Goal: Communication & Community: Answer question/provide support

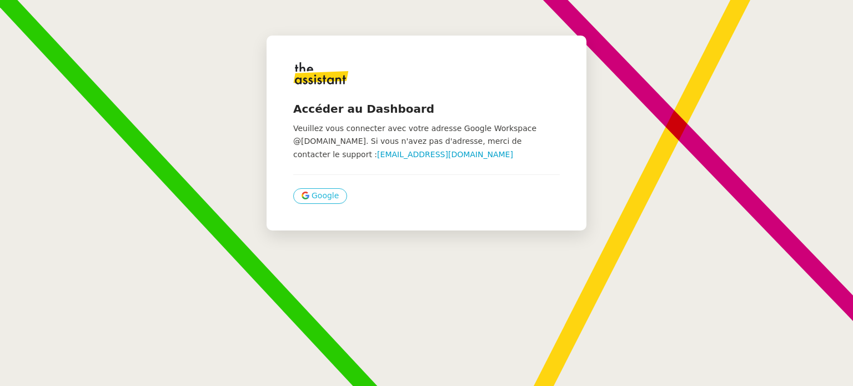
click at [311, 199] on span "Google" at bounding box center [324, 195] width 27 height 13
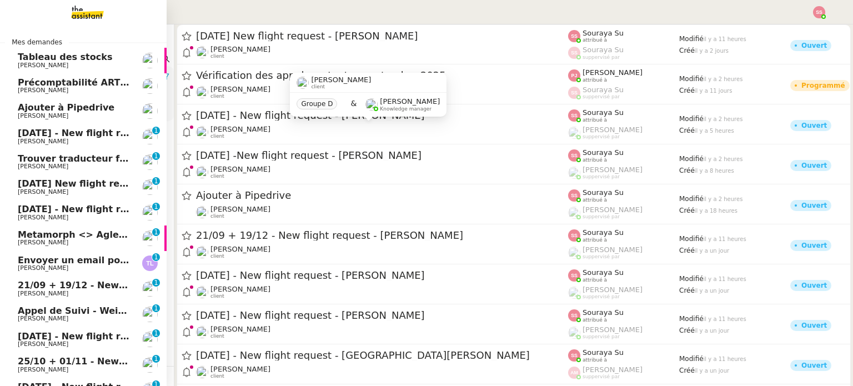
click at [81, 157] on span "Trouver traducteur français-[GEOGRAPHIC_DATA]" at bounding box center [141, 158] width 246 height 11
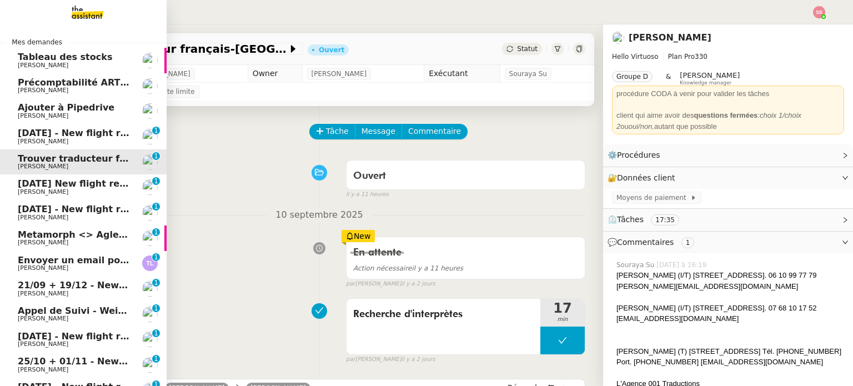
click at [81, 137] on span "[DATE] - New flight request - [PERSON_NAME]" at bounding box center [132, 133] width 229 height 11
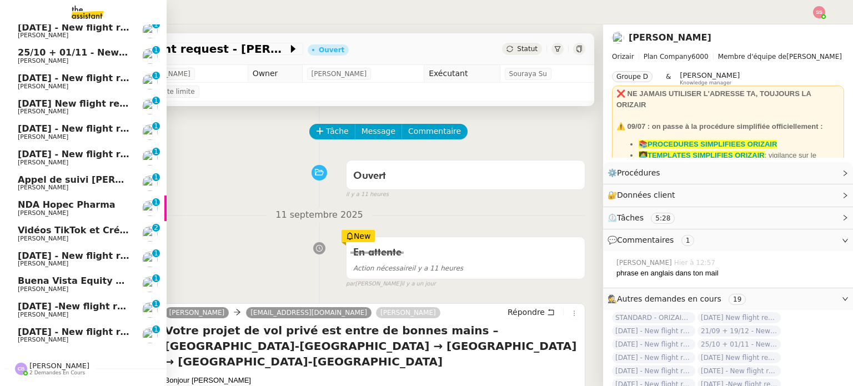
scroll to position [333, 0]
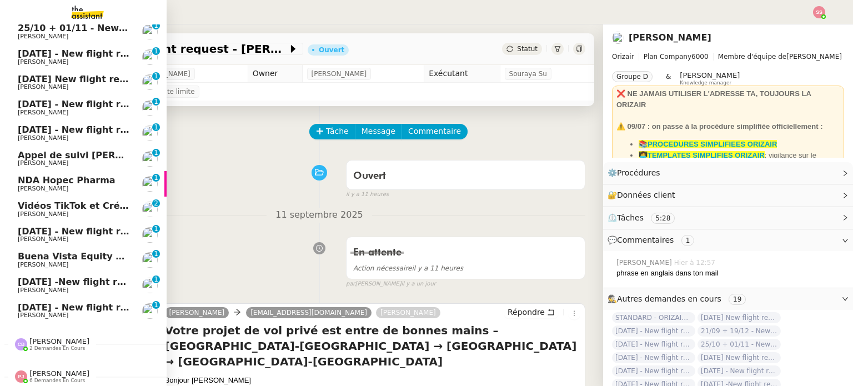
click at [83, 153] on span "Appel de suivi [PERSON_NAME]" at bounding box center [96, 155] width 157 height 11
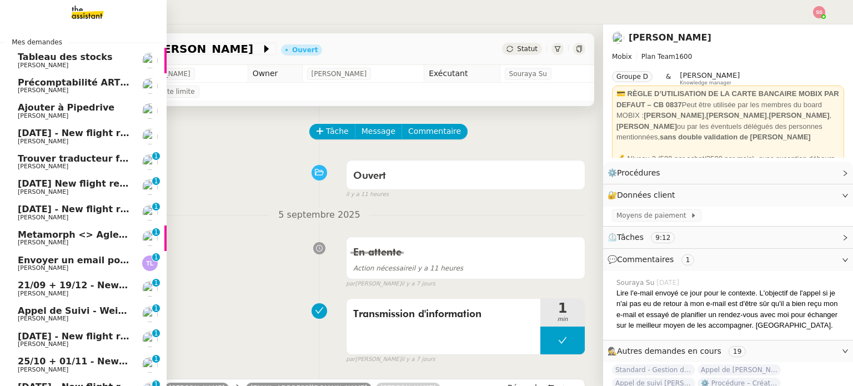
click at [111, 114] on span "[PERSON_NAME]" at bounding box center [74, 116] width 112 height 7
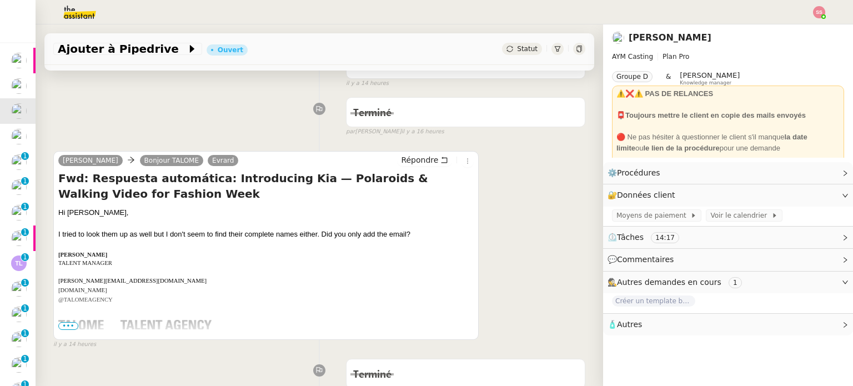
scroll to position [167, 0]
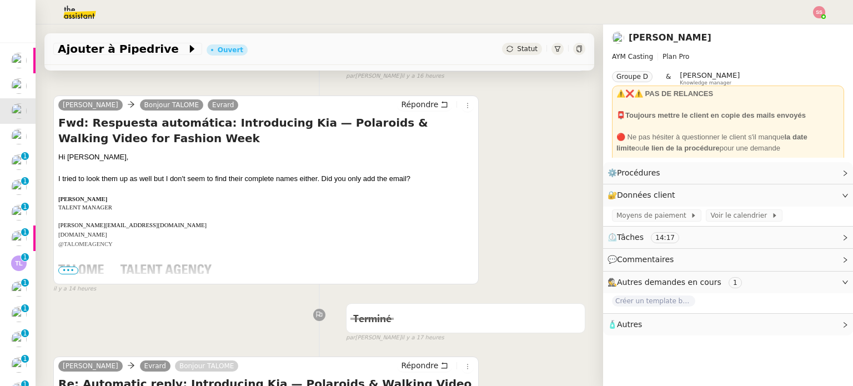
click at [69, 270] on span "•••" at bounding box center [68, 270] width 20 height 8
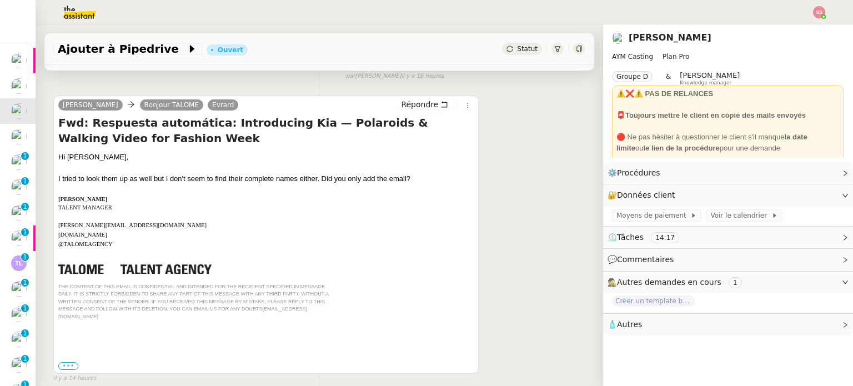
click at [65, 362] on label "•••" at bounding box center [68, 366] width 20 height 8
click at [0, 0] on input "•••" at bounding box center [0, 0] width 0 height 0
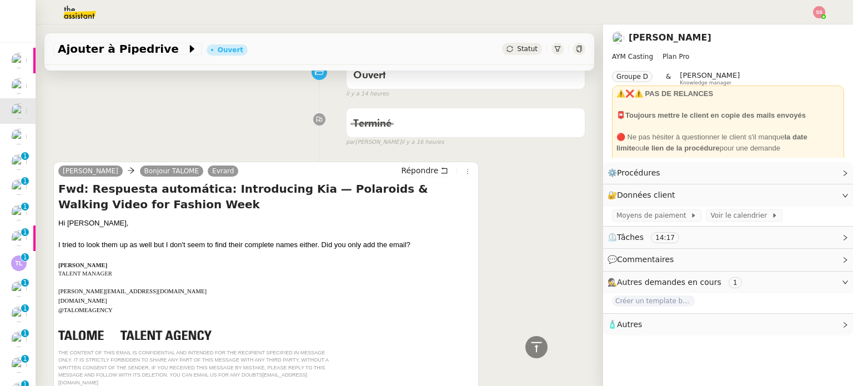
scroll to position [56, 0]
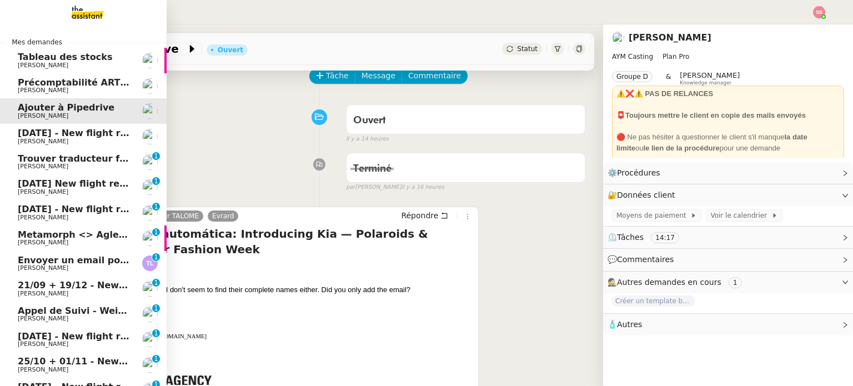
click at [111, 132] on span "[DATE] - New flight request - [PERSON_NAME]" at bounding box center [132, 133] width 229 height 11
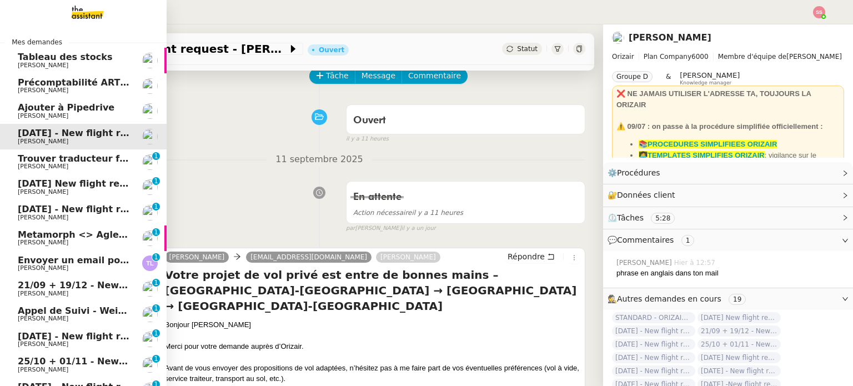
click at [105, 118] on span "[PERSON_NAME]" at bounding box center [74, 116] width 112 height 7
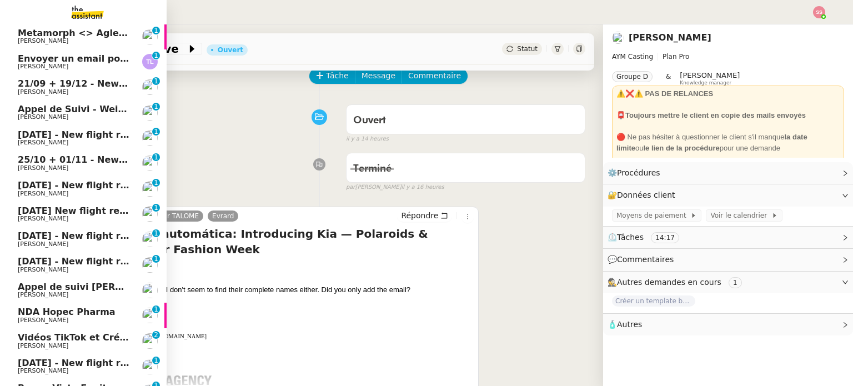
scroll to position [341, 0]
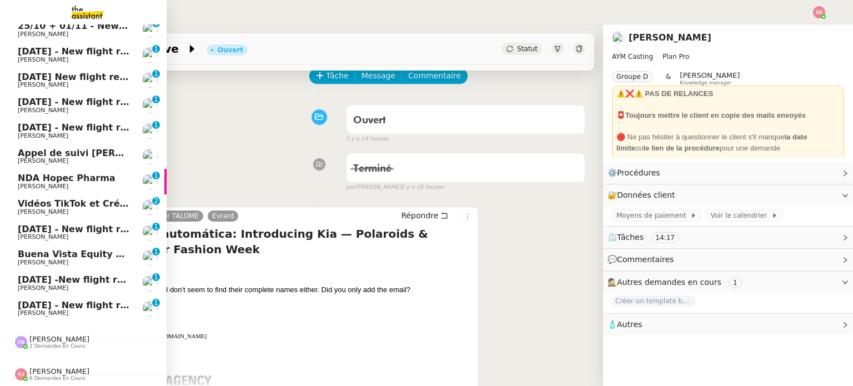
click at [104, 198] on span "Vidéos TikTok et Créatives META - septembre 2025" at bounding box center [145, 203] width 254 height 11
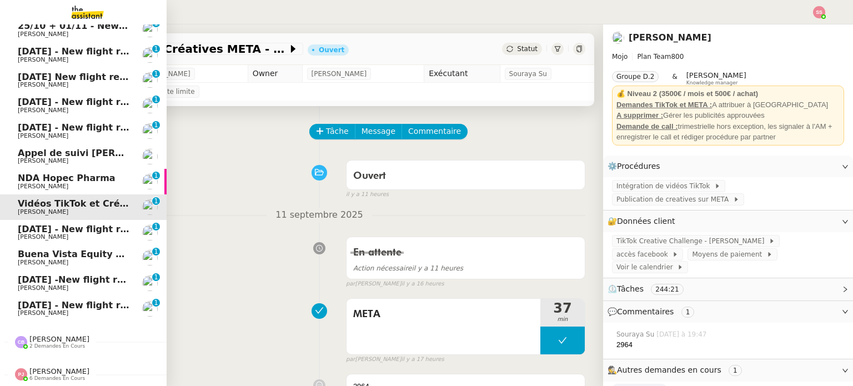
scroll to position [341, 0]
click at [98, 300] on span "[DATE] - New flight request - [PERSON_NAME]" at bounding box center [132, 305] width 229 height 11
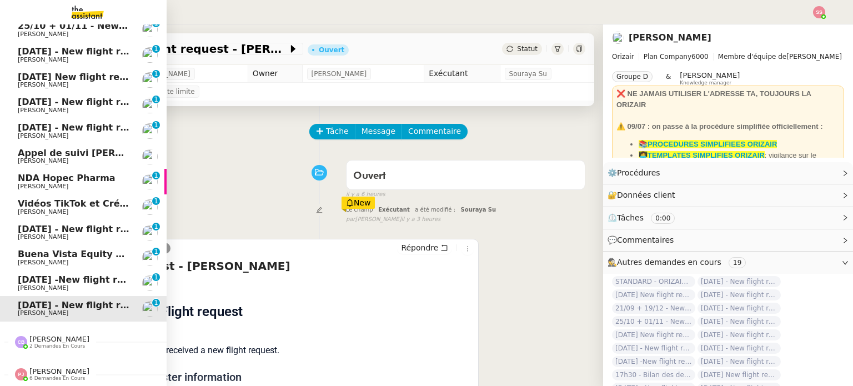
click at [63, 278] on span "[DATE] -New flight request - [PERSON_NAME]" at bounding box center [131, 279] width 226 height 11
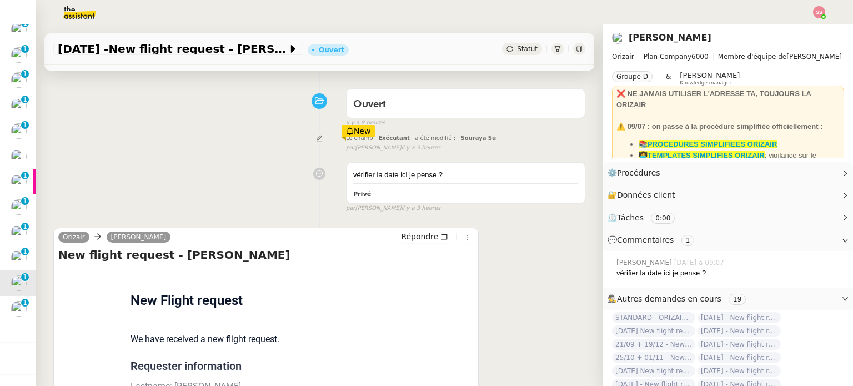
scroll to position [172, 0]
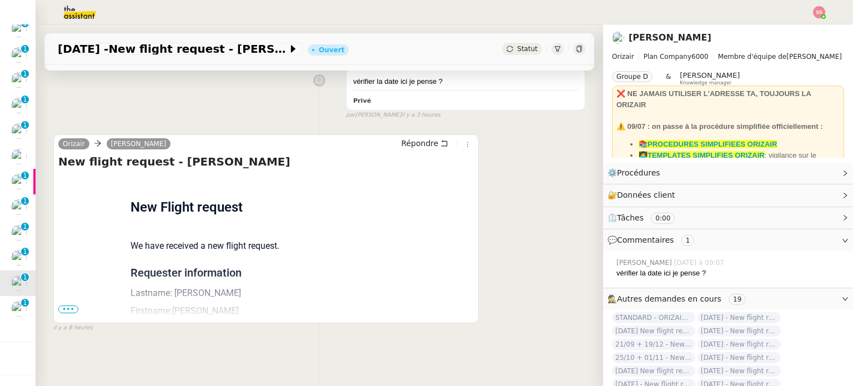
click at [57, 304] on div "Orizair [PERSON_NAME] New flight request - [PERSON_NAME] Flight request created…" at bounding box center [265, 228] width 425 height 189
click at [68, 305] on span "•••" at bounding box center [68, 309] width 20 height 8
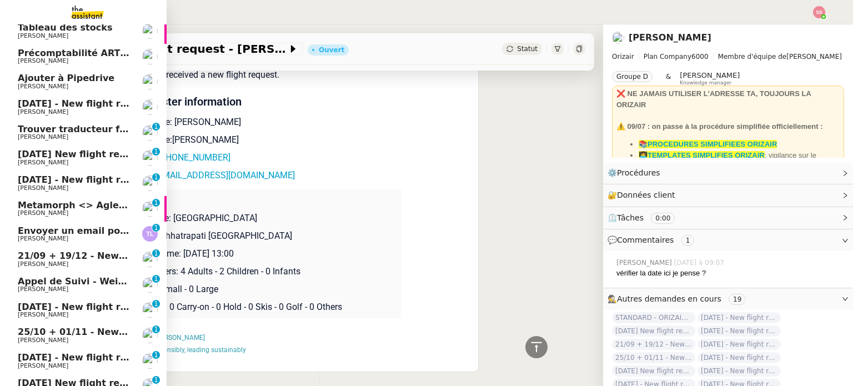
scroll to position [0, 0]
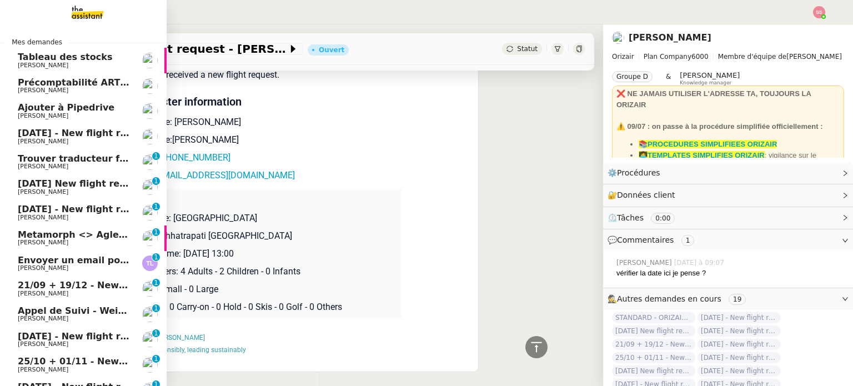
click at [103, 137] on span "[DATE] - New flight request - [PERSON_NAME]" at bounding box center [132, 133] width 229 height 11
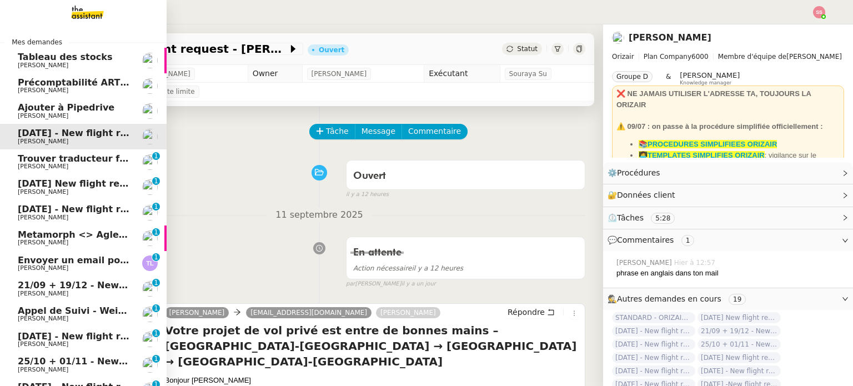
click at [59, 155] on span "Trouver traducteur français-[GEOGRAPHIC_DATA]" at bounding box center [141, 158] width 246 height 11
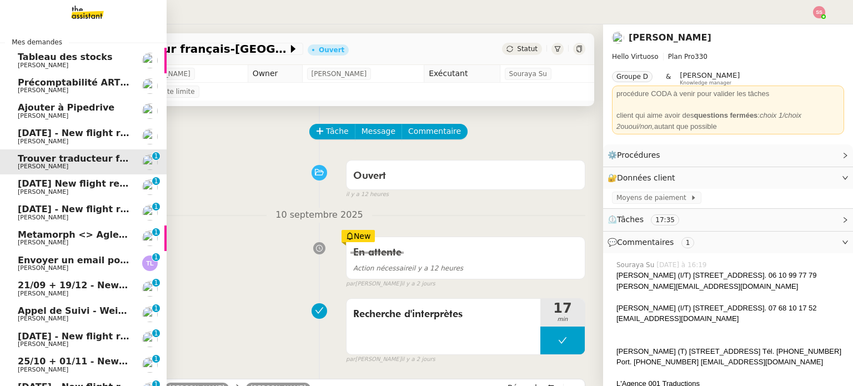
click at [51, 183] on span "[DATE] New flight request - [PERSON_NAME]" at bounding box center [129, 183] width 223 height 11
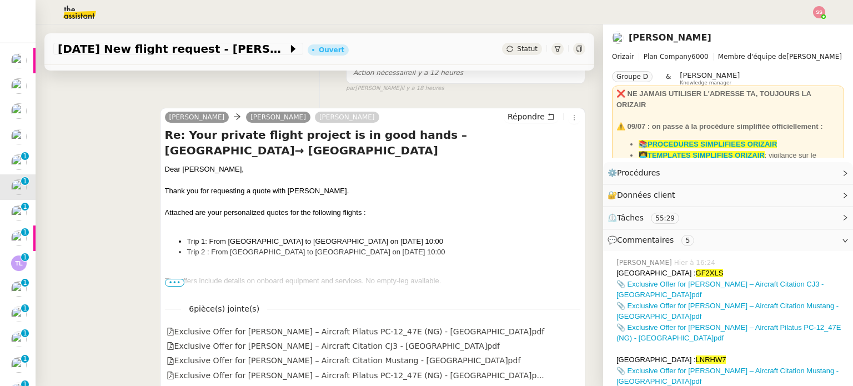
scroll to position [278, 0]
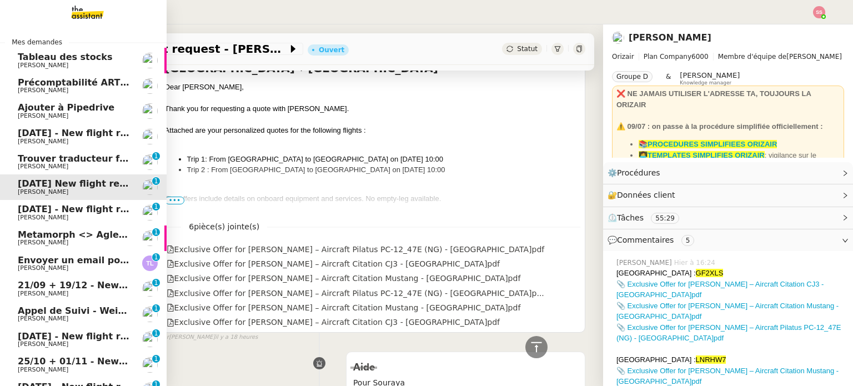
click at [37, 208] on span "[DATE] - New flight request - [GEOGRAPHIC_DATA][PERSON_NAME]" at bounding box center [184, 209] width 333 height 11
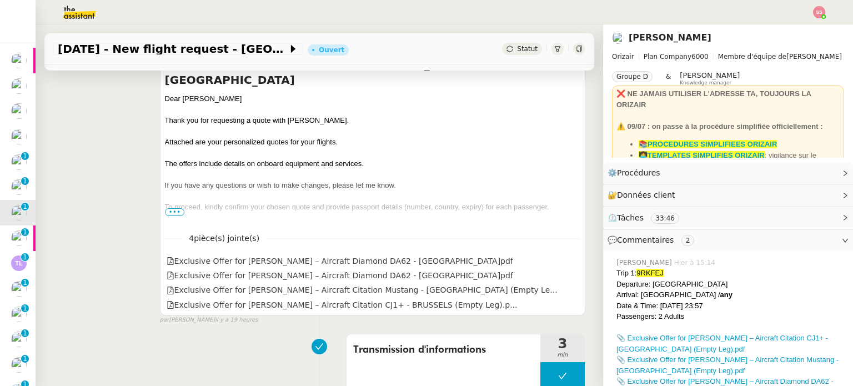
scroll to position [278, 0]
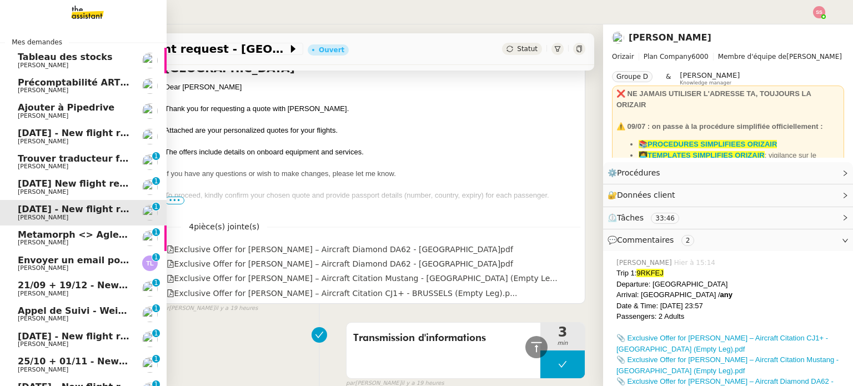
click at [32, 236] on span "Metamorph <> Agle Capital Markets" at bounding box center [109, 234] width 183 height 11
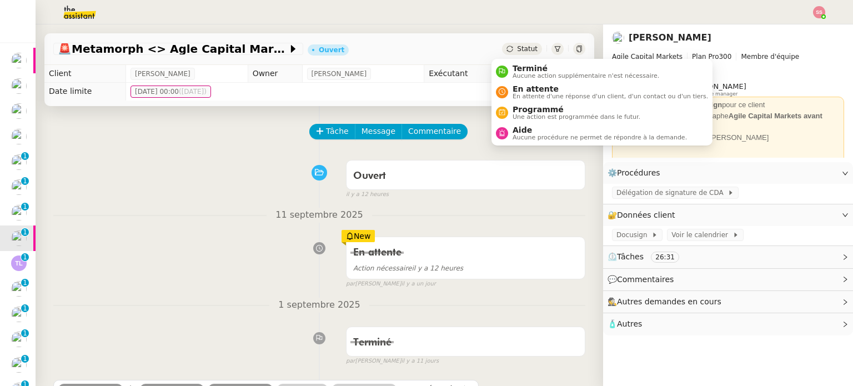
click at [517, 47] on span "Statut" at bounding box center [527, 49] width 21 height 8
click at [522, 94] on span "En attente d'une réponse d'un client, d'un contact ou d'un tiers." at bounding box center [609, 96] width 195 height 6
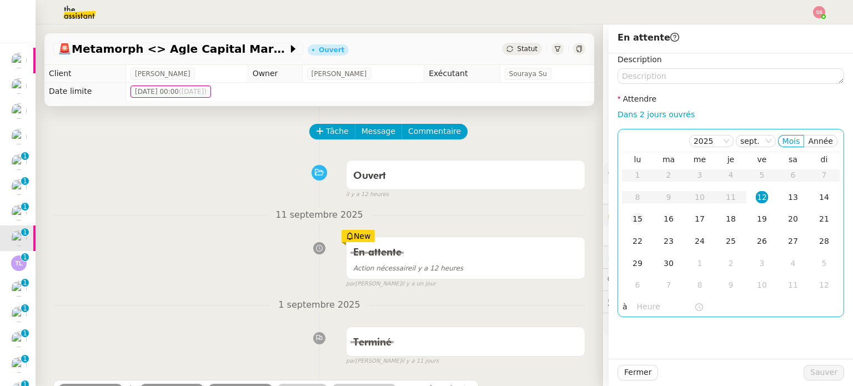
click at [631, 222] on div "15" at bounding box center [637, 219] width 12 height 12
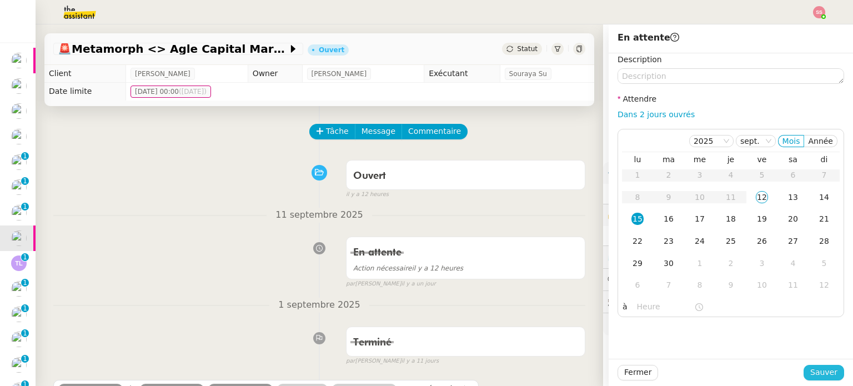
click at [810, 375] on span "Sauver" at bounding box center [823, 372] width 27 height 13
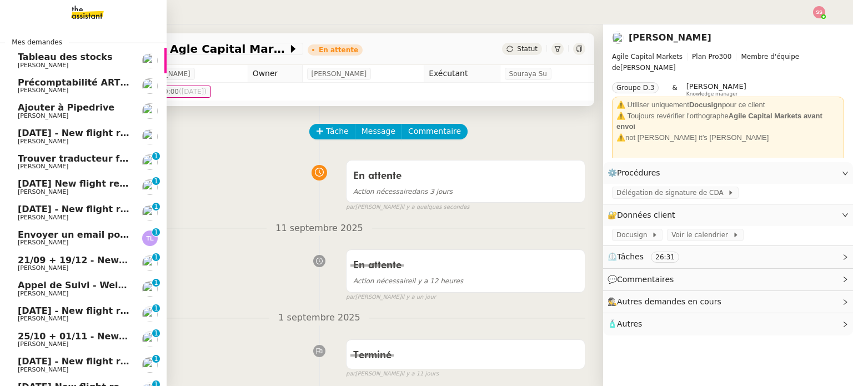
click at [93, 240] on span "[PERSON_NAME]" at bounding box center [74, 242] width 112 height 7
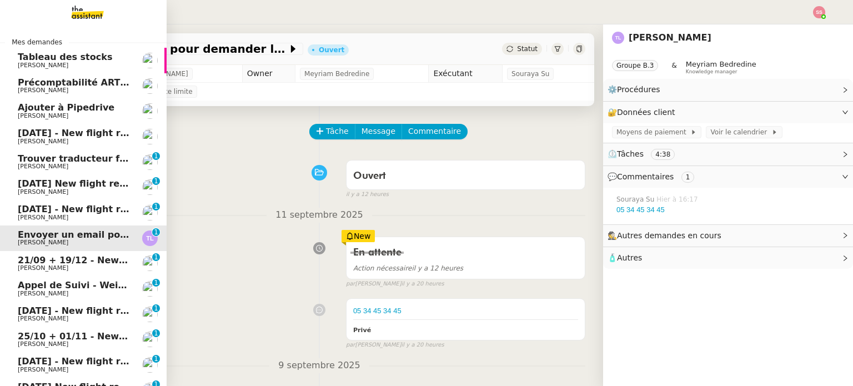
click at [90, 251] on link "21/09 + 19/12 - New flight request - [PERSON_NAME] [PERSON_NAME] 0 1 2 3 4 5 6 …" at bounding box center [83, 264] width 167 height 26
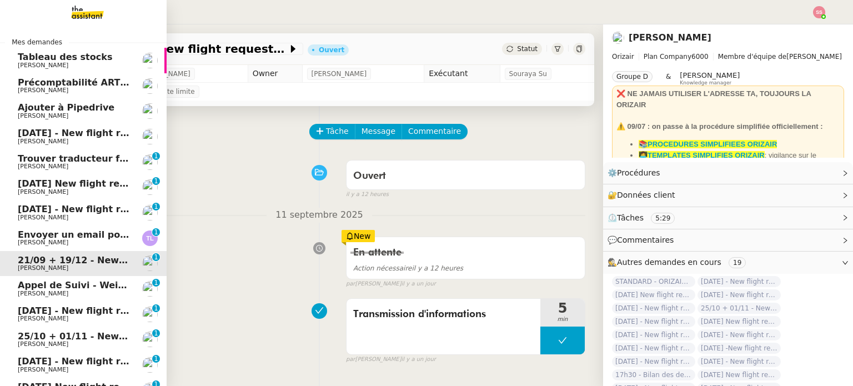
click at [91, 239] on span "[PERSON_NAME]" at bounding box center [74, 242] width 112 height 7
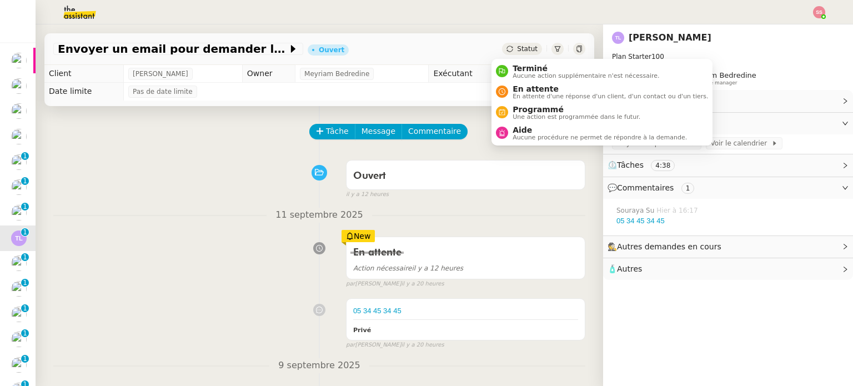
click at [517, 51] on span "Statut" at bounding box center [527, 49] width 21 height 8
click at [519, 93] on span "En attente d'une réponse d'un client, d'un contact ou d'un tiers." at bounding box center [609, 96] width 195 height 6
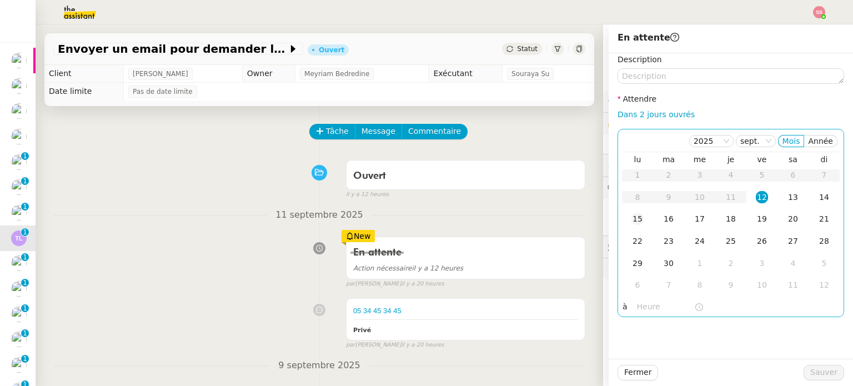
click at [635, 223] on td "15" at bounding box center [637, 219] width 31 height 22
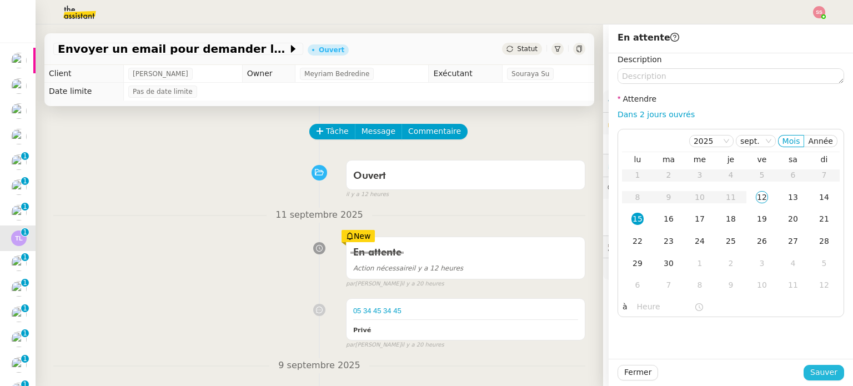
drag, startPoint x: 809, startPoint y: 375, endPoint x: 783, endPoint y: 367, distance: 26.5
click at [810, 375] on span "Sauver" at bounding box center [823, 372] width 27 height 13
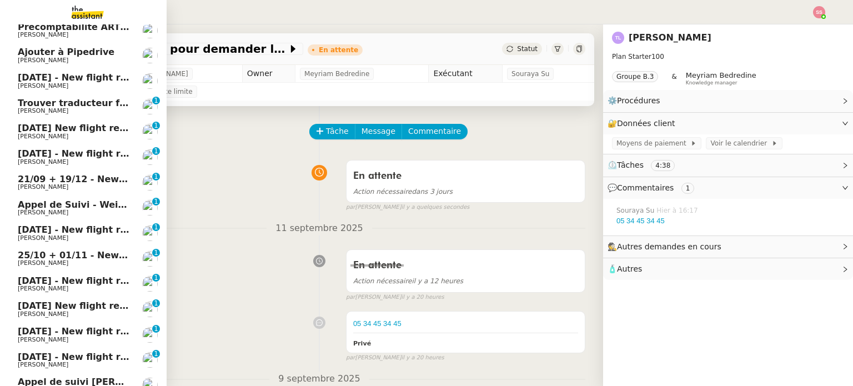
scroll to position [56, 0]
click at [82, 144] on link "[DATE] - New flight request - [PERSON_NAME] 0 1 2 3 4 5 6 7 8 9" at bounding box center [83, 157] width 167 height 26
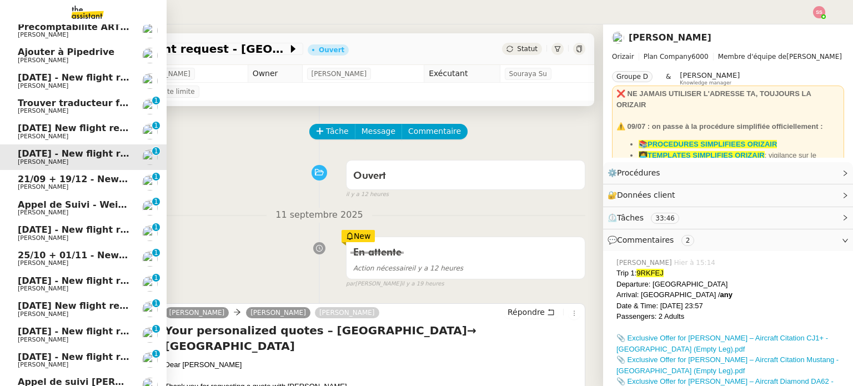
click at [95, 173] on link "21/09 + 19/12 - New flight request - [PERSON_NAME] [PERSON_NAME] 0 1 2 3 4 5 6 …" at bounding box center [83, 183] width 167 height 26
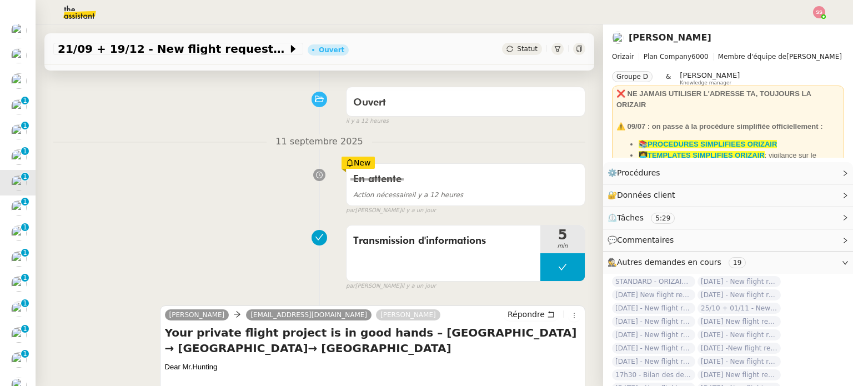
scroll to position [167, 0]
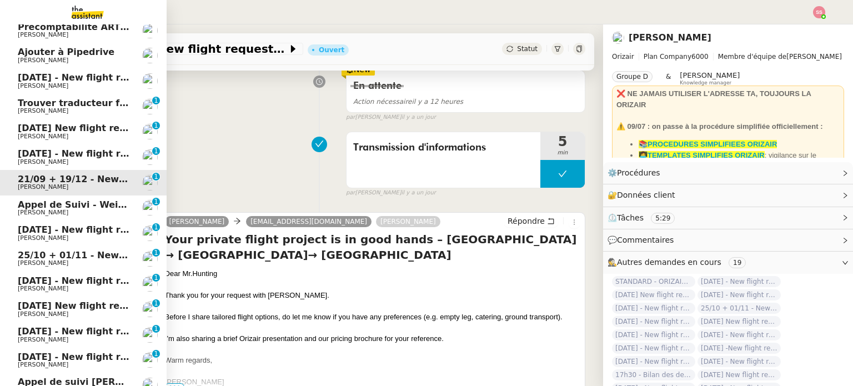
click at [59, 210] on span "[PERSON_NAME]" at bounding box center [74, 212] width 112 height 7
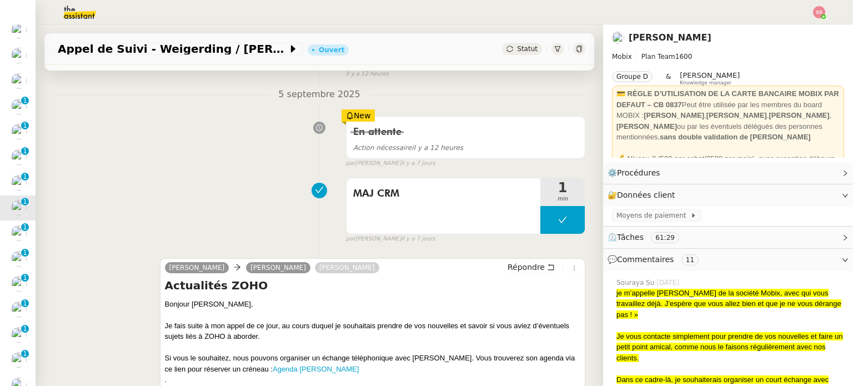
scroll to position [278, 0]
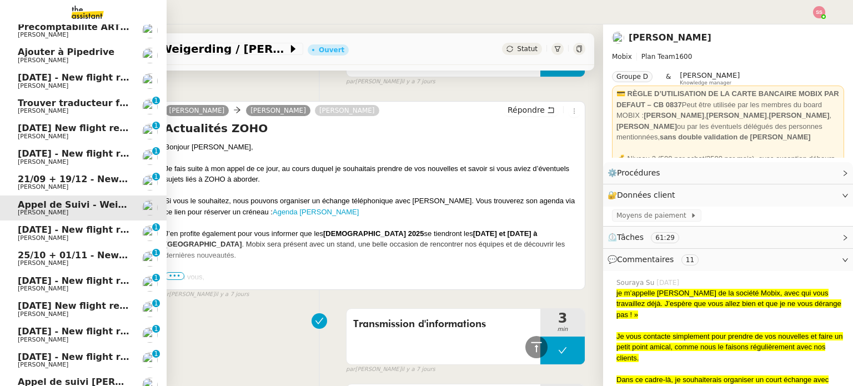
click at [28, 241] on link "[DATE] - New flight request - [PERSON_NAME] [PERSON_NAME] 0 1 2 3 4 5 6 7 8 9" at bounding box center [83, 233] width 167 height 26
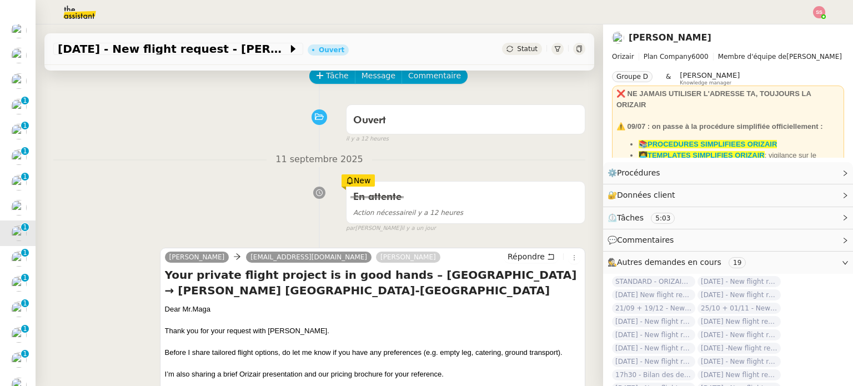
scroll to position [222, 0]
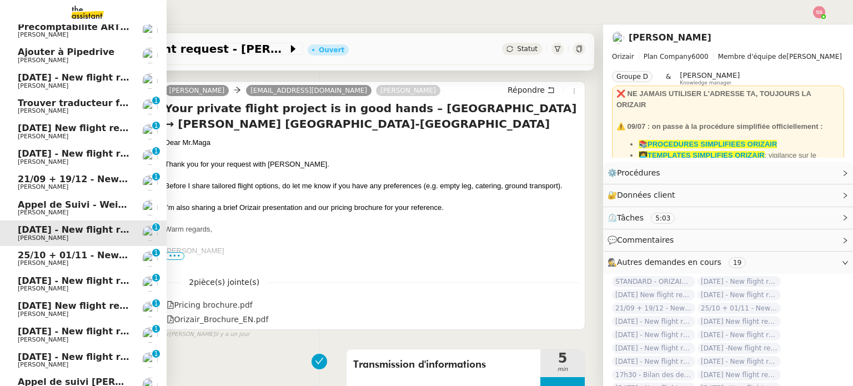
click at [77, 261] on span "[PERSON_NAME]" at bounding box center [74, 263] width 112 height 7
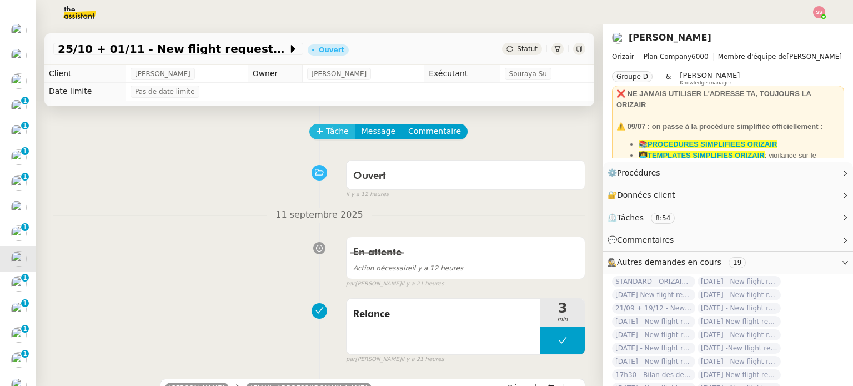
click at [326, 138] on span "Tâche" at bounding box center [337, 131] width 23 height 13
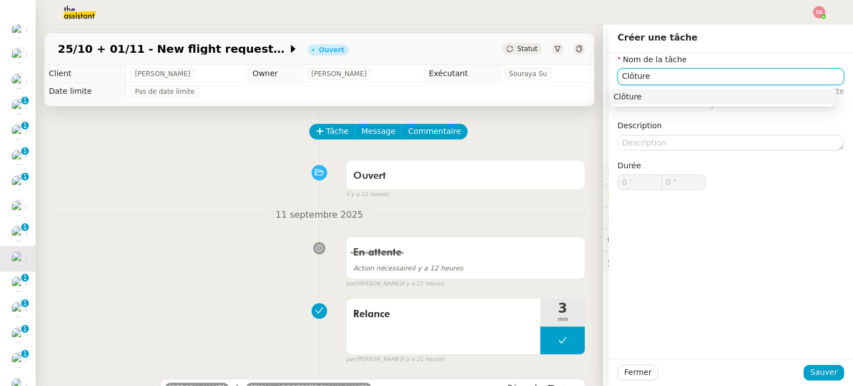
click at [741, 90] on nz-auto-option "Clôture" at bounding box center [722, 97] width 226 height 16
type input "Clôture"
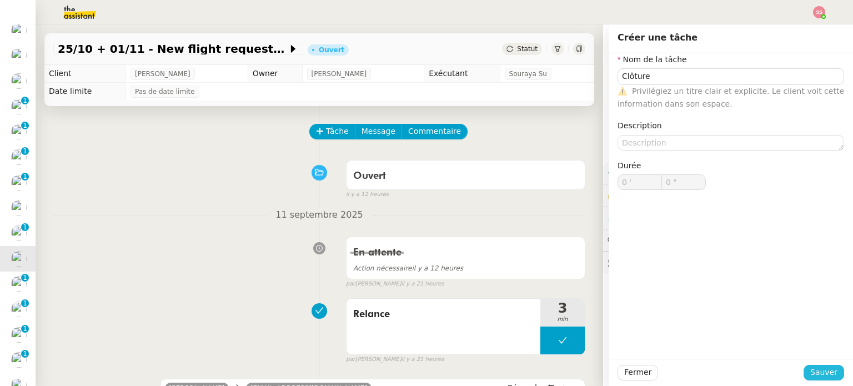
click at [817, 371] on span "Sauver" at bounding box center [823, 372] width 27 height 13
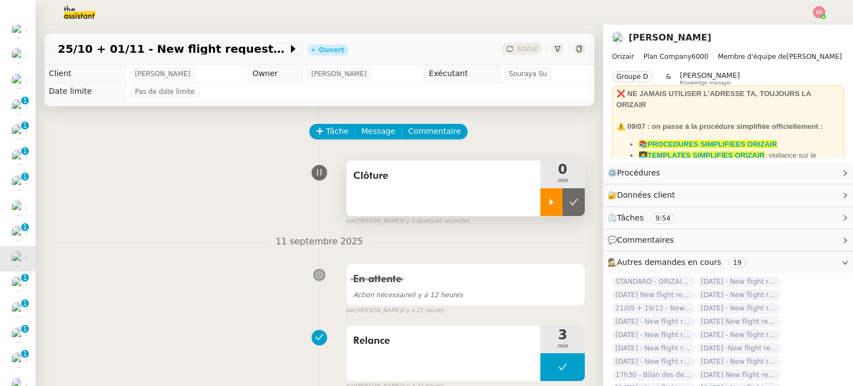
click at [547, 202] on icon at bounding box center [551, 202] width 9 height 9
click at [567, 200] on div at bounding box center [562, 202] width 44 height 28
click at [566, 200] on button at bounding box center [573, 202] width 22 height 28
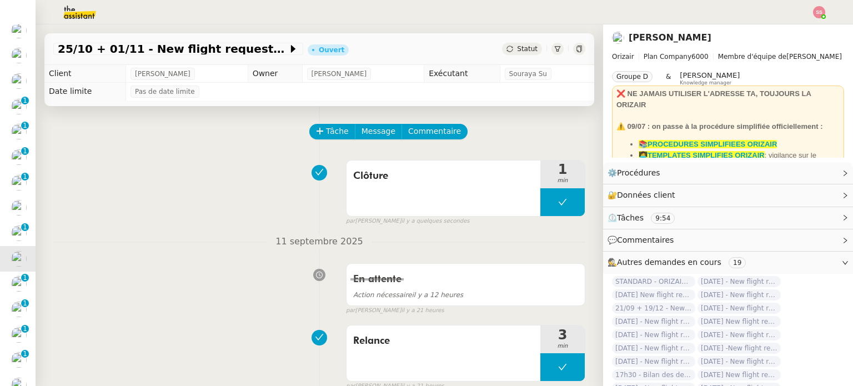
click at [507, 43] on div "Statut" at bounding box center [522, 49] width 40 height 12
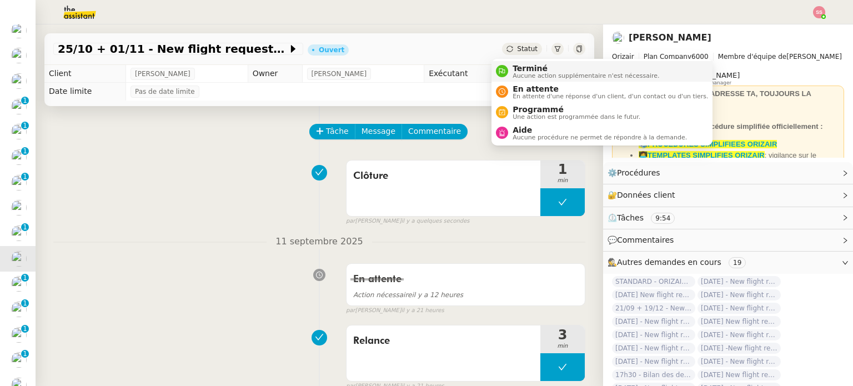
click at [517, 76] on span "Aucune action supplémentaire n'est nécessaire." at bounding box center [585, 76] width 147 height 6
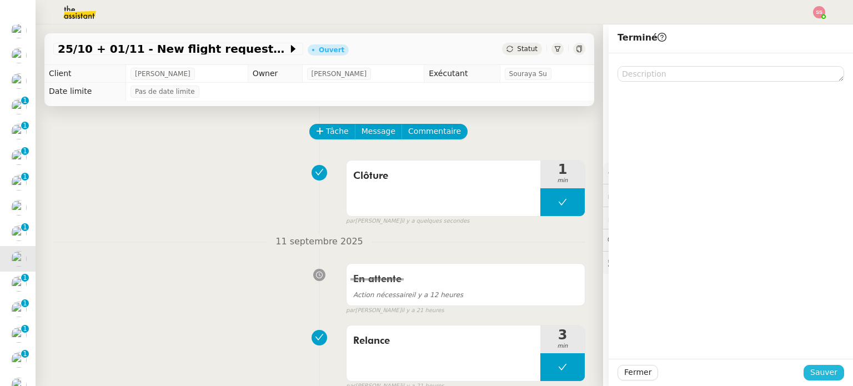
click at [823, 368] on span "Sauver" at bounding box center [823, 372] width 27 height 13
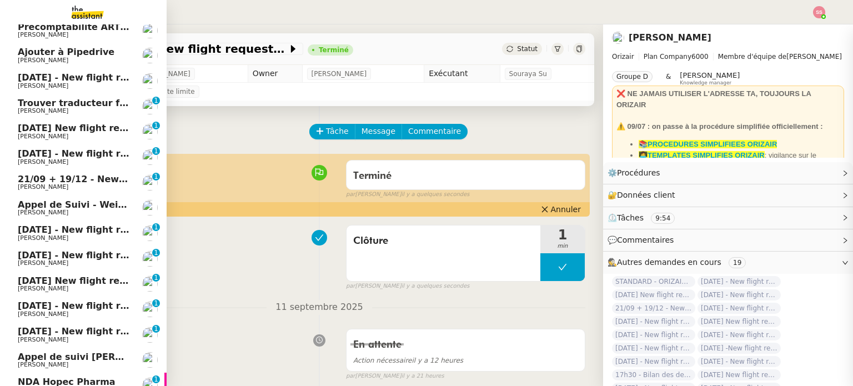
scroll to position [80, 0]
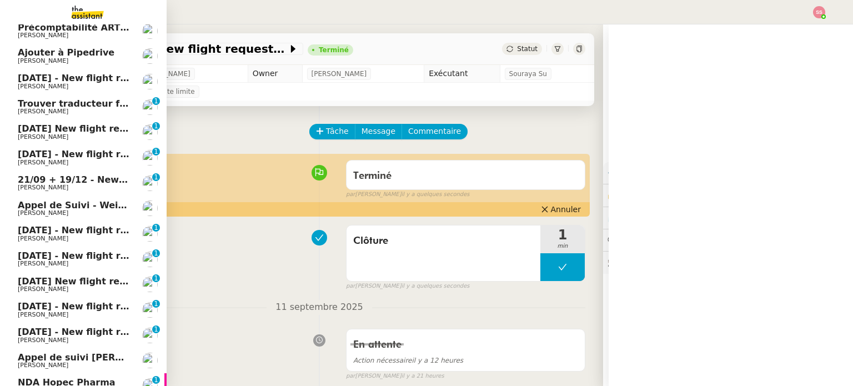
click at [91, 258] on span "[DATE] - New flight request - [PERSON_NAME]" at bounding box center [132, 255] width 229 height 11
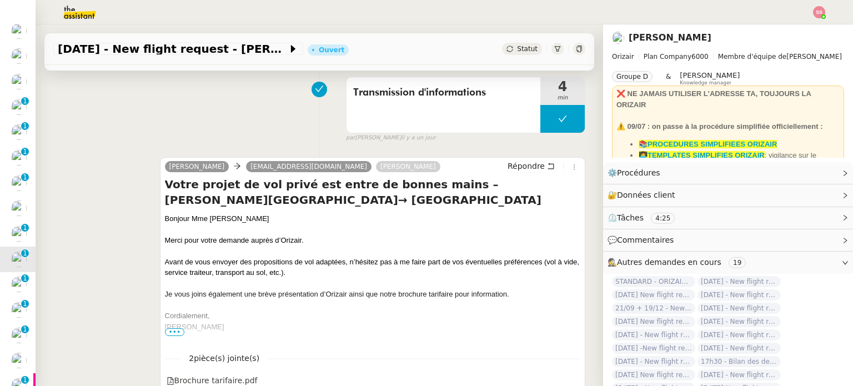
scroll to position [222, 0]
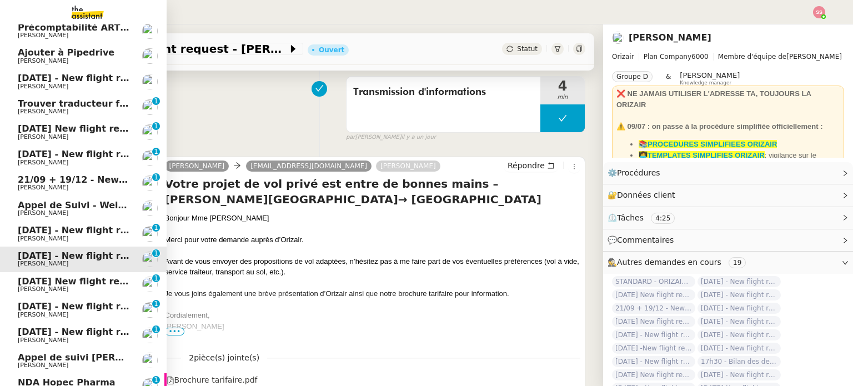
click at [74, 231] on span "[DATE] - New flight request - [PERSON_NAME]" at bounding box center [132, 230] width 229 height 11
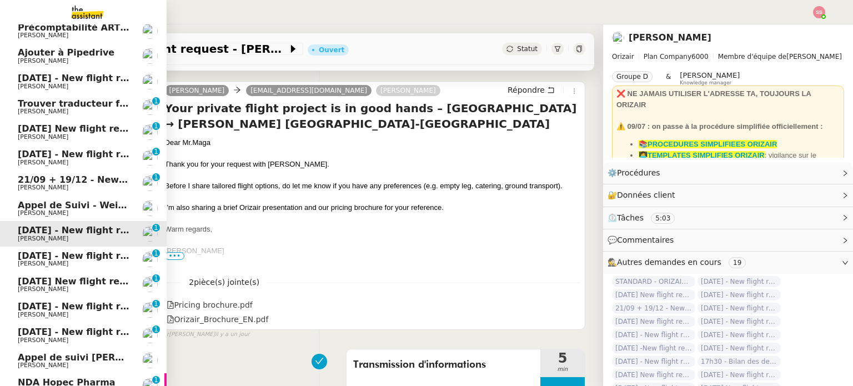
click at [64, 279] on span "[DATE] New flight request - [PERSON_NAME]" at bounding box center [129, 281] width 223 height 11
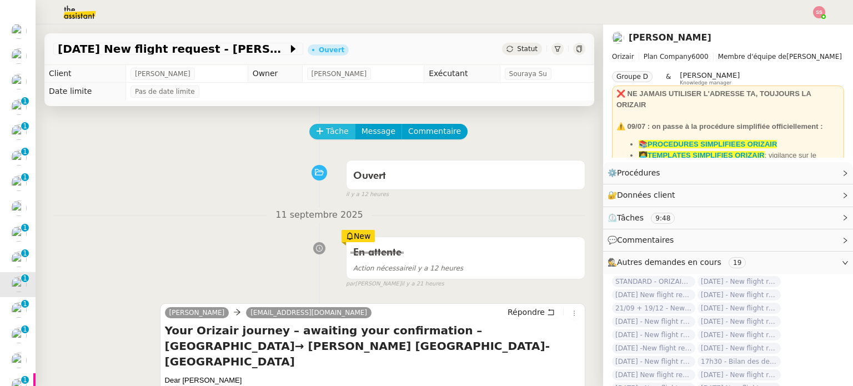
click at [333, 129] on span "Tâche" at bounding box center [337, 131] width 23 height 13
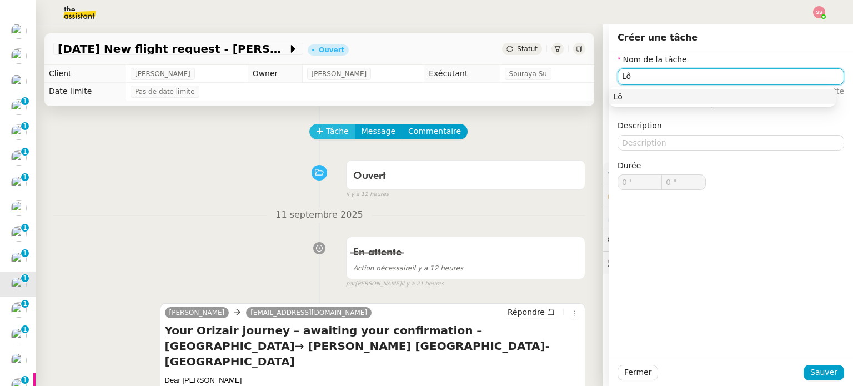
type input "L"
click at [722, 100] on div "Clôture" at bounding box center [722, 97] width 218 height 10
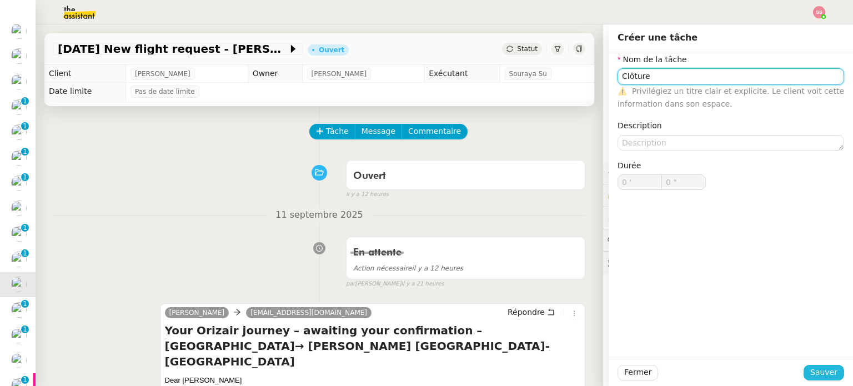
type input "Clôture"
click at [815, 377] on span "Sauver" at bounding box center [823, 372] width 27 height 13
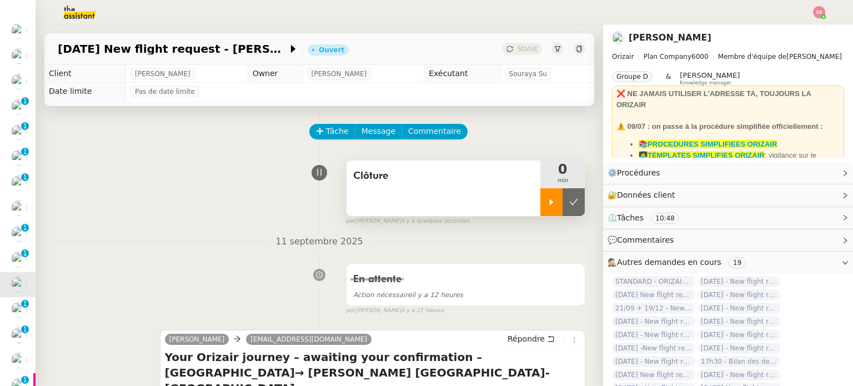
click at [542, 203] on div at bounding box center [551, 202] width 22 height 28
click at [566, 204] on div at bounding box center [562, 202] width 44 height 28
click at [566, 204] on button at bounding box center [573, 202] width 22 height 28
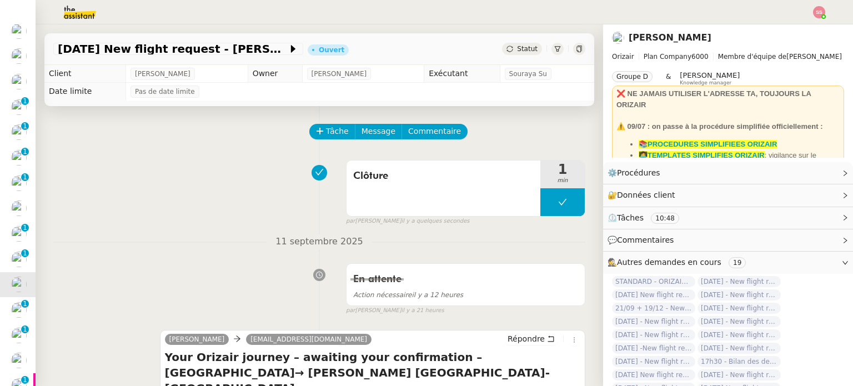
click at [517, 50] on span "Statut" at bounding box center [527, 49] width 21 height 8
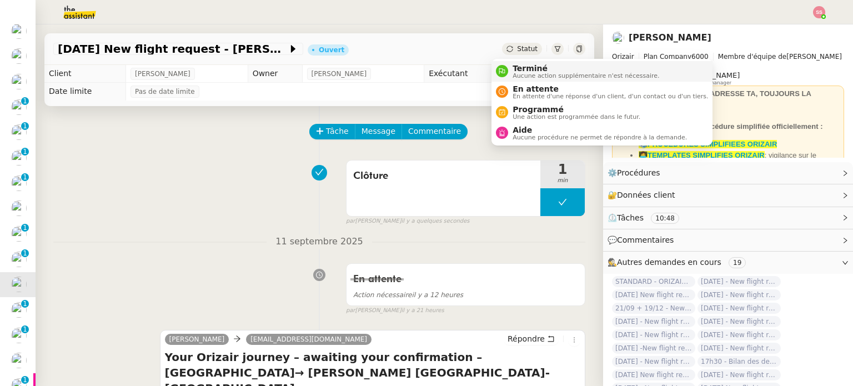
click at [513, 66] on span "Terminé" at bounding box center [585, 68] width 147 height 9
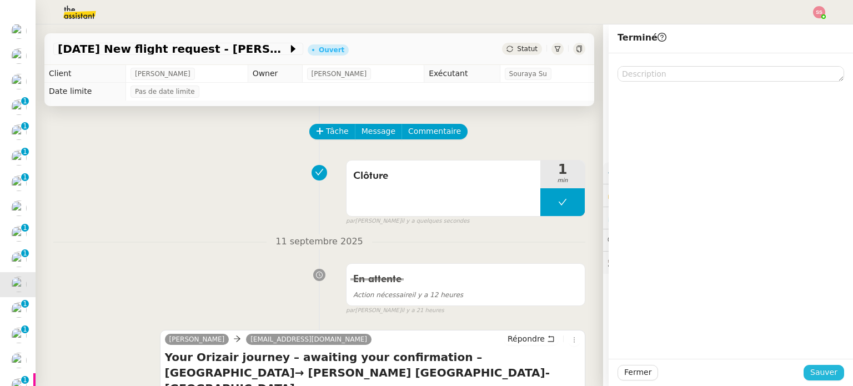
click at [817, 372] on span "Sauver" at bounding box center [823, 372] width 27 height 13
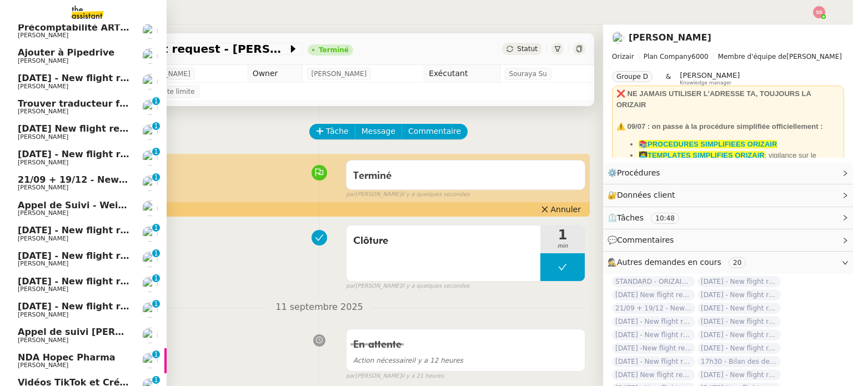
click at [44, 304] on span "[DATE] - New flight request - [PERSON_NAME]" at bounding box center [132, 306] width 229 height 11
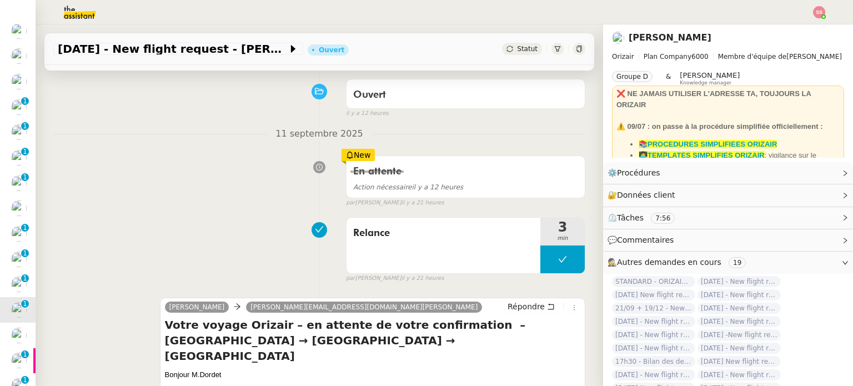
scroll to position [56, 0]
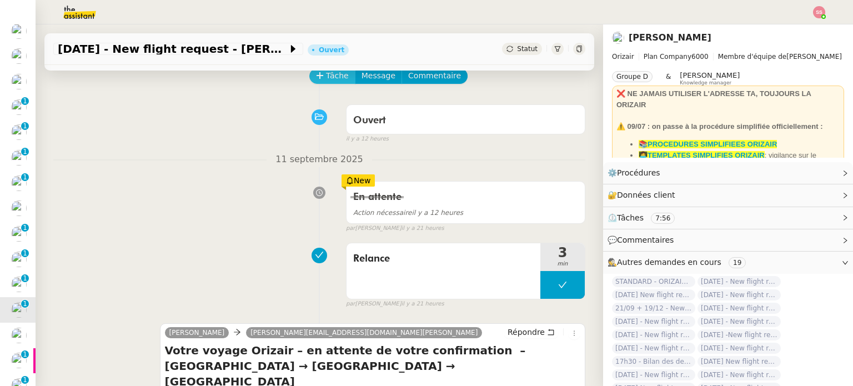
click at [326, 80] on span "Tâche" at bounding box center [337, 75] width 23 height 13
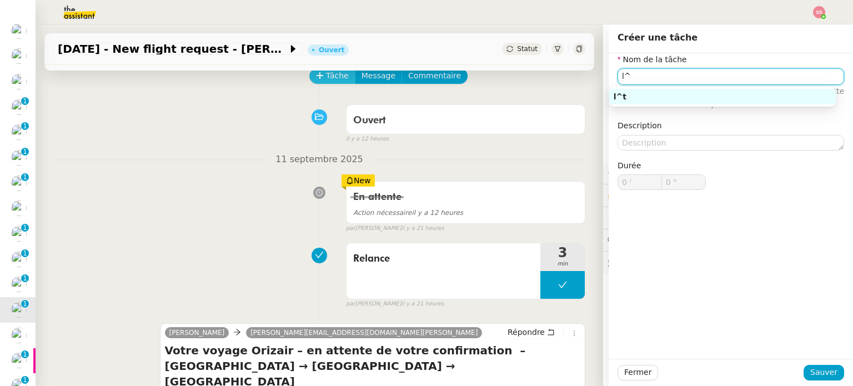
type input "l"
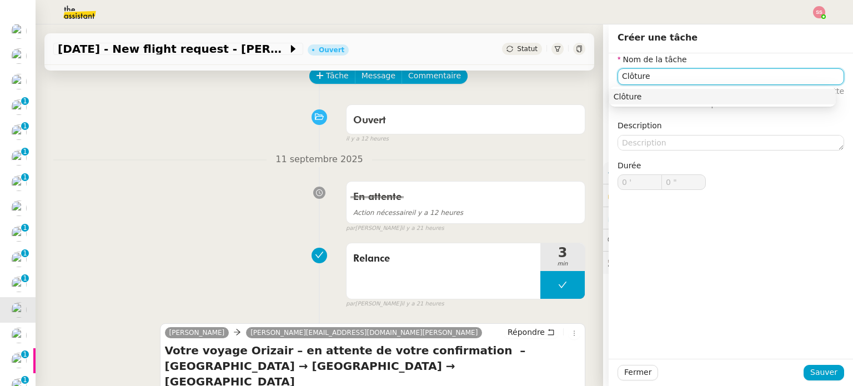
click at [722, 93] on div "Clôture" at bounding box center [722, 97] width 218 height 10
type input "Clôture"
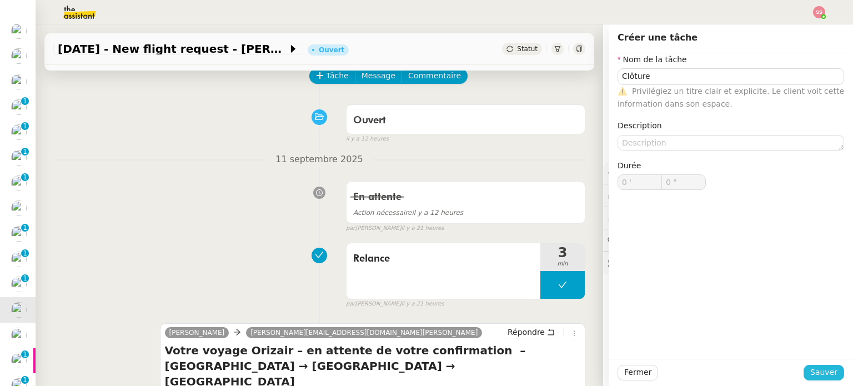
click at [819, 374] on span "Sauver" at bounding box center [823, 372] width 27 height 13
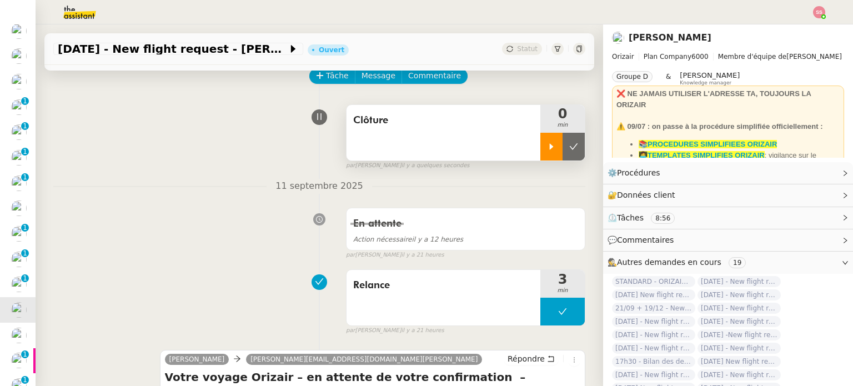
click at [547, 151] on icon at bounding box center [551, 146] width 9 height 9
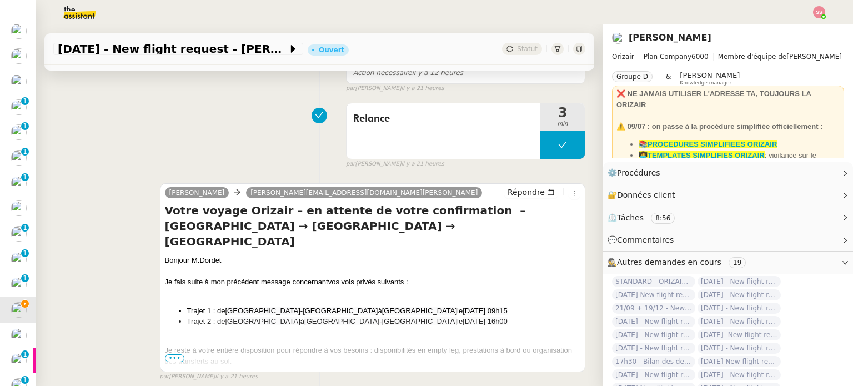
scroll to position [56, 0]
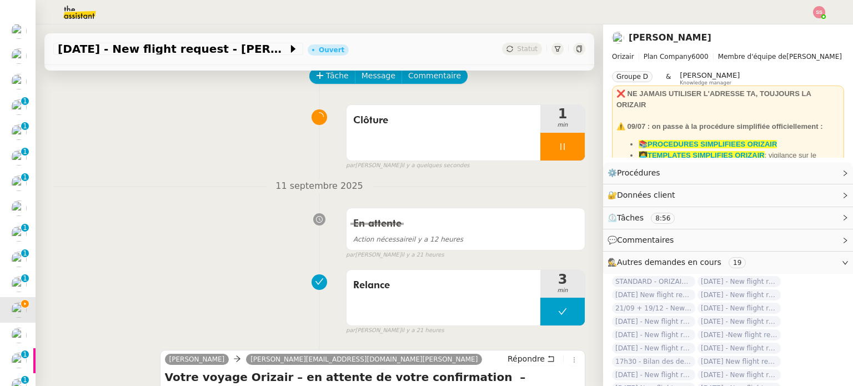
click at [556, 149] on div at bounding box center [562, 147] width 44 height 28
click at [570, 149] on icon at bounding box center [574, 146] width 8 height 6
click at [521, 48] on span "Statut" at bounding box center [527, 49] width 21 height 8
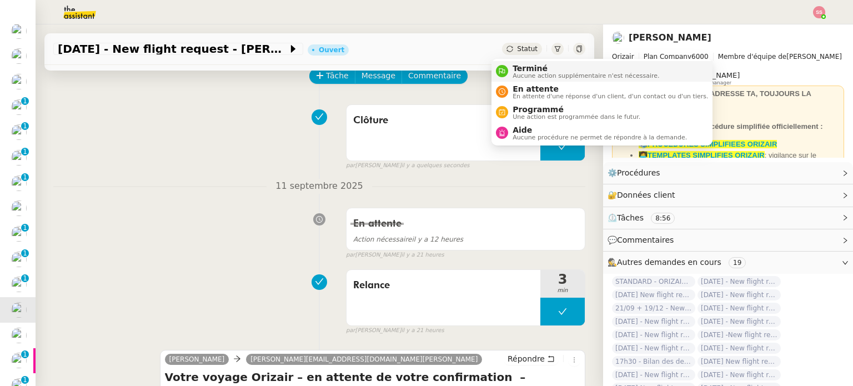
click at [520, 69] on span "Terminé" at bounding box center [585, 68] width 147 height 9
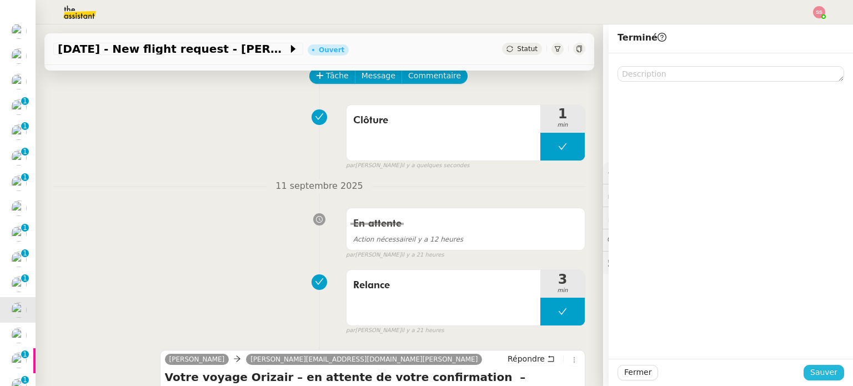
click at [822, 372] on span "Sauver" at bounding box center [823, 372] width 27 height 13
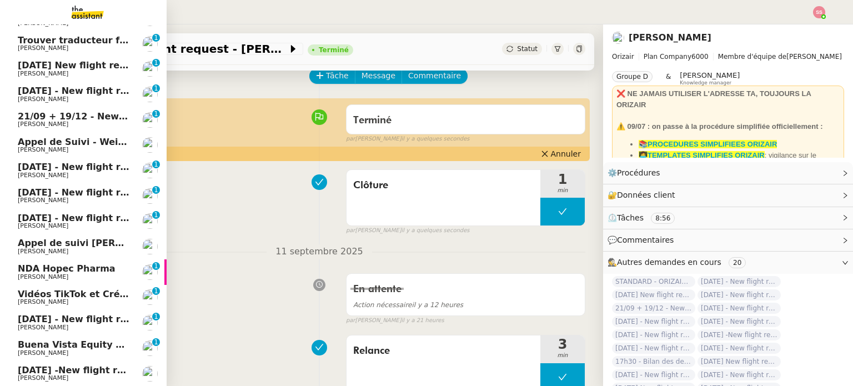
scroll to position [192, 0]
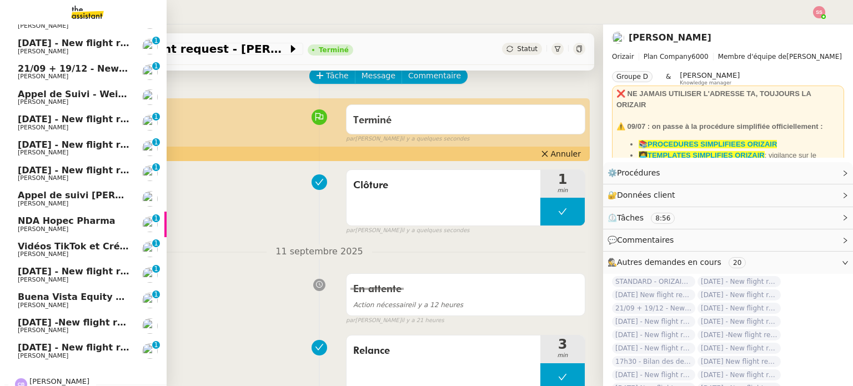
click at [48, 269] on span "[DATE] - New flight request - [PERSON_NAME]" at bounding box center [132, 271] width 229 height 11
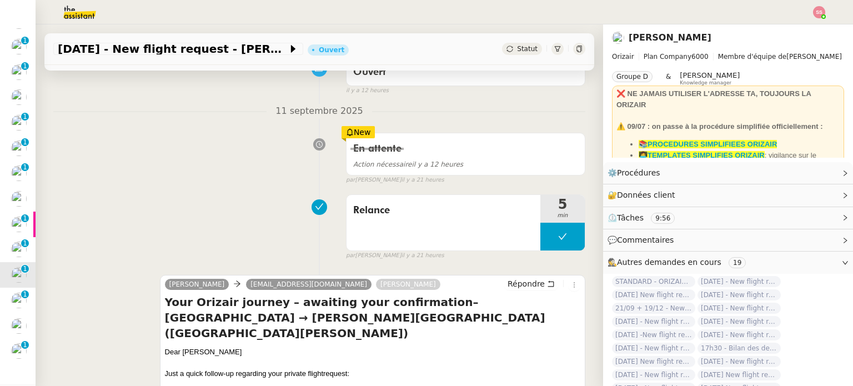
scroll to position [56, 0]
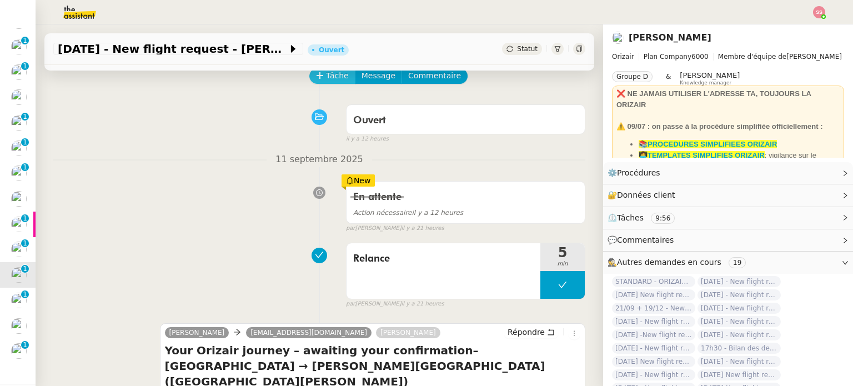
click at [333, 75] on span "Tâche" at bounding box center [337, 75] width 23 height 13
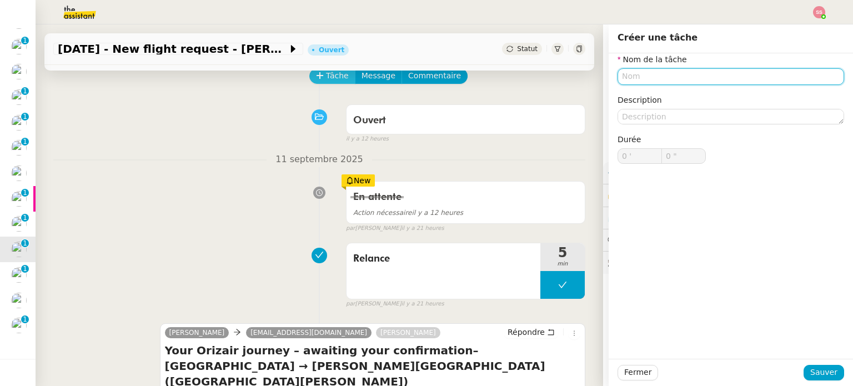
scroll to position [166, 0]
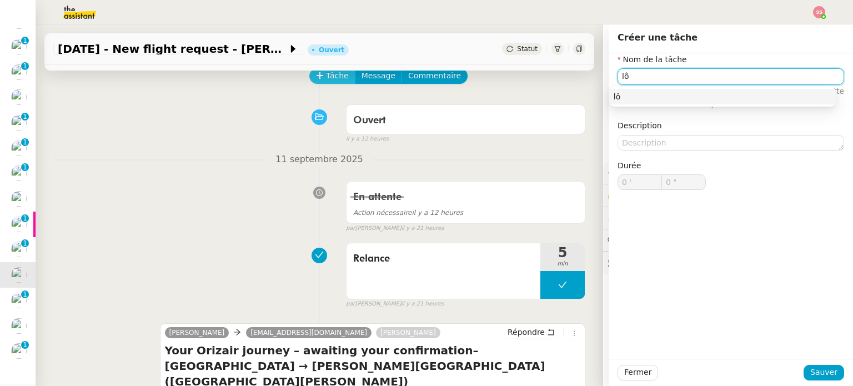
type input "l"
click at [619, 95] on div "Clôture" at bounding box center [722, 97] width 218 height 10
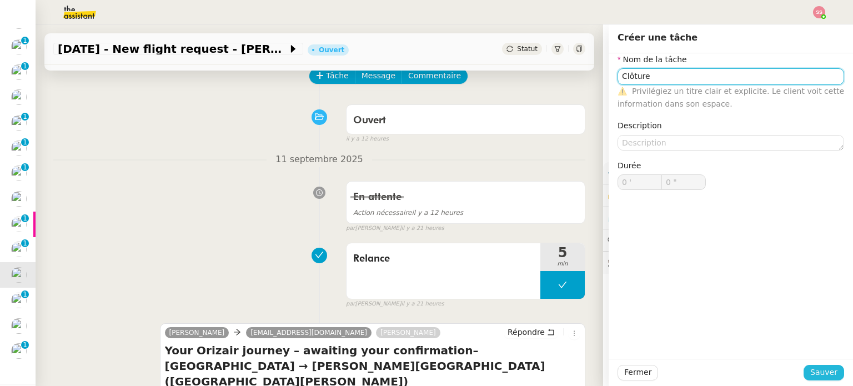
type input "Clôture"
click at [817, 368] on span "Sauver" at bounding box center [823, 372] width 27 height 13
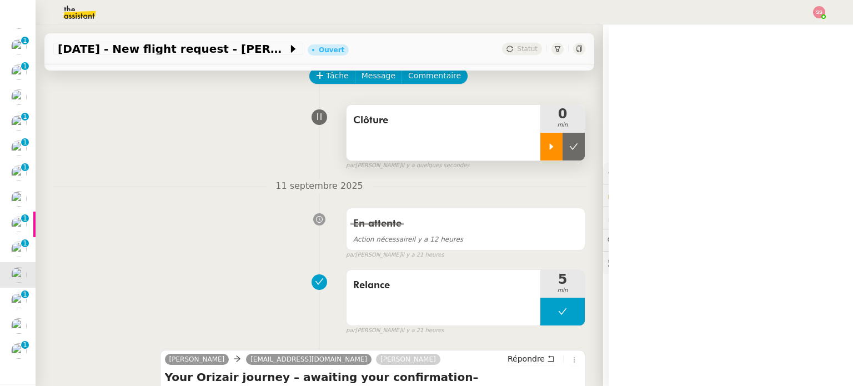
click at [550, 148] on icon at bounding box center [552, 146] width 4 height 6
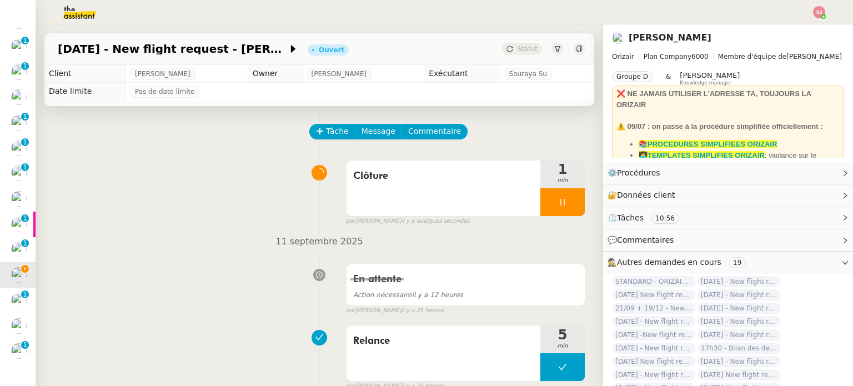
click at [556, 197] on div at bounding box center [562, 202] width 44 height 28
click at [569, 199] on icon at bounding box center [573, 202] width 9 height 9
click at [517, 51] on span "Statut" at bounding box center [527, 49] width 21 height 8
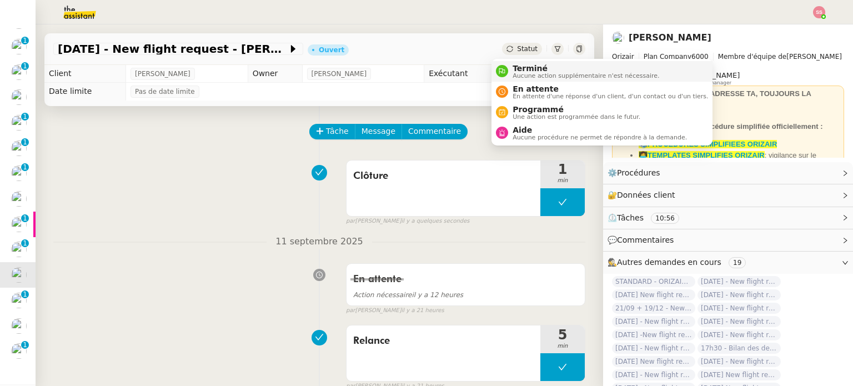
click at [515, 68] on span "Terminé" at bounding box center [585, 68] width 147 height 9
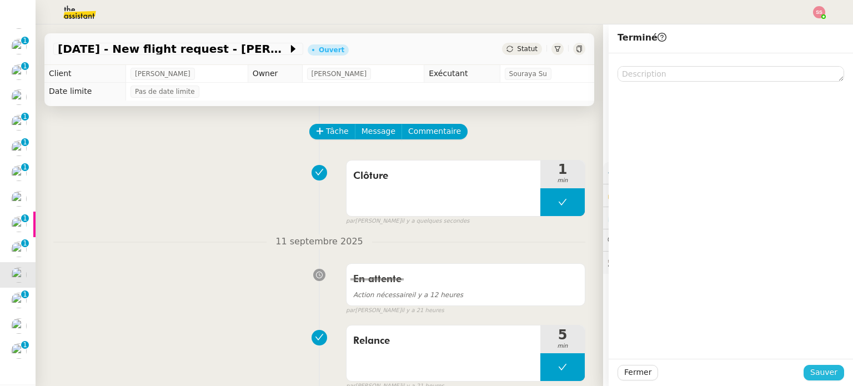
click at [806, 365] on button "Sauver" at bounding box center [823, 373] width 41 height 16
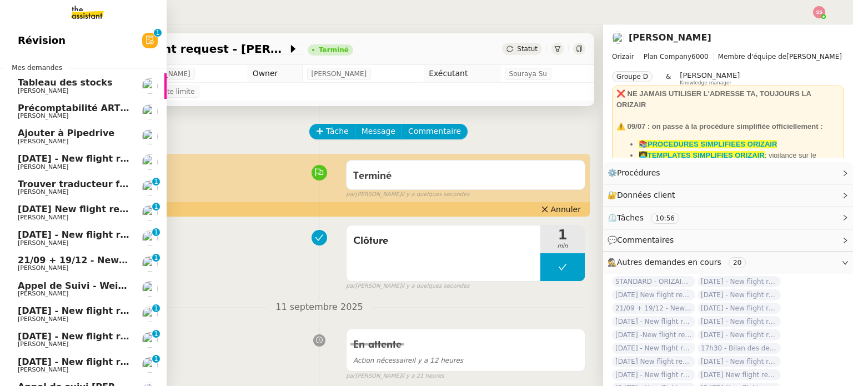
scroll to position [214, 0]
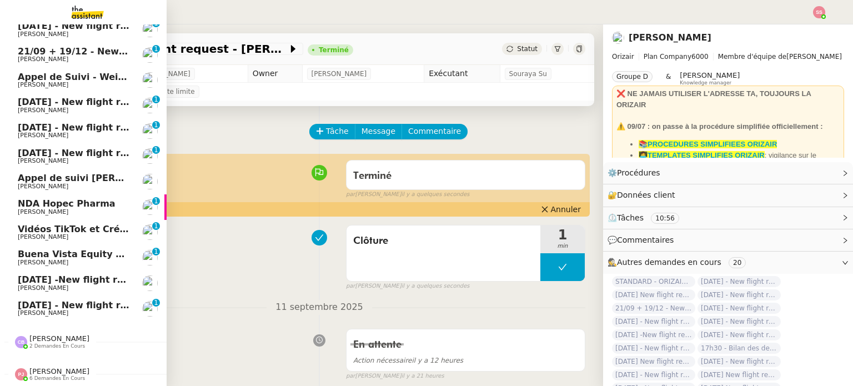
click at [61, 310] on span "[PERSON_NAME]" at bounding box center [74, 313] width 112 height 7
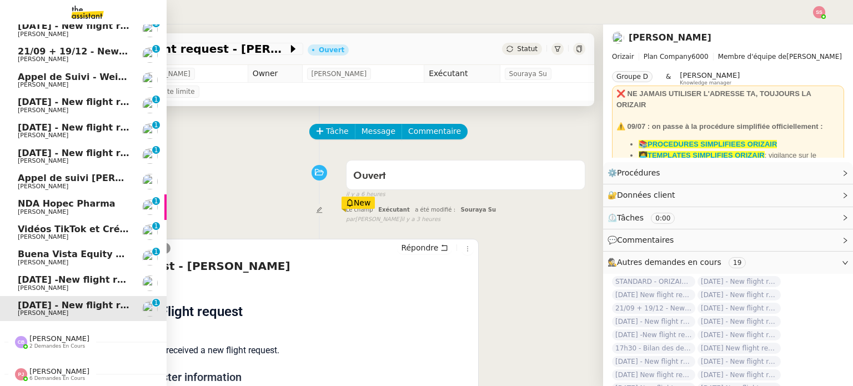
click at [67, 275] on span "[DATE] -New flight request - [PERSON_NAME]" at bounding box center [131, 279] width 226 height 11
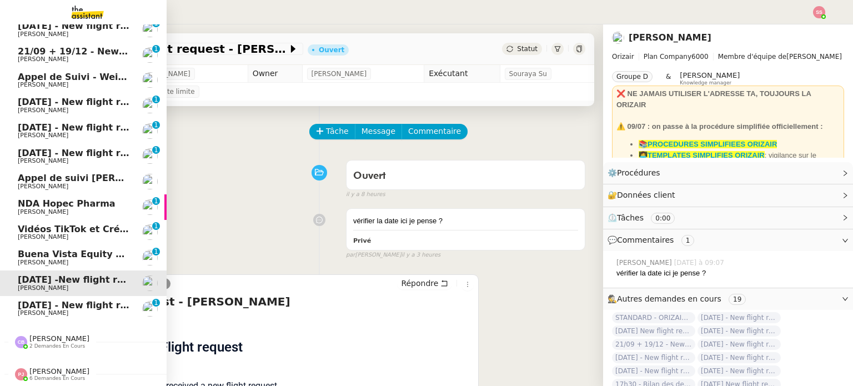
click at [80, 209] on span "[PERSON_NAME]" at bounding box center [74, 212] width 112 height 7
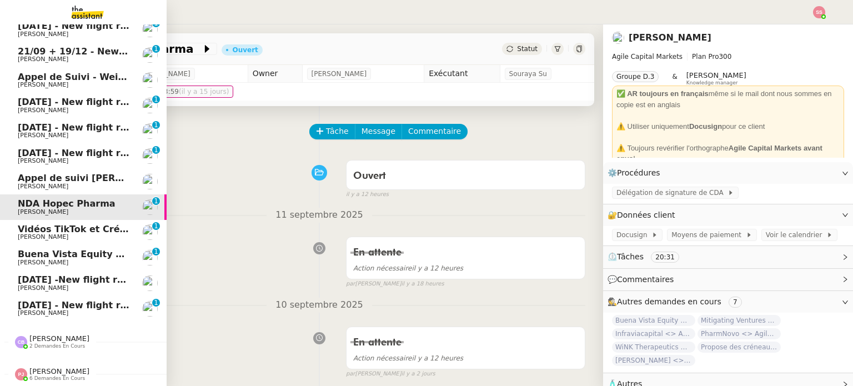
click at [80, 249] on span "Buena Vista Equity <> Agile Capital Markets" at bounding box center [129, 254] width 223 height 11
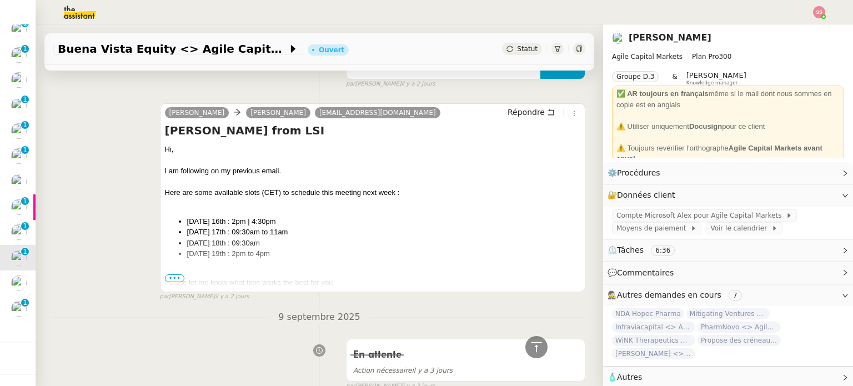
scroll to position [278, 0]
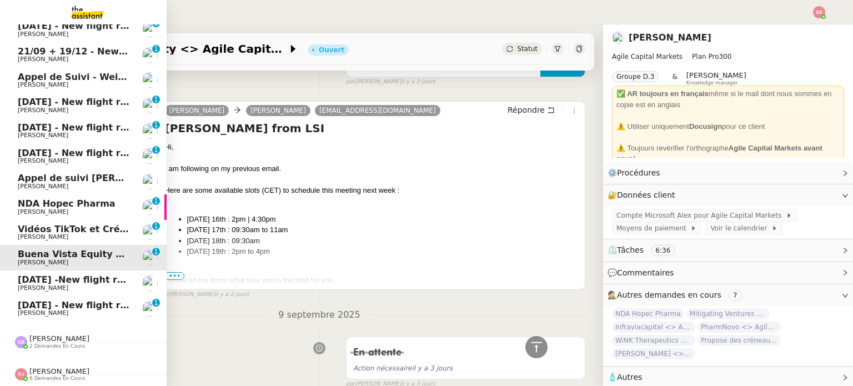
click at [79, 234] on span "[PERSON_NAME]" at bounding box center [74, 237] width 112 height 7
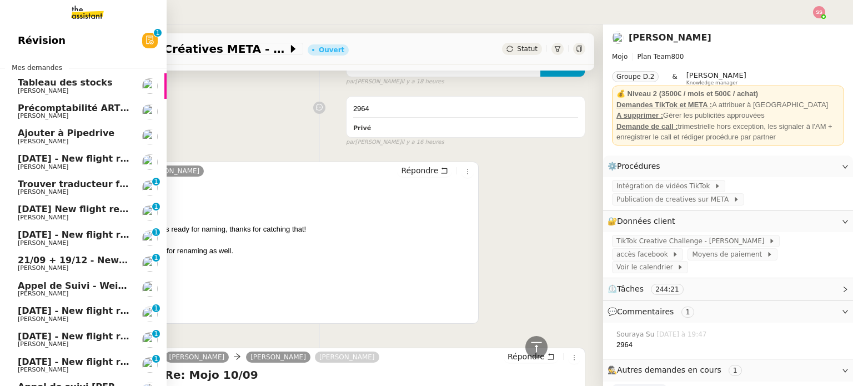
click at [72, 169] on span "[PERSON_NAME]" at bounding box center [74, 167] width 112 height 7
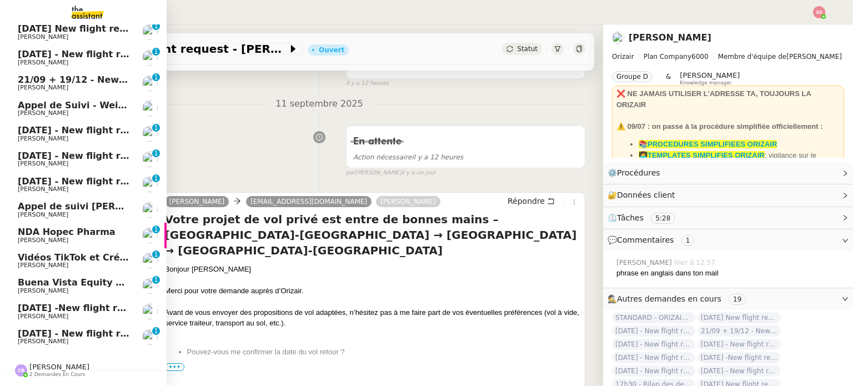
scroll to position [189, 0]
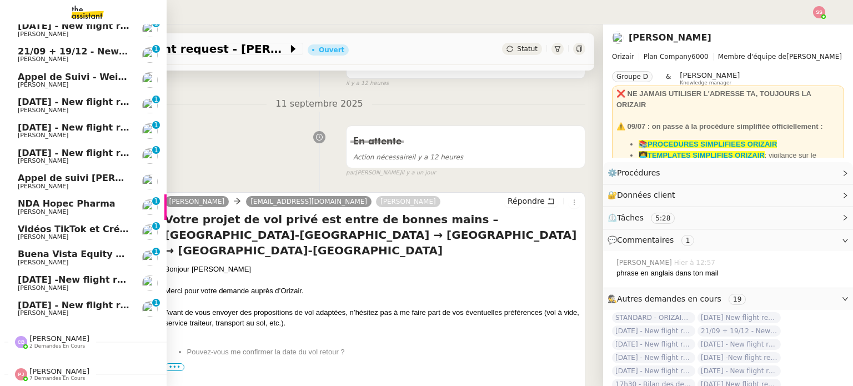
click at [67, 303] on span "[DATE] - New flight request - [PERSON_NAME]" at bounding box center [132, 305] width 229 height 11
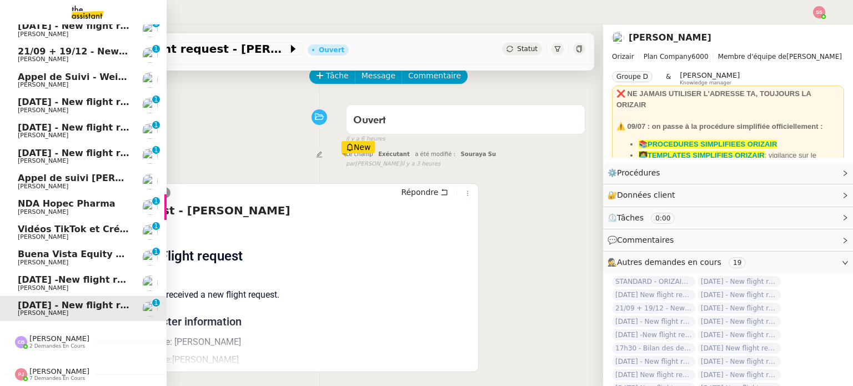
scroll to position [22, 0]
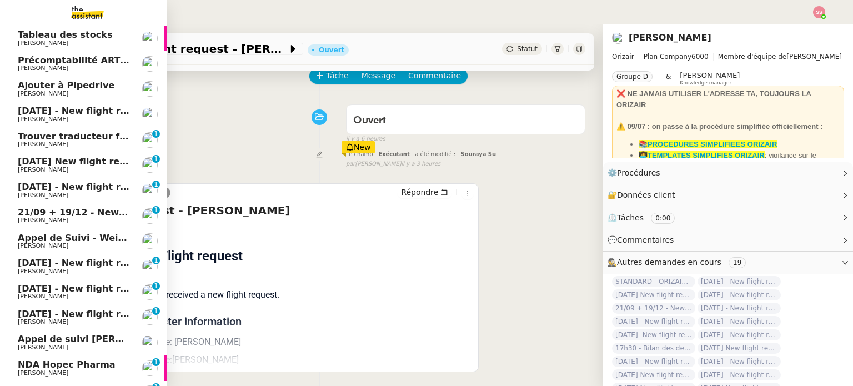
click at [84, 163] on span "[DATE] New flight request - [PERSON_NAME]" at bounding box center [129, 161] width 223 height 11
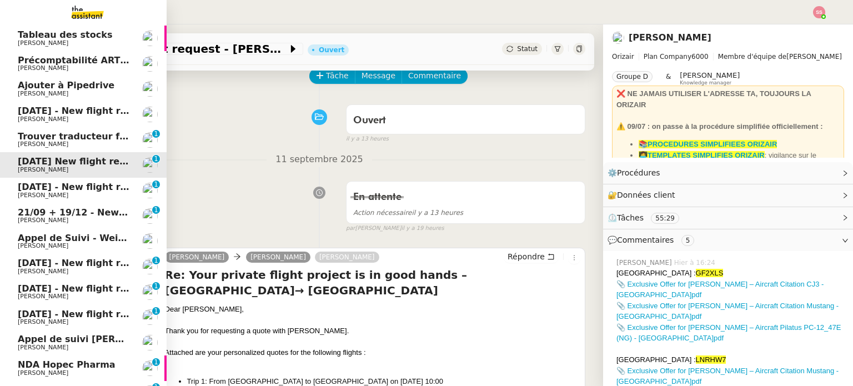
click at [109, 190] on span "[DATE] - New flight request - [GEOGRAPHIC_DATA][PERSON_NAME]" at bounding box center [184, 187] width 333 height 11
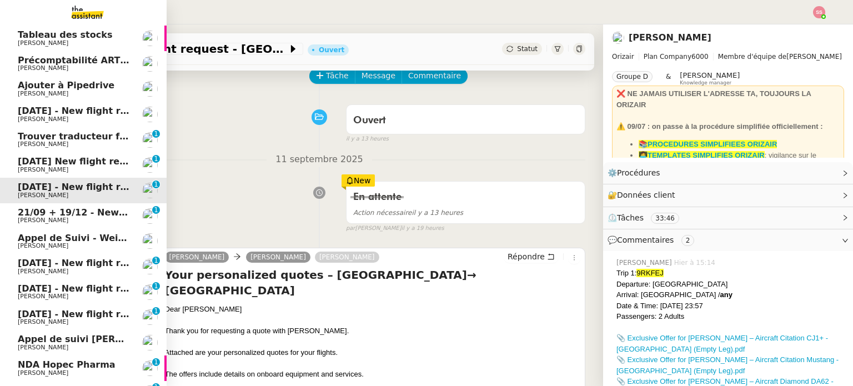
click at [107, 211] on span "21/09 + 19/12 - New flight request - [PERSON_NAME]" at bounding box center [150, 212] width 265 height 11
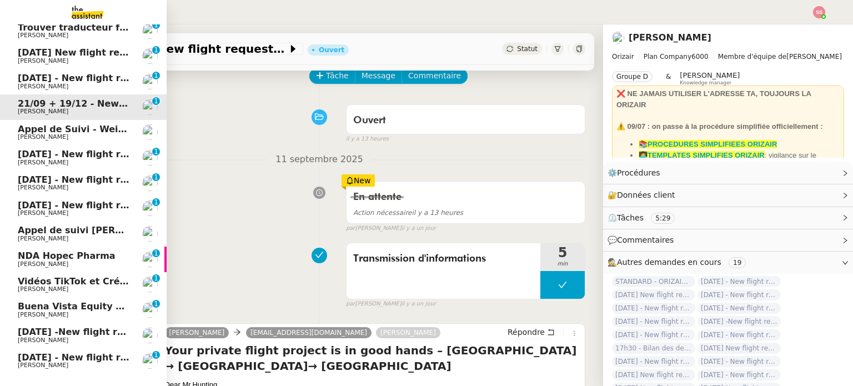
scroll to position [133, 0]
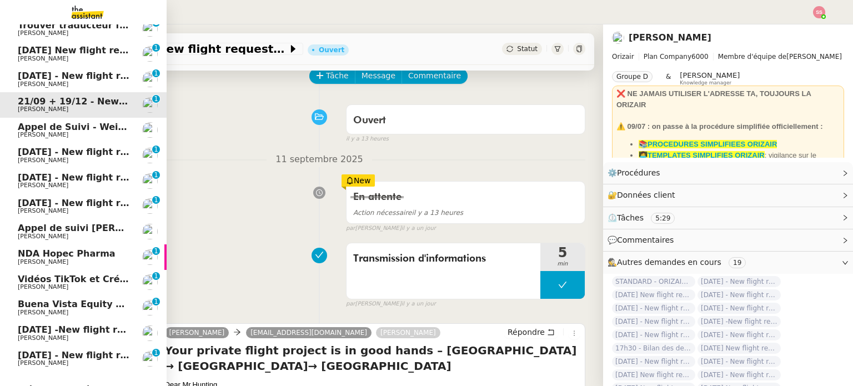
click at [79, 148] on span "[DATE] - New flight request - [PERSON_NAME]" at bounding box center [132, 152] width 229 height 11
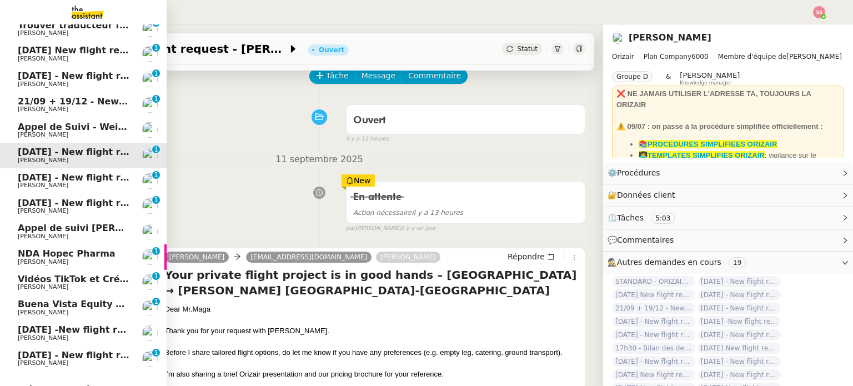
click at [98, 181] on span "[DATE] - New flight request - [PERSON_NAME]" at bounding box center [132, 177] width 229 height 11
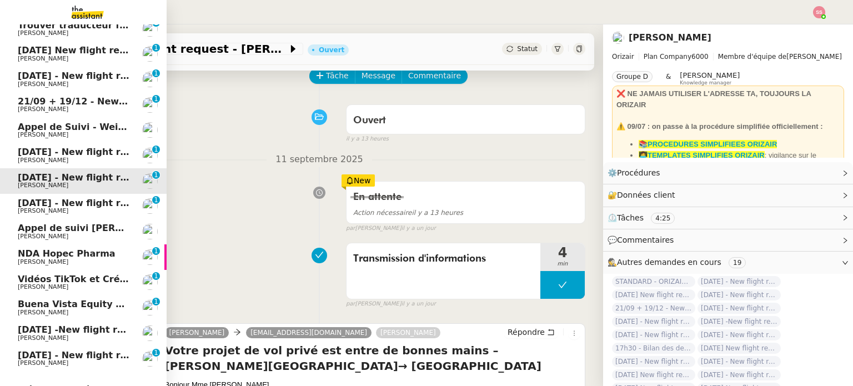
click at [100, 203] on span "[DATE] - New flight request - [PERSON_NAME]" at bounding box center [132, 203] width 229 height 11
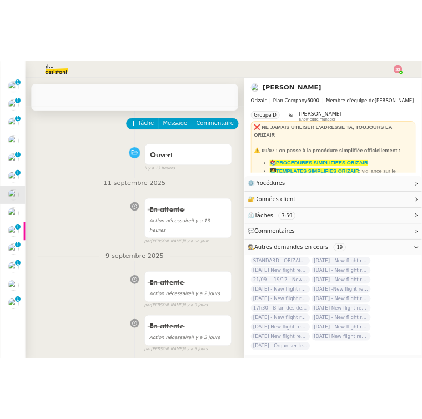
scroll to position [156, 0]
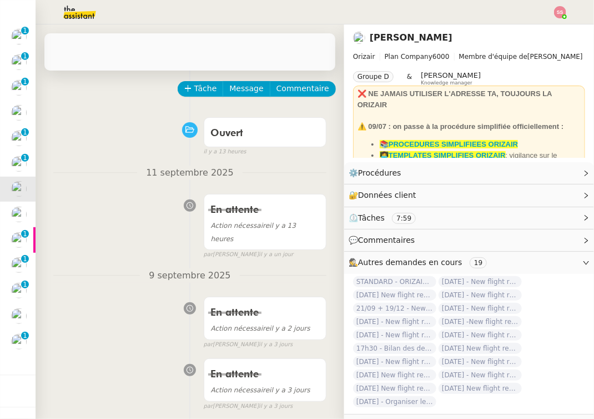
click at [190, 172] on span "11 septembre 2025" at bounding box center [189, 172] width 105 height 15
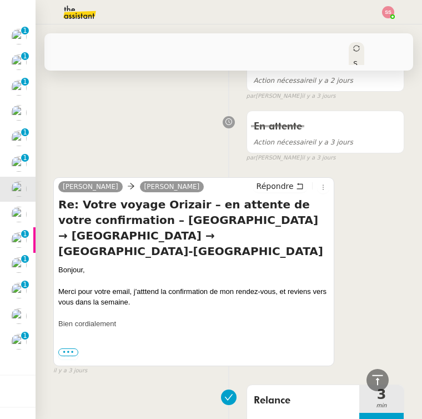
scroll to position [444, 0]
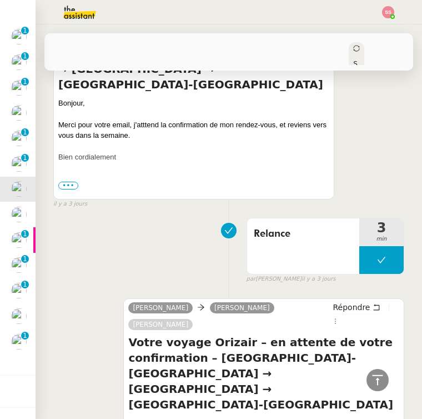
click at [12, 334] on img at bounding box center [19, 342] width 16 height 16
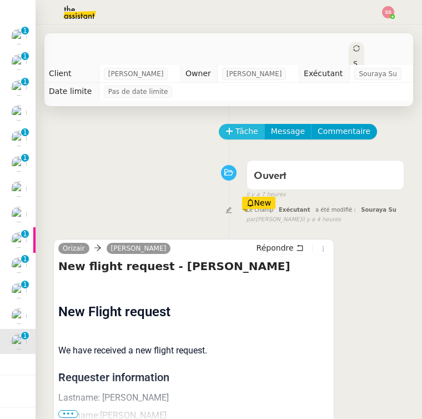
click at [241, 137] on span "Tâche" at bounding box center [246, 131] width 23 height 13
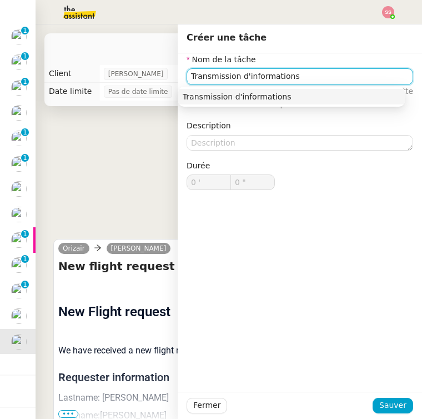
click at [264, 97] on div "Transmission d'informations" at bounding box center [292, 97] width 218 height 10
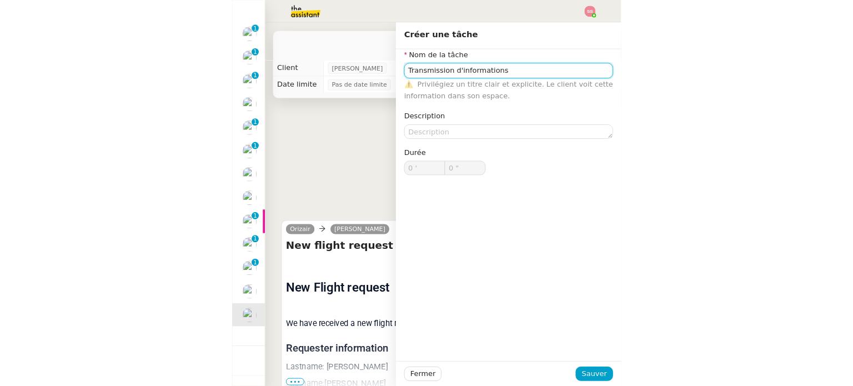
scroll to position [149, 0]
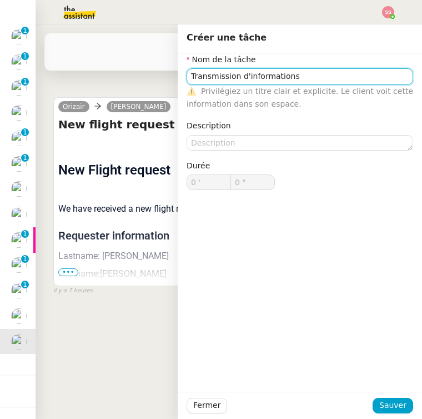
type input "Transmission d'informations"
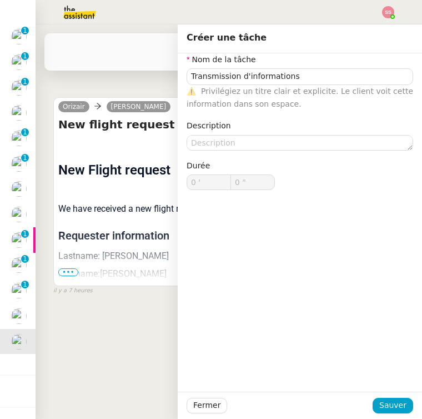
click at [264, 242] on div "Nom de la tâche Transmission d'informations ⚠️ Privilégiez un titre clair et ex…" at bounding box center [300, 222] width 244 height 338
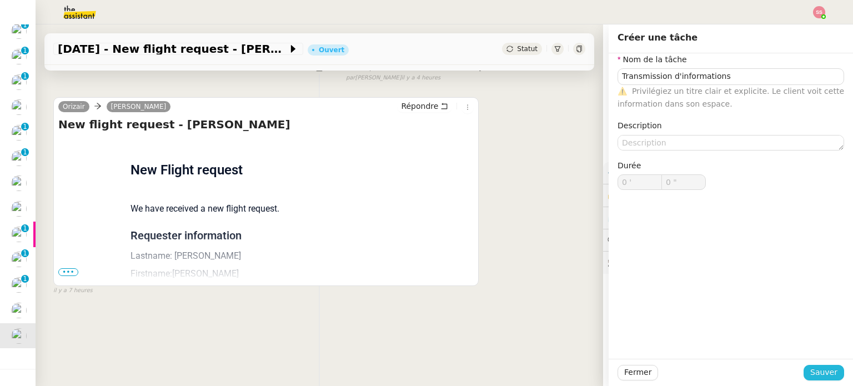
click at [810, 366] on span "Sauver" at bounding box center [823, 372] width 27 height 13
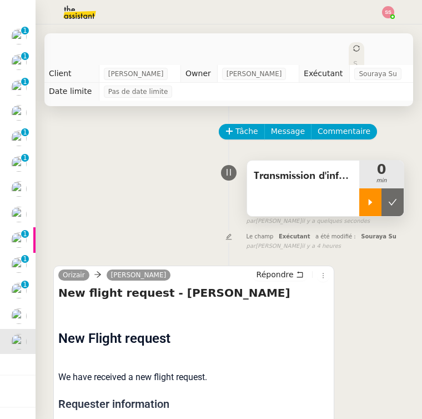
drag, startPoint x: 360, startPoint y: 197, endPoint x: 351, endPoint y: 190, distance: 11.1
click at [360, 198] on div at bounding box center [370, 202] width 22 height 28
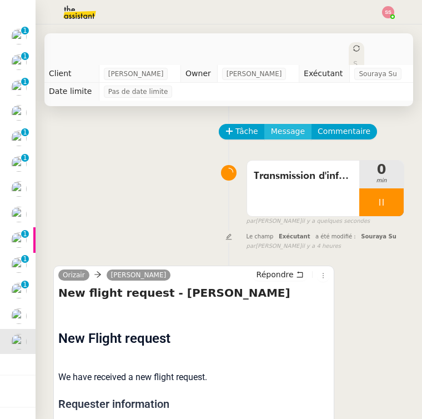
click at [279, 133] on span "Message" at bounding box center [288, 131] width 34 height 13
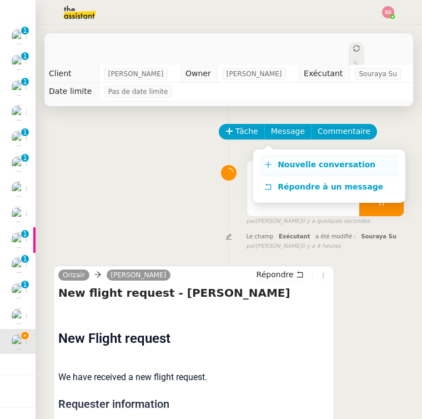
click at [278, 168] on span "Nouvelle conversation" at bounding box center [327, 164] width 98 height 9
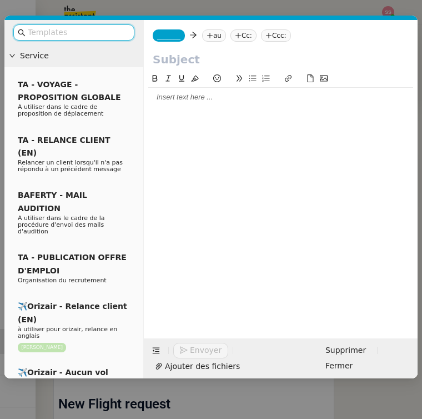
click at [322, 7] on nz-modal-container "Service TA - VOYAGE - PROPOSITION GLOBALE A utiliser dans le cadre de propositi…" at bounding box center [211, 209] width 422 height 419
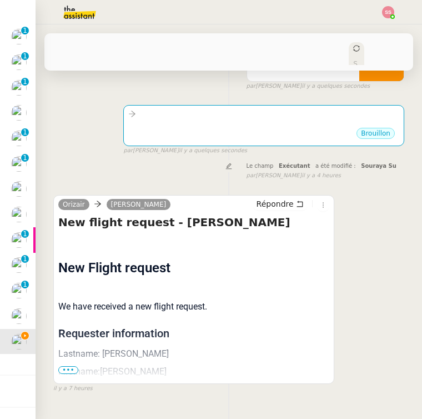
scroll to position [169, 0]
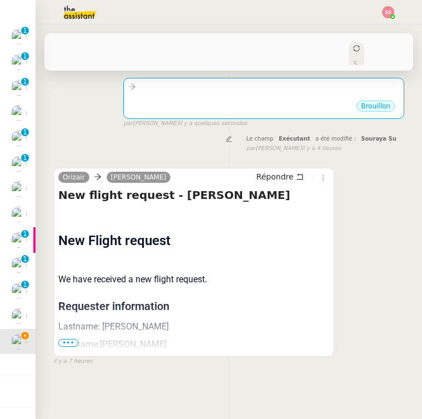
click at [69, 339] on span "•••" at bounding box center [68, 343] width 20 height 8
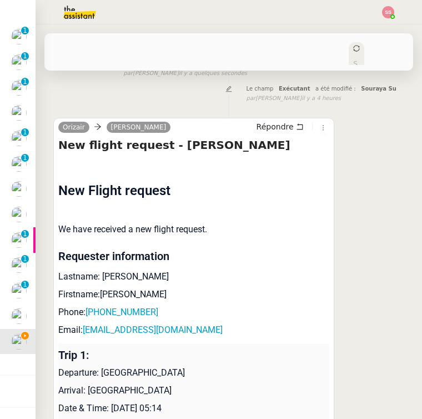
scroll to position [336, 0]
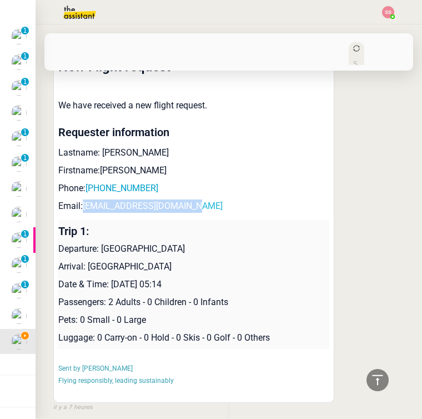
drag, startPoint x: 200, startPoint y: 213, endPoint x: 84, endPoint y: 208, distance: 116.1
click at [84, 208] on p "Email: [EMAIL_ADDRESS][DOMAIN_NAME]" at bounding box center [193, 205] width 271 height 13
copy link "[EMAIL_ADDRESS][DOMAIN_NAME]"
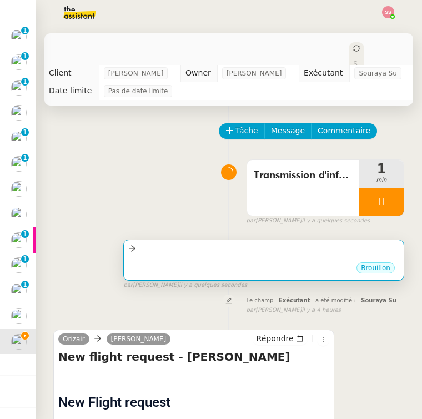
scroll to position [0, 0]
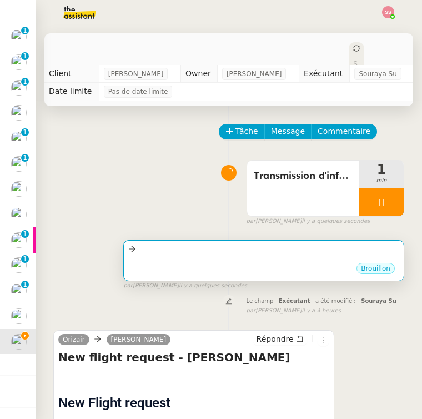
click at [200, 266] on div "Brouillon" at bounding box center [263, 269] width 271 height 17
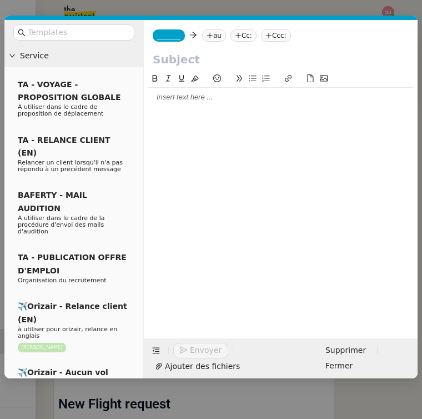
click at [204, 32] on nz-tag "au" at bounding box center [214, 35] width 24 height 12
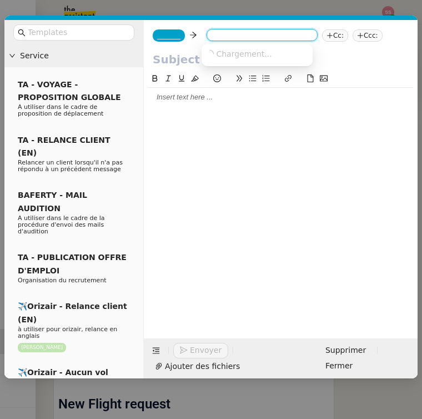
paste input "[EMAIL_ADDRESS][DOMAIN_NAME]"
type input "[EMAIL_ADDRESS][DOMAIN_NAME]"
click at [231, 52] on span "[EMAIL_ADDRESS][DOMAIN_NAME]" at bounding box center [274, 53] width 136 height 9
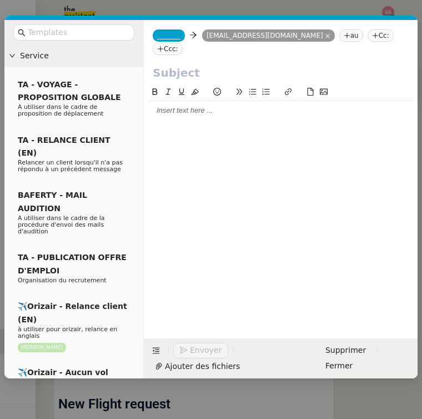
click at [169, 38] on span "_______" at bounding box center [168, 36] width 23 height 8
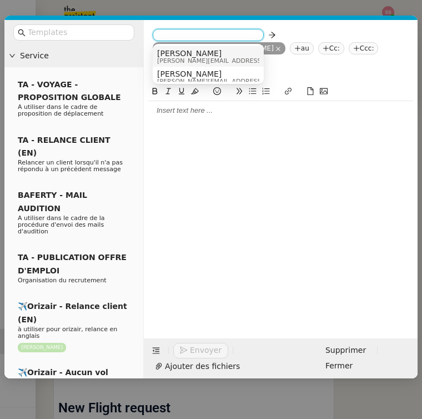
click at [184, 58] on span "[PERSON_NAME][EMAIL_ADDRESS][DOMAIN_NAME]" at bounding box center [236, 61] width 158 height 6
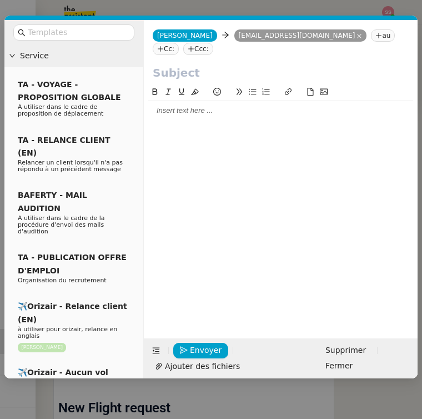
click at [194, 46] on icon at bounding box center [191, 49] width 7 height 7
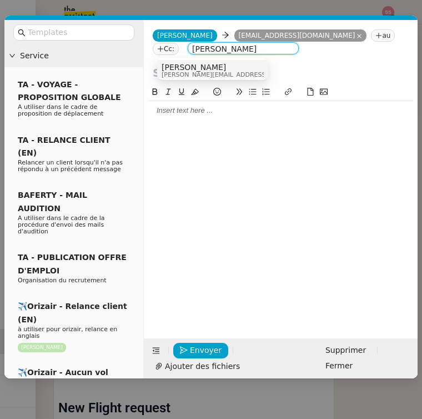
type input "[PERSON_NAME]"
click at [221, 67] on div "[PERSON_NAME] [PERSON_NAME][EMAIL_ADDRESS][DOMAIN_NAME]" at bounding box center [213, 70] width 102 height 15
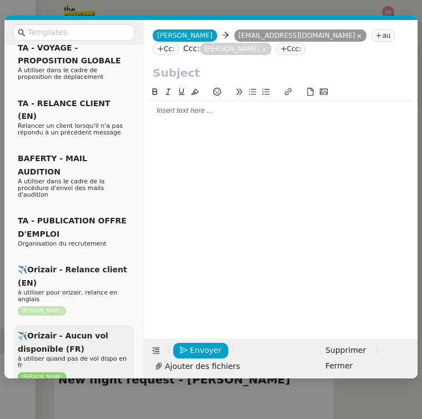
scroll to position [111, 0]
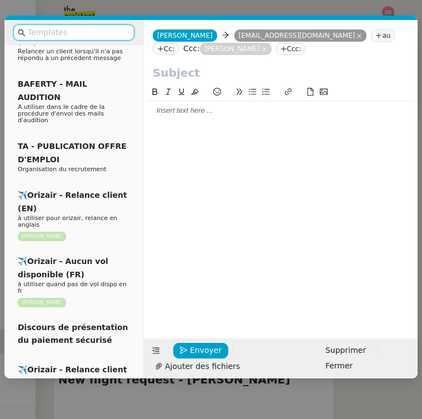
click at [95, 31] on input "text" at bounding box center [78, 32] width 100 height 13
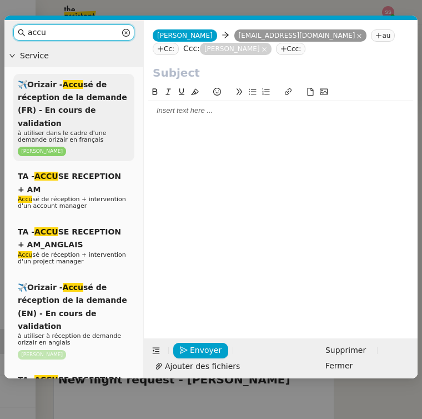
type input "accu"
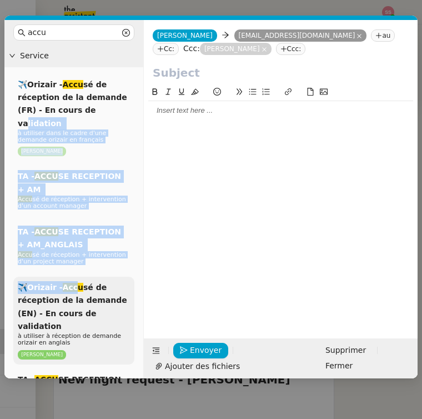
drag, startPoint x: 92, startPoint y: 109, endPoint x: 69, endPoint y: 293, distance: 184.6
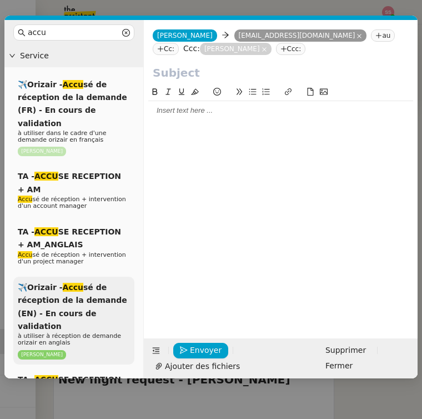
click at [69, 297] on span "✈️Orizair - Accu sé de réception de la demande (EN) - En cours de validation" at bounding box center [72, 307] width 109 height 48
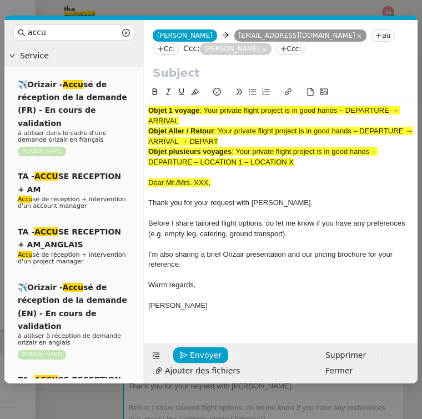
drag, startPoint x: 205, startPoint y: 112, endPoint x: 208, endPoint y: 120, distance: 8.8
click at [208, 120] on div "Objet 1 voyage : Your private flight project is in good hands – DEPARTURE → ARR…" at bounding box center [280, 115] width 265 height 21
copy span "Your private flight project is in good hands – DEPARTURE → ARRIVAL"
click at [184, 73] on input "text" at bounding box center [281, 72] width 256 height 17
paste input "Your private flight project is in good hands – DEPARTURE → ARRIVAL"
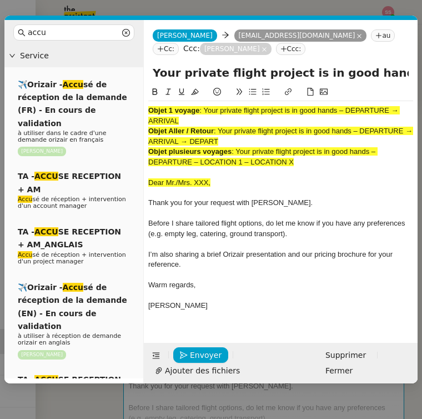
scroll to position [0, 107]
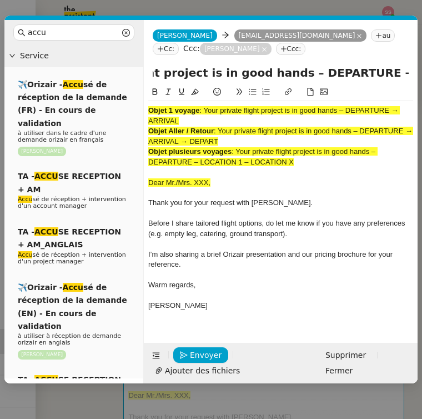
type input "Your private flight project is in good hands – DEPARTURE → ARRIVAL"
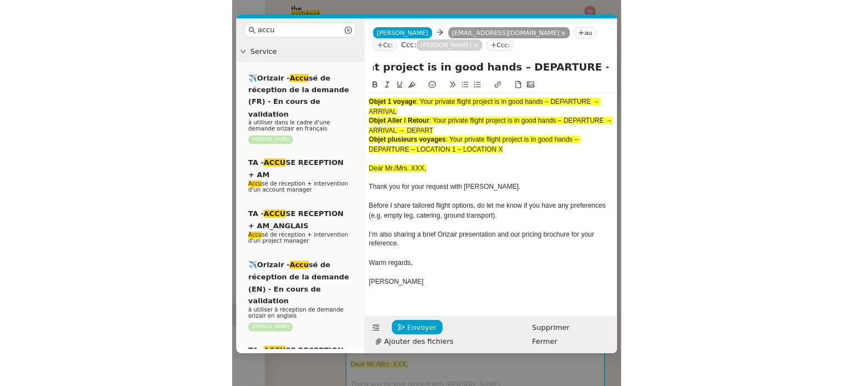
scroll to position [0, 0]
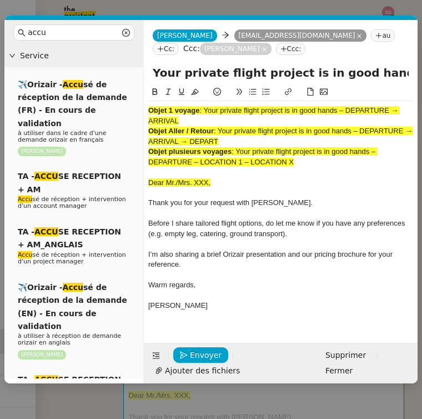
drag, startPoint x: 299, startPoint y: 164, endPoint x: 148, endPoint y: 105, distance: 161.7
click at [148, 105] on div "Objet 1 voyage : Your private flight project is in good hands – DEPARTURE → ARR…" at bounding box center [280, 213] width 265 height 224
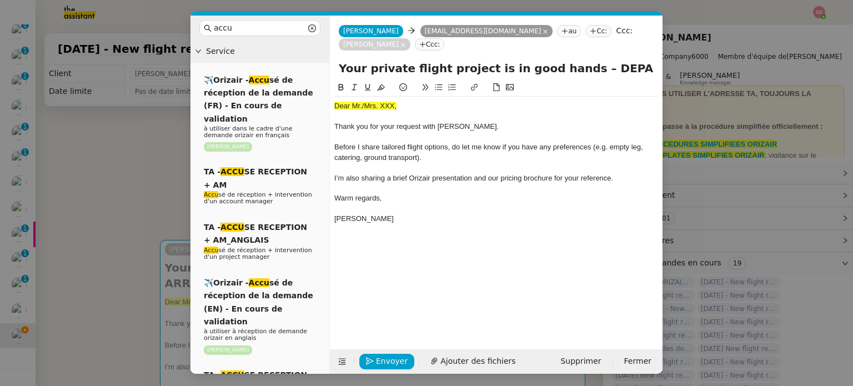
click at [142, 167] on nz-modal-container "accu Service ✈️Orizair - Accu sé de réception de la demande (FR) - En cours de …" at bounding box center [426, 193] width 853 height 386
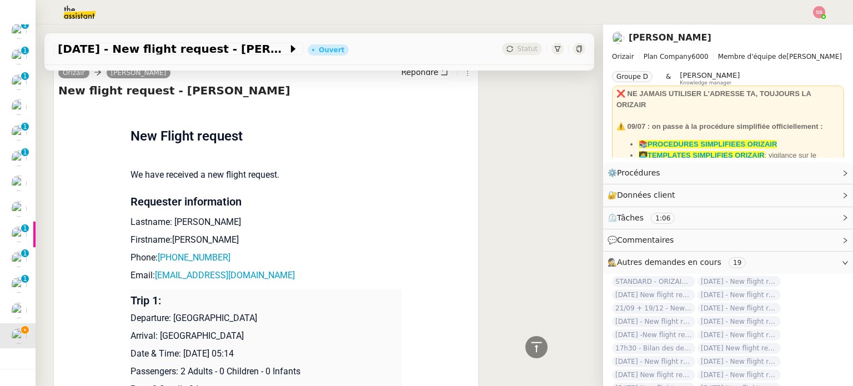
scroll to position [500, 0]
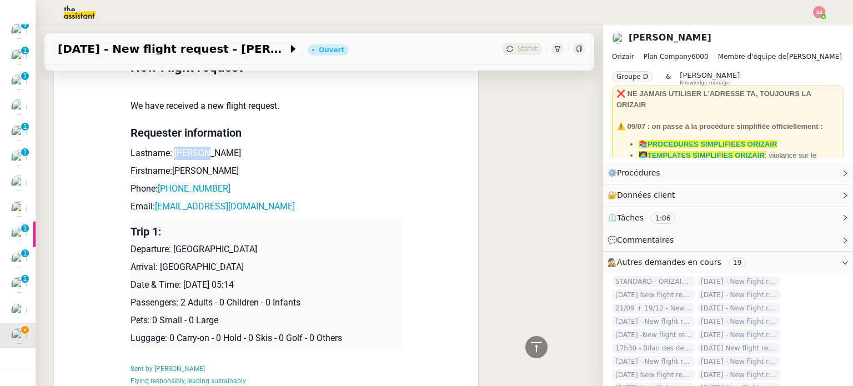
drag, startPoint x: 199, startPoint y: 139, endPoint x: 168, endPoint y: 140, distance: 31.1
click at [168, 147] on p "Lastname: [PERSON_NAME]" at bounding box center [265, 153] width 271 height 13
copy p "Raudale"
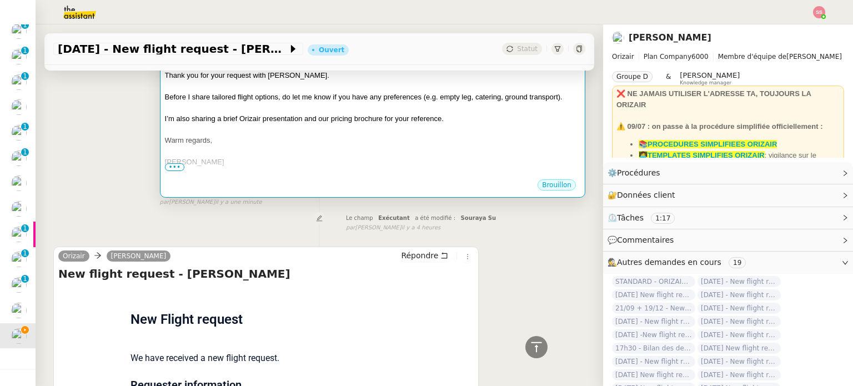
scroll to position [111, 0]
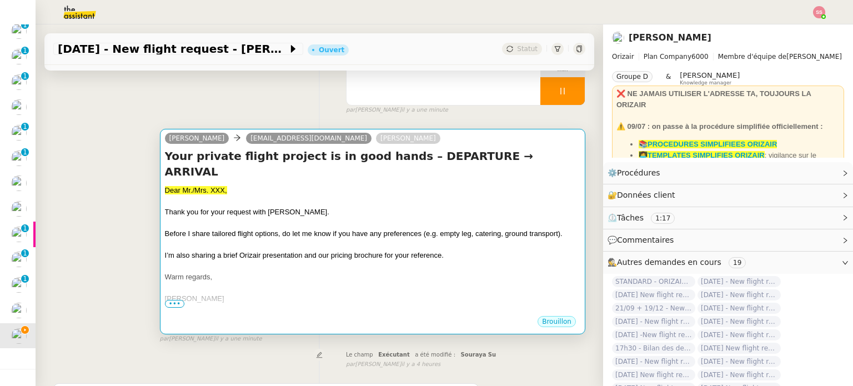
click at [329, 206] on div "Thank you for your request with [PERSON_NAME]." at bounding box center [372, 211] width 415 height 11
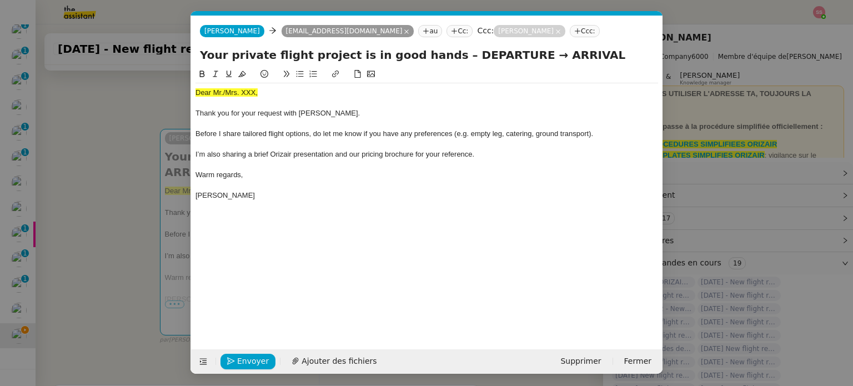
scroll to position [0, 38]
click at [236, 92] on span "Dear Mr./Mrs. XXX," at bounding box center [226, 92] width 62 height 8
click at [241, 78] on icon at bounding box center [242, 74] width 8 height 8
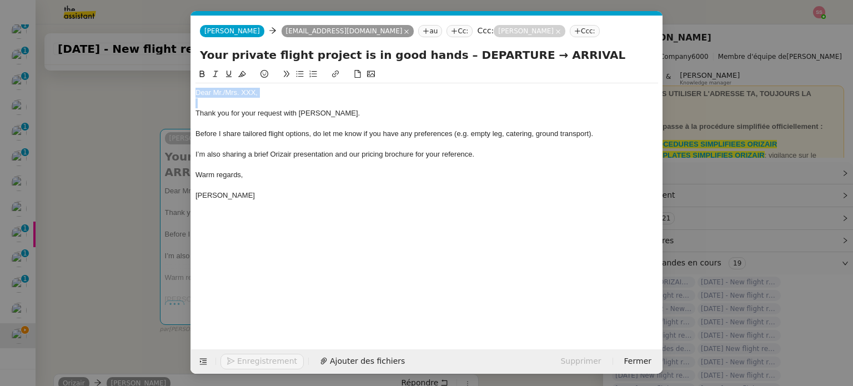
click at [225, 97] on div "Dear Mr./Mrs. XXX," at bounding box center [426, 93] width 462 height 10
drag, startPoint x: 249, startPoint y: 92, endPoint x: 231, endPoint y: 91, distance: 18.4
click at [231, 91] on div "Dear Mrs. XXX," at bounding box center [426, 93] width 462 height 10
click at [329, 355] on span "Ajouter des fichiers" at bounding box center [338, 361] width 75 height 13
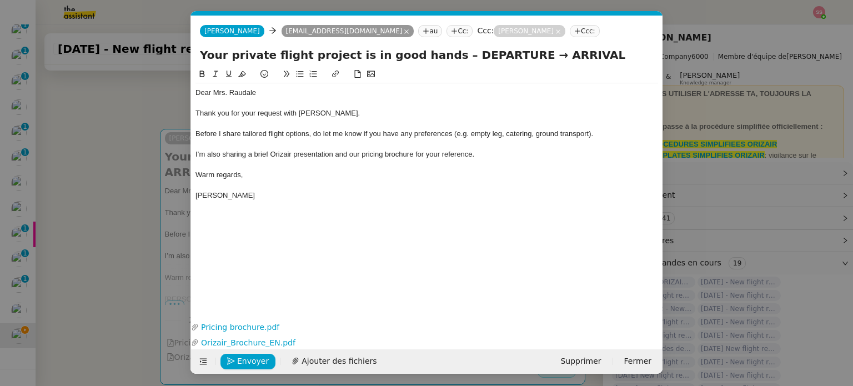
click at [137, 174] on nz-modal-container "accu Service ✈️Orizair - Accu sé de réception de la demande (FR) - En cours de …" at bounding box center [426, 193] width 853 height 386
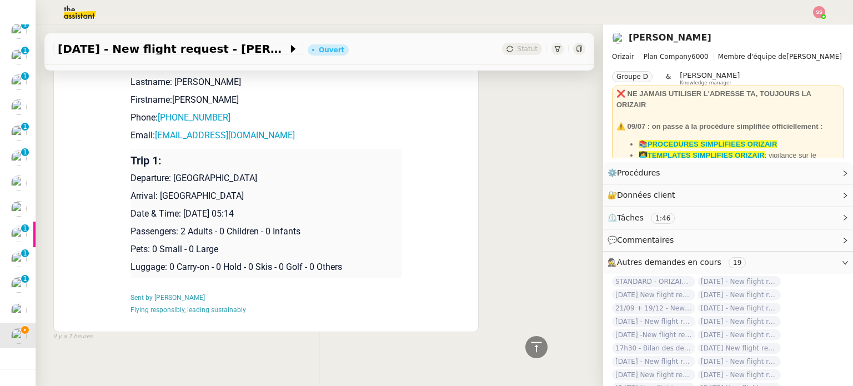
scroll to position [621, 0]
drag, startPoint x: 169, startPoint y: 164, endPoint x: 274, endPoint y: 168, distance: 104.4
click at [274, 171] on p "Departure: [GEOGRAPHIC_DATA]" at bounding box center [265, 177] width 271 height 13
copy p "[GEOGRAPHIC_DATA]"
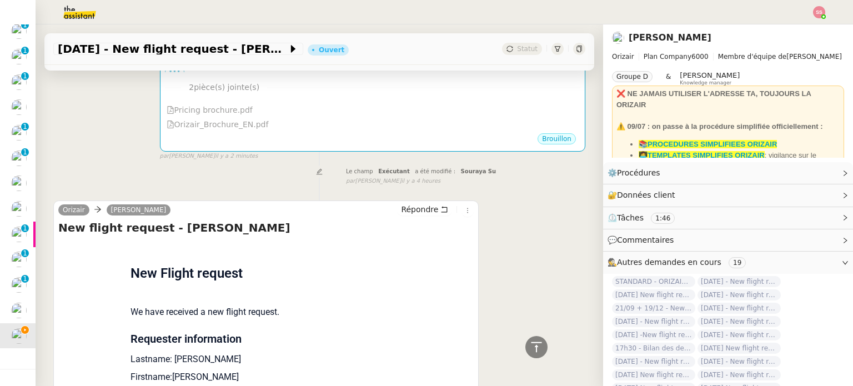
scroll to position [177, 0]
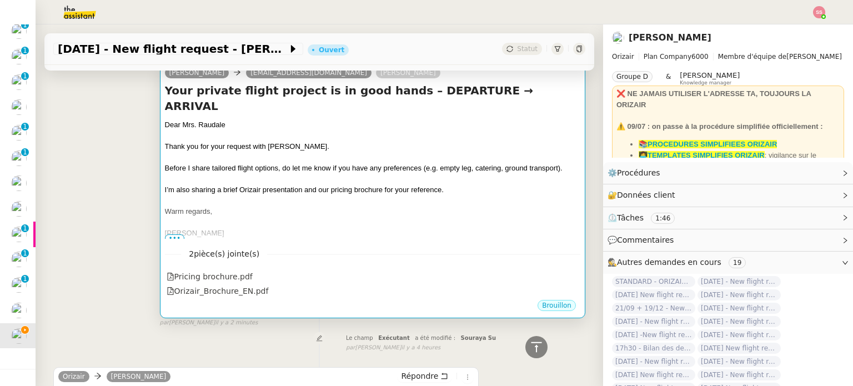
click at [424, 152] on div at bounding box center [372, 157] width 415 height 11
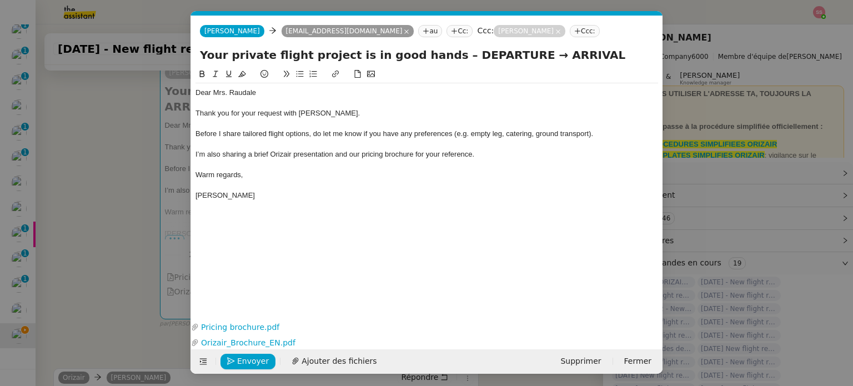
scroll to position [0, 38]
drag, startPoint x: 496, startPoint y: 54, endPoint x: 437, endPoint y: 55, distance: 58.3
click at [437, 55] on input "Your private flight project is in good hands – DEPARTURE → ARRIVAL" at bounding box center [427, 55] width 454 height 17
paste input "[GEOGRAPHIC_DATA]"
type input "Your private flight project is in good hands – [GEOGRAPHIC_DATA] → ARRIVAL"
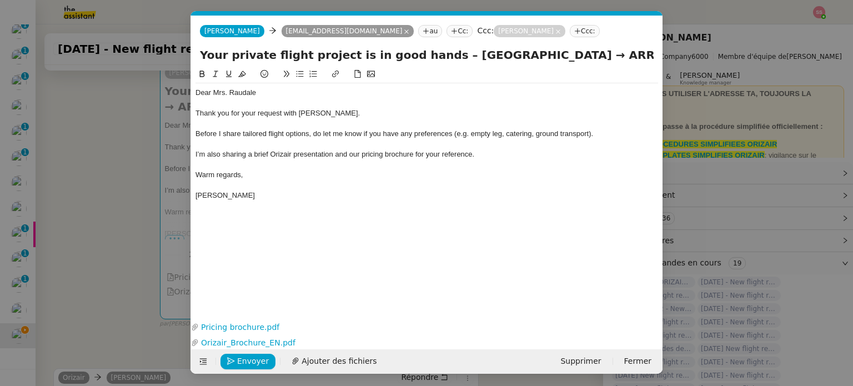
click at [112, 254] on nz-modal-container "accu Service ✈️Orizair - Accu sé de réception de la demande (FR) - En cours de …" at bounding box center [426, 193] width 853 height 386
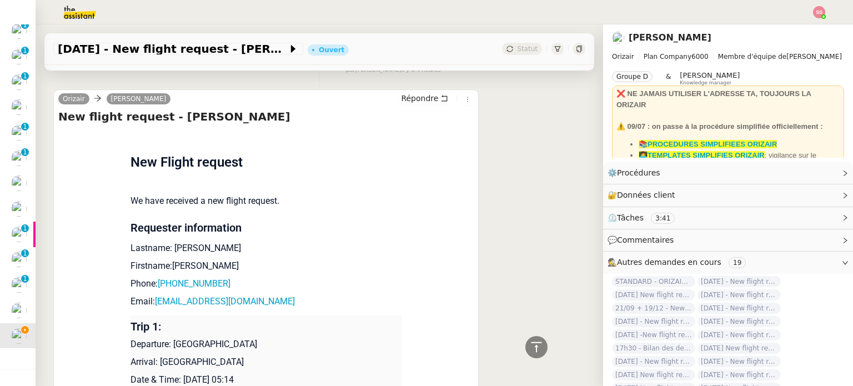
scroll to position [621, 0]
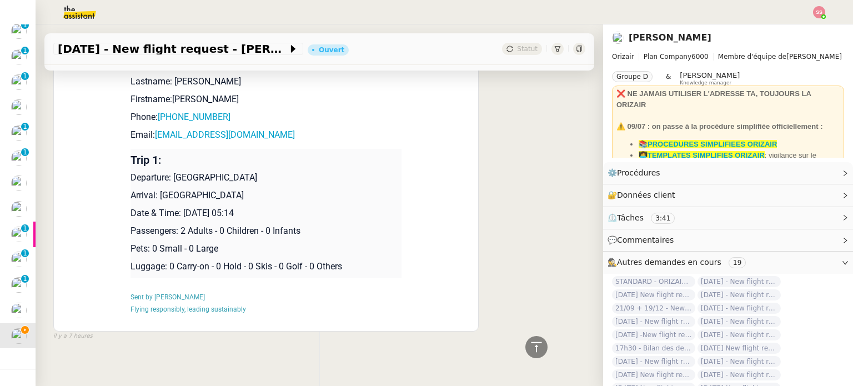
drag, startPoint x: 153, startPoint y: 200, endPoint x: 306, endPoint y: 207, distance: 153.4
click at [306, 207] on td "Trip 1: Departure: [GEOGRAPHIC_DATA] Arrival: [GEOGRAPHIC_DATA] Date & Time: [D…" at bounding box center [265, 213] width 271 height 129
click at [300, 201] on p "Arrival: [GEOGRAPHIC_DATA]" at bounding box center [265, 195] width 271 height 13
drag, startPoint x: 267, startPoint y: 200, endPoint x: 154, endPoint y: 195, distance: 113.3
click at [154, 195] on p "Arrival: [GEOGRAPHIC_DATA]" at bounding box center [265, 195] width 271 height 13
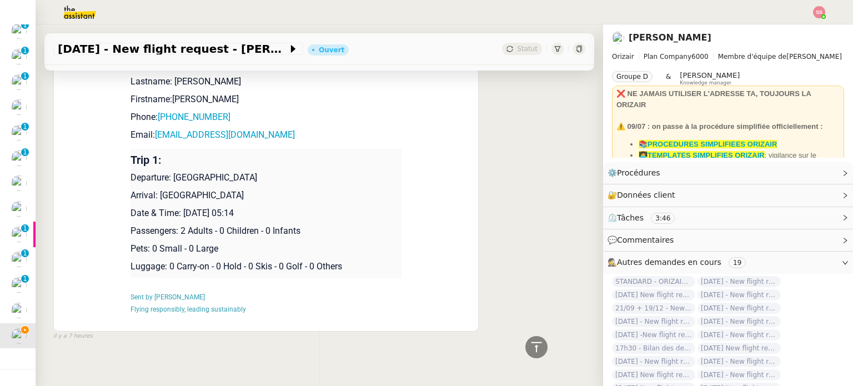
copy p "[GEOGRAPHIC_DATA]"
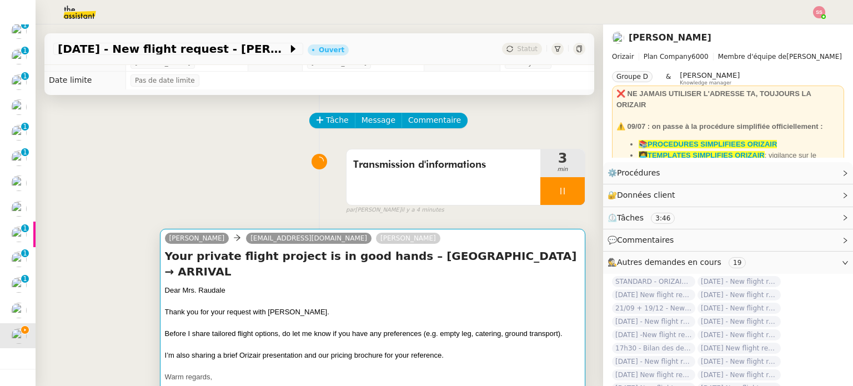
scroll to position [10, 0]
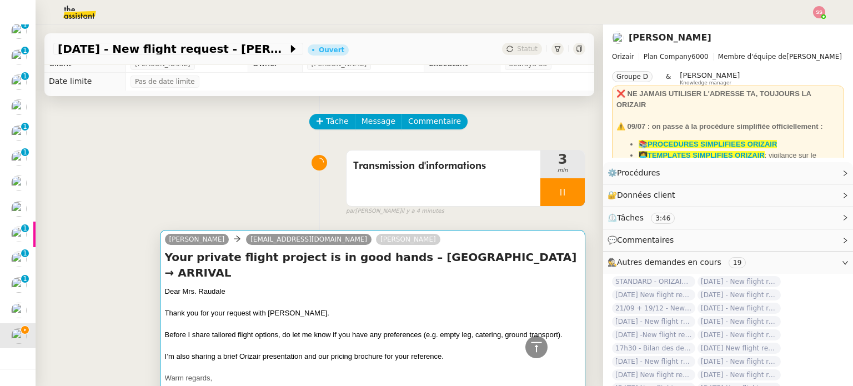
click at [437, 271] on h4 "Your private flight project is in good hands – [GEOGRAPHIC_DATA] → ARRIVAL" at bounding box center [372, 264] width 415 height 31
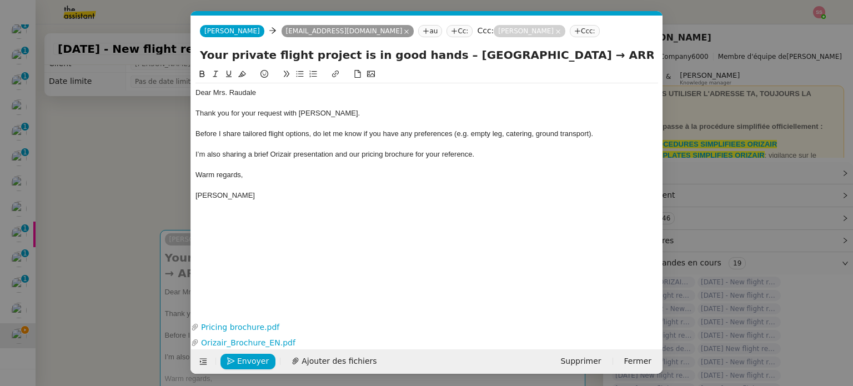
scroll to position [0, 38]
drag, startPoint x: 581, startPoint y: 55, endPoint x: 655, endPoint y: 59, distance: 74.5
click at [655, 59] on div "Your private flight project is in good hands – [GEOGRAPHIC_DATA] → ARRIVAL" at bounding box center [426, 57] width 471 height 21
paste input "[GEOGRAPHIC_DATA]"
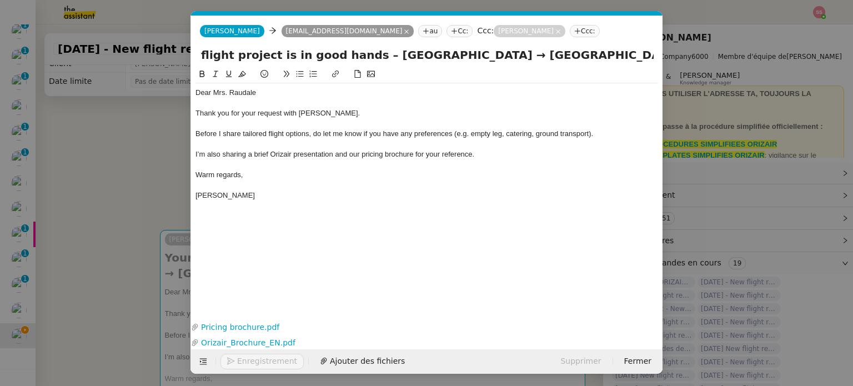
type input "Your private flight project is in good hands – [GEOGRAPHIC_DATA] → [GEOGRAPHIC_…"
click at [435, 239] on div "Dear Mrs. Raudale Thank you for your request with [PERSON_NAME]. Before I share…" at bounding box center [426, 185] width 462 height 234
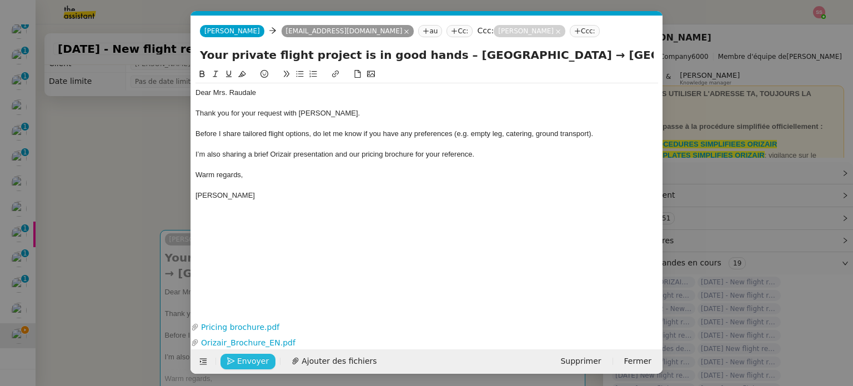
click at [261, 362] on span "Envoyer" at bounding box center [253, 361] width 32 height 13
click at [261, 362] on span "Confirmer l'envoi" at bounding box center [270, 361] width 67 height 13
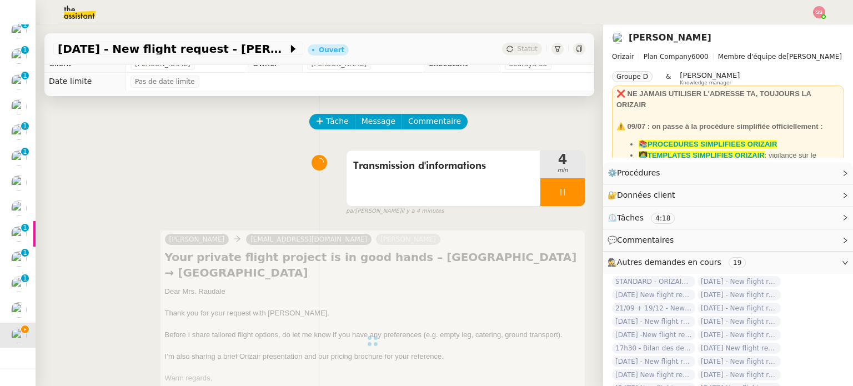
scroll to position [156, 0]
click at [304, 189] on div "Transmission d'informations 4 min false par [PERSON_NAME] il y a 4 minutes" at bounding box center [319, 180] width 532 height 71
click at [569, 192] on div at bounding box center [562, 192] width 44 height 28
click at [569, 192] on button at bounding box center [573, 192] width 22 height 28
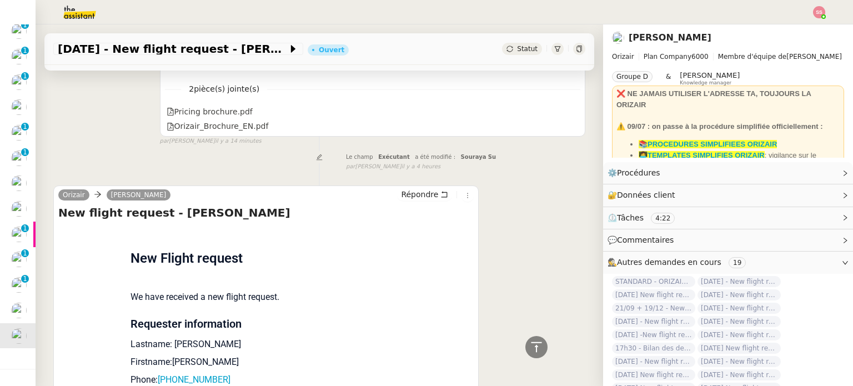
scroll to position [444, 0]
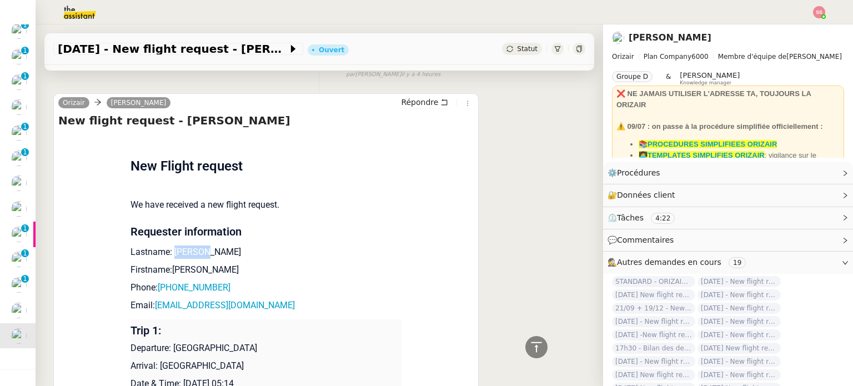
drag, startPoint x: 212, startPoint y: 253, endPoint x: 169, endPoint y: 248, distance: 43.6
click at [169, 248] on p "Lastname: [PERSON_NAME]" at bounding box center [265, 251] width 271 height 13
copy p "Raudale"
drag, startPoint x: 187, startPoint y: 271, endPoint x: 167, endPoint y: 268, distance: 20.7
click at [167, 268] on p "Firstname:[PERSON_NAME]" at bounding box center [265, 269] width 271 height 13
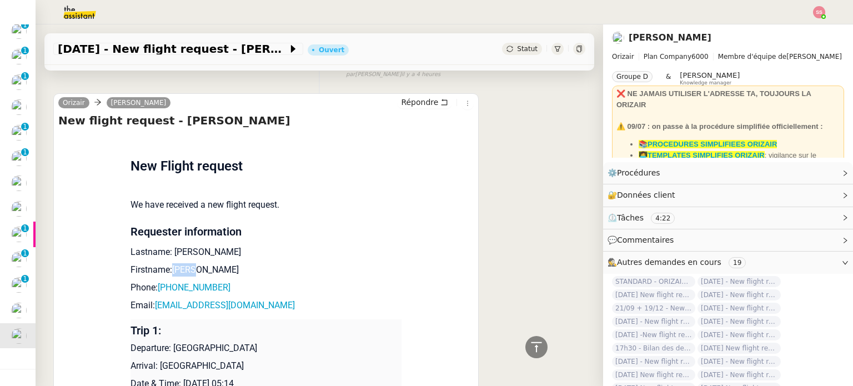
copy p "Loida"
drag, startPoint x: 221, startPoint y: 295, endPoint x: 160, endPoint y: 288, distance: 62.0
click at [160, 288] on p "Phone: [PHONE_NUMBER]" at bounding box center [265, 287] width 271 height 13
copy link "447312632027"
drag, startPoint x: 276, startPoint y: 304, endPoint x: 152, endPoint y: 301, distance: 124.9
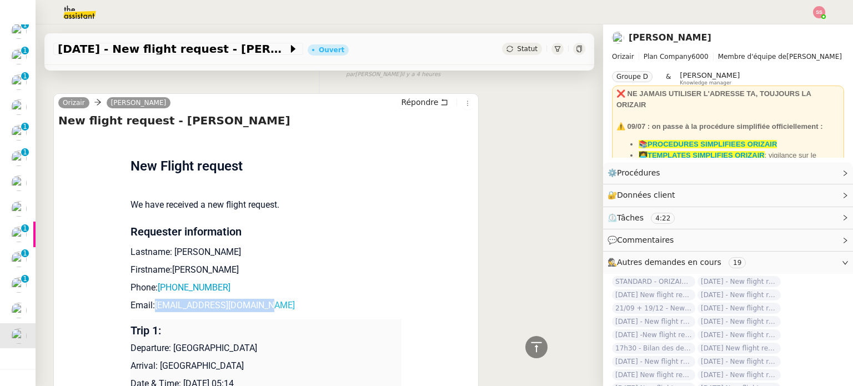
click at [152, 301] on p "Email: [EMAIL_ADDRESS][DOMAIN_NAME]" at bounding box center [265, 305] width 271 height 13
copy link "[EMAIL_ADDRESS][DOMAIN_NAME]"
drag, startPoint x: 225, startPoint y: 352, endPoint x: 168, endPoint y: 346, distance: 58.1
click at [168, 346] on p "Departure: [GEOGRAPHIC_DATA]" at bounding box center [265, 347] width 271 height 13
copy p "[GEOGRAPHIC_DATA]"
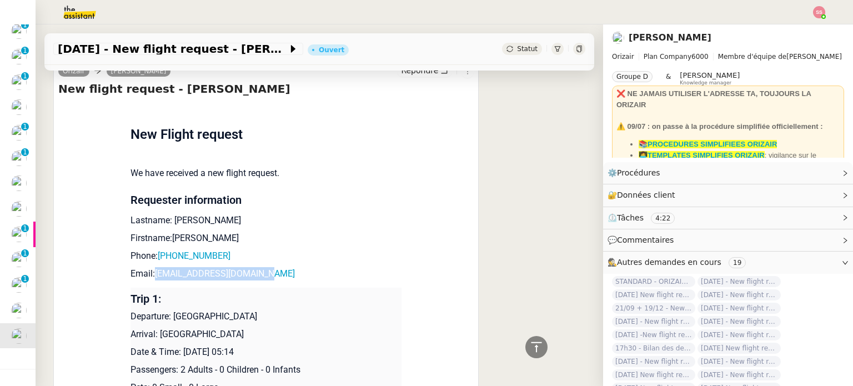
scroll to position [500, 0]
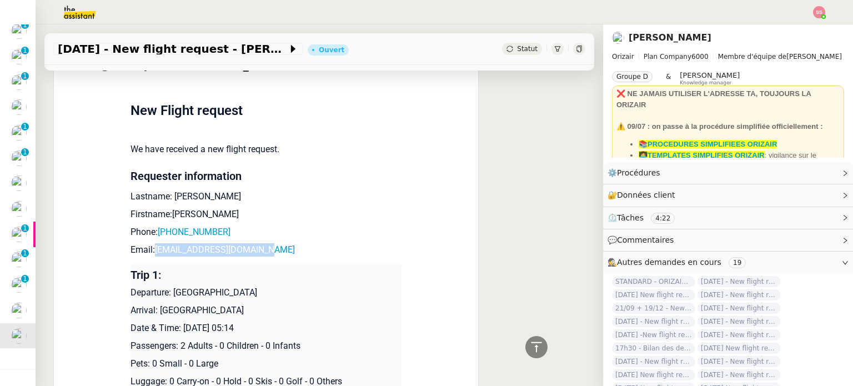
drag, startPoint x: 270, startPoint y: 314, endPoint x: 154, endPoint y: 315, distance: 116.0
click at [154, 315] on p "Arrival: [GEOGRAPHIC_DATA]" at bounding box center [265, 310] width 271 height 13
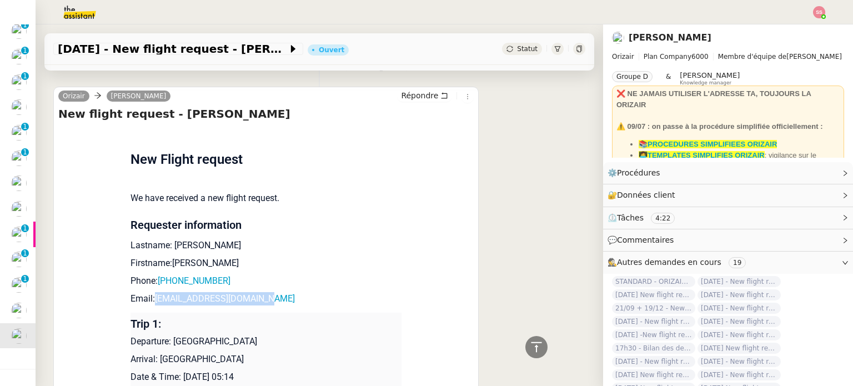
scroll to position [408, 0]
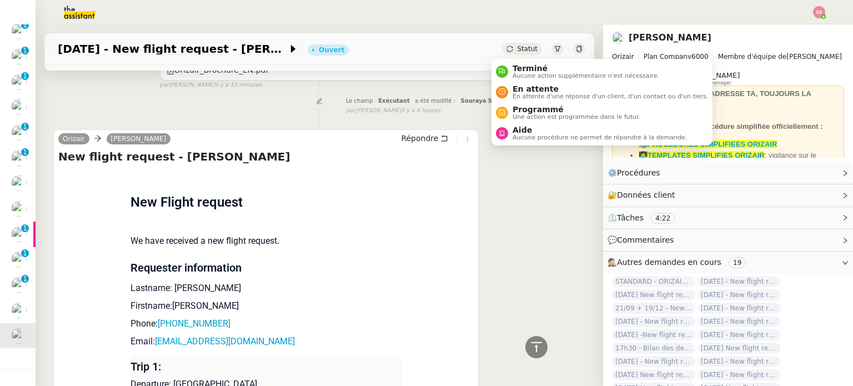
click at [517, 46] on span "Statut" at bounding box center [527, 49] width 21 height 8
click at [521, 93] on span "En attente d'une réponse d'un client, d'un contact ou d'un tiers." at bounding box center [609, 96] width 195 height 6
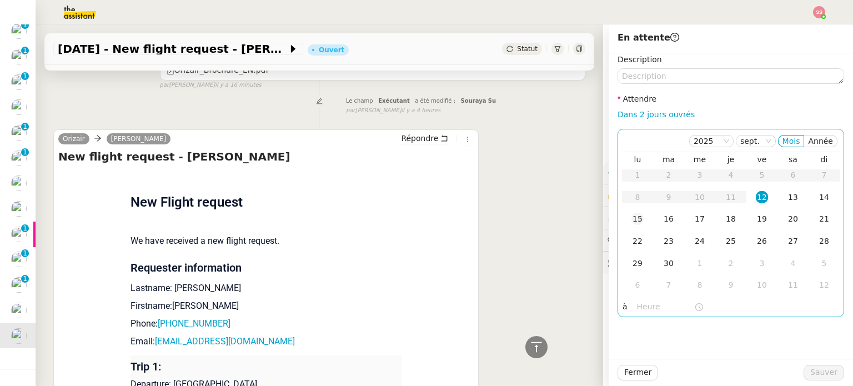
click at [631, 218] on div "15" at bounding box center [637, 219] width 12 height 12
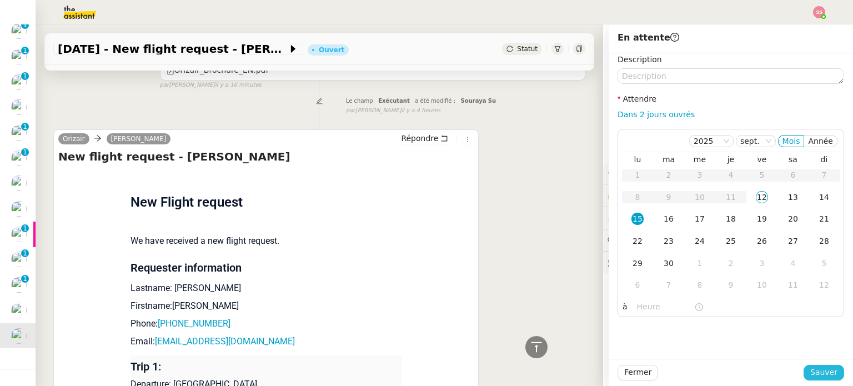
click at [810, 369] on span "Sauver" at bounding box center [823, 372] width 27 height 13
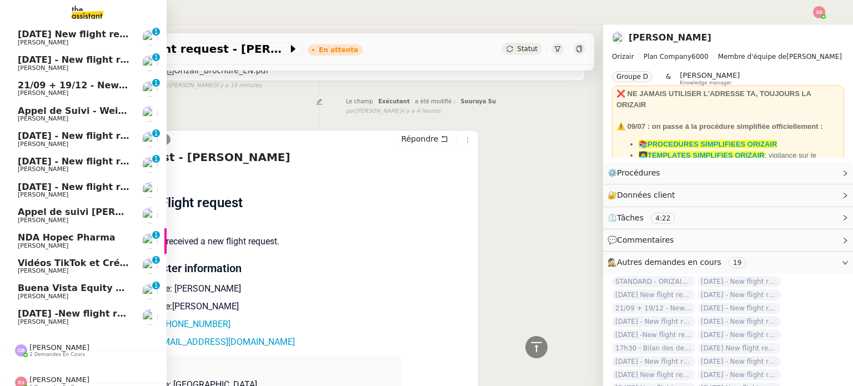
scroll to position [164, 0]
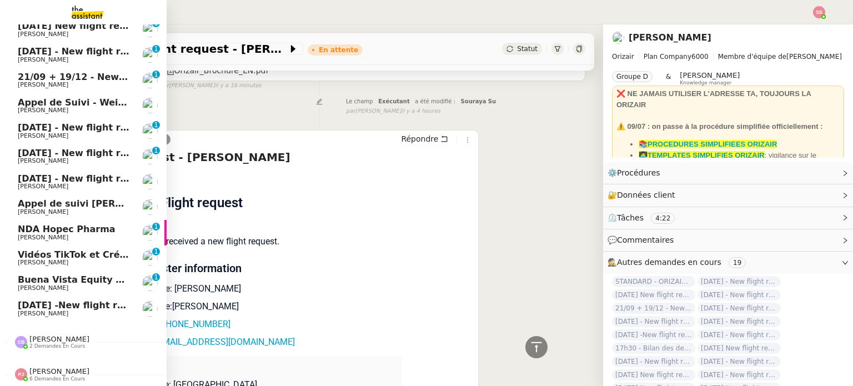
click at [75, 300] on span "[DATE] -New flight request - [PERSON_NAME]" at bounding box center [131, 305] width 226 height 11
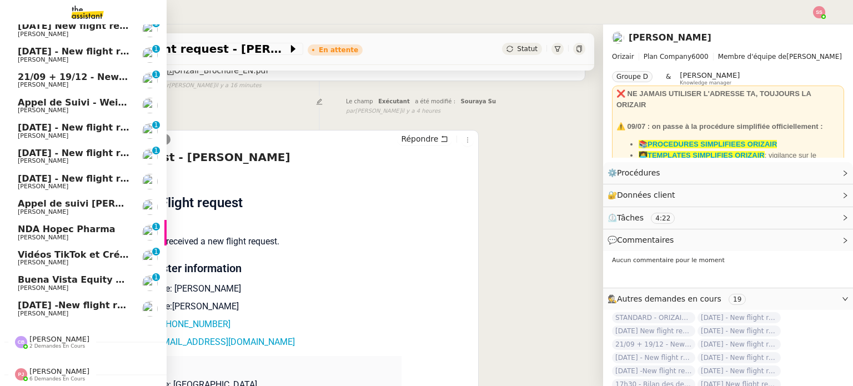
scroll to position [149, 0]
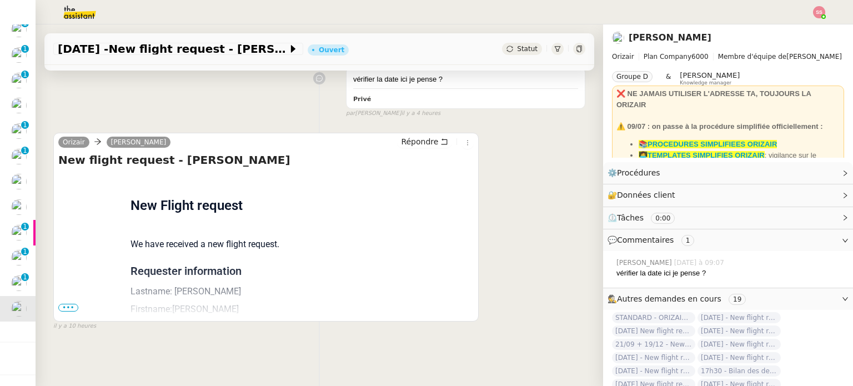
click at [64, 304] on span "•••" at bounding box center [68, 308] width 20 height 8
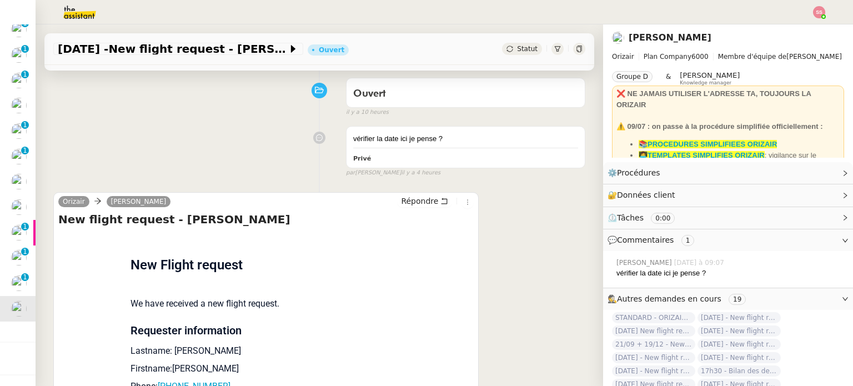
scroll to position [0, 0]
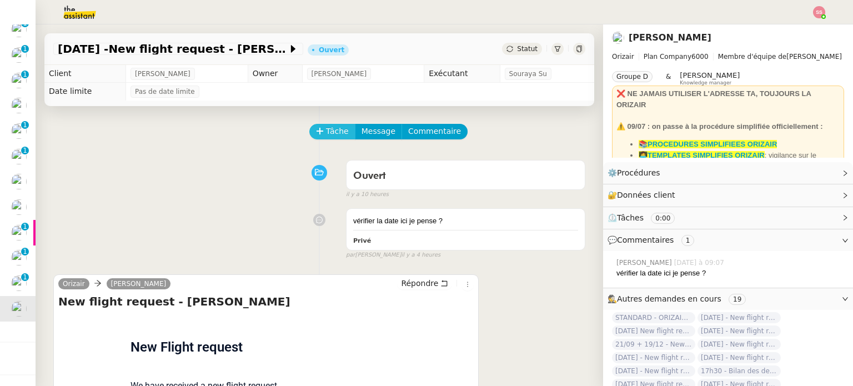
click at [329, 127] on span "Tâche" at bounding box center [337, 131] width 23 height 13
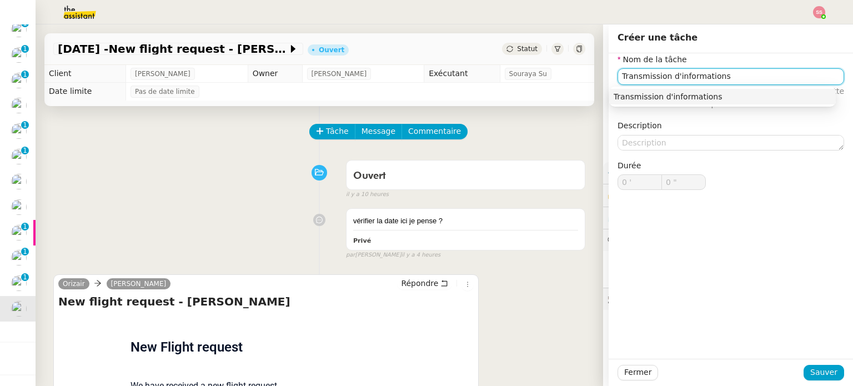
click at [668, 103] on nz-auto-option "Transmission d'informations" at bounding box center [722, 97] width 226 height 16
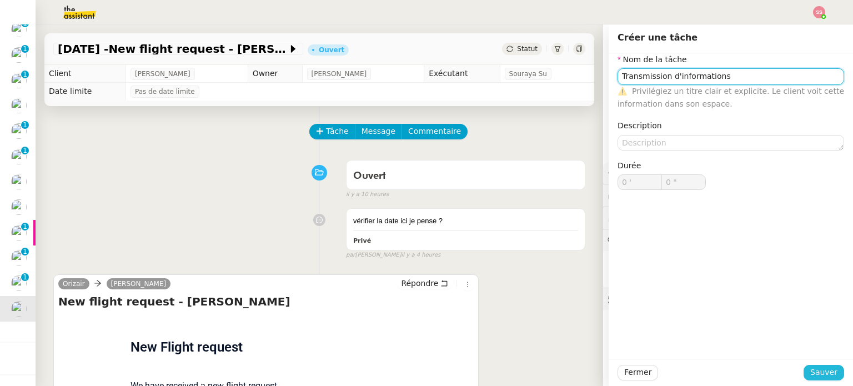
type input "Transmission d'informations"
click at [804, 372] on button "Sauver" at bounding box center [823, 373] width 41 height 16
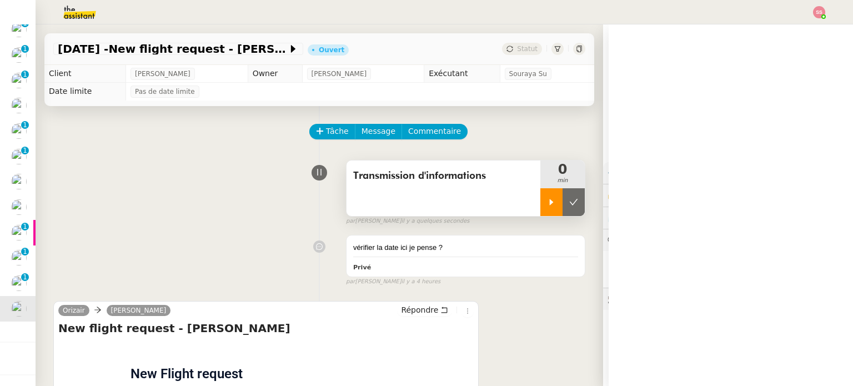
click at [547, 205] on icon at bounding box center [551, 202] width 9 height 9
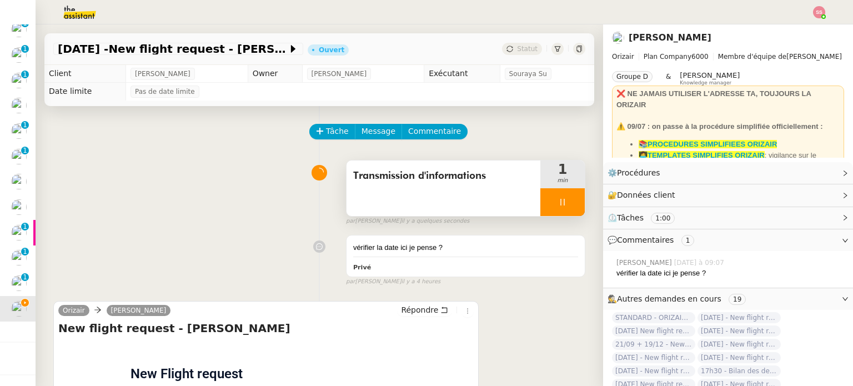
scroll to position [393, 0]
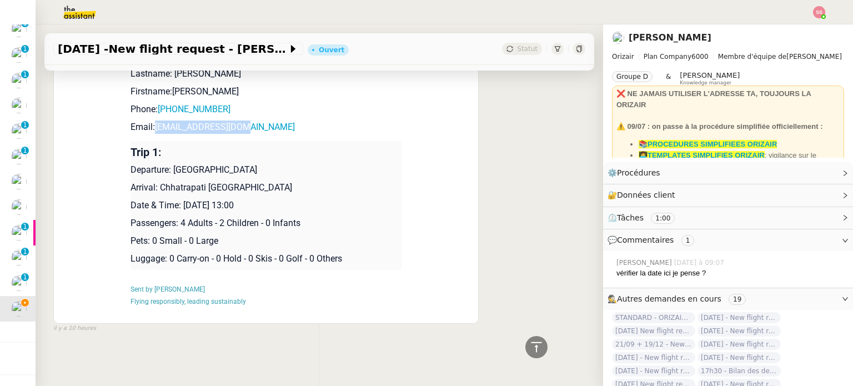
drag, startPoint x: 239, startPoint y: 121, endPoint x: 149, endPoint y: 117, distance: 90.0
click at [149, 120] on p "Email: [EMAIL_ADDRESS][DOMAIN_NAME]" at bounding box center [265, 126] width 271 height 13
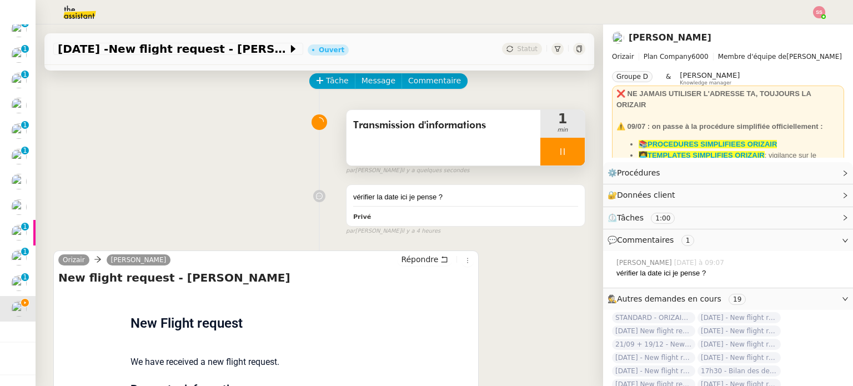
scroll to position [0, 0]
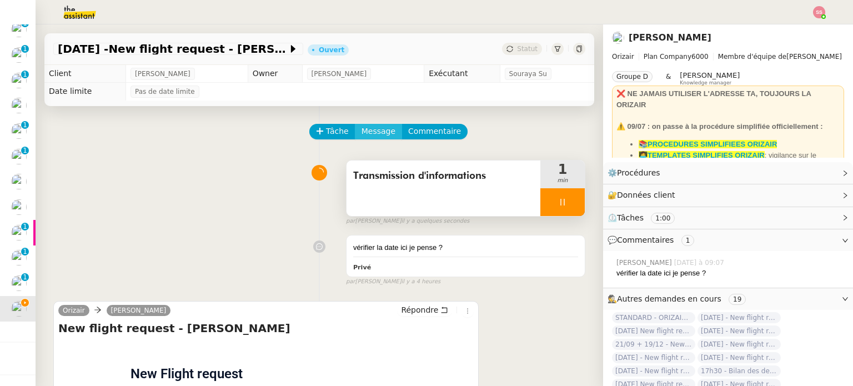
click at [364, 127] on span "Message" at bounding box center [378, 131] width 34 height 13
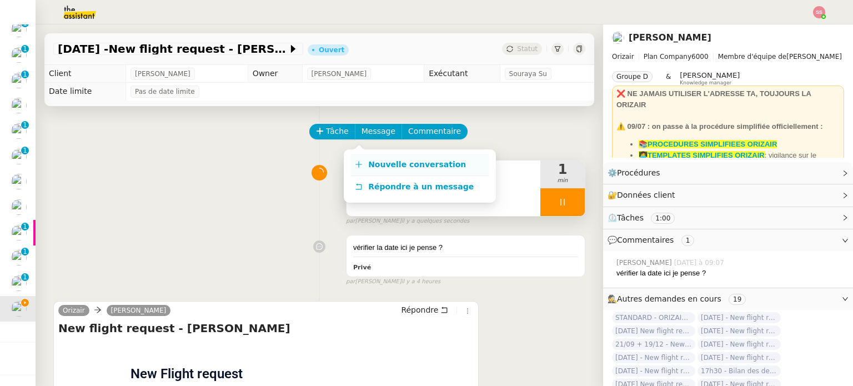
click at [372, 158] on link "Nouvelle conversation" at bounding box center [419, 165] width 139 height 22
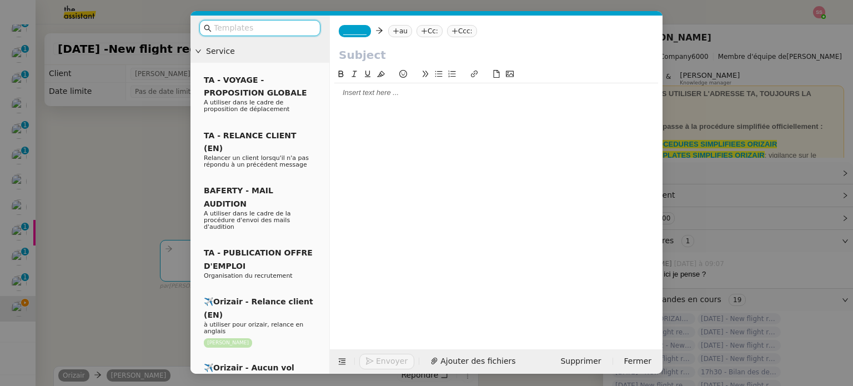
click at [392, 31] on icon at bounding box center [395, 31] width 7 height 7
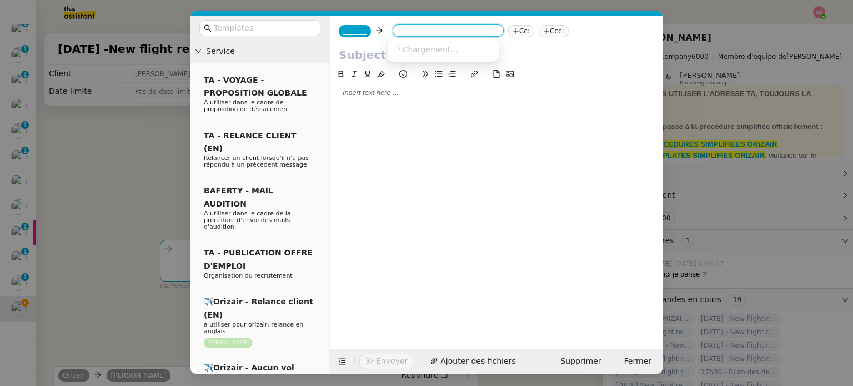
paste input "[EMAIL_ADDRESS][DOMAIN_NAME]"
type input "[EMAIL_ADDRESS][DOMAIN_NAME]"
click at [468, 59] on nz-option-container "[EMAIL_ADDRESS][DOMAIN_NAME]" at bounding box center [442, 50] width 111 height 22
click at [475, 53] on div "[EMAIL_ADDRESS][DOMAIN_NAME]" at bounding box center [443, 48] width 102 height 9
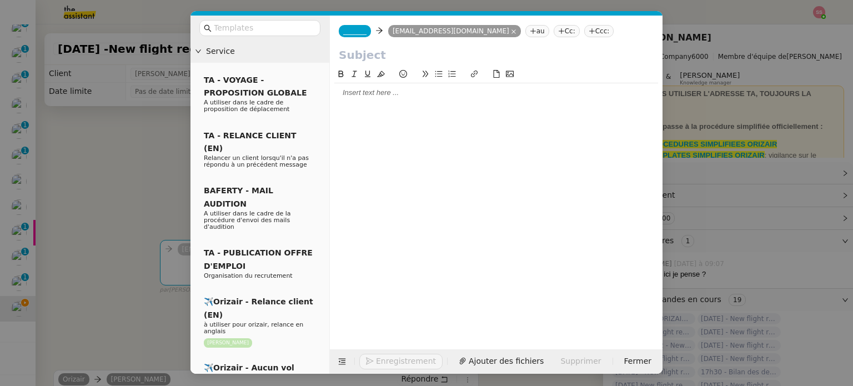
click at [584, 31] on nz-tag "Ccc:" at bounding box center [599, 31] width 30 height 12
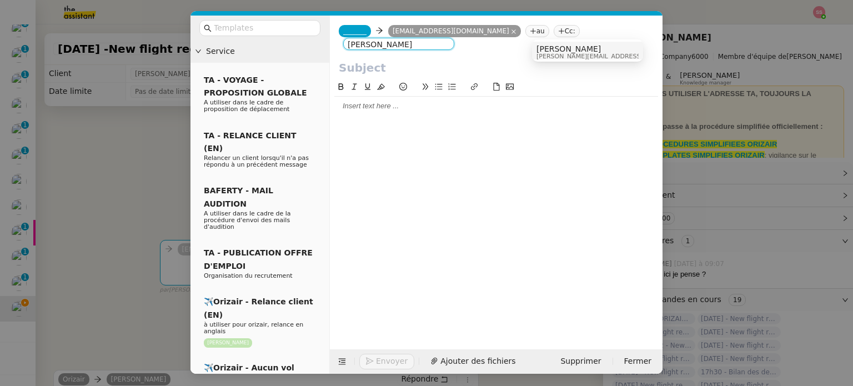
type input "[PERSON_NAME]"
click at [572, 53] on span "[PERSON_NAME][EMAIL_ADDRESS][DOMAIN_NAME]" at bounding box center [615, 56] width 158 height 6
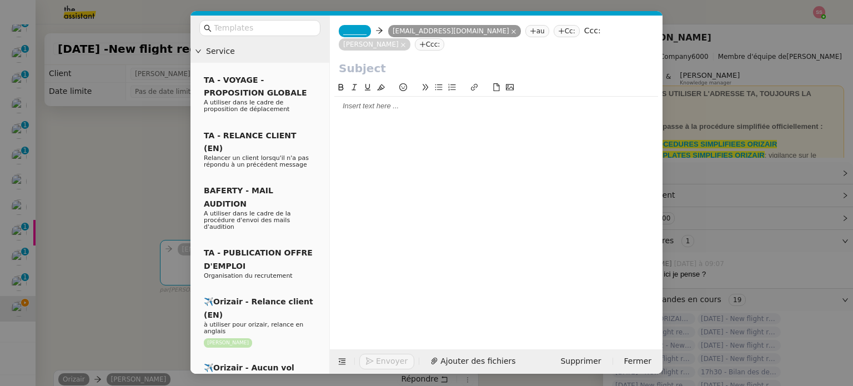
click at [347, 27] on span "_______" at bounding box center [354, 31] width 23 height 8
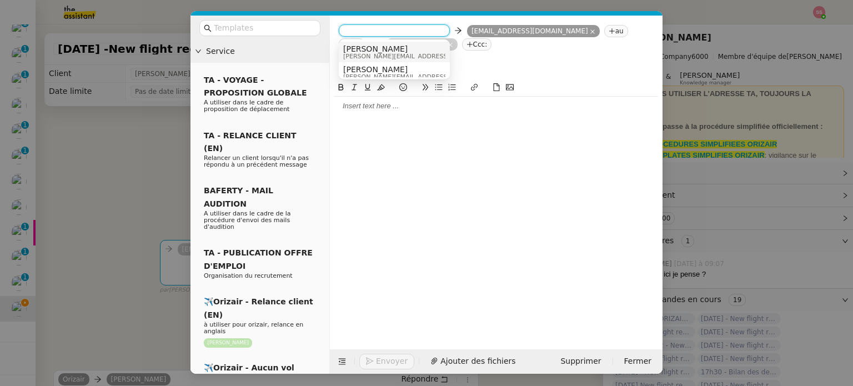
click at [364, 44] on span "[PERSON_NAME]" at bounding box center [422, 48] width 158 height 9
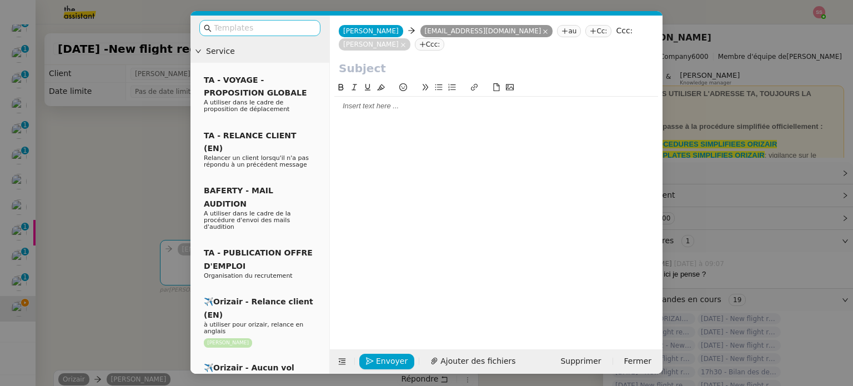
click at [312, 27] on input "text" at bounding box center [264, 28] width 100 height 13
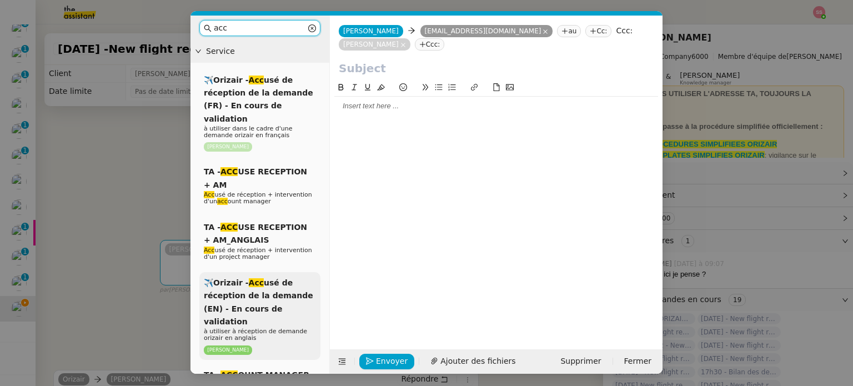
type input "acc"
click at [258, 278] on em "Acc" at bounding box center [256, 282] width 15 height 9
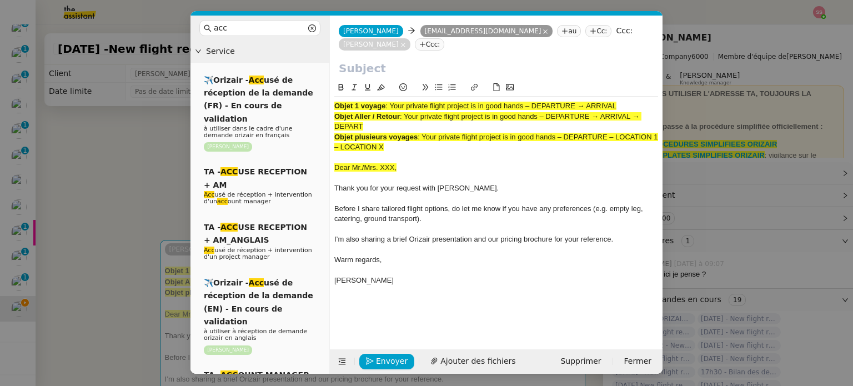
drag, startPoint x: 392, startPoint y: 91, endPoint x: 621, endPoint y: 89, distance: 228.2
click at [621, 101] on div "Objet 1 voyage : Your private flight project is in good hands – DEPARTURE → ARR…" at bounding box center [496, 106] width 324 height 10
click at [506, 60] on input "text" at bounding box center [496, 68] width 315 height 17
paste input "Your private flight project is in good hands – DEPARTURE → ARRIVAL"
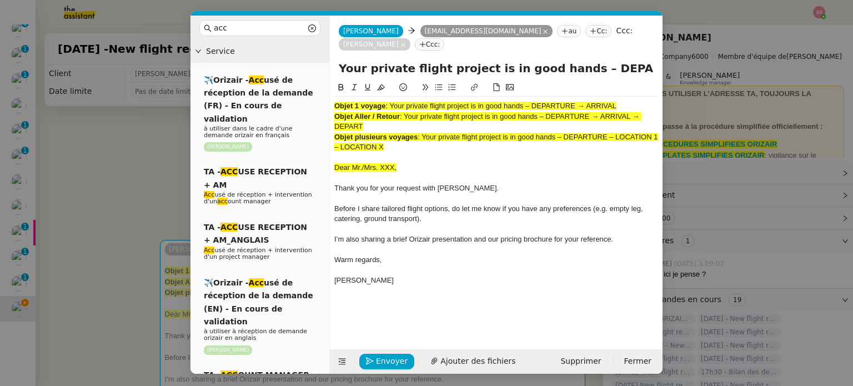
scroll to position [0, 48]
type input "Your private flight project is in good hands – DEPARTURE → ARRIVAL"
drag, startPoint x: 403, startPoint y: 129, endPoint x: 324, endPoint y: 73, distance: 97.1
click at [324, 73] on nz-layout "acc Service ✈️Orizair - Acc usé de réception de la demande (FR) - En cours de v…" at bounding box center [426, 195] width 472 height 358
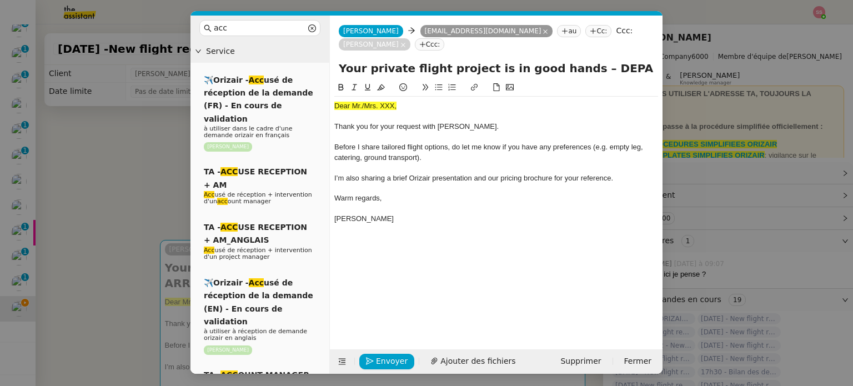
click at [377, 97] on div "Dear Mr./Mrs. XXX, Thank you for your request with [PERSON_NAME]. Before I shar…" at bounding box center [496, 168] width 324 height 142
click at [380, 81] on button at bounding box center [380, 87] width 13 height 13
click at [29, 235] on nz-modal-container "acc Service ✈️Orizair - Acc usé de réception de la demande (FR) - En cours de v…" at bounding box center [426, 193] width 853 height 386
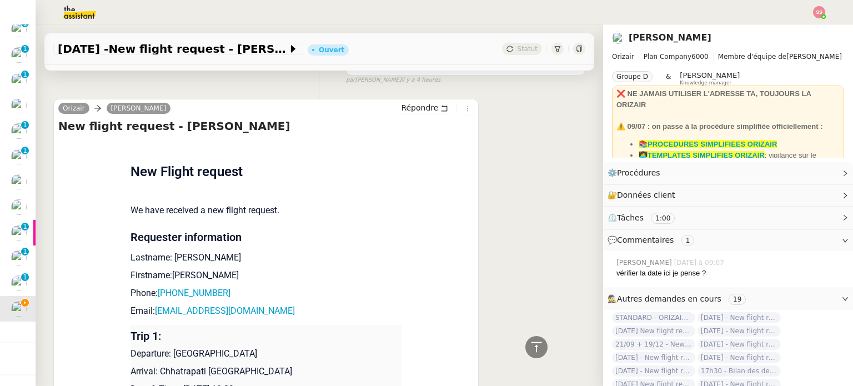
scroll to position [555, 0]
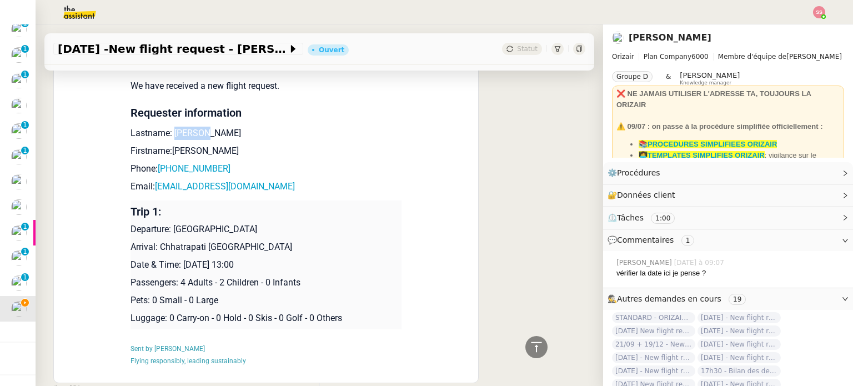
drag, startPoint x: 198, startPoint y: 119, endPoint x: 165, endPoint y: 119, distance: 32.2
click at [165, 127] on p "Lastname: [PERSON_NAME]" at bounding box center [265, 133] width 271 height 13
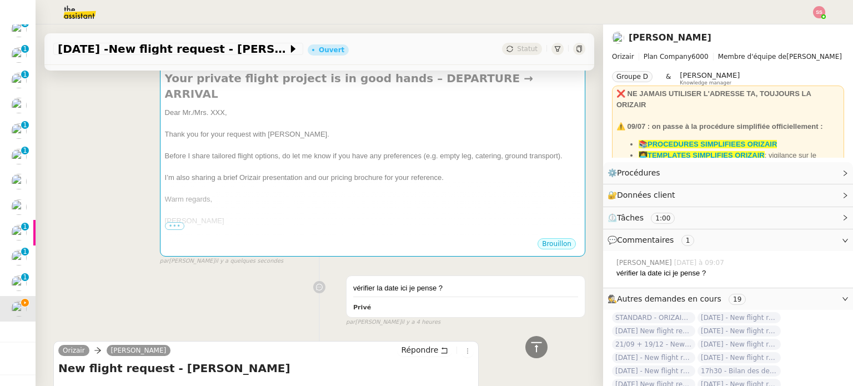
scroll to position [56, 0]
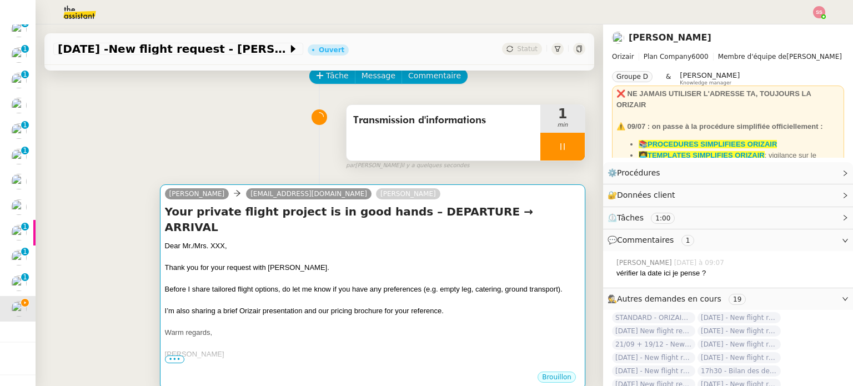
click at [250, 214] on h4 "Your private flight project is in good hands – DEPARTURE → ARRIVAL" at bounding box center [372, 219] width 415 height 31
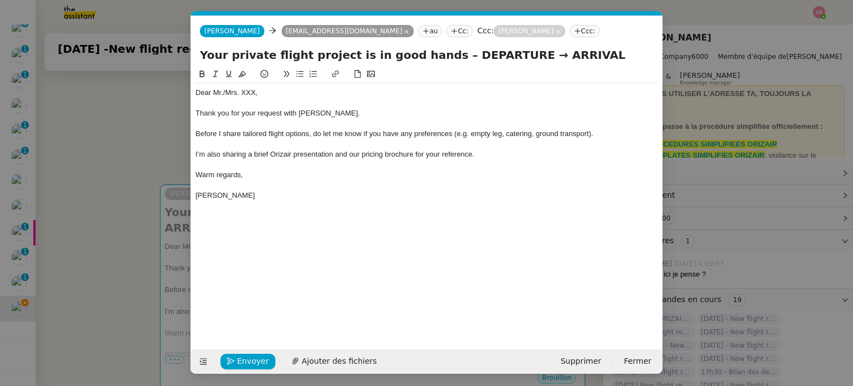
scroll to position [0, 34]
drag, startPoint x: 261, startPoint y: 92, endPoint x: 223, endPoint y: 90, distance: 37.8
click at [223, 90] on div "Dear Mr./Mrs. XXX," at bounding box center [426, 93] width 462 height 10
click at [599, 135] on div "Before I share tailored flight options, do let me know if you have any preferen…" at bounding box center [426, 134] width 462 height 10
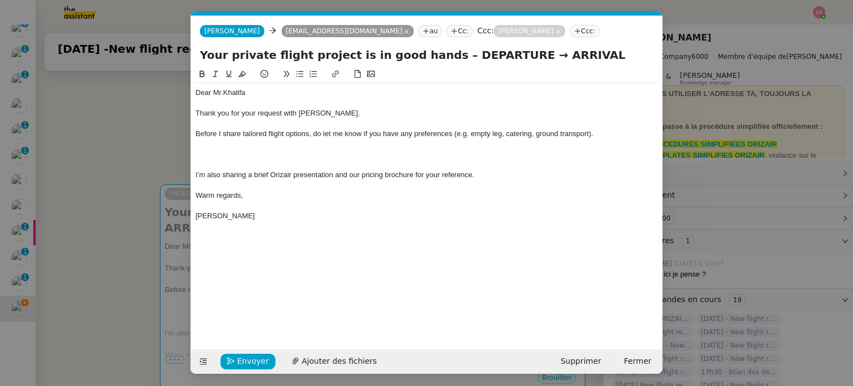
click at [300, 80] on button at bounding box center [299, 74] width 13 height 13
click at [148, 177] on nz-modal-container "acc Service ✈️Orizair - Acc usé de réception de la demande (FR) - En cours de v…" at bounding box center [426, 193] width 853 height 386
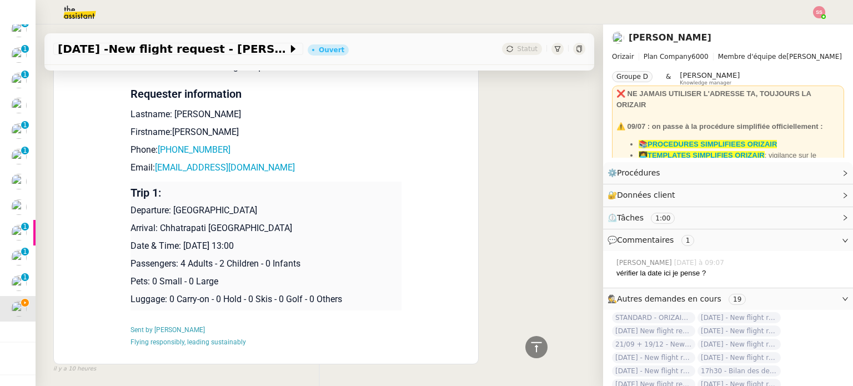
scroll to position [555, 0]
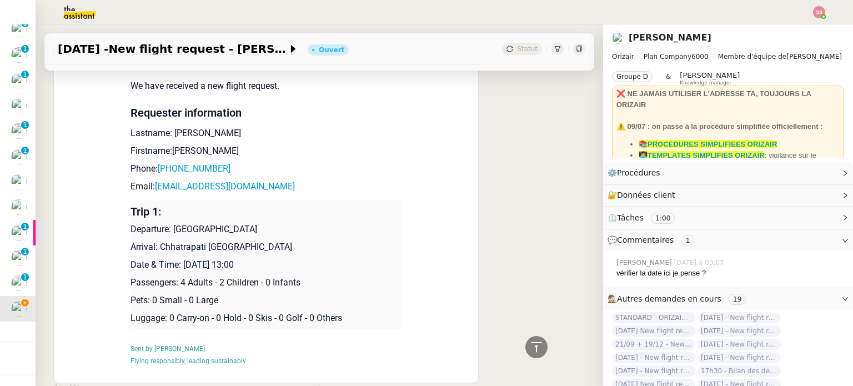
drag, startPoint x: 169, startPoint y: 228, endPoint x: 313, endPoint y: 221, distance: 144.5
click at [313, 221] on td "Trip 1: Departure: [GEOGRAPHIC_DATA] Arrival: [PERSON_NAME][GEOGRAPHIC_DATA] Da…" at bounding box center [265, 264] width 271 height 129
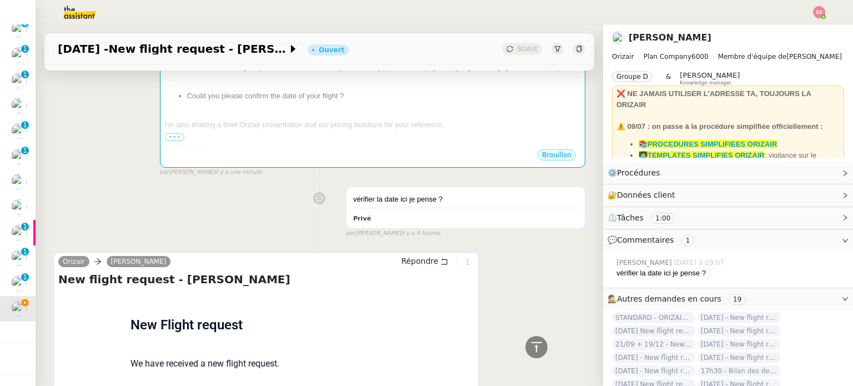
scroll to position [111, 0]
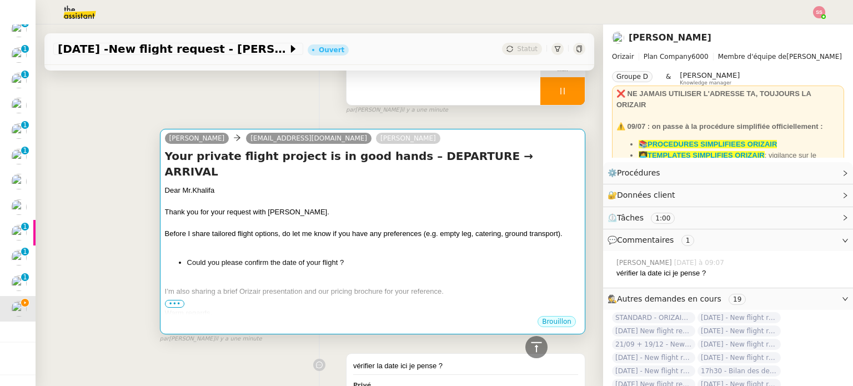
click at [389, 218] on div at bounding box center [372, 223] width 415 height 11
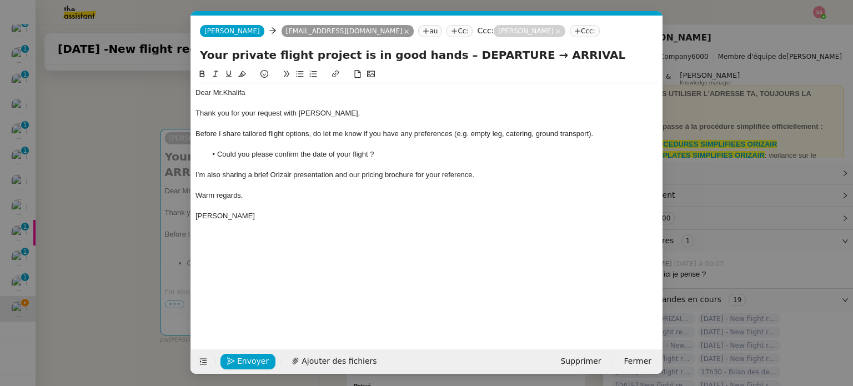
scroll to position [0, 34]
drag, startPoint x: 500, startPoint y: 57, endPoint x: 437, endPoint y: 55, distance: 62.7
click at [437, 55] on input "Your private flight project is in good hands – DEPARTURE → ARRIVAL" at bounding box center [427, 55] width 454 height 17
paste input "[GEOGRAPHIC_DATA]"
type input "Your private flight project is in good hands – [GEOGRAPHIC_DATA]→ ARRIVAL"
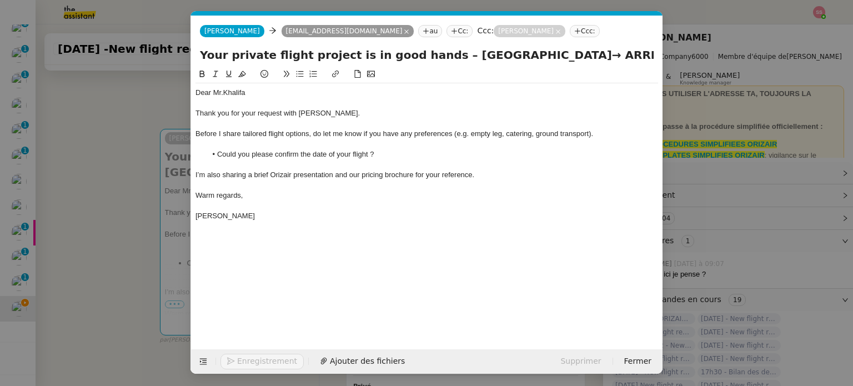
click at [142, 190] on nz-modal-container "acc Service ✈️Orizair - Acc usé de réception de la demande (FR) - En cours de v…" at bounding box center [426, 193] width 853 height 386
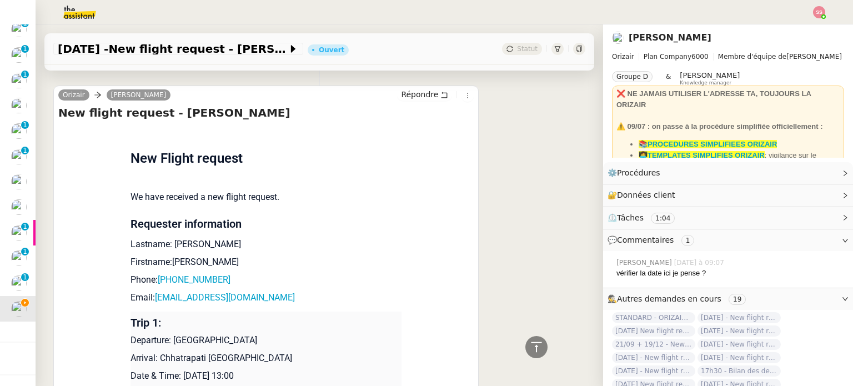
scroll to position [555, 0]
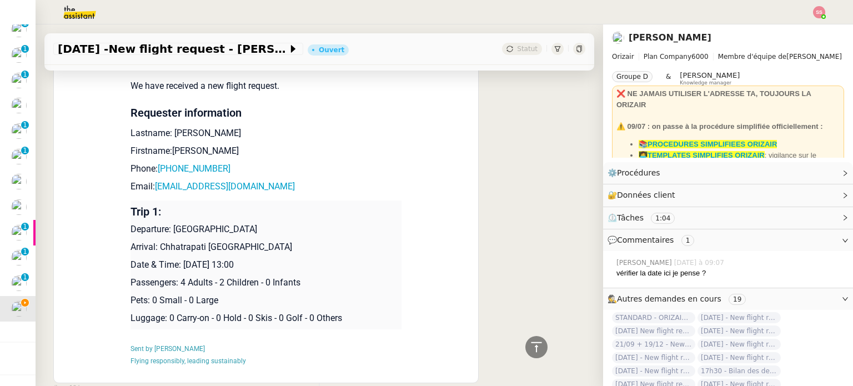
drag, startPoint x: 154, startPoint y: 250, endPoint x: 362, endPoint y: 237, distance: 208.6
click at [362, 237] on td "Trip 1: Departure: [GEOGRAPHIC_DATA] Arrival: [PERSON_NAME][GEOGRAPHIC_DATA] Da…" at bounding box center [265, 264] width 271 height 129
drag, startPoint x: 313, startPoint y: 256, endPoint x: 157, endPoint y: 248, distance: 156.7
click at [157, 248] on p "Arrival: Chhatrapati [GEOGRAPHIC_DATA]" at bounding box center [265, 246] width 271 height 13
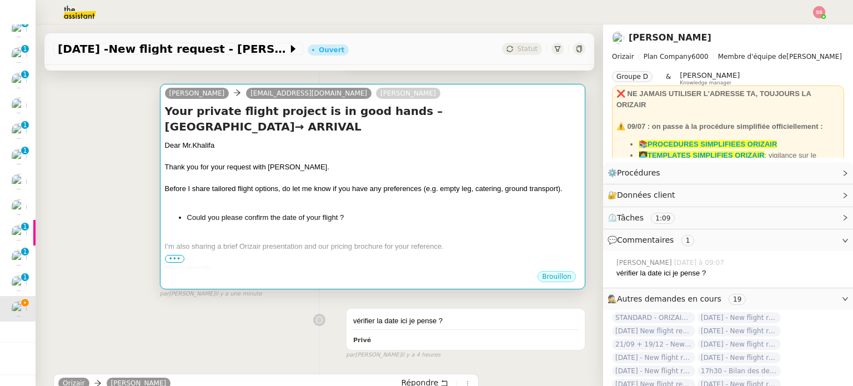
scroll to position [111, 0]
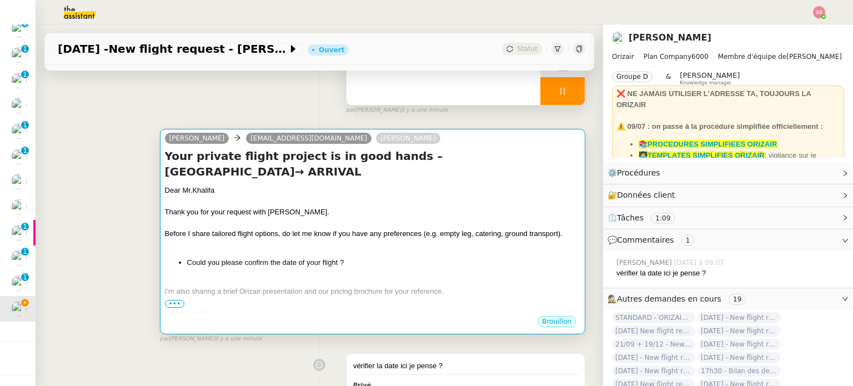
click at [406, 250] on div at bounding box center [372, 244] width 415 height 11
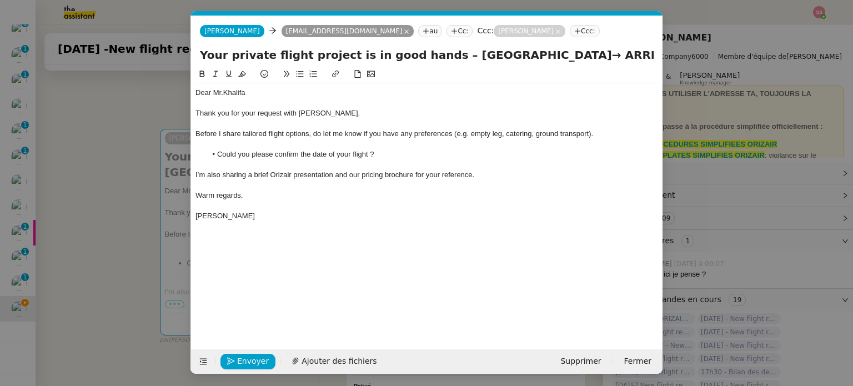
scroll to position [0, 34]
drag, startPoint x: 582, startPoint y: 60, endPoint x: 644, endPoint y: 60, distance: 62.2
click at [644, 59] on input "Your private flight project is in good hands – [GEOGRAPHIC_DATA]→ ARRIVAL" at bounding box center [427, 55] width 454 height 17
paste input "Chhatrapati [GEOGRAPHIC_DATA]"
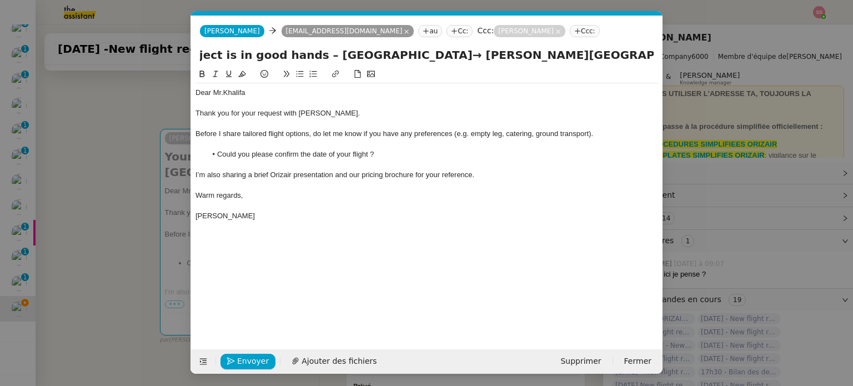
click at [432, 53] on input "Your private flight project is in good hands – [GEOGRAPHIC_DATA]→ [PERSON_NAME]…" at bounding box center [427, 55] width 454 height 17
type input "Your private flight project is in good hands – [GEOGRAPHIC_DATA] → [PERSON_NAME…"
click at [319, 359] on span "Ajouter des fichiers" at bounding box center [338, 361] width 75 height 13
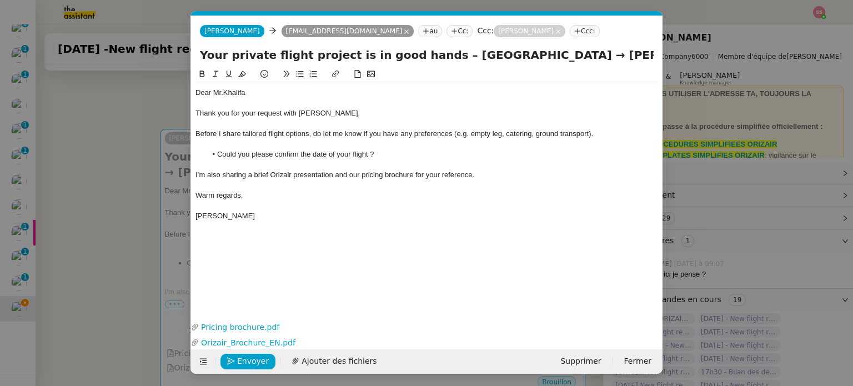
click at [459, 57] on input "Your private flight project is in good hands – [GEOGRAPHIC_DATA] → [PERSON_NAME…" at bounding box center [427, 55] width 454 height 17
drag, startPoint x: 510, startPoint y: 57, endPoint x: 661, endPoint y: 74, distance: 151.3
click at [661, 74] on form "[PERSON_NAME] [PERSON_NAME][EMAIL_ADDRESS][DOMAIN_NAME] au Cc: Ccc: [PERSON_NAM…" at bounding box center [426, 195] width 472 height 358
click at [550, 109] on div "Thank you for your request with [PERSON_NAME]." at bounding box center [426, 113] width 462 height 10
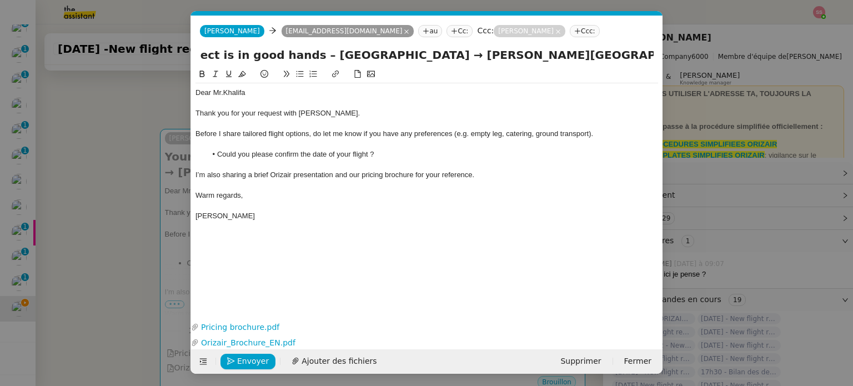
scroll to position [0, 0]
click at [243, 355] on span "Envoyer" at bounding box center [253, 361] width 32 height 13
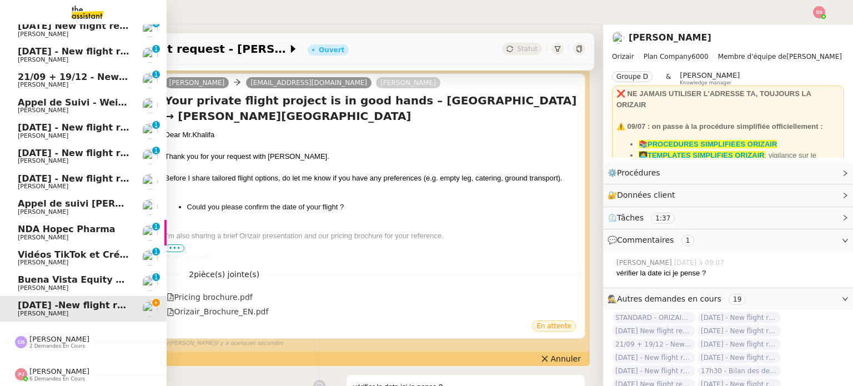
scroll to position [78, 0]
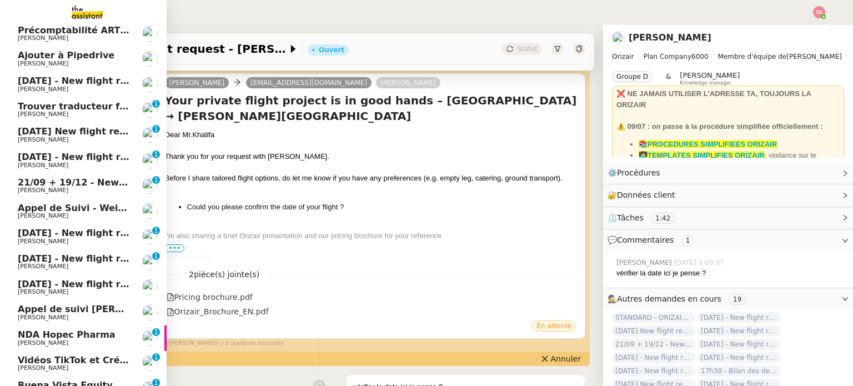
click at [82, 49] on link "Ajouter à Pipedrive [PERSON_NAME]" at bounding box center [83, 59] width 167 height 26
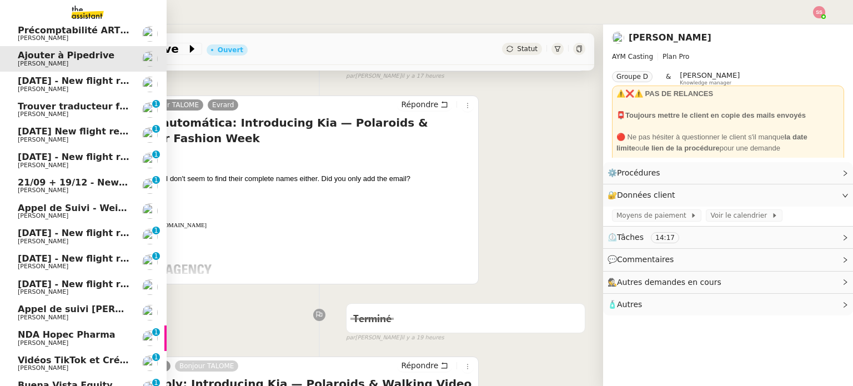
scroll to position [149, 0]
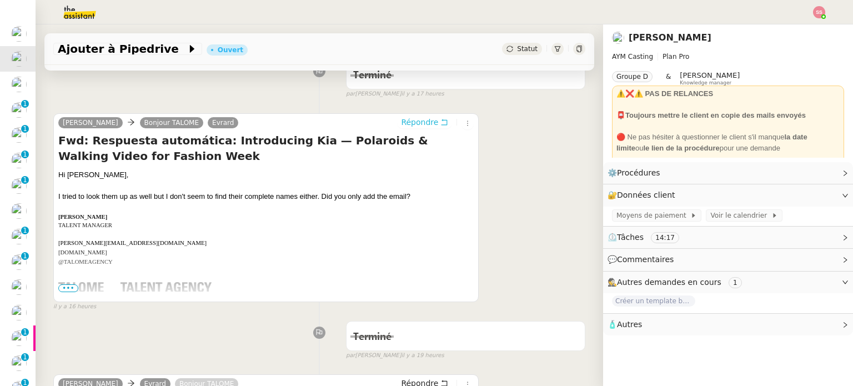
click at [415, 118] on span "Répondre" at bounding box center [419, 122] width 37 height 11
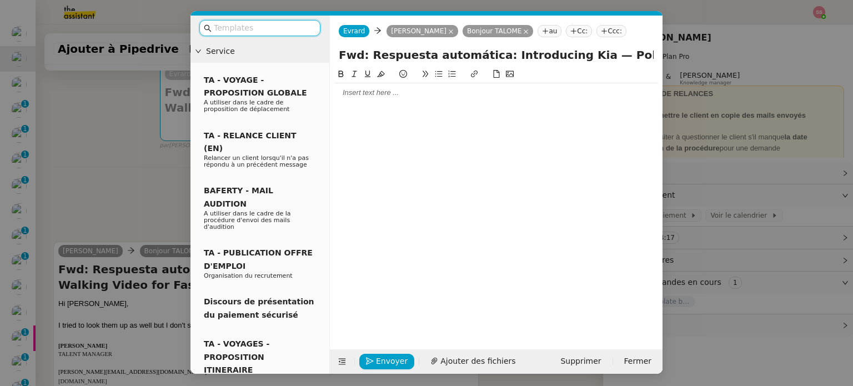
click at [402, 93] on div at bounding box center [496, 93] width 324 height 10
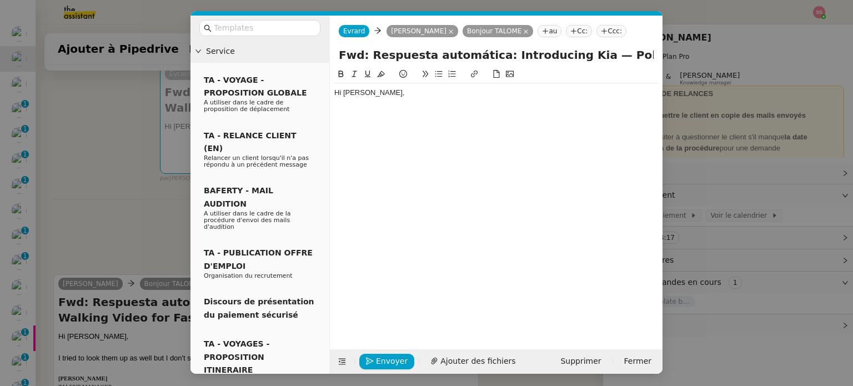
click at [113, 184] on nz-modal-container "Service TA - VOYAGE - PROPOSITION GLOBALE A utiliser dans le cadre de propositi…" at bounding box center [426, 193] width 853 height 386
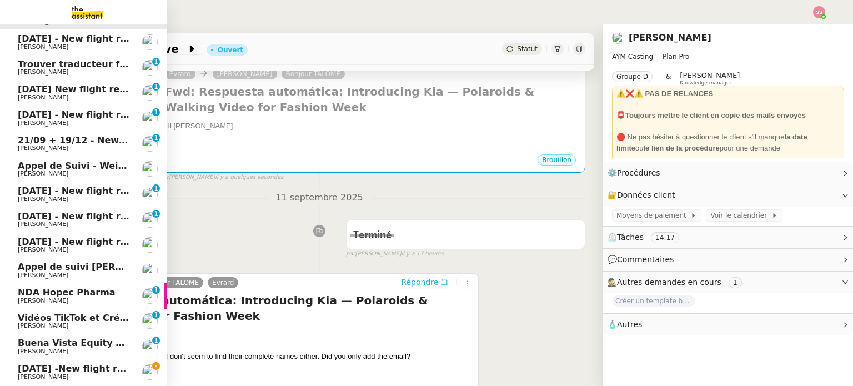
scroll to position [189, 0]
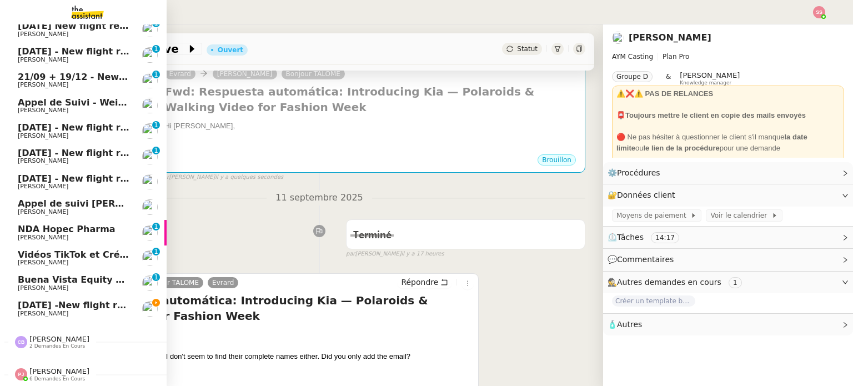
click at [89, 300] on span "[DATE] -New flight request - [PERSON_NAME]" at bounding box center [131, 305] width 226 height 11
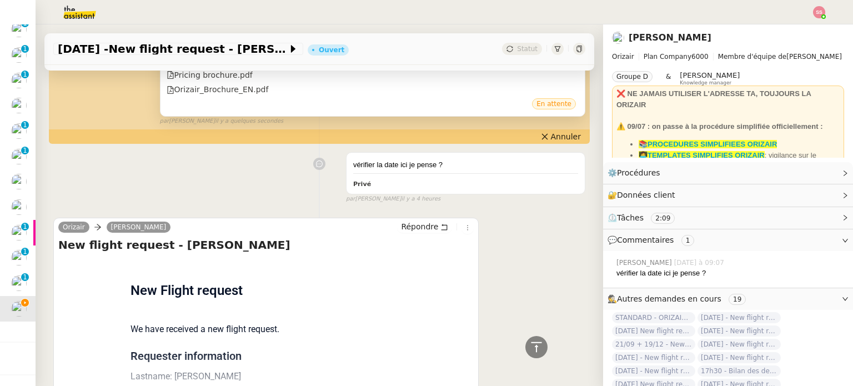
scroll to position [480, 0]
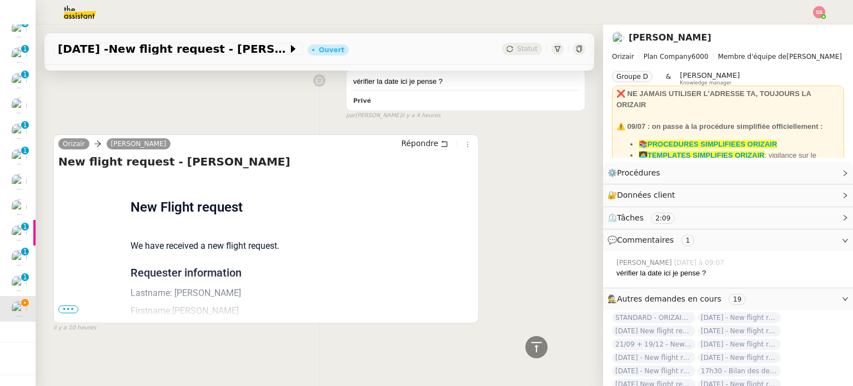
click at [61, 305] on span "•••" at bounding box center [68, 309] width 20 height 8
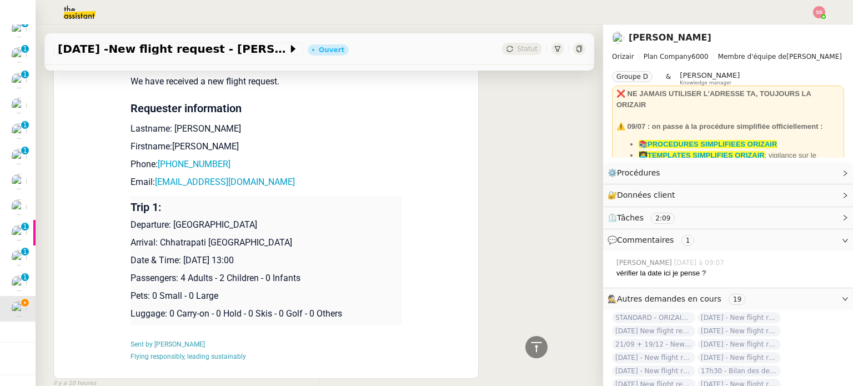
scroll to position [646, 0]
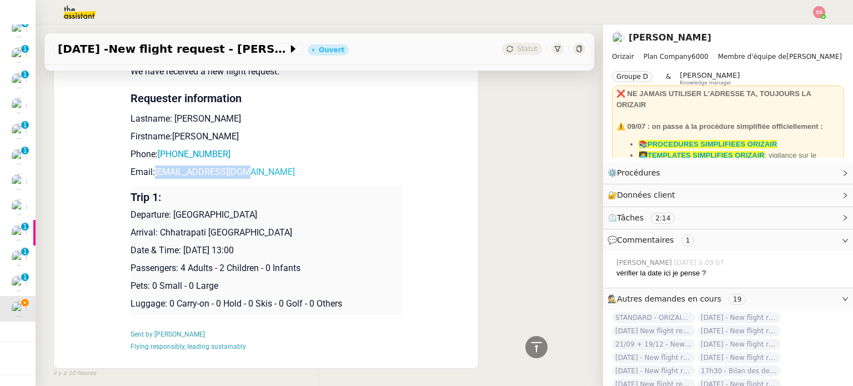
drag, startPoint x: 240, startPoint y: 177, endPoint x: 150, endPoint y: 173, distance: 90.0
click at [150, 173] on p "Email: [EMAIL_ADDRESS][DOMAIN_NAME]" at bounding box center [265, 171] width 271 height 13
drag, startPoint x: 224, startPoint y: 158, endPoint x: 159, endPoint y: 155, distance: 65.0
click at [159, 155] on p "Phone: [PHONE_NUMBER]" at bounding box center [265, 154] width 271 height 13
drag, startPoint x: 200, startPoint y: 121, endPoint x: 168, endPoint y: 120, distance: 32.2
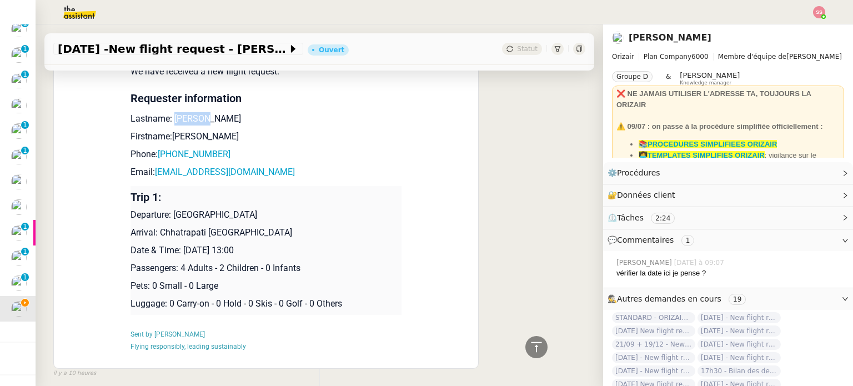
click at [168, 120] on p "Lastname: [PERSON_NAME]" at bounding box center [265, 118] width 271 height 13
drag, startPoint x: 211, startPoint y: 136, endPoint x: 165, endPoint y: 137, distance: 46.1
click at [165, 137] on p "Firstname:[PERSON_NAME]" at bounding box center [265, 136] width 271 height 13
drag, startPoint x: 169, startPoint y: 218, endPoint x: 277, endPoint y: 213, distance: 107.8
click at [277, 213] on p "Departure: [GEOGRAPHIC_DATA]" at bounding box center [265, 214] width 271 height 13
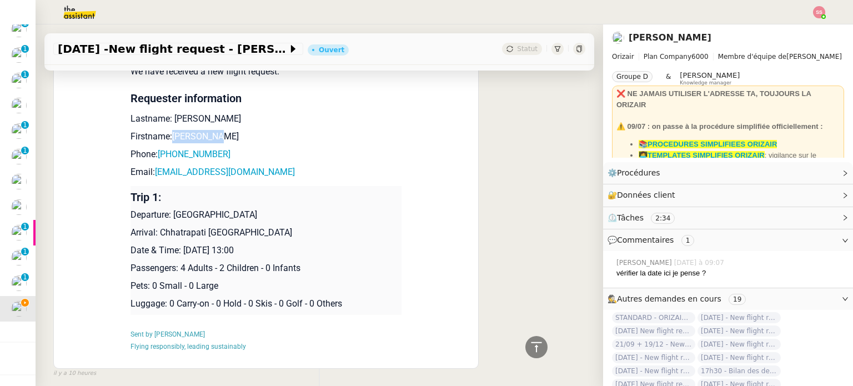
drag, startPoint x: 155, startPoint y: 235, endPoint x: 319, endPoint y: 227, distance: 164.5
click at [319, 227] on td "Trip 1: Departure: [GEOGRAPHIC_DATA] Arrival: [PERSON_NAME][GEOGRAPHIC_DATA] Da…" at bounding box center [265, 250] width 271 height 129
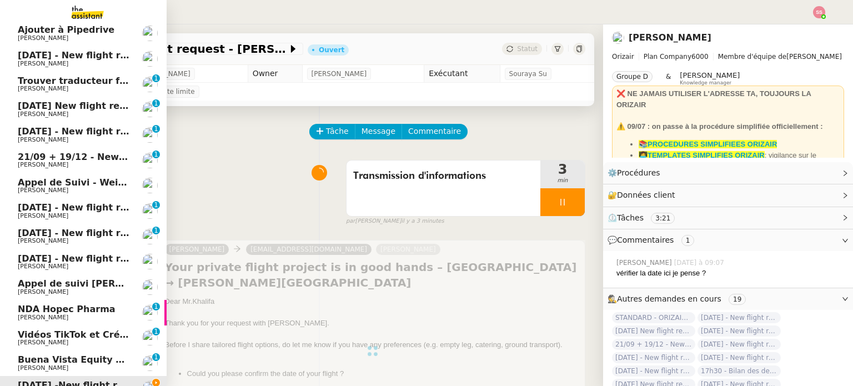
scroll to position [53, 0]
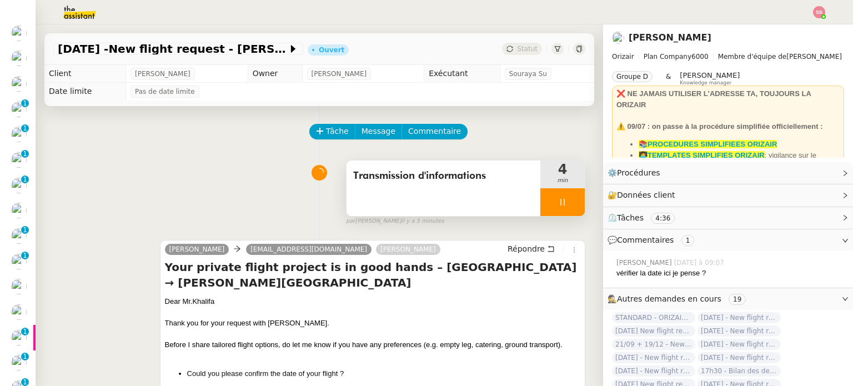
click at [564, 206] on div at bounding box center [562, 202] width 44 height 28
click at [585, 206] on button at bounding box center [585, 202] width 0 height 28
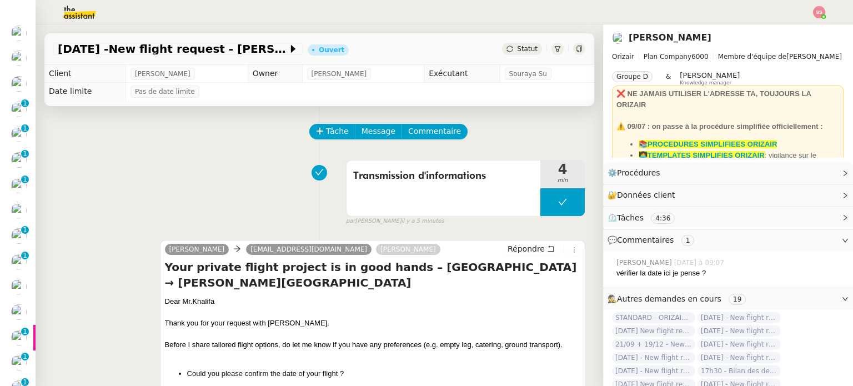
click at [517, 48] on span "Statut" at bounding box center [527, 49] width 21 height 8
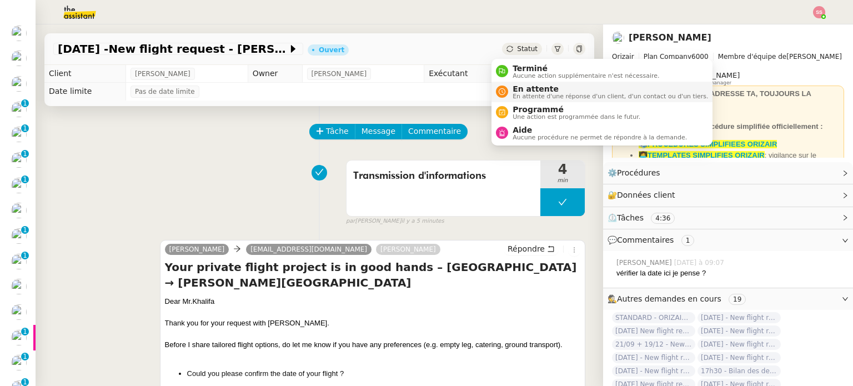
click at [522, 84] on span "En attente" at bounding box center [609, 88] width 195 height 9
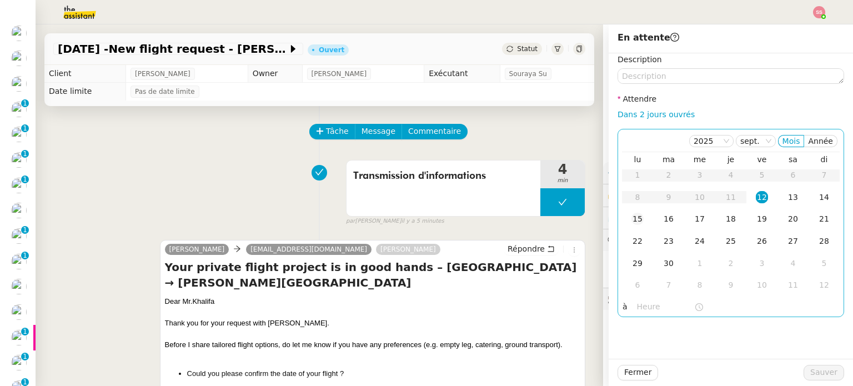
click at [622, 224] on td "15" at bounding box center [637, 219] width 31 height 22
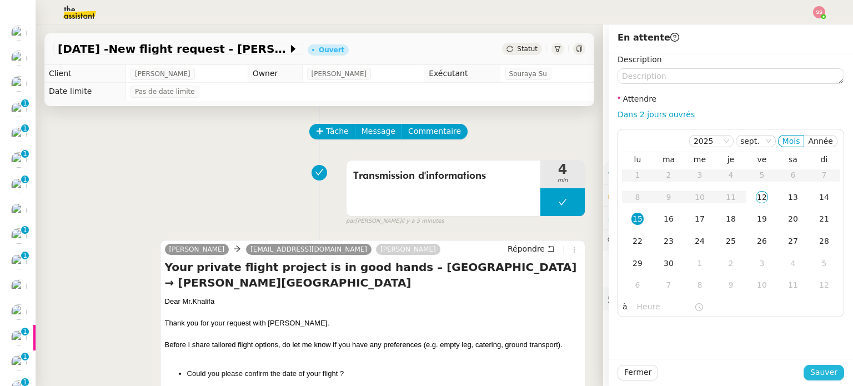
drag, startPoint x: 806, startPoint y: 366, endPoint x: 744, endPoint y: 354, distance: 63.3
click at [810, 366] on span "Sauver" at bounding box center [823, 372] width 27 height 13
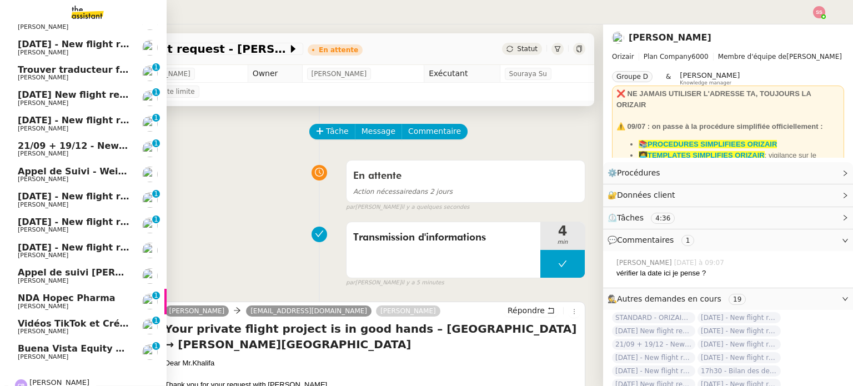
scroll to position [138, 0]
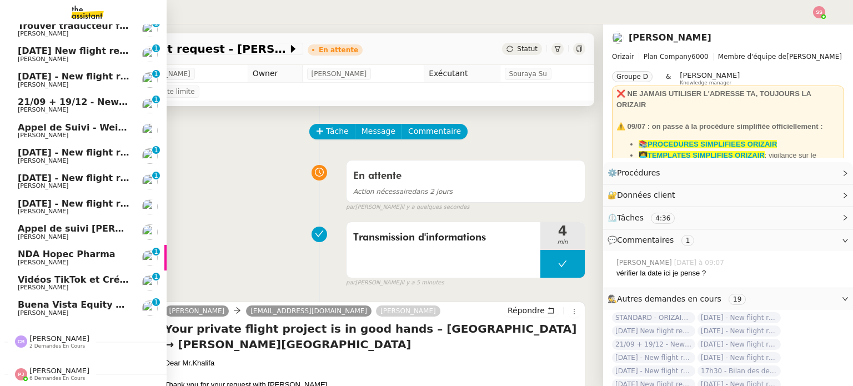
click at [72, 274] on span "Vidéos TikTok et Créatives META - septembre 2025" at bounding box center [145, 279] width 254 height 11
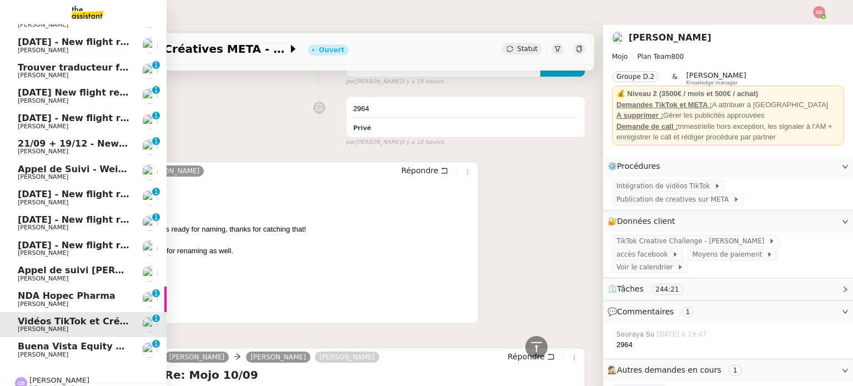
scroll to position [111, 0]
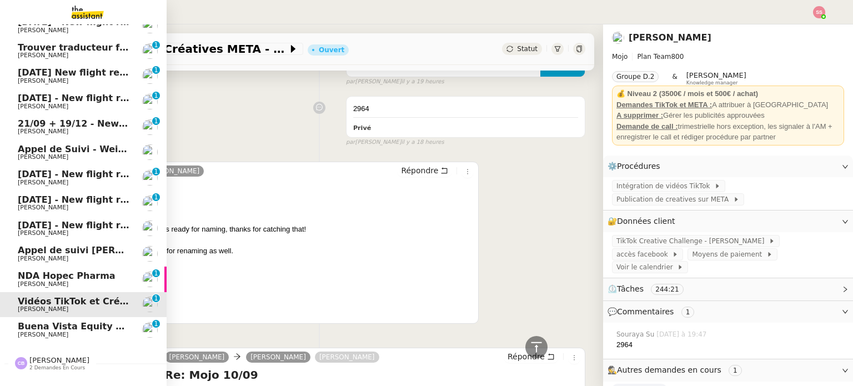
click at [80, 223] on span "[DATE] - New flight request - [PERSON_NAME]" at bounding box center [132, 225] width 229 height 11
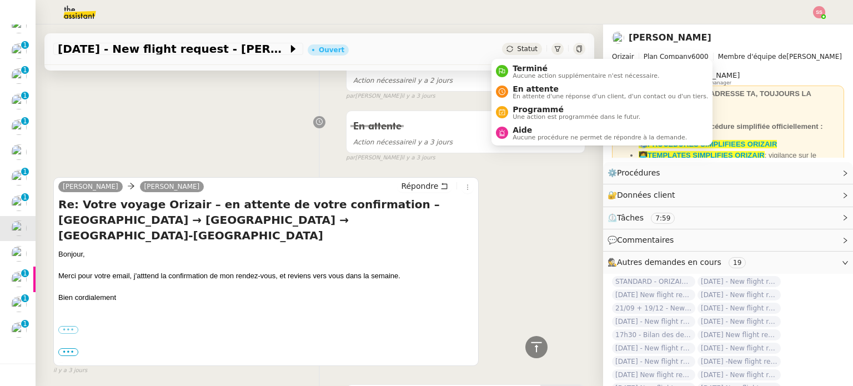
click at [517, 51] on span "Statut" at bounding box center [527, 49] width 21 height 8
click at [532, 93] on span "En attente d'une réponse d'un client, d'un contact ou d'un tiers." at bounding box center [609, 96] width 195 height 6
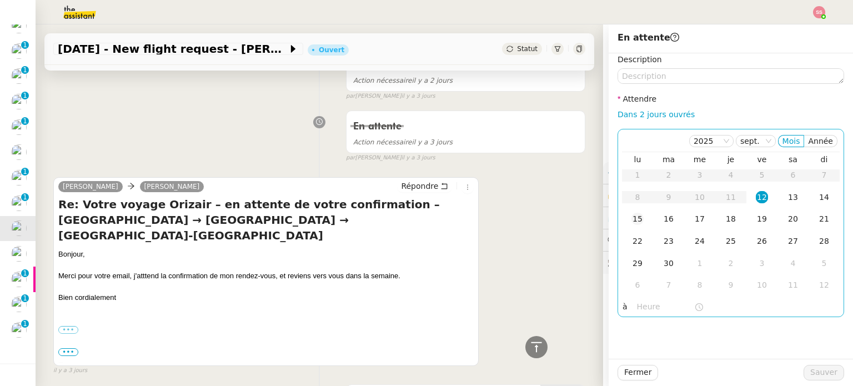
click at [631, 213] on div "15" at bounding box center [637, 219] width 12 height 12
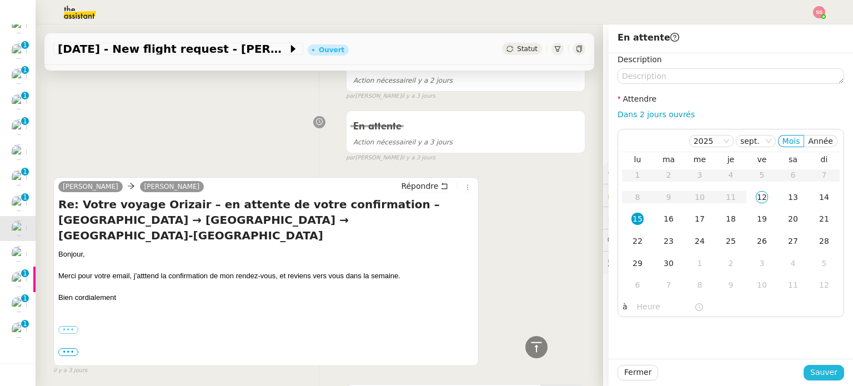
click at [810, 368] on span "Sauver" at bounding box center [823, 372] width 27 height 13
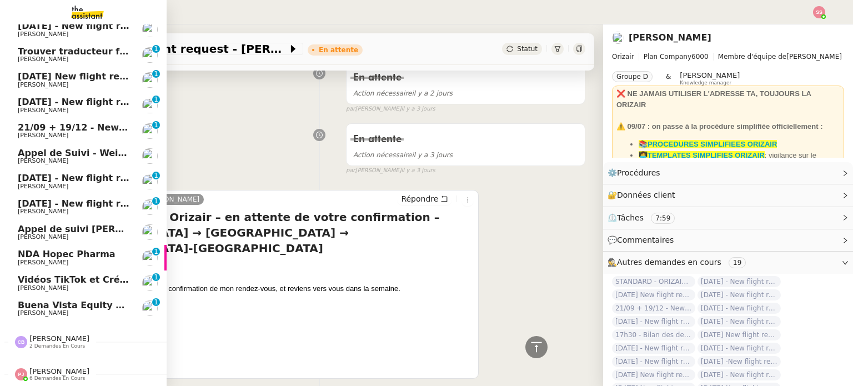
click at [63, 198] on span "[DATE] - New flight request - [PERSON_NAME]" at bounding box center [132, 203] width 229 height 11
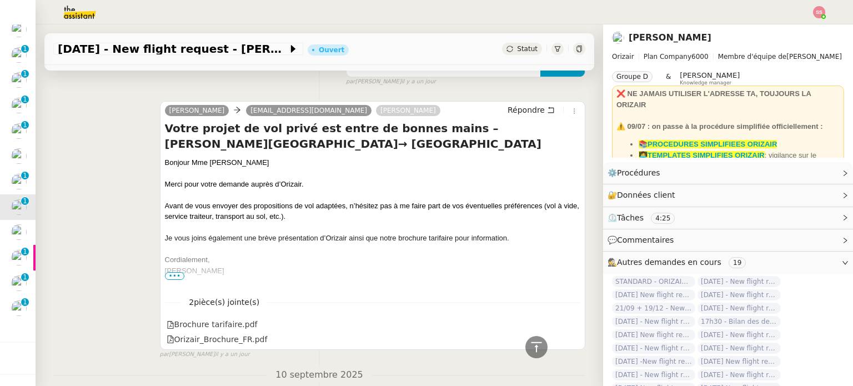
click at [165, 273] on span "•••" at bounding box center [175, 276] width 20 height 8
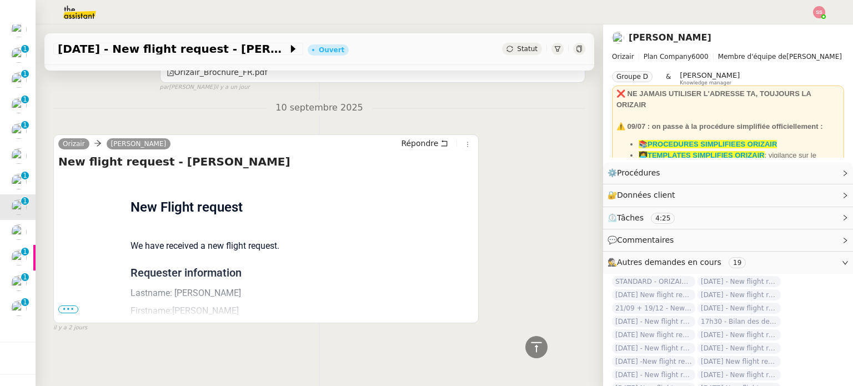
scroll to position [562, 0]
click at [75, 305] on span "•••" at bounding box center [68, 309] width 20 height 8
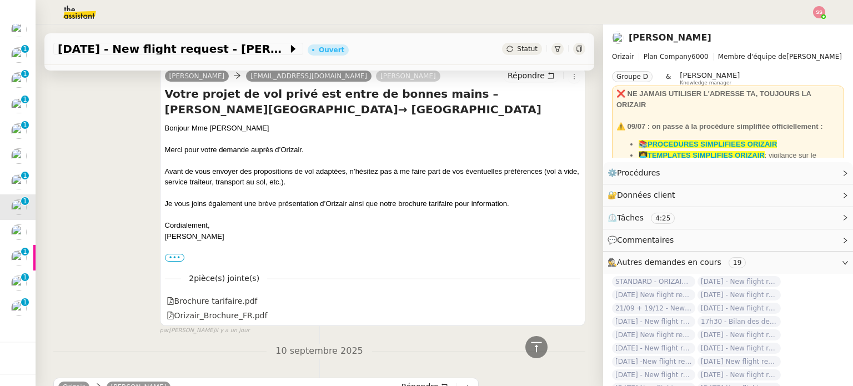
scroll to position [284, 0]
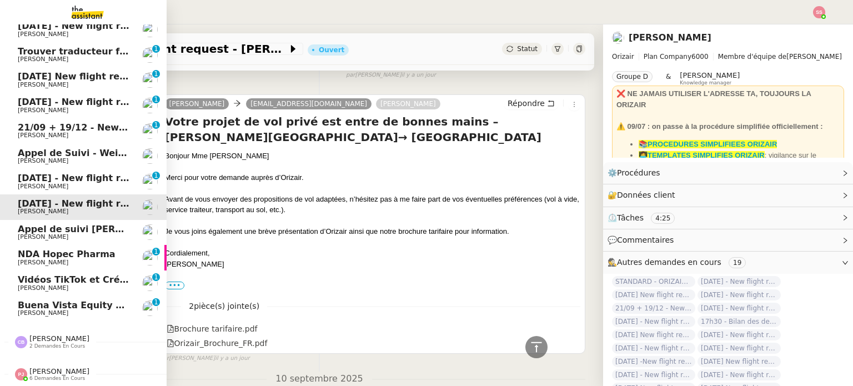
click at [84, 183] on span "[PERSON_NAME]" at bounding box center [74, 186] width 112 height 7
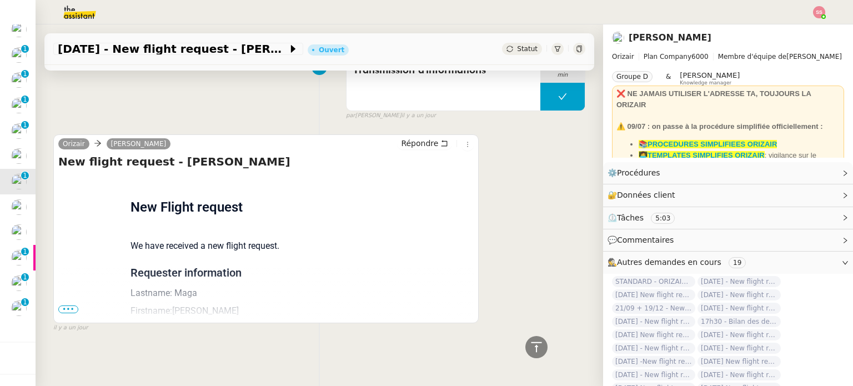
scroll to position [523, 0]
click at [70, 305] on span "•••" at bounding box center [68, 309] width 20 height 8
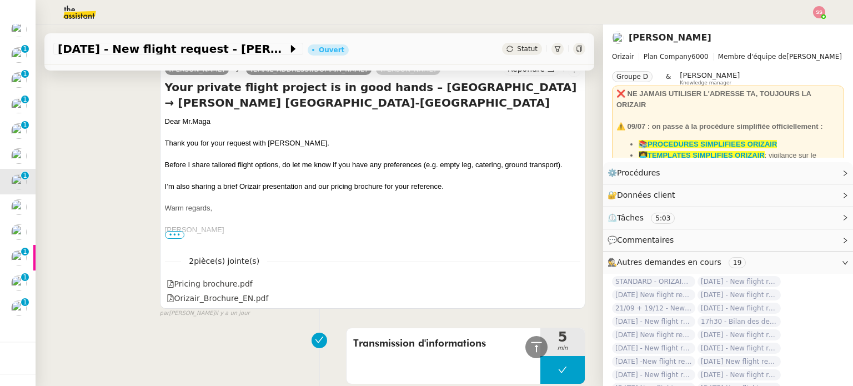
scroll to position [0, 0]
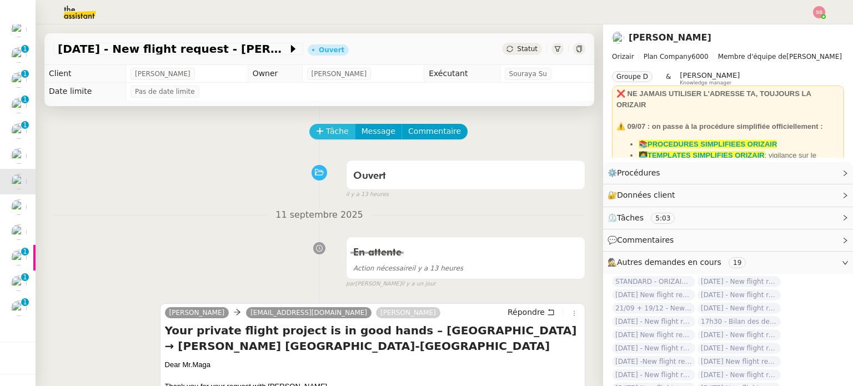
click at [326, 139] on button "Tâche" at bounding box center [332, 132] width 46 height 16
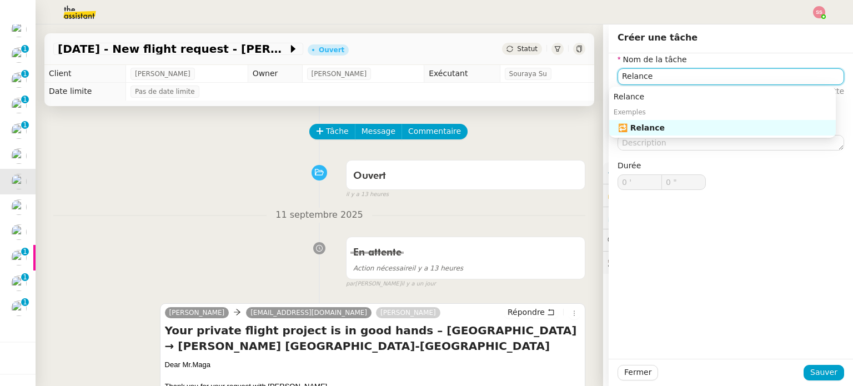
click at [695, 128] on div "🔁 Relance" at bounding box center [724, 128] width 213 height 10
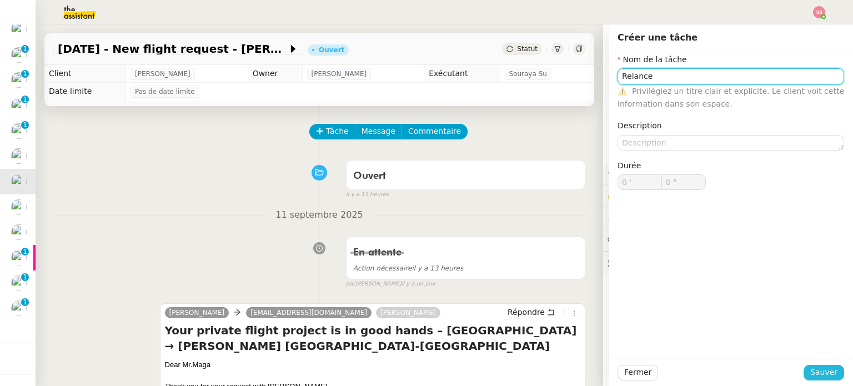
type input "Relance"
click at [810, 367] on span "Sauver" at bounding box center [823, 372] width 27 height 13
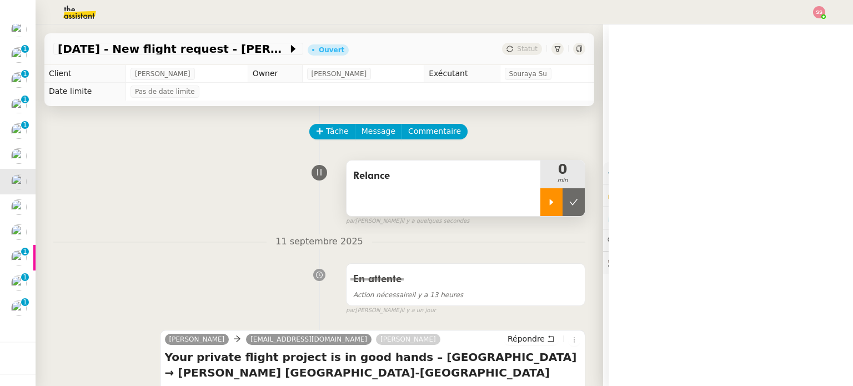
click at [546, 202] on div at bounding box center [551, 202] width 22 height 28
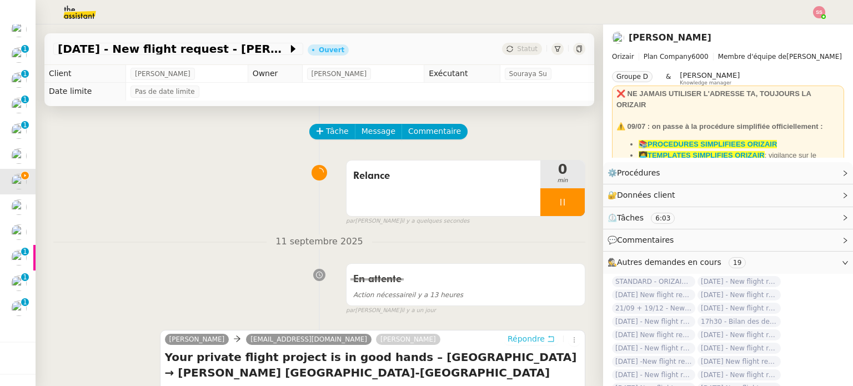
click at [513, 335] on span "Répondre" at bounding box center [525, 338] width 37 height 11
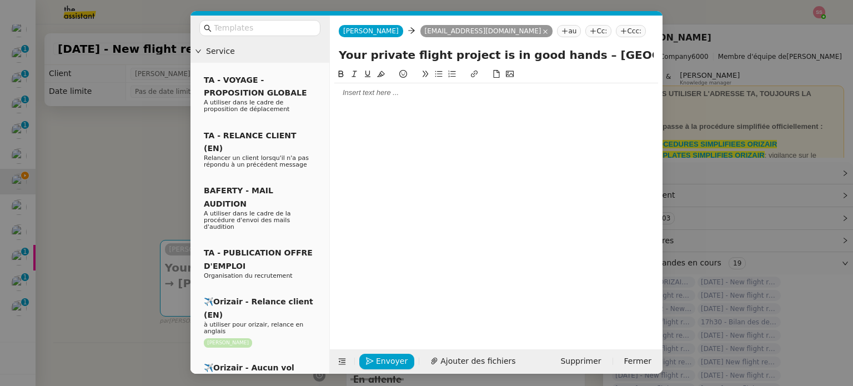
click at [616, 31] on nz-tag "Ccc:" at bounding box center [631, 31] width 30 height 12
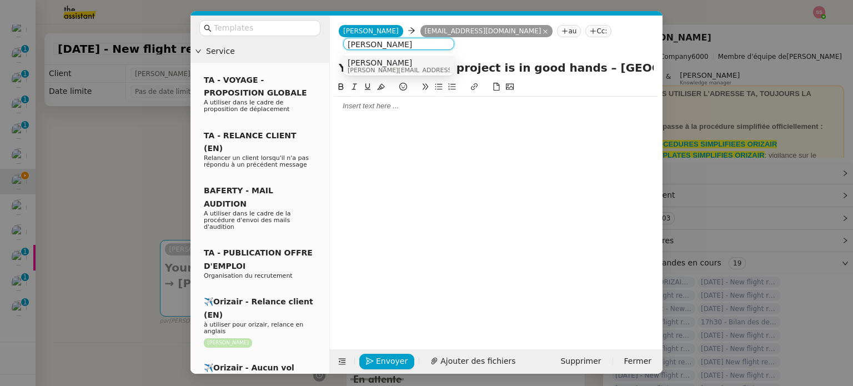
type input "[PERSON_NAME]"
click at [402, 63] on div "[PERSON_NAME] [PERSON_NAME][EMAIL_ADDRESS][DOMAIN_NAME]" at bounding box center [430, 65] width 166 height 15
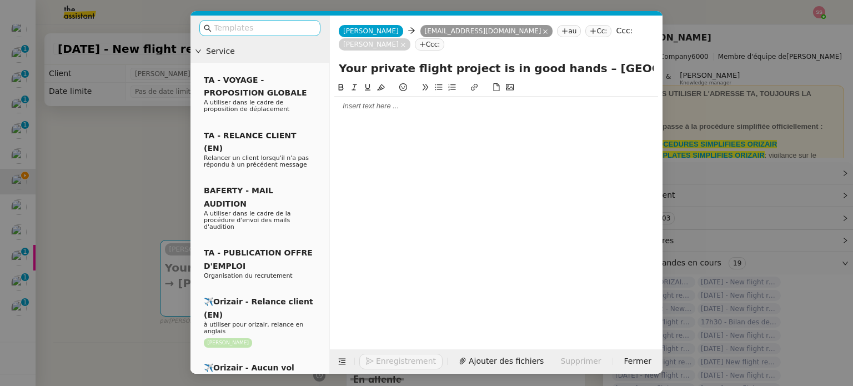
click at [282, 28] on input "text" at bounding box center [264, 28] width 100 height 13
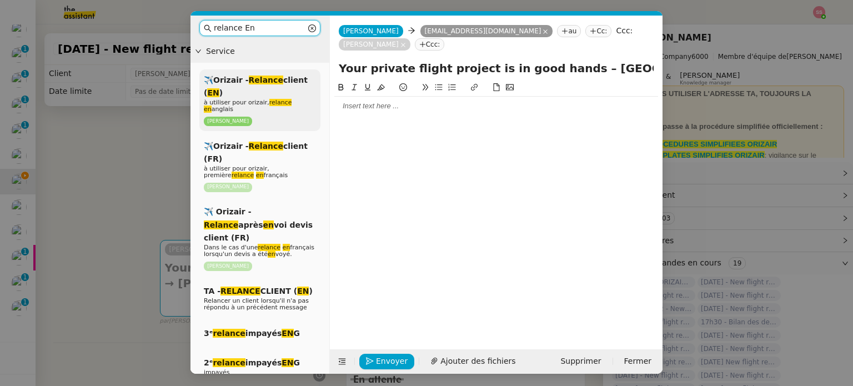
type input "relance En"
click at [269, 78] on em "Relance" at bounding box center [266, 79] width 34 height 9
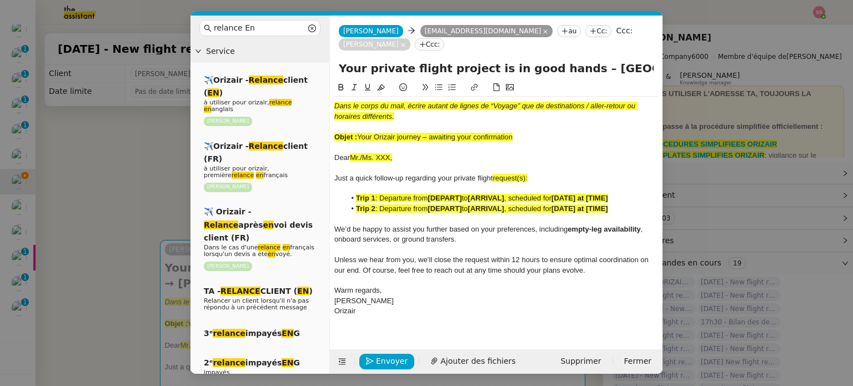
drag, startPoint x: 358, startPoint y: 123, endPoint x: 521, endPoint y: 122, distance: 163.2
click at [521, 132] on div "Objet : Your Orizair journey – awaiting your confirmation" at bounding box center [496, 137] width 324 height 10
drag, startPoint x: 562, startPoint y: 55, endPoint x: 242, endPoint y: 51, distance: 319.8
click at [242, 51] on nz-layout "relance En Service ✈️Orizair - Relance client ( EN ) à utiliser pour orizair, r…" at bounding box center [426, 195] width 472 height 358
paste input "Orizair journey – awaiting your confirmation"
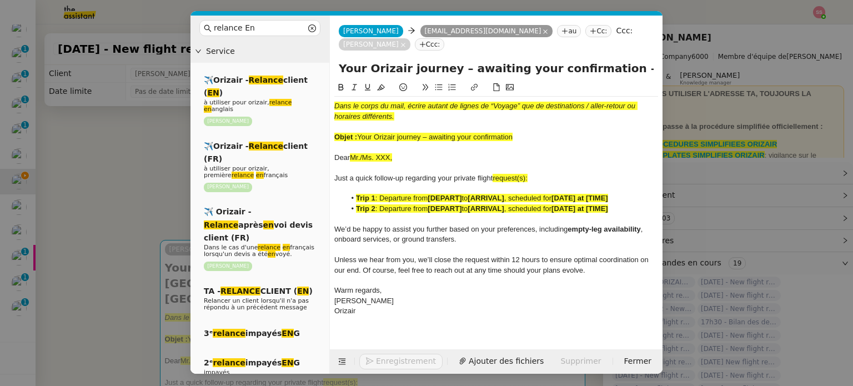
type input "Your Orizair journey – awaiting your confirmation – [GEOGRAPHIC_DATA] → [PERSON…"
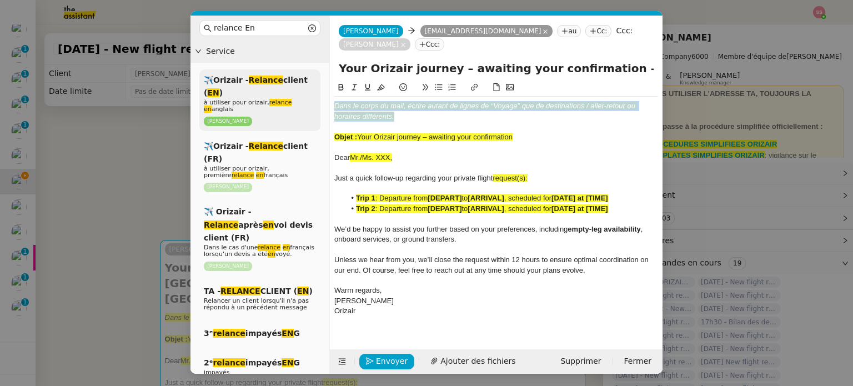
drag, startPoint x: 427, startPoint y: 99, endPoint x: 291, endPoint y: 73, distance: 138.0
click at [291, 73] on nz-layout "relance En Service ✈️Orizair - Relance client ( EN ) à utiliser pour orizair, r…" at bounding box center [426, 195] width 472 height 358
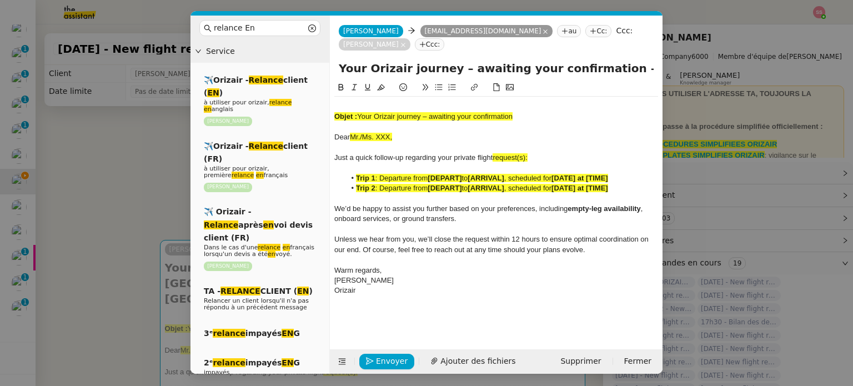
drag, startPoint x: 523, startPoint y: 103, endPoint x: 351, endPoint y: 86, distance: 173.5
click at [351, 97] on div "Objet : Your Orizair journey – awaiting your confirmation Dear Mr./Ms. XXX, Jus…" at bounding box center [496, 199] width 324 height 204
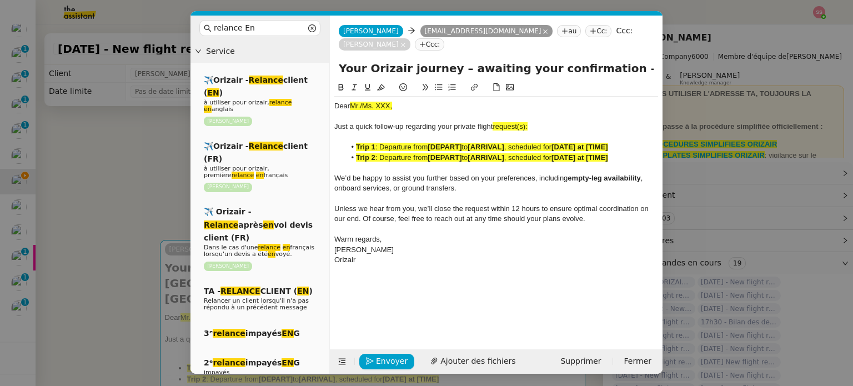
scroll to position [0, 298]
drag, startPoint x: 435, startPoint y: 60, endPoint x: 765, endPoint y: 66, distance: 329.8
click at [765, 66] on nz-modal-container "relance En Service ✈️Orizair - Relance client ( EN ) à utiliser pour orizair, r…" at bounding box center [426, 193] width 853 height 386
click at [503, 153] on strong "[ARRIVAL]" at bounding box center [485, 157] width 36 height 8
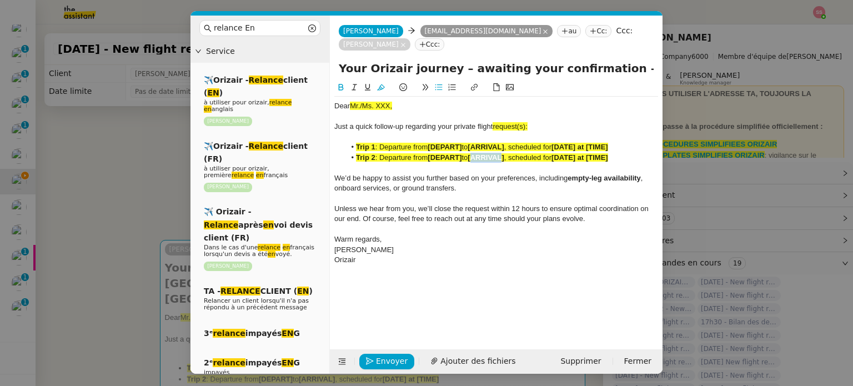
click at [503, 153] on strong "[ARRIVAL]" at bounding box center [485, 157] width 36 height 8
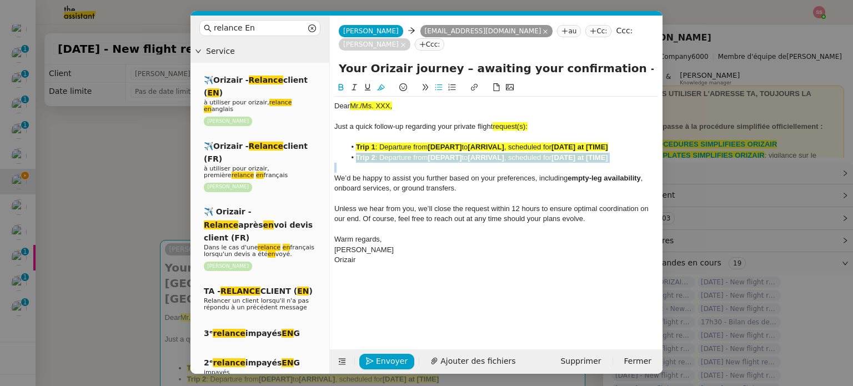
click at [503, 153] on strong "[ARRIVAL]" at bounding box center [485, 157] width 36 height 8
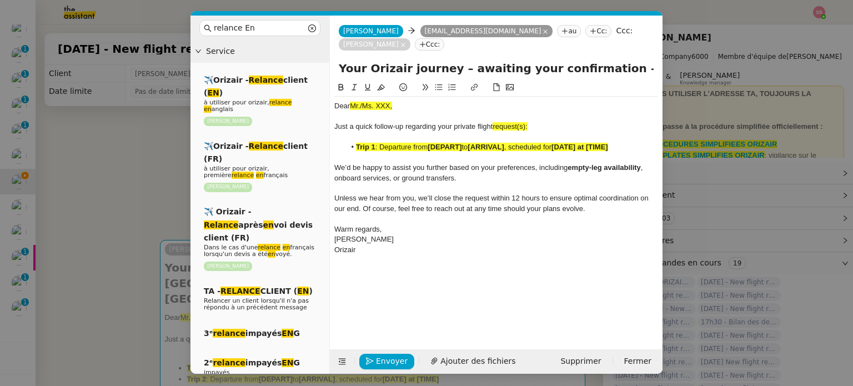
click at [543, 122] on div "Just a quick follow-up regarding your private flight request(s):" at bounding box center [496, 127] width 324 height 10
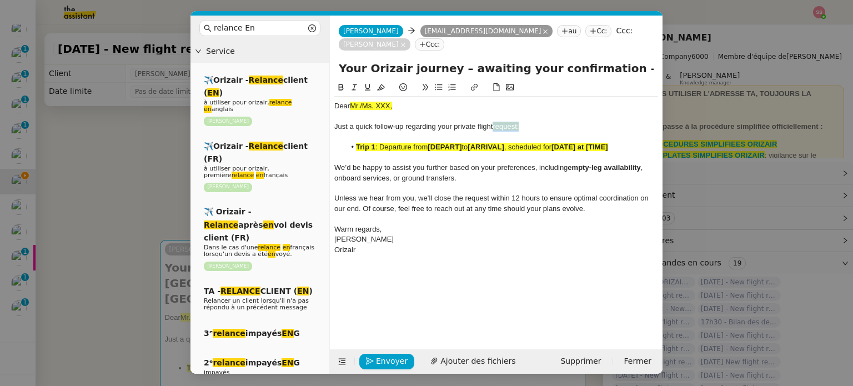
drag, startPoint x: 522, startPoint y: 113, endPoint x: 494, endPoint y: 110, distance: 28.4
click at [494, 122] on div "Just a quick follow-up regarding your private flight request:" at bounding box center [496, 127] width 324 height 10
click at [380, 84] on icon at bounding box center [381, 87] width 8 height 6
click at [41, 152] on nz-modal-container "relance En Service ✈️Orizair - Relance client ( EN ) à utiliser pour orizair, r…" at bounding box center [426, 193] width 853 height 386
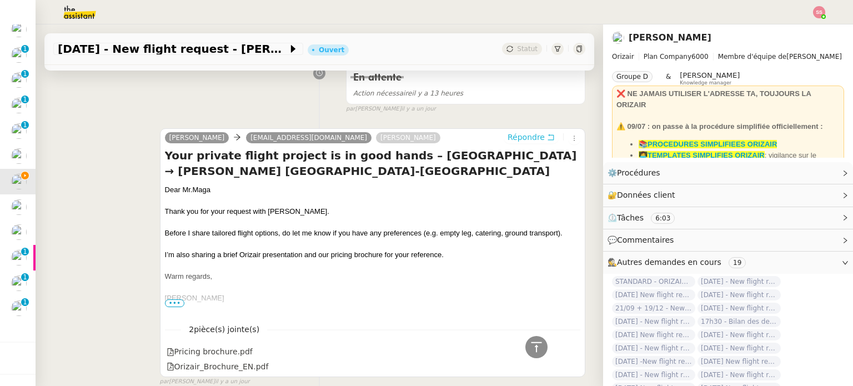
scroll to position [478, 0]
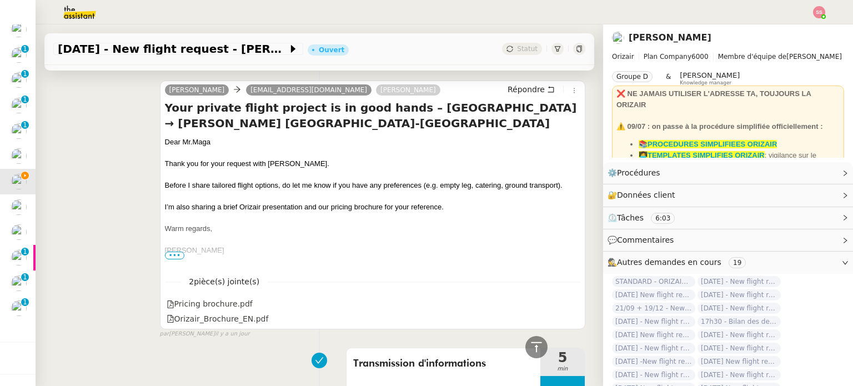
click at [173, 145] on div "Dear Mr.Maga" at bounding box center [372, 142] width 415 height 11
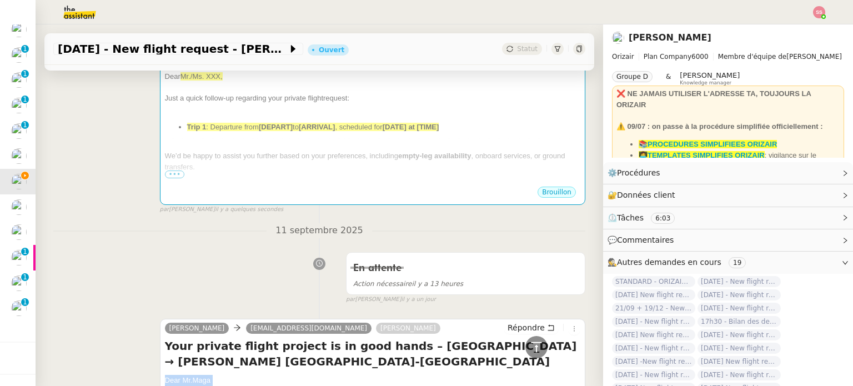
scroll to position [145, 0]
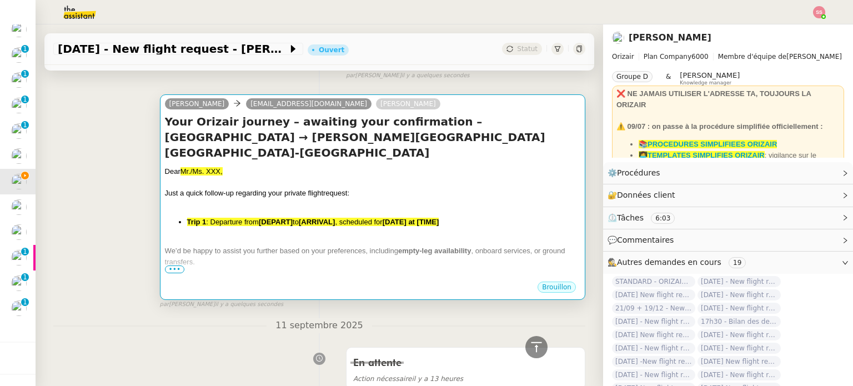
click at [236, 177] on div at bounding box center [372, 182] width 415 height 11
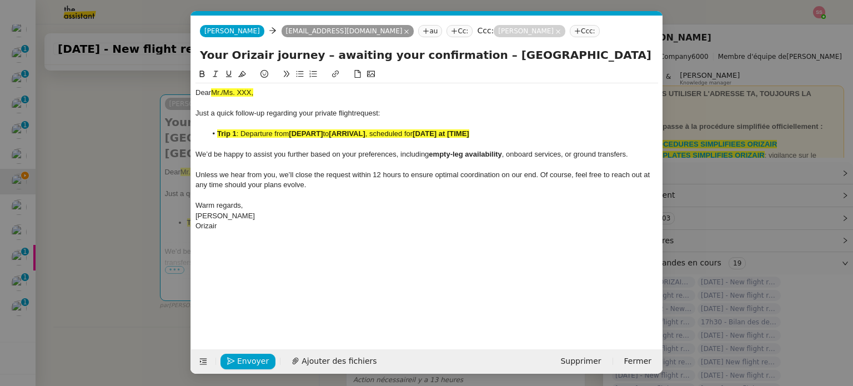
scroll to position [0, 58]
drag, startPoint x: 258, startPoint y: 95, endPoint x: 177, endPoint y: 86, distance: 81.5
click at [177, 86] on nz-modal-container "relance En Service ✈️Orizair - Relance client ( EN ) à utiliser pour orizair, r…" at bounding box center [426, 193] width 853 height 386
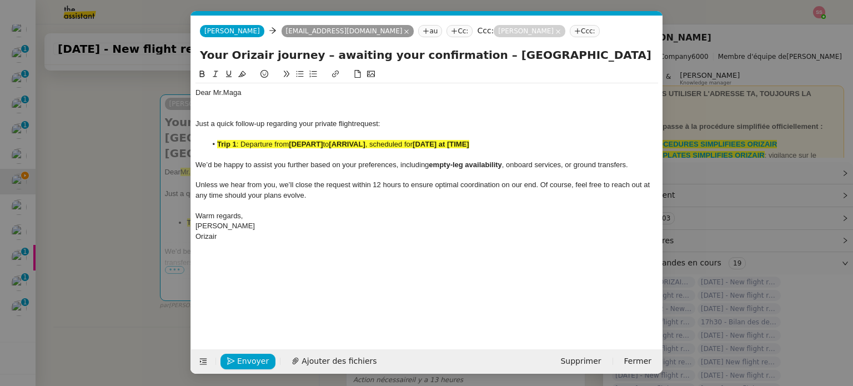
scroll to position [0, 0]
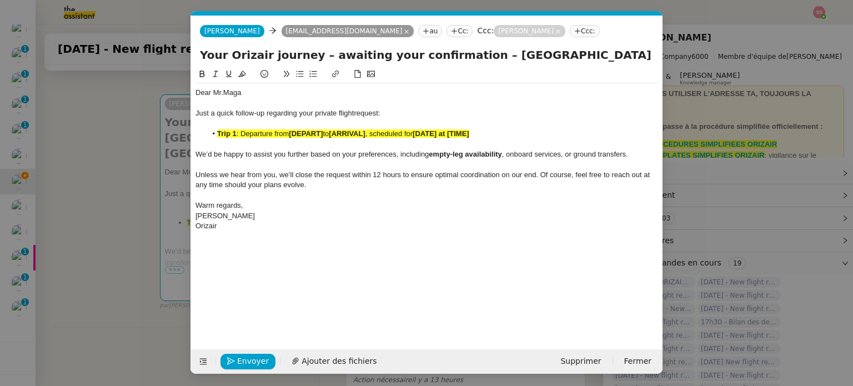
click at [153, 166] on nz-modal-container "relance En Service ✈️Orizair - Relance client ( EN ) à utiliser pour orizair, r…" at bounding box center [426, 193] width 853 height 386
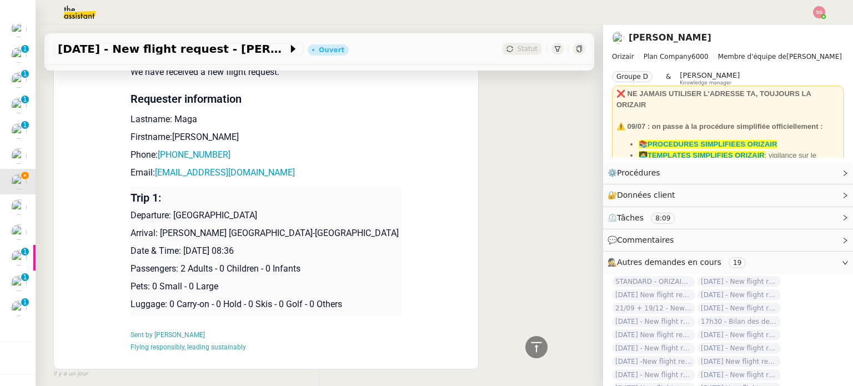
scroll to position [999, 0]
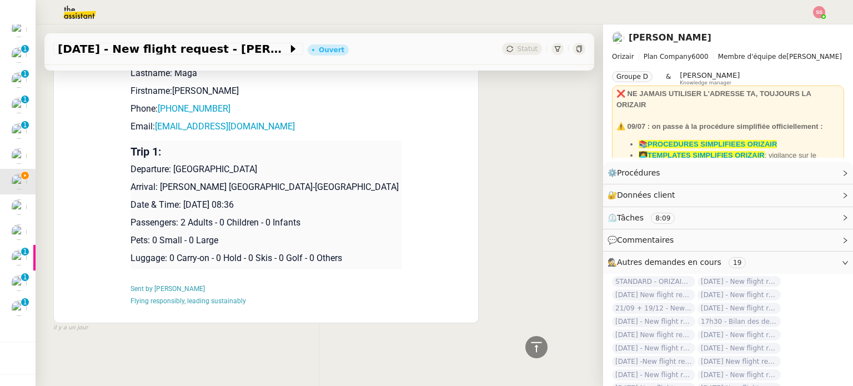
drag, startPoint x: 169, startPoint y: 163, endPoint x: 278, endPoint y: 158, distance: 109.5
click at [278, 163] on p "Departure: [GEOGRAPHIC_DATA]" at bounding box center [265, 169] width 271 height 13
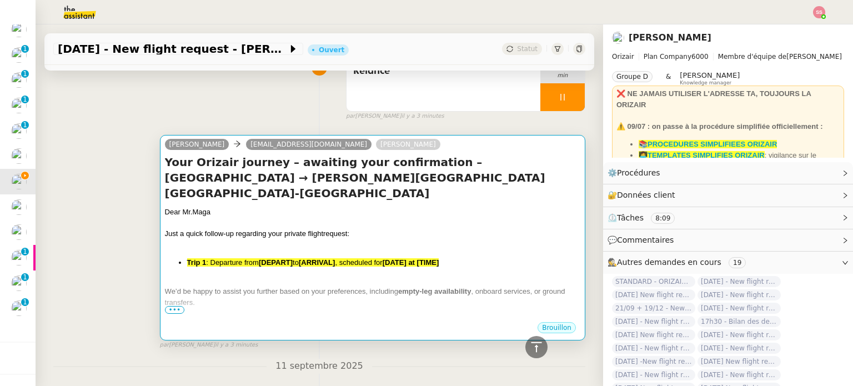
scroll to position [56, 0]
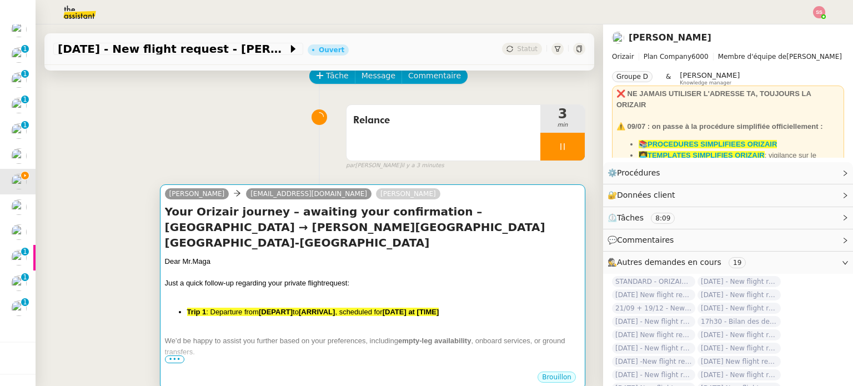
click at [311, 256] on div "Dear Mr.Maga" at bounding box center [372, 261] width 415 height 11
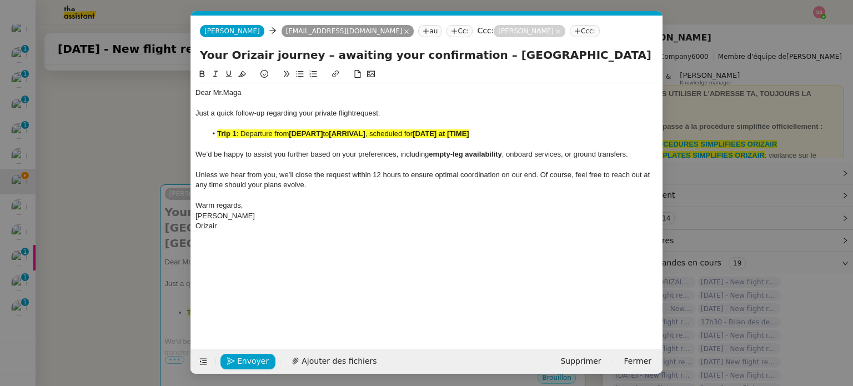
scroll to position [0, 58]
click at [303, 128] on div at bounding box center [426, 124] width 462 height 10
click at [302, 133] on strong "[DEPART]" at bounding box center [306, 133] width 34 height 8
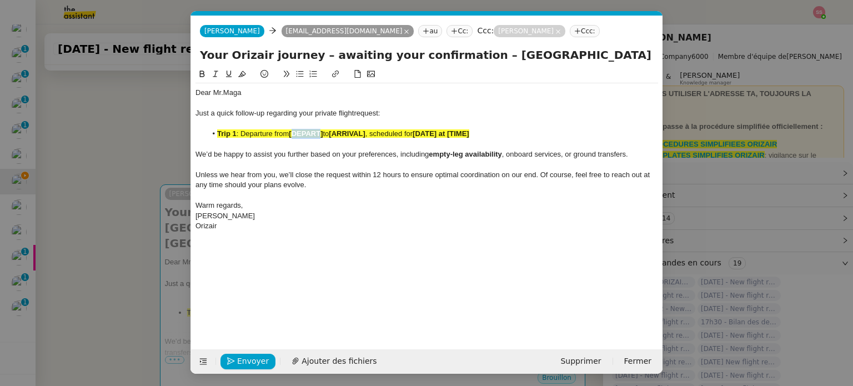
click at [302, 133] on strong "[DEPART]" at bounding box center [306, 133] width 34 height 8
click at [245, 79] on button at bounding box center [241, 74] width 13 height 13
click at [267, 138] on li "Trip 1 : Departure from [DEPART] to [ARRIVAL] , scheduled for [DATE] at [TIME]" at bounding box center [432, 134] width 452 height 10
drag, startPoint x: 325, startPoint y: 135, endPoint x: 291, endPoint y: 133, distance: 33.4
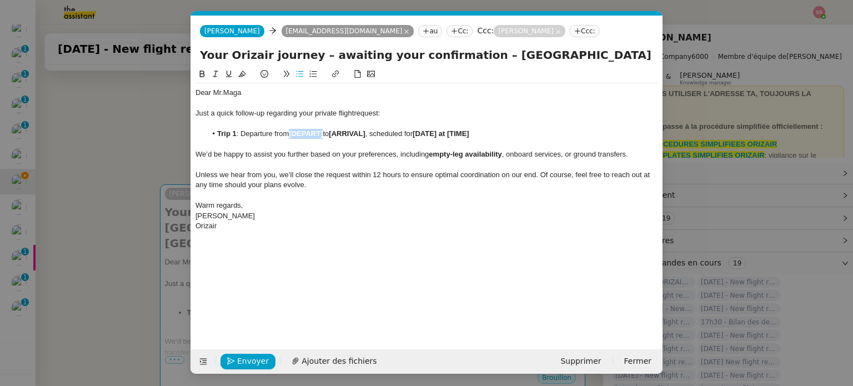
click at [291, 133] on li "Trip 1 : Departure from [DEPART] to [ARRIVAL] , scheduled for [DATE] at [TIME]" at bounding box center [432, 134] width 452 height 10
click at [139, 179] on nz-modal-container "relance En Service ✈️Orizair - Relance client ( EN ) à utiliser pour orizair, r…" at bounding box center [426, 193] width 853 height 386
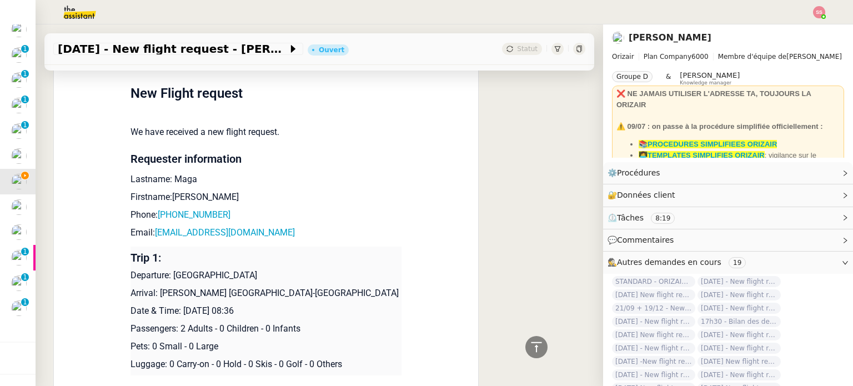
scroll to position [888, 0]
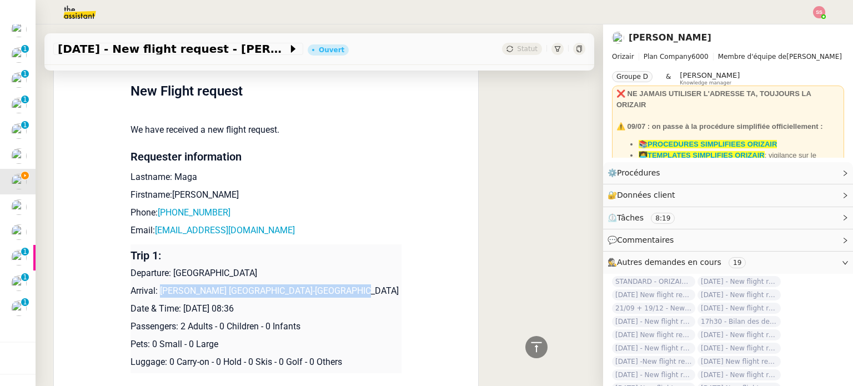
drag, startPoint x: 153, startPoint y: 290, endPoint x: 326, endPoint y: 290, distance: 173.2
click at [326, 290] on p "Arrival: [PERSON_NAME] [GEOGRAPHIC_DATA]-[GEOGRAPHIC_DATA]" at bounding box center [265, 290] width 271 height 13
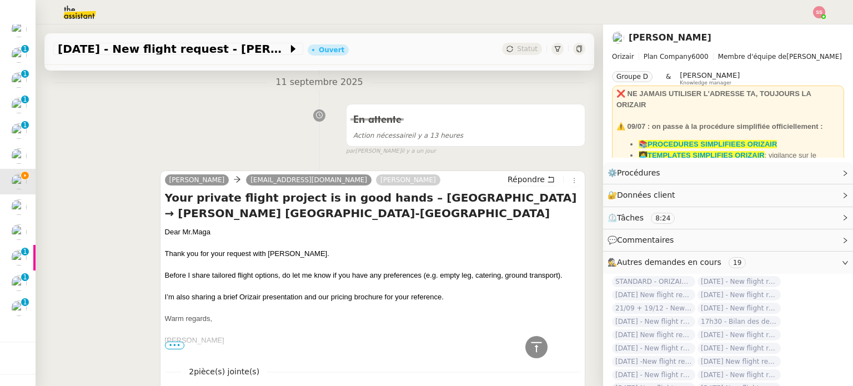
scroll to position [222, 0]
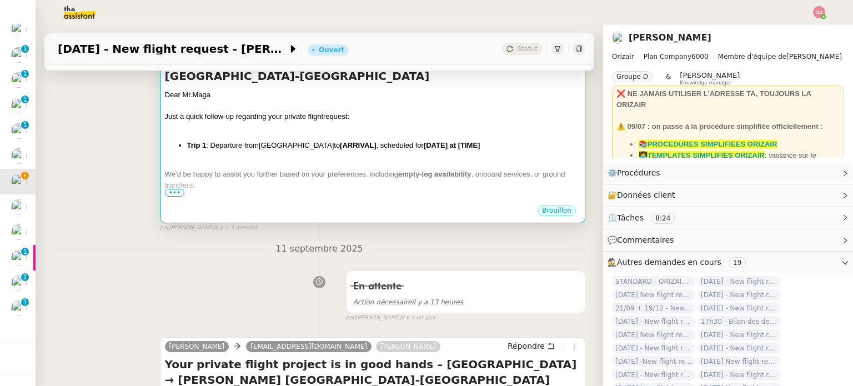
click at [362, 158] on div at bounding box center [372, 163] width 415 height 11
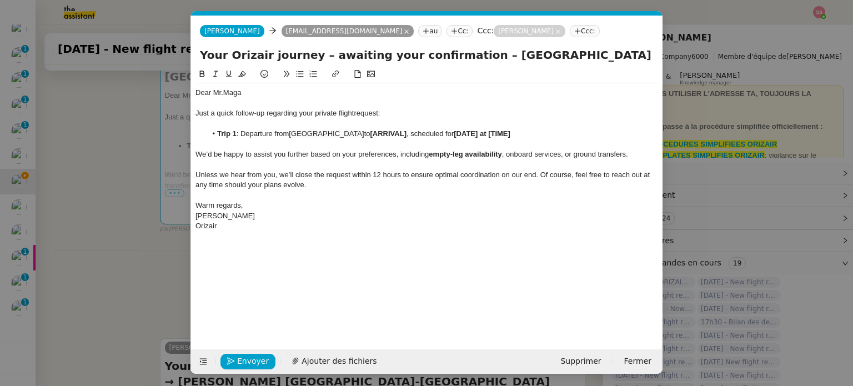
scroll to position [0, 58]
drag, startPoint x: 400, startPoint y: 133, endPoint x: 364, endPoint y: 133, distance: 36.1
click at [364, 133] on li "Trip 1 : Departure from [GEOGRAPHIC_DATA] to [ARRIVAL] , scheduled for [DATE] a…" at bounding box center [432, 134] width 452 height 10
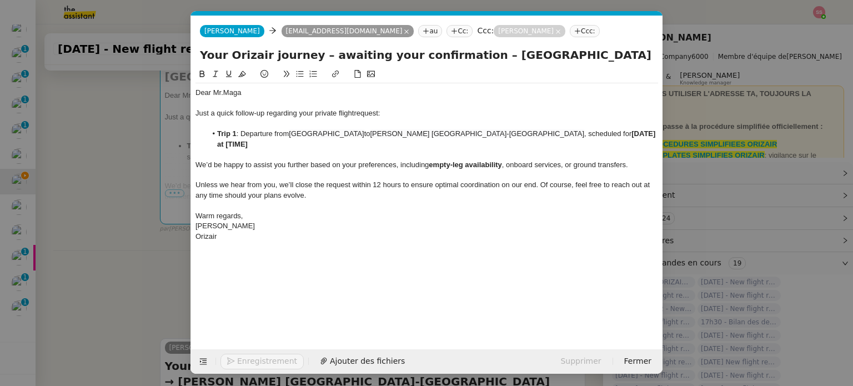
click at [141, 184] on nz-modal-container "relance En Service ✈️Orizair - Relance client ( EN ) à utiliser pour orizair, r…" at bounding box center [426, 193] width 853 height 386
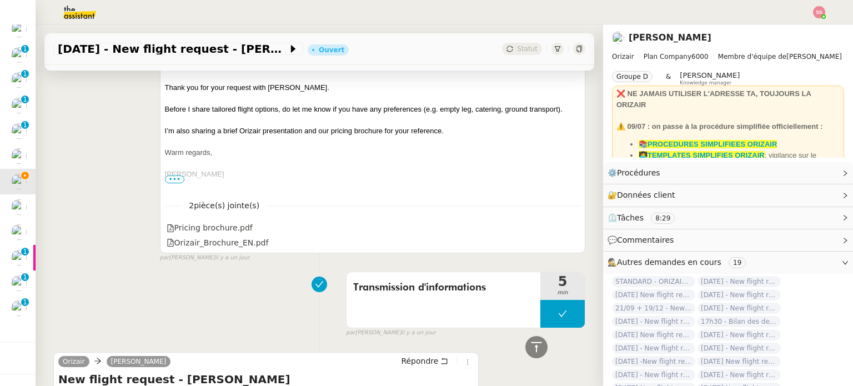
scroll to position [832, 0]
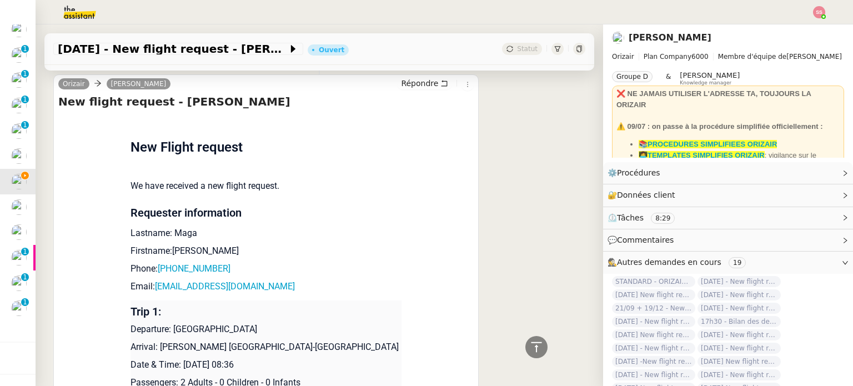
drag, startPoint x: 178, startPoint y: 366, endPoint x: 297, endPoint y: 357, distance: 119.2
click at [297, 357] on td "Trip 1: Departure: [GEOGRAPHIC_DATA] Arrival: [PERSON_NAME] [GEOGRAPHIC_DATA]-[…" at bounding box center [265, 364] width 271 height 129
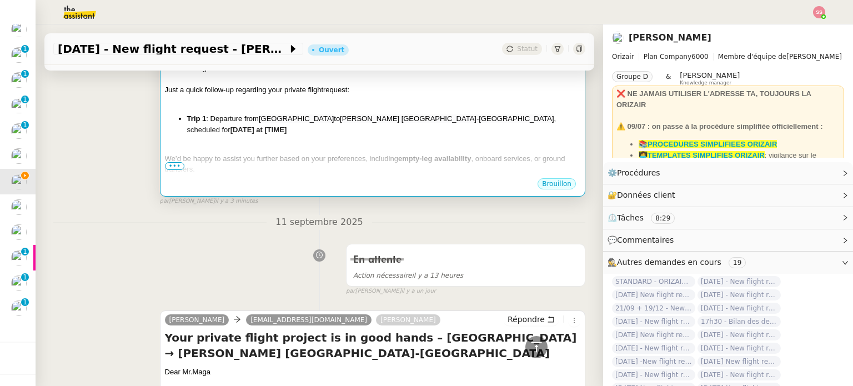
scroll to position [166, 0]
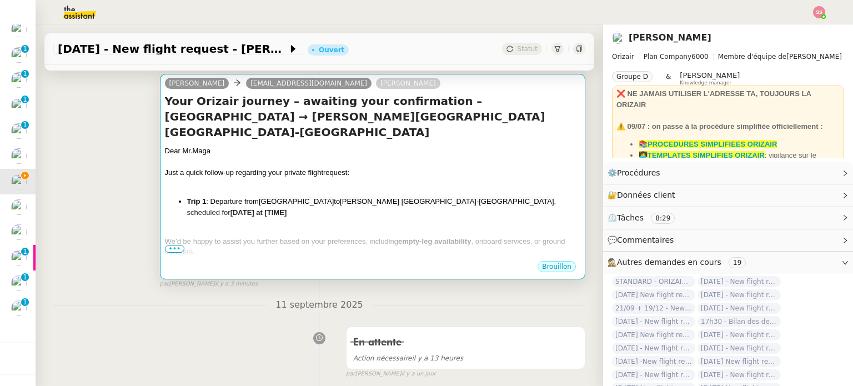
click at [510, 200] on li "Trip 1 : Departure from [GEOGRAPHIC_DATA] to [PERSON_NAME] [GEOGRAPHIC_DATA] , …" at bounding box center [383, 207] width 393 height 22
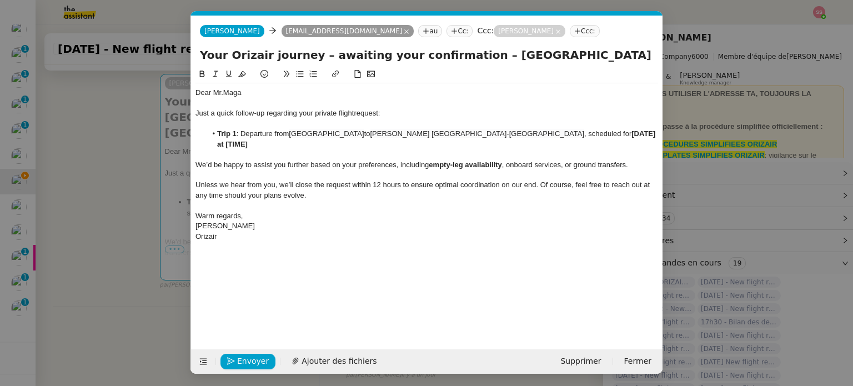
scroll to position [0, 58]
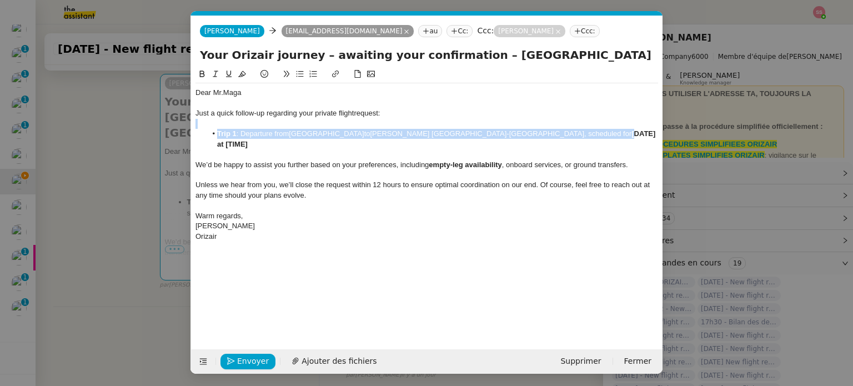
drag, startPoint x: 553, startPoint y: 130, endPoint x: 608, endPoint y: 128, distance: 55.5
click at [608, 128] on div "Dear Mr.Maga Just a quick follow-up regarding your private flight request: Trip…" at bounding box center [426, 164] width 462 height 163
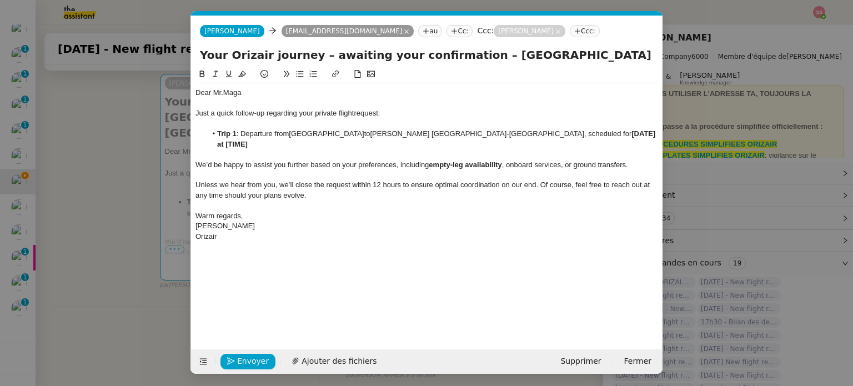
click at [608, 129] on li "Trip 1 : Departure from [GEOGRAPHIC_DATA] to [PERSON_NAME] [GEOGRAPHIC_DATA] , …" at bounding box center [432, 139] width 452 height 21
drag, startPoint x: 609, startPoint y: 133, endPoint x: 551, endPoint y: 130, distance: 58.3
click at [551, 130] on li "Trip 1 : Departure from [GEOGRAPHIC_DATA] to [PERSON_NAME] [GEOGRAPHIC_DATA] , …" at bounding box center [432, 139] width 452 height 21
click at [235, 355] on button "Envoyer" at bounding box center [247, 362] width 55 height 16
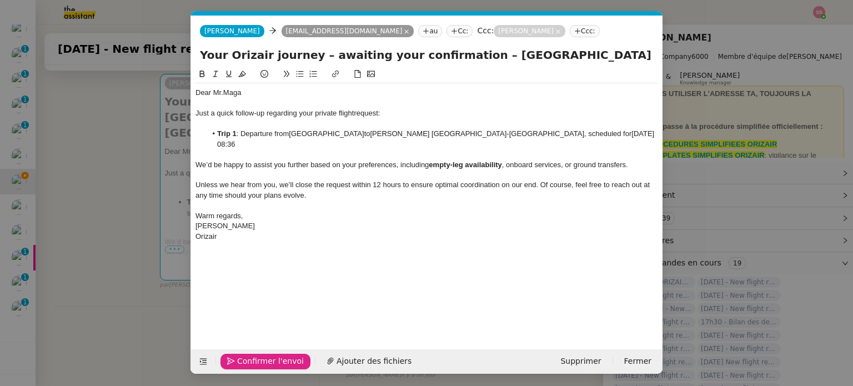
click at [253, 354] on button "Confirmer l'envoi" at bounding box center [265, 362] width 90 height 16
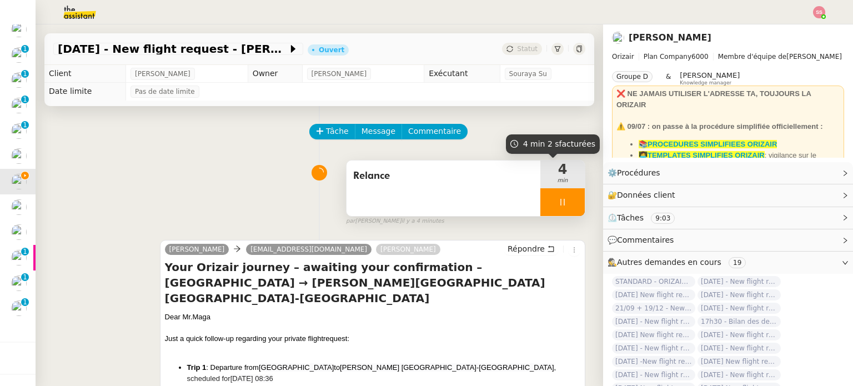
click at [564, 198] on div at bounding box center [562, 202] width 44 height 28
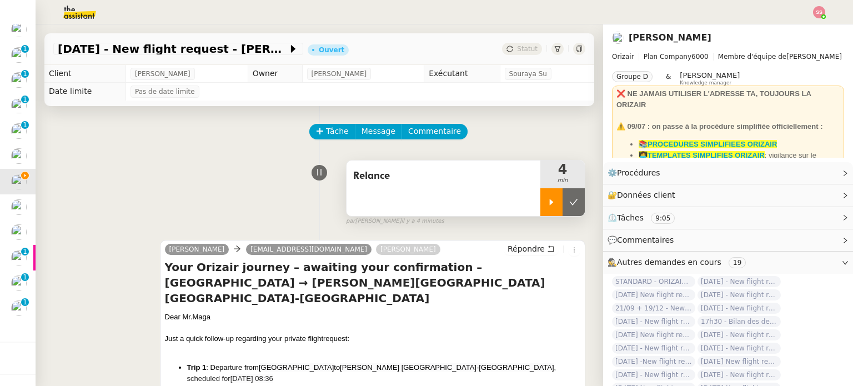
click at [564, 198] on button at bounding box center [573, 202] width 22 height 28
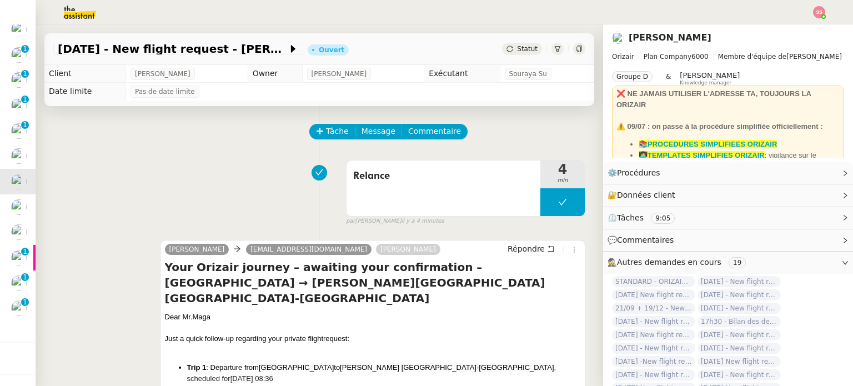
click at [524, 43] on div "Statut" at bounding box center [522, 49] width 40 height 12
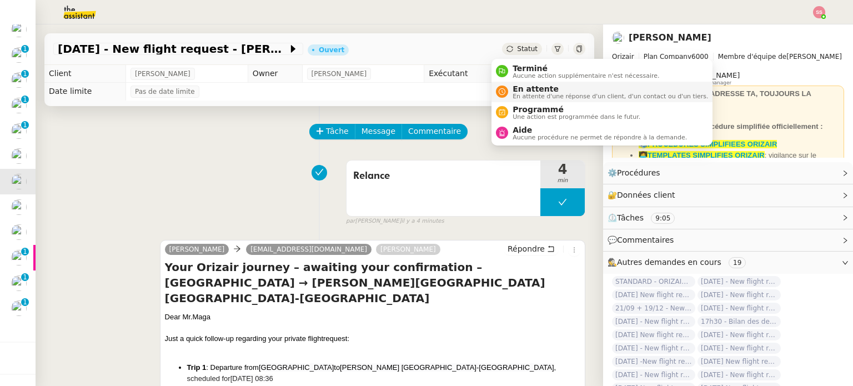
click at [532, 90] on span "En attente" at bounding box center [609, 88] width 195 height 9
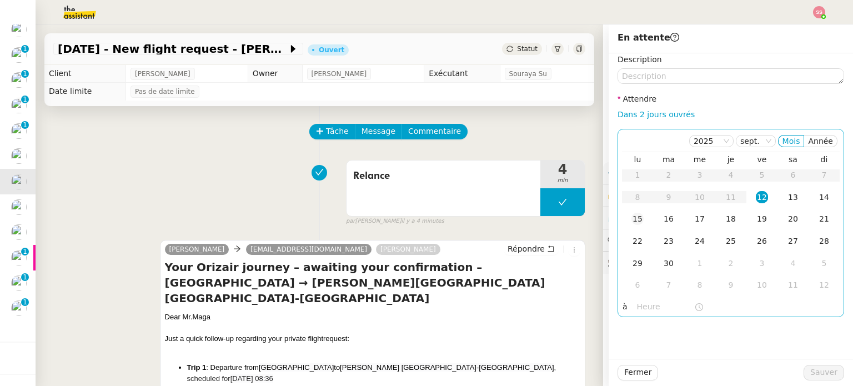
click at [631, 215] on div "15" at bounding box center [637, 219] width 12 height 12
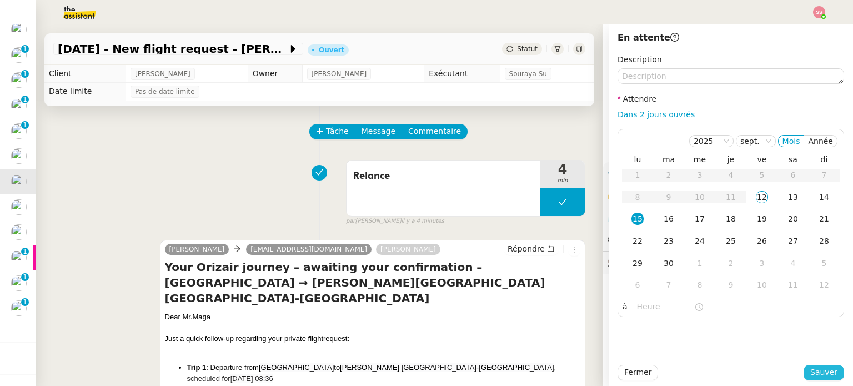
click at [828, 367] on span "Sauver" at bounding box center [823, 372] width 27 height 13
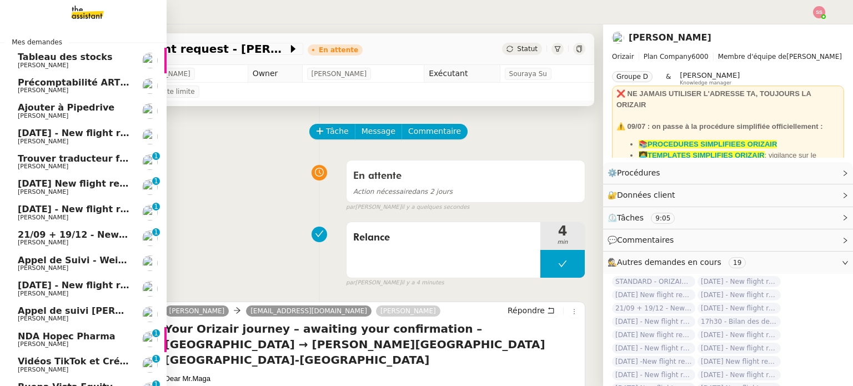
scroll to position [56, 0]
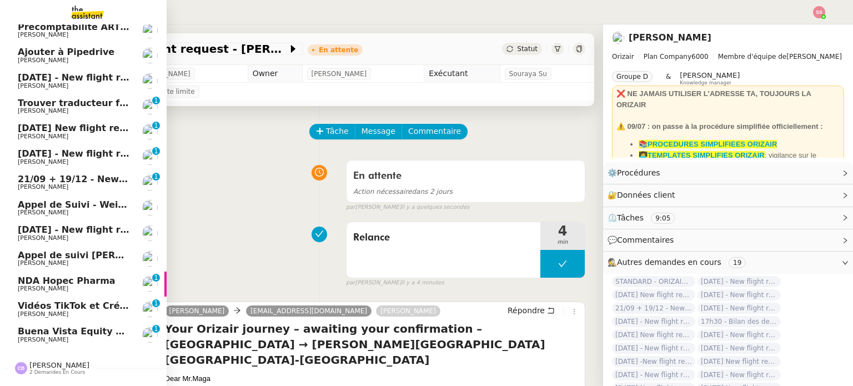
click at [81, 135] on span "[PERSON_NAME]" at bounding box center [74, 136] width 112 height 7
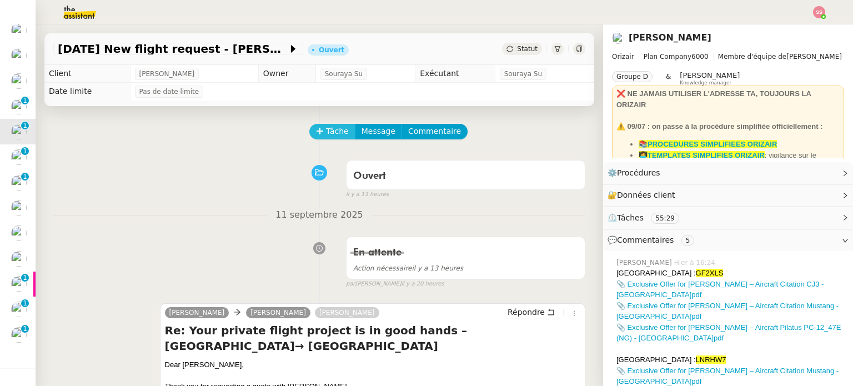
click at [329, 138] on span "Tâche" at bounding box center [337, 131] width 23 height 13
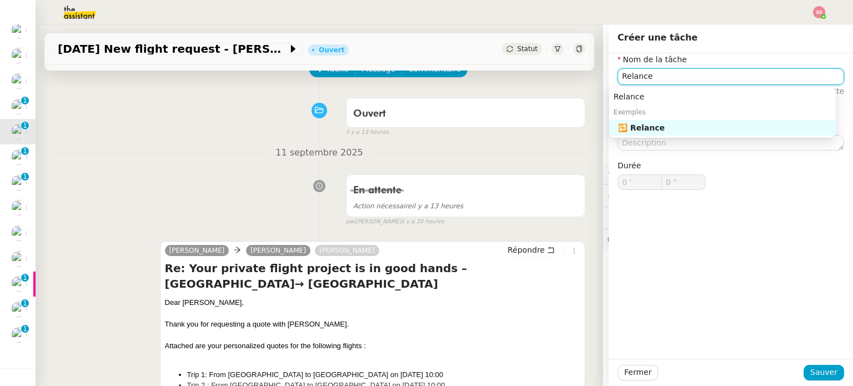
scroll to position [111, 0]
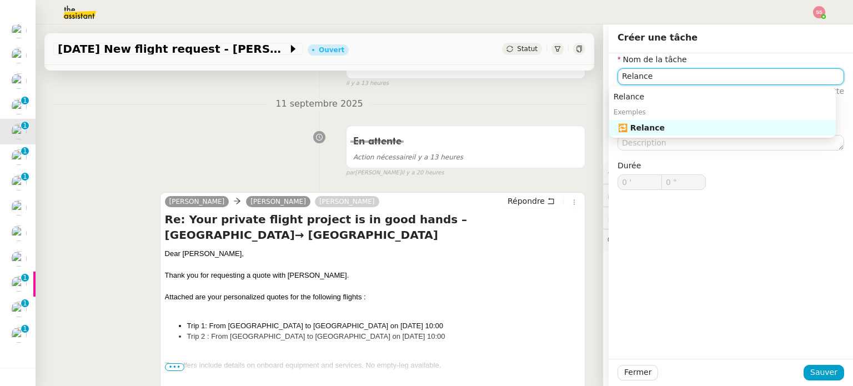
click at [702, 124] on div "🔁 Relance" at bounding box center [724, 128] width 213 height 10
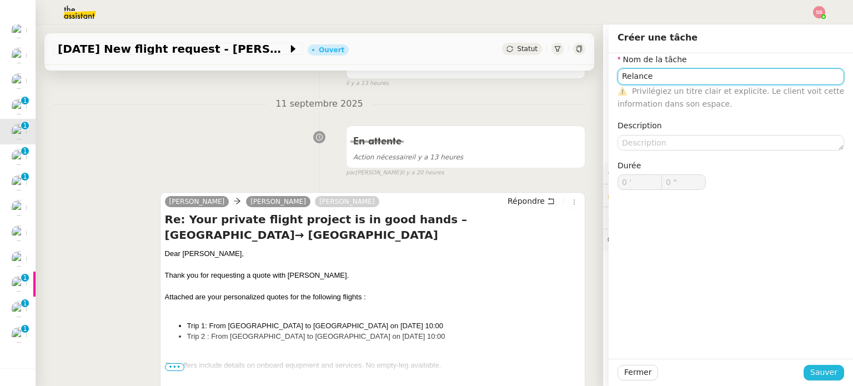
type input "Relance"
click at [810, 366] on span "Sauver" at bounding box center [823, 372] width 27 height 13
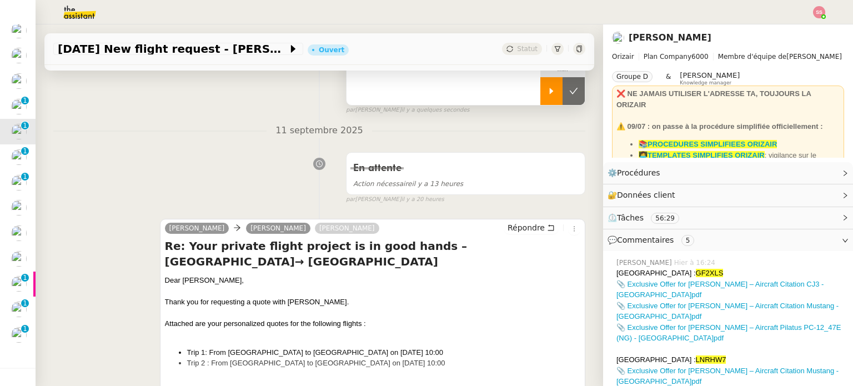
click at [540, 98] on div at bounding box center [551, 91] width 22 height 28
click at [511, 230] on span "Répondre" at bounding box center [525, 227] width 37 height 11
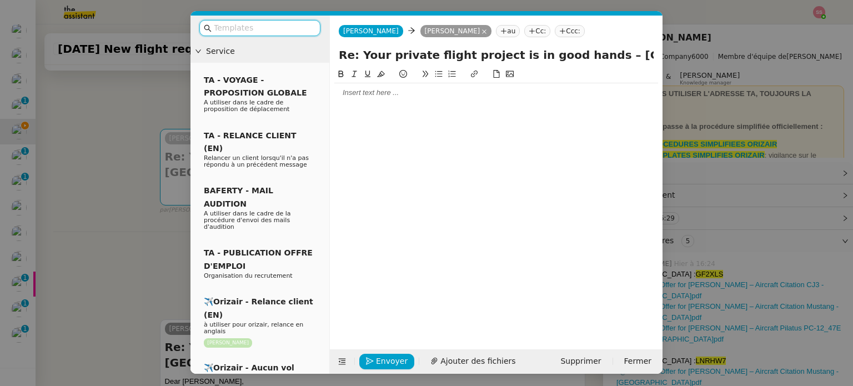
click at [271, 24] on input "text" at bounding box center [264, 28] width 100 height 13
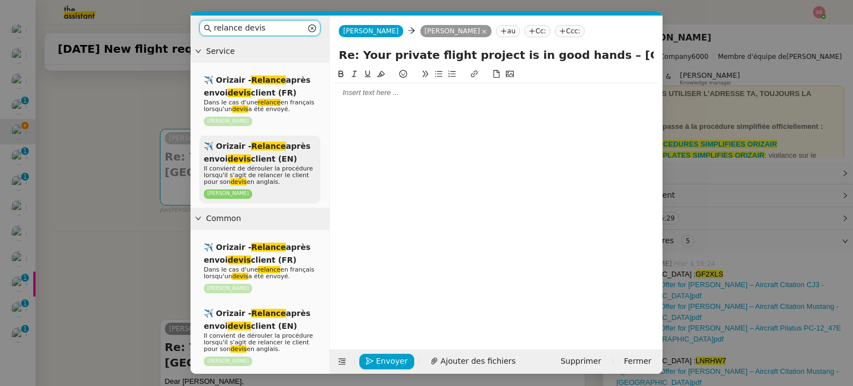
type input "relance devis"
click at [244, 166] on span "Il convient de dérouler la procédure lorsqu'il s'agit de relancer le client pou…" at bounding box center [258, 175] width 109 height 21
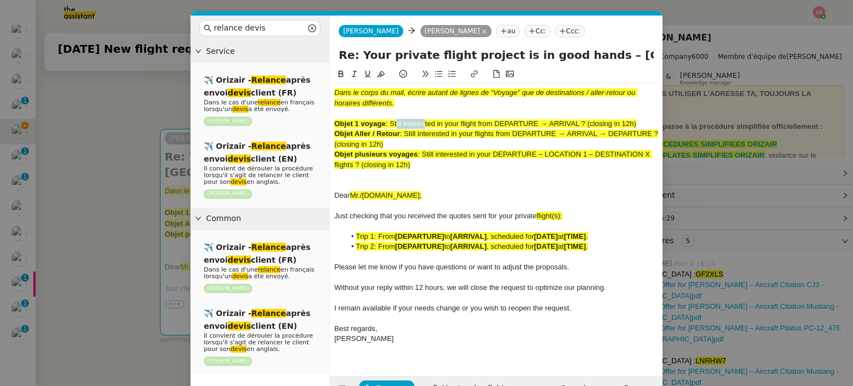
drag, startPoint x: 394, startPoint y: 122, endPoint x: 424, endPoint y: 127, distance: 30.3
click at [424, 127] on span ": Still interested in your flight from DEPARTURE → ARRIVAL ? (closing in 12h)" at bounding box center [510, 123] width 250 height 8
drag, startPoint x: 495, startPoint y: 132, endPoint x: 406, endPoint y: 133, distance: 88.3
click at [406, 133] on span ": Still interested in your flights from DEPARTURE → ARRIVAL → DEPARTURE ? (clos…" at bounding box center [497, 138] width 326 height 18
click at [576, 57] on input "Re: Your private flight project is in good hands – [GEOGRAPHIC_DATA]→ [GEOGRAPH…" at bounding box center [496, 55] width 315 height 17
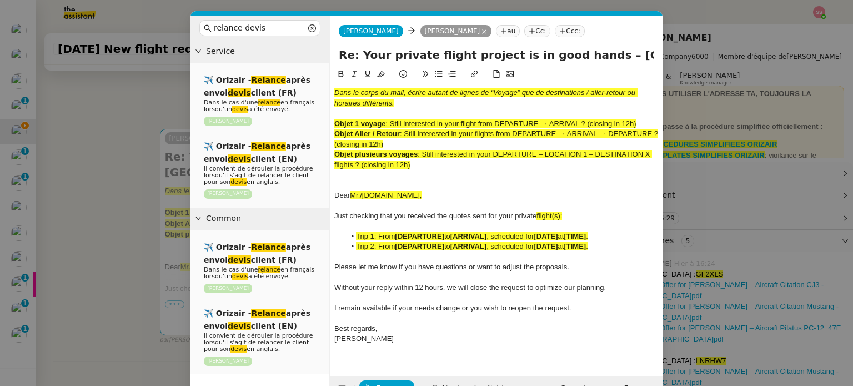
drag, startPoint x: 580, startPoint y: 57, endPoint x: 281, endPoint y: 49, distance: 298.7
click at [281, 49] on nz-layout "relance devis Service ✈️ Orizair - Relance après envoi devis client (FR) Dans l…" at bounding box center [426, 208] width 472 height 385
paste input "Still interested in your flight"
click at [491, 54] on input "Still interested in your flights? – [GEOGRAPHIC_DATA]→ [GEOGRAPHIC_DATA]" at bounding box center [496, 55] width 315 height 17
type input "Still interested in your flights ? – [GEOGRAPHIC_DATA]→ [GEOGRAPHIC_DATA]"
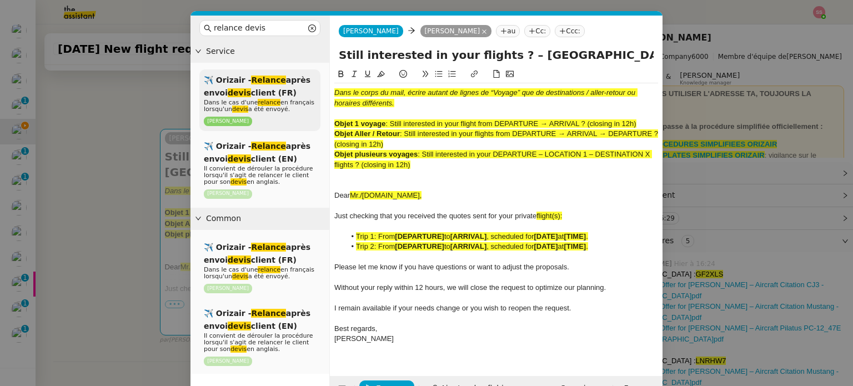
drag, startPoint x: 416, startPoint y: 162, endPoint x: 319, endPoint y: 77, distance: 129.4
click at [319, 77] on nz-layout "relance devis Service ✈️ Orizair - Relance après envoi devis client (FR) Dans l…" at bounding box center [426, 208] width 472 height 385
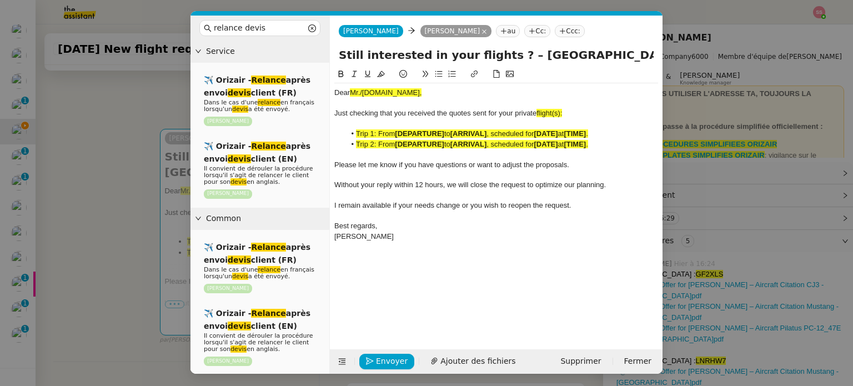
click at [557, 117] on span "flight(s):" at bounding box center [549, 113] width 26 height 8
click at [566, 113] on div "Just checking that you received the quotes sent for your private flight(s):" at bounding box center [496, 113] width 324 height 10
drag, startPoint x: 560, startPoint y: 113, endPoint x: 538, endPoint y: 112, distance: 21.1
click at [538, 112] on div "Just checking that you received the quotes sent for your private flights :" at bounding box center [496, 113] width 324 height 10
click at [380, 78] on icon at bounding box center [381, 74] width 8 height 8
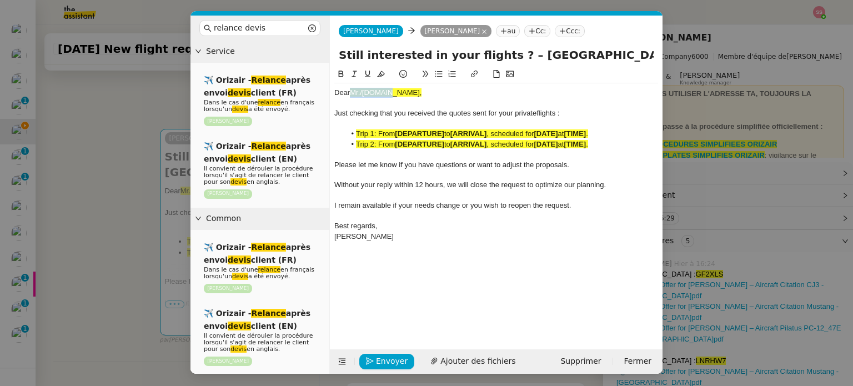
drag, startPoint x: 406, startPoint y: 97, endPoint x: 351, endPoint y: 90, distance: 55.8
click at [351, 90] on div "Dear Mr./[DOMAIN_NAME]," at bounding box center [496, 93] width 324 height 10
drag, startPoint x: 385, startPoint y: 77, endPoint x: 351, endPoint y: 97, distance: 39.3
click at [384, 77] on button at bounding box center [380, 74] width 13 height 13
click at [144, 165] on nz-modal-container "relance devis Service ✈️ Orizair - Relance après envoi devis client (FR) Dans l…" at bounding box center [426, 193] width 853 height 386
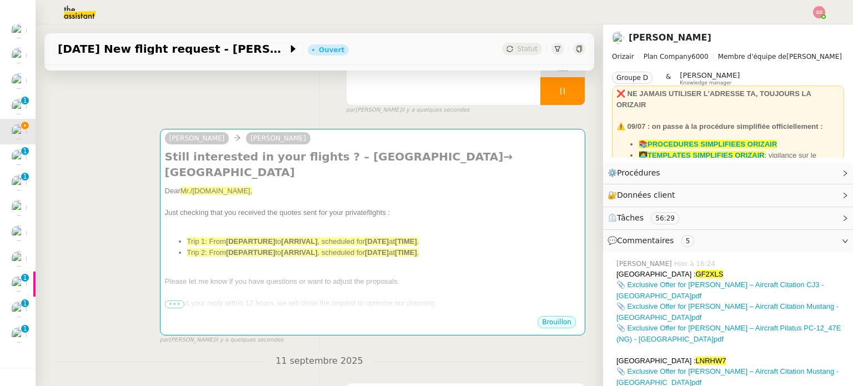
scroll to position [368, 0]
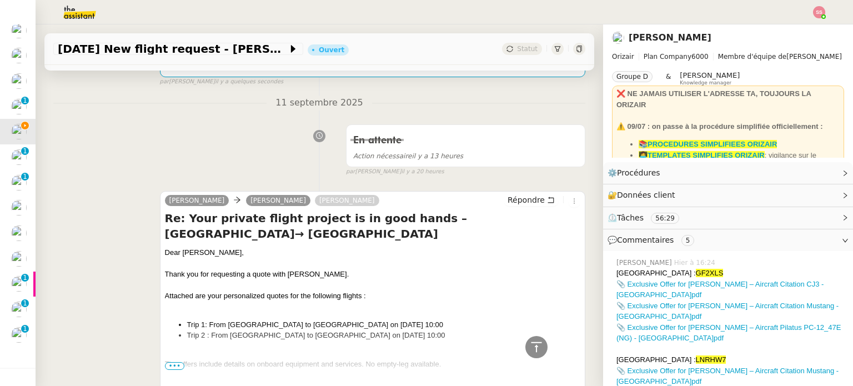
click at [191, 251] on div "Dear [PERSON_NAME]," at bounding box center [372, 252] width 415 height 11
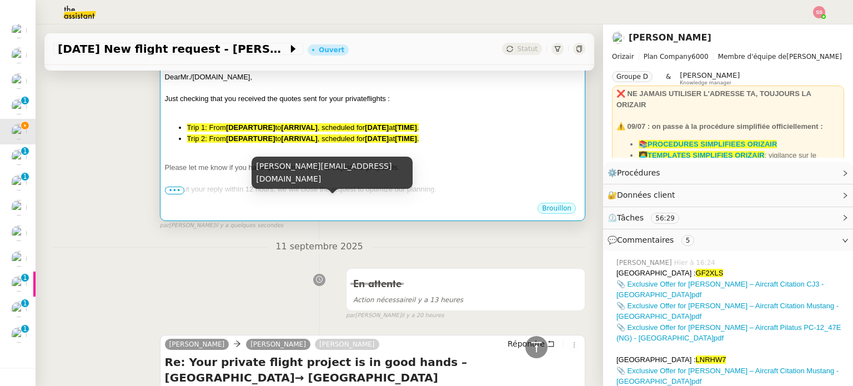
scroll to position [90, 0]
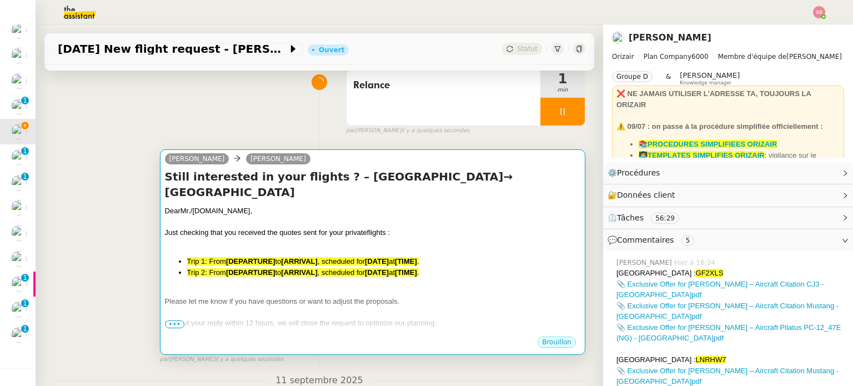
click at [224, 229] on div "Just checking that you received the quotes sent for your private flights :" at bounding box center [372, 232] width 415 height 11
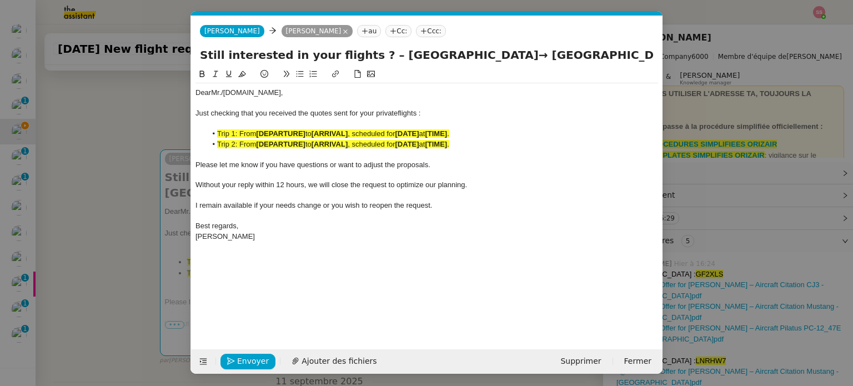
scroll to position [0, 67]
click at [224, 89] on div "Dear Mr./[DOMAIN_NAME]," at bounding box center [426, 93] width 462 height 10
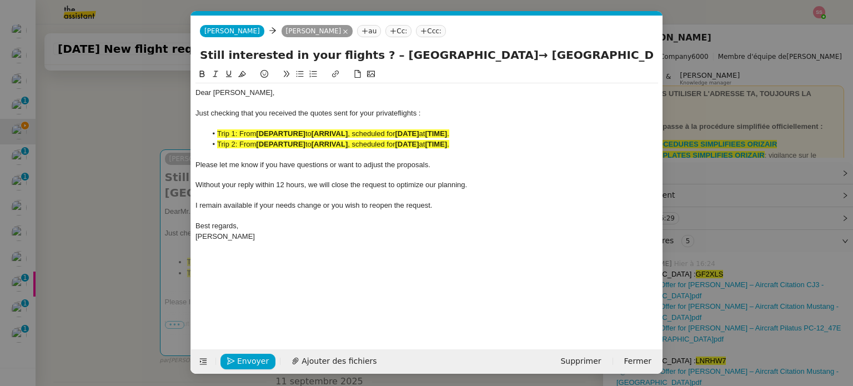
click at [135, 183] on nz-modal-container "relance devis Service ✈️ Orizair - Relance après envoi devis client (FR) Dans l…" at bounding box center [426, 193] width 853 height 386
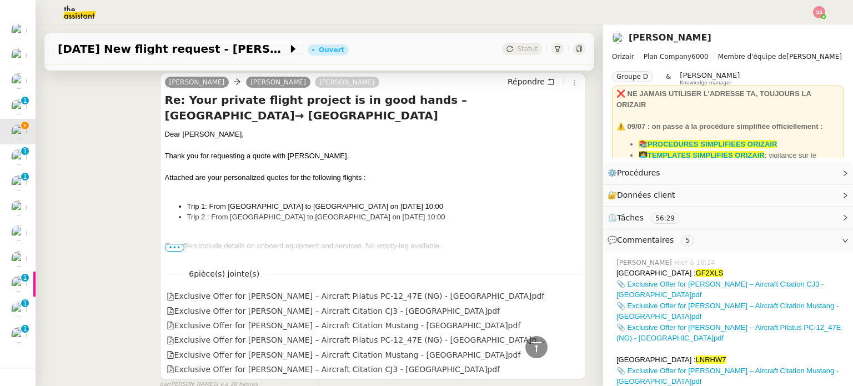
scroll to position [479, 0]
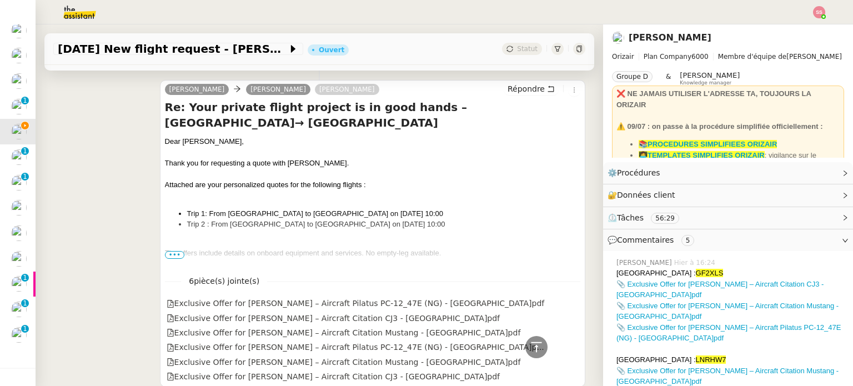
drag, startPoint x: 463, startPoint y: 223, endPoint x: 184, endPoint y: 214, distance: 279.3
click at [184, 214] on ul "Trip 1: From [GEOGRAPHIC_DATA] to [GEOGRAPHIC_DATA] on [DATE] 10:00 Trip 2 : Fr…" at bounding box center [372, 219] width 415 height 22
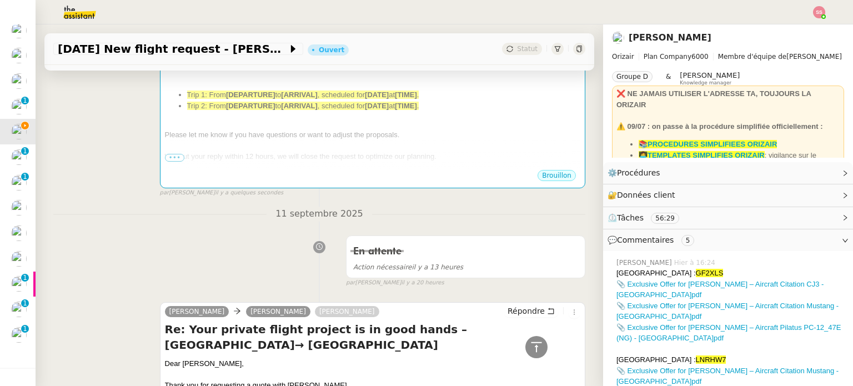
scroll to position [35, 0]
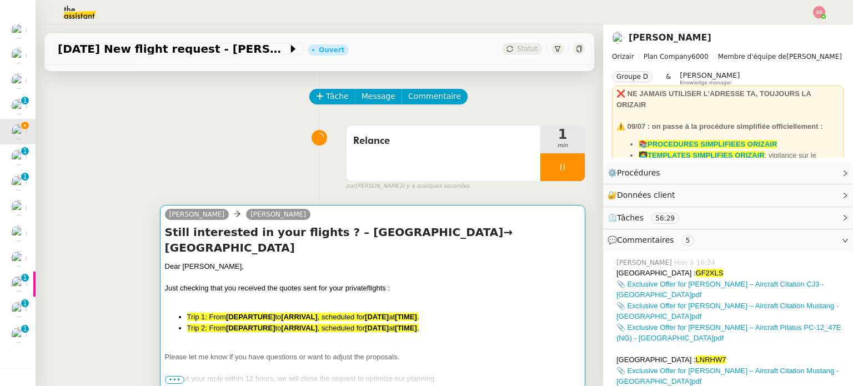
click at [298, 239] on h4 "Still interested in your flights ? – [GEOGRAPHIC_DATA]→ [GEOGRAPHIC_DATA]" at bounding box center [372, 239] width 415 height 31
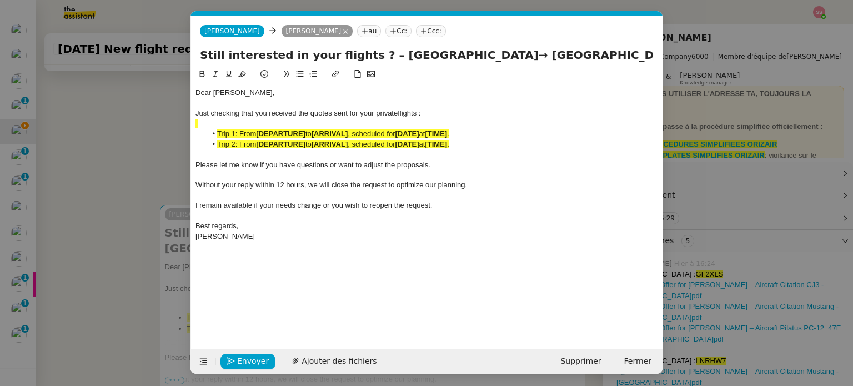
scroll to position [0, 67]
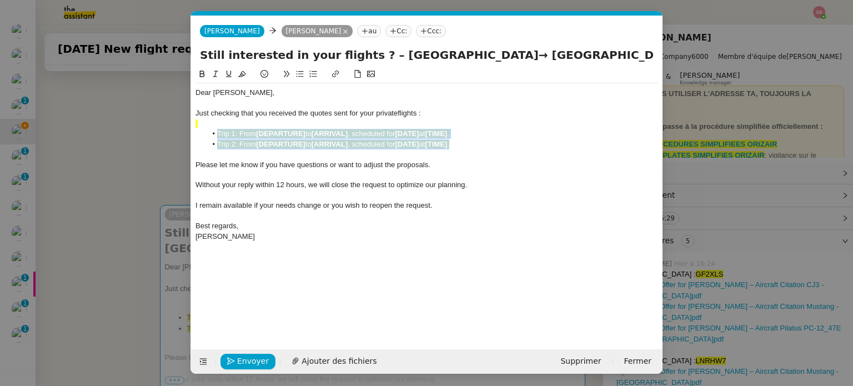
drag, startPoint x: 462, startPoint y: 142, endPoint x: 218, endPoint y: 130, distance: 244.5
click at [218, 130] on ul "Trip 1: From [DEPARTURE] to [ARRIVAL] , scheduled for [DATE] at [TIME] . Trip 2…" at bounding box center [426, 139] width 462 height 21
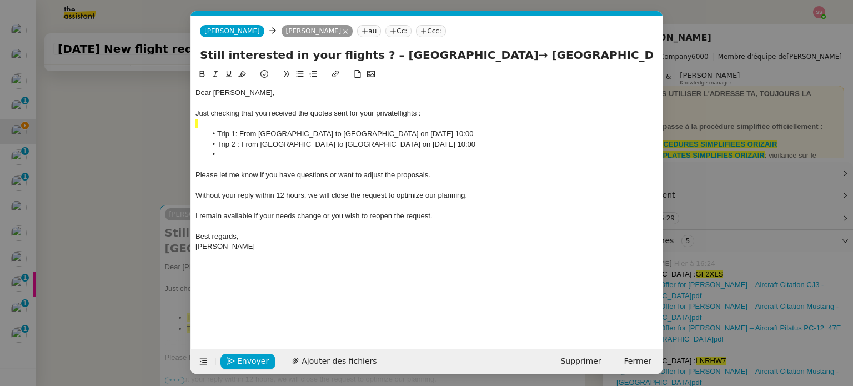
scroll to position [0, 0]
click at [255, 122] on div at bounding box center [426, 124] width 462 height 10
click at [416, 28] on nz-tag "Ccc:" at bounding box center [431, 31] width 30 height 12
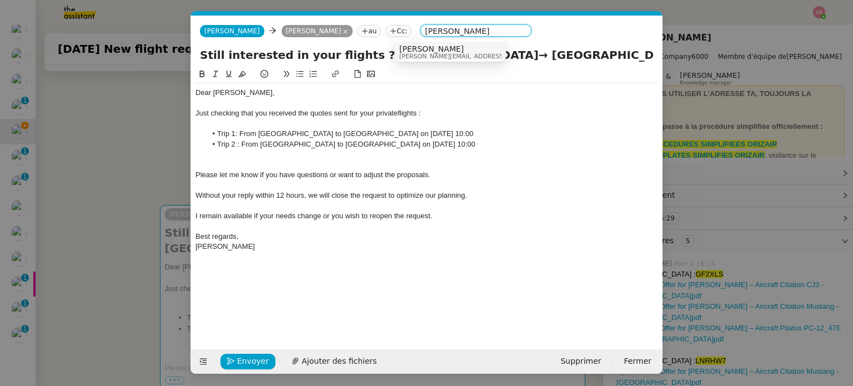
type input "[PERSON_NAME]"
click at [413, 55] on span "[PERSON_NAME][EMAIL_ADDRESS][DOMAIN_NAME]" at bounding box center [478, 56] width 158 height 6
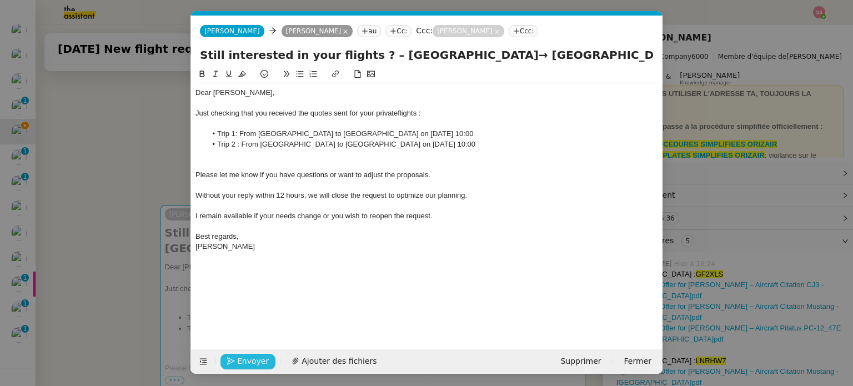
click at [251, 358] on span "Envoyer" at bounding box center [253, 361] width 32 height 13
click at [251, 358] on span "Confirmer l'envoi" at bounding box center [270, 361] width 67 height 13
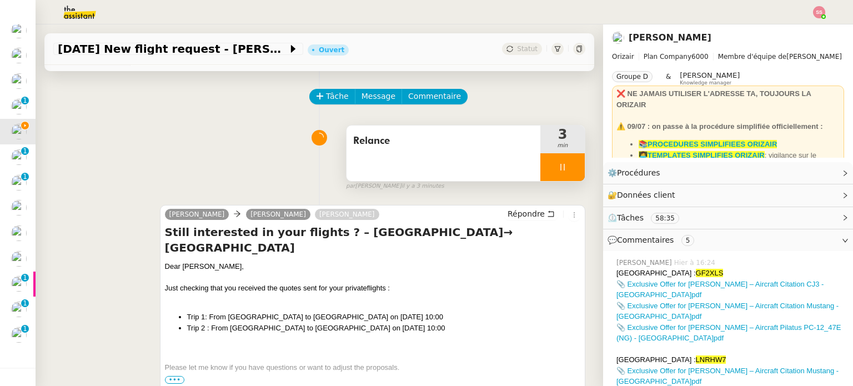
click at [560, 166] on div at bounding box center [562, 167] width 44 height 28
click at [569, 165] on icon at bounding box center [573, 167] width 9 height 9
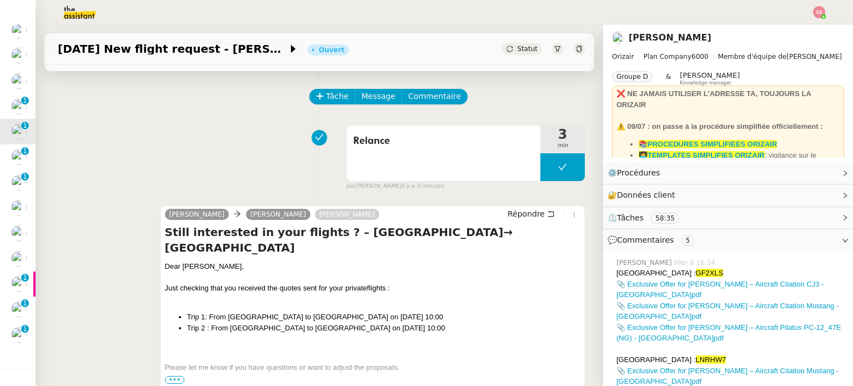
click at [513, 43] on div "Statut" at bounding box center [522, 49] width 40 height 12
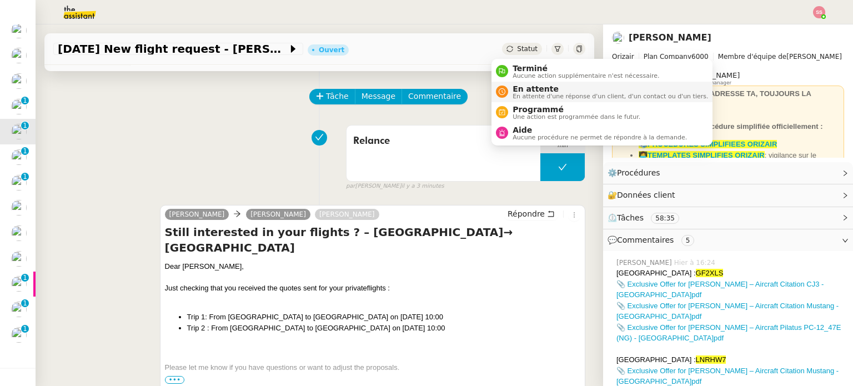
click at [531, 87] on span "En attente" at bounding box center [609, 88] width 195 height 9
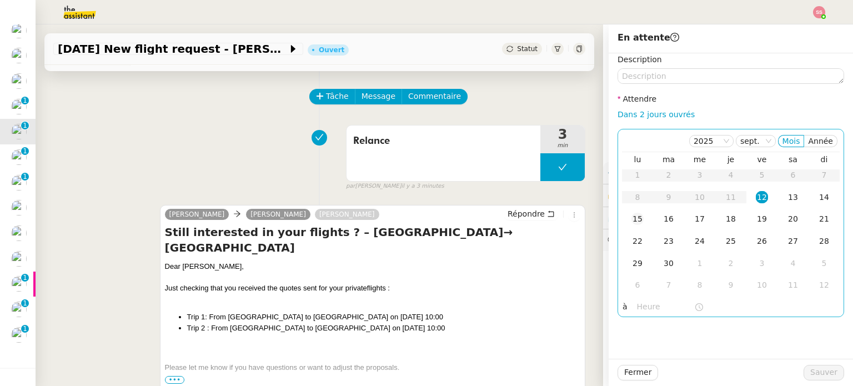
click at [622, 217] on td "15" at bounding box center [637, 219] width 31 height 22
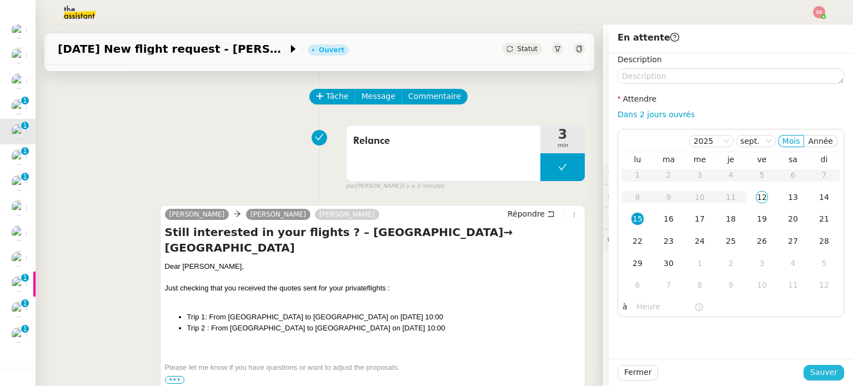
click at [816, 372] on span "Sauver" at bounding box center [823, 372] width 27 height 13
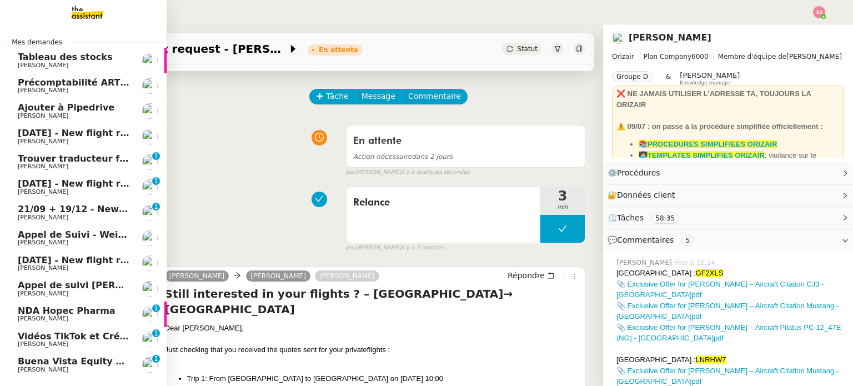
click at [60, 138] on span "[PERSON_NAME]" at bounding box center [74, 141] width 112 height 7
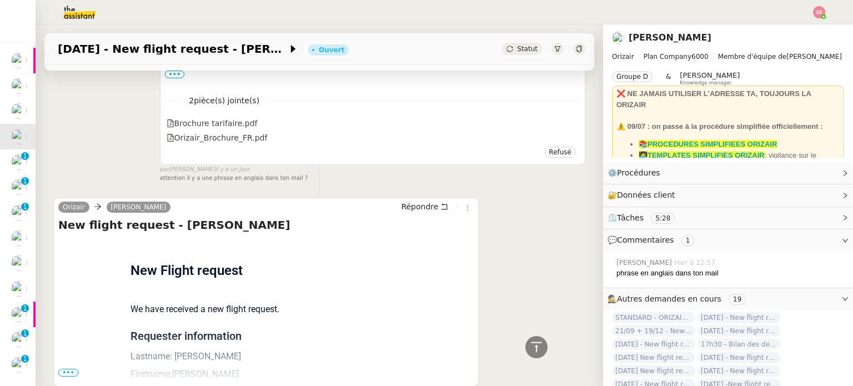
scroll to position [883, 0]
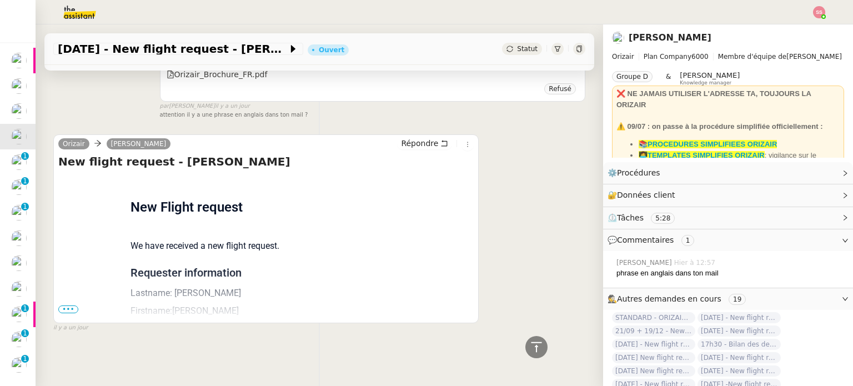
click at [74, 305] on span "•••" at bounding box center [68, 309] width 20 height 8
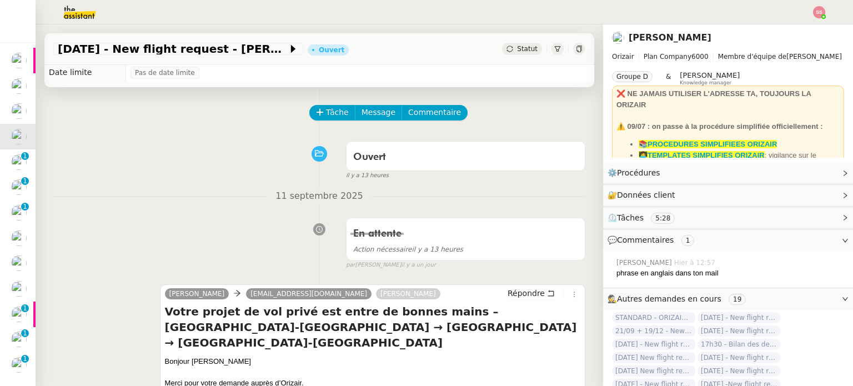
scroll to position [0, 0]
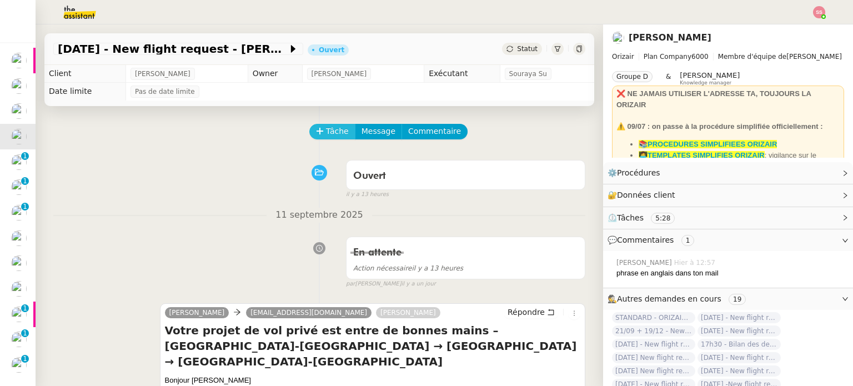
click at [331, 137] on span "Tâche" at bounding box center [337, 131] width 23 height 13
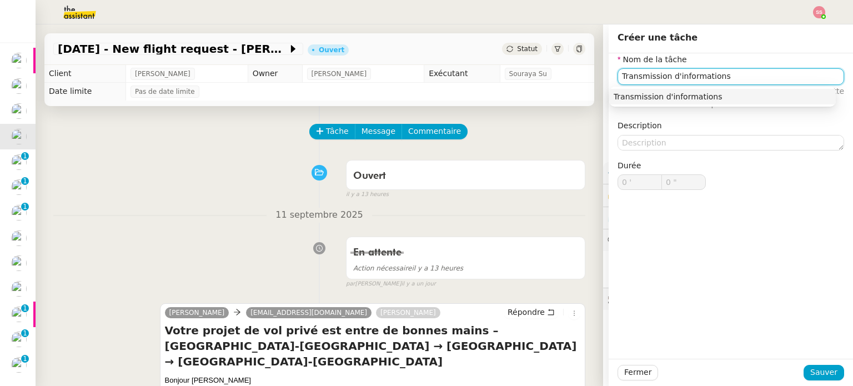
click at [646, 101] on div "Transmission d'informations" at bounding box center [722, 97] width 218 height 10
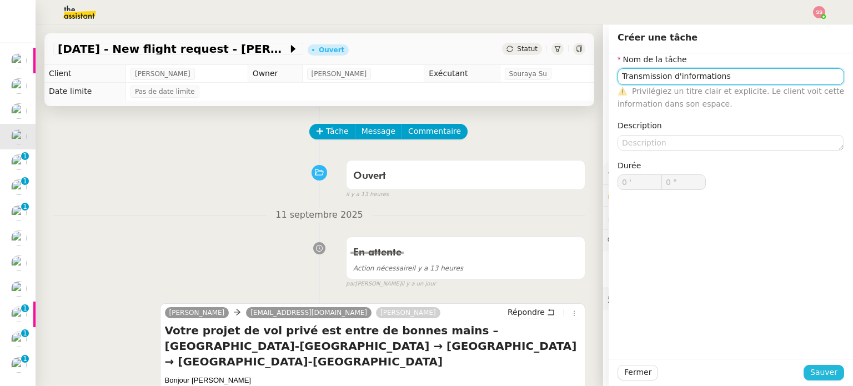
type input "Transmission d'informations"
drag, startPoint x: 809, startPoint y: 368, endPoint x: 695, endPoint y: 351, distance: 115.6
click at [810, 370] on span "Sauver" at bounding box center [823, 372] width 27 height 13
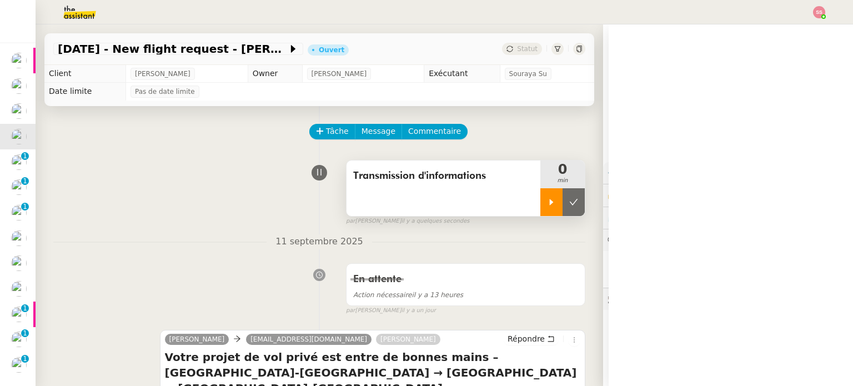
click at [541, 213] on div at bounding box center [551, 202] width 22 height 28
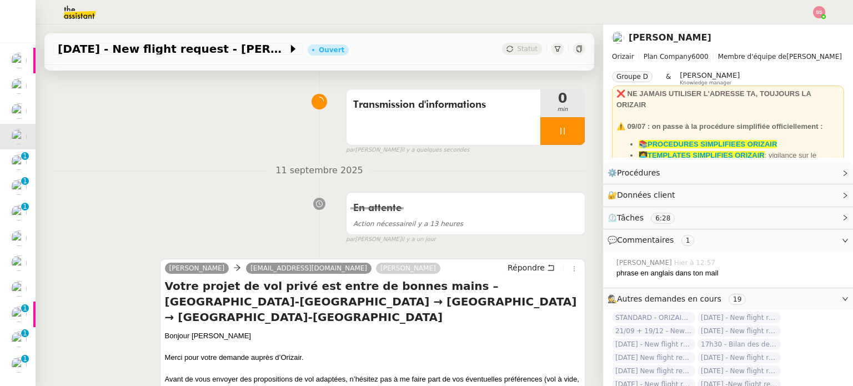
scroll to position [222, 0]
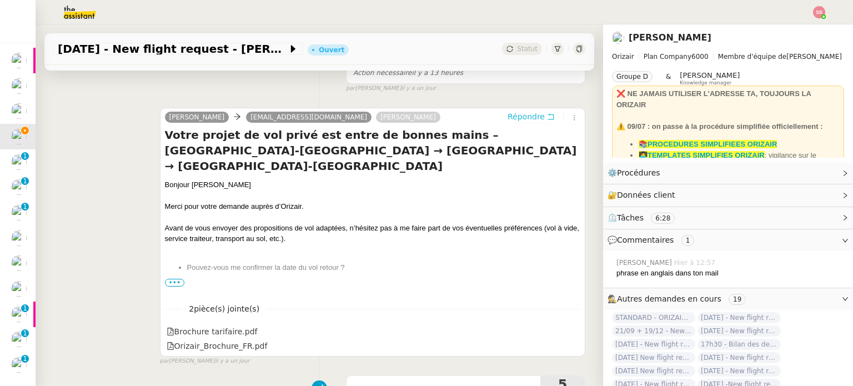
click at [516, 122] on span "Répondre" at bounding box center [525, 116] width 37 height 11
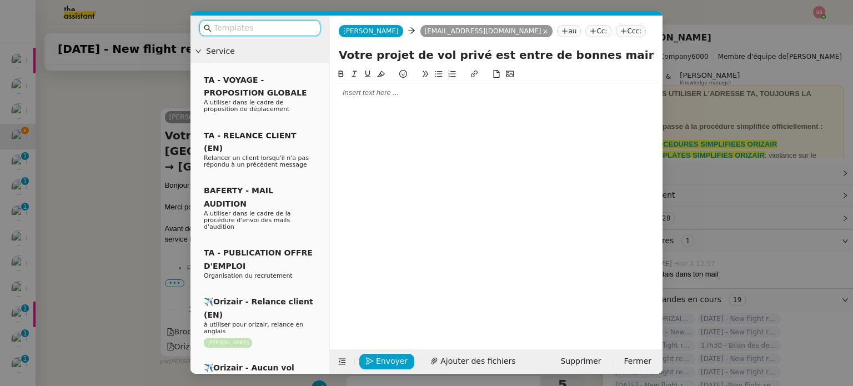
click at [616, 31] on nz-tag "Ccc:" at bounding box center [631, 31] width 30 height 12
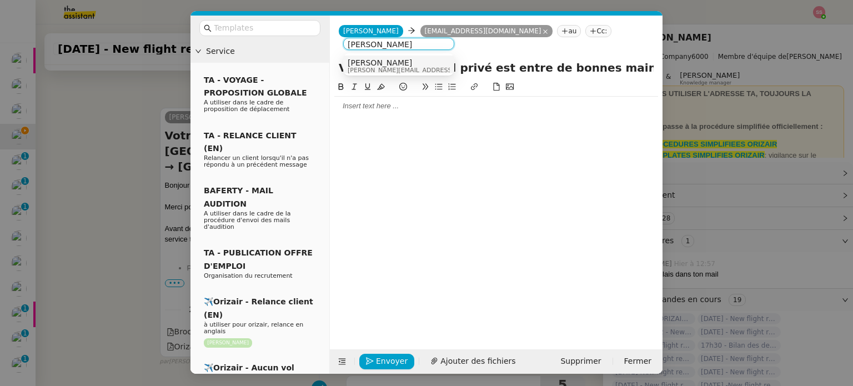
type input "[PERSON_NAME]"
click at [381, 59] on span "[PERSON_NAME]" at bounding box center [426, 62] width 158 height 9
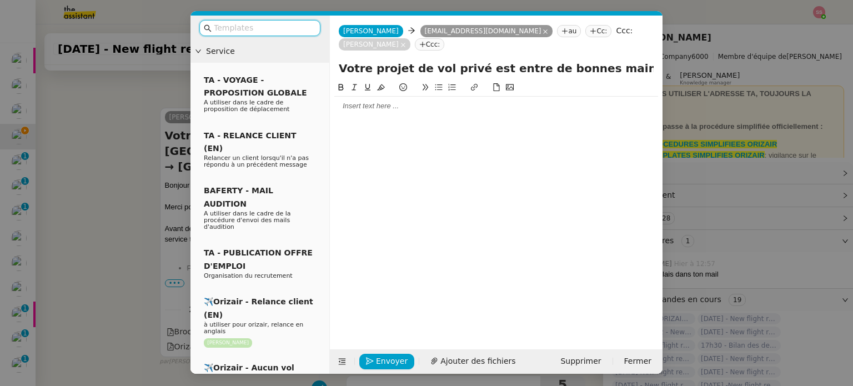
click at [304, 29] on input "text" at bounding box center [264, 28] width 100 height 13
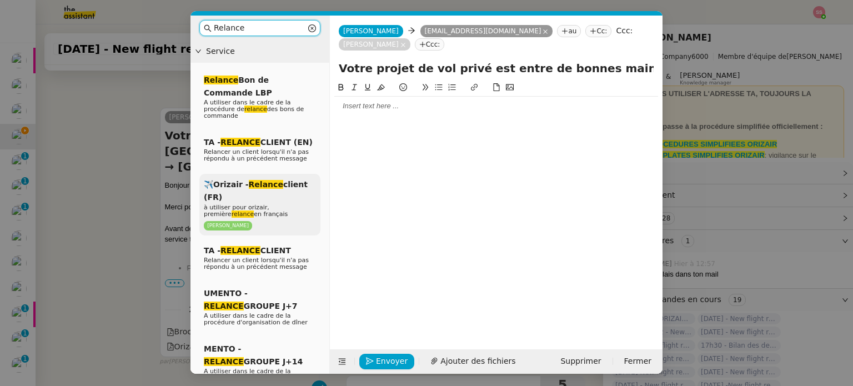
type input "Relance"
click at [284, 182] on span "✈️Orizair - Relance client (FR)" at bounding box center [256, 191] width 104 height 22
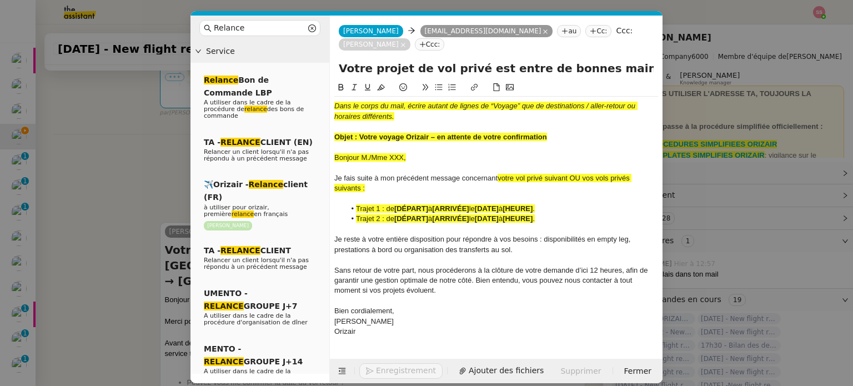
scroll to position [453, 0]
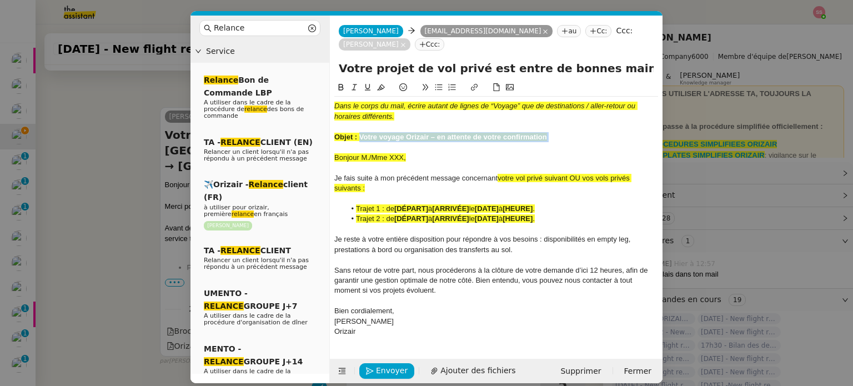
drag, startPoint x: 555, startPoint y: 129, endPoint x: 360, endPoint y: 124, distance: 194.9
click at [360, 124] on div "Dans le corps du mail, écrire autant de lignes de “Voyage” que de destinations …" at bounding box center [496, 219] width 324 height 244
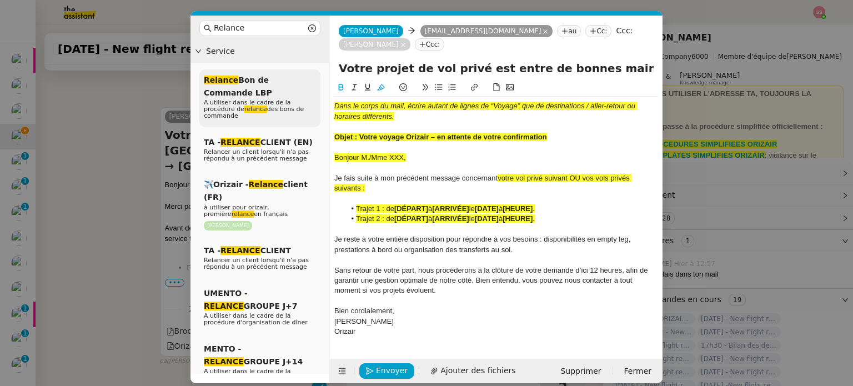
drag, startPoint x: 609, startPoint y: 58, endPoint x: 311, endPoint y: 69, distance: 297.7
click at [311, 69] on nz-layout "Relance Service Relance Bon de Commande LBP A utiliser dans le cadre de la proc…" at bounding box center [426, 199] width 472 height 367
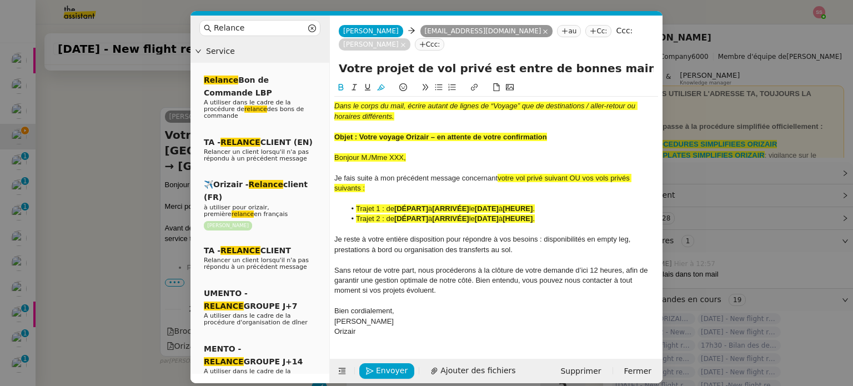
paste input "voyage Orizair – en attente de votre confirmation ﻿"
type input "Votre voyage Orizair – en attente de votre confirmation ﻿– [GEOGRAPHIC_DATA]-[G…"
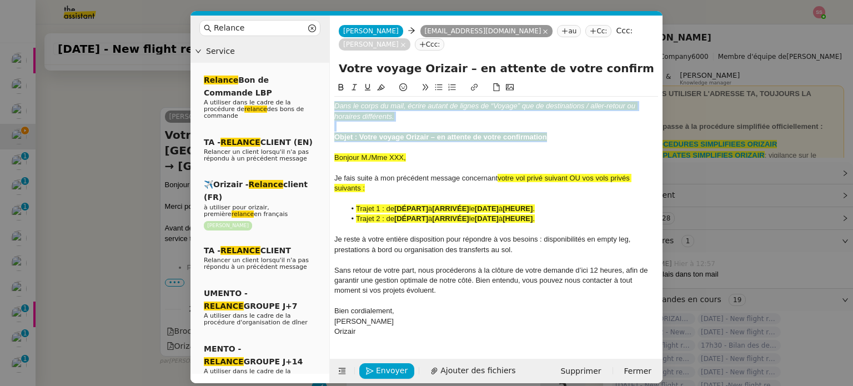
drag, startPoint x: 562, startPoint y: 122, endPoint x: 329, endPoint y: 87, distance: 236.4
click at [329, 87] on nz-layout "Relance Service Relance Bon de Commande LBP A utiliser dans le cadre de la proc…" at bounding box center [426, 199] width 472 height 367
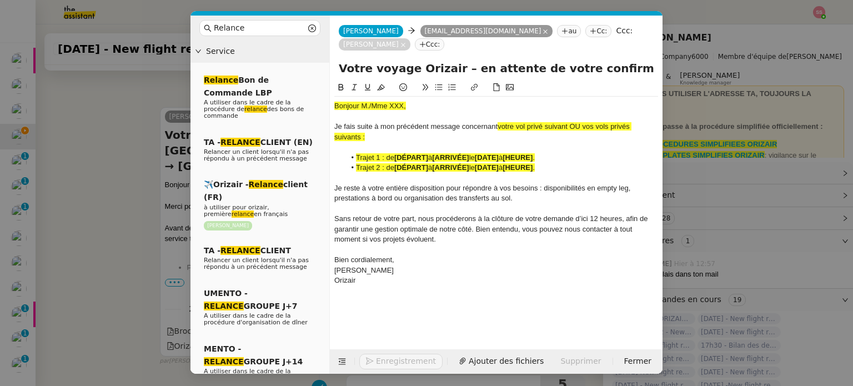
drag, startPoint x: 95, startPoint y: 219, endPoint x: 198, endPoint y: 186, distance: 107.4
click at [98, 218] on nz-modal-container "Relance Service Relance Bon de Commande LBP A utiliser dans le cadre de la proc…" at bounding box center [426, 193] width 853 height 386
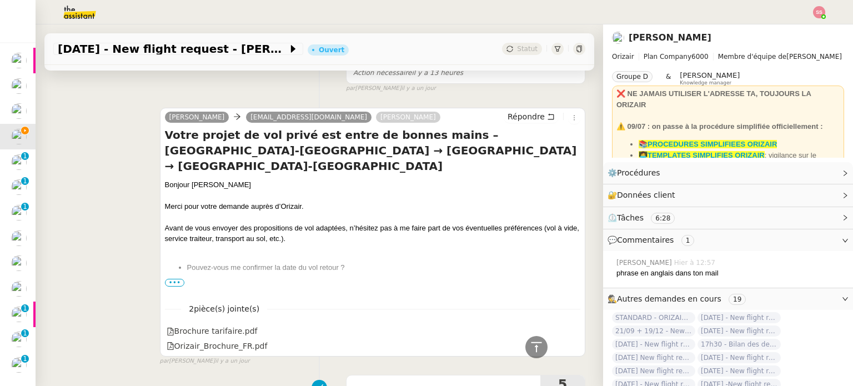
click at [206, 184] on div "Bonjour [PERSON_NAME]" at bounding box center [372, 184] width 415 height 11
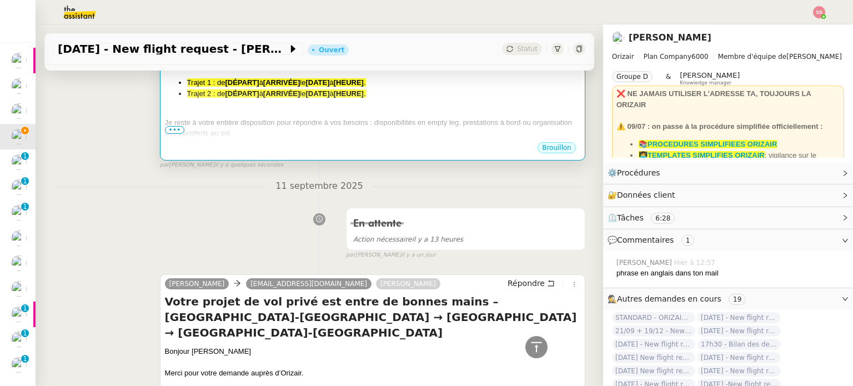
click at [371, 138] on div "Je reste à votre entière disposition pour répondre à vos besoins : disponibilit…" at bounding box center [372, 128] width 415 height 22
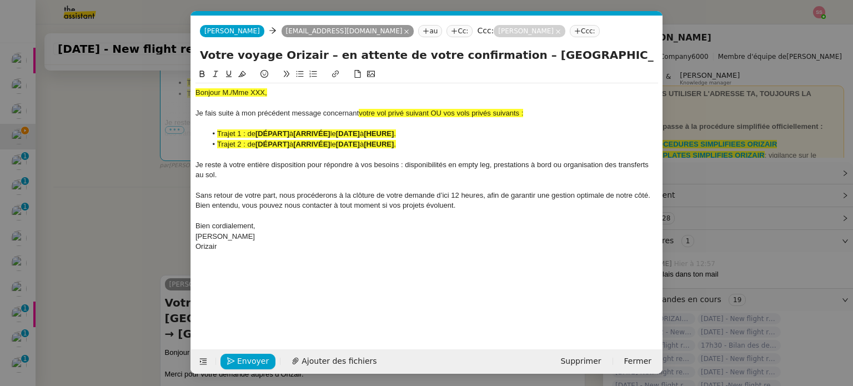
scroll to position [0, 52]
click at [255, 93] on span "Bonjour M./Mme XXX," at bounding box center [231, 92] width 72 height 8
click at [258, 91] on span "Bonjour M./Mme XXX," at bounding box center [231, 92] width 72 height 8
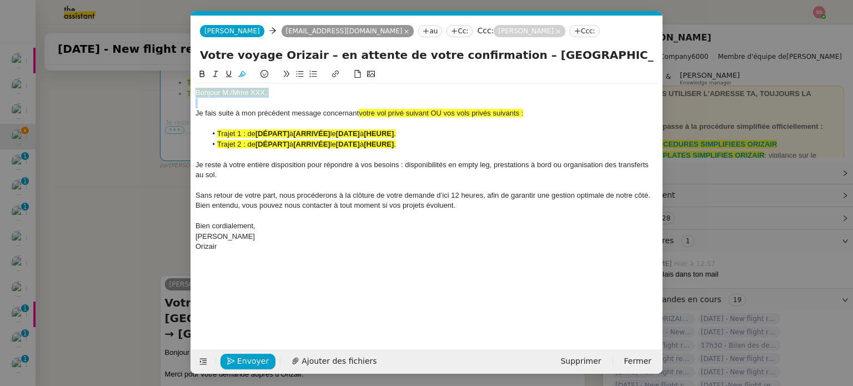
click at [242, 73] on icon at bounding box center [242, 74] width 8 height 6
click at [278, 95] on div "Bonjour M./Mme XXX," at bounding box center [426, 93] width 462 height 10
drag, startPoint x: 269, startPoint y: 89, endPoint x: 175, endPoint y: 91, distance: 93.3
click at [175, 91] on nz-modal-container "Relance Service Relance Bon de Commande LBP A utiliser dans le cadre de la proc…" at bounding box center [426, 193] width 853 height 386
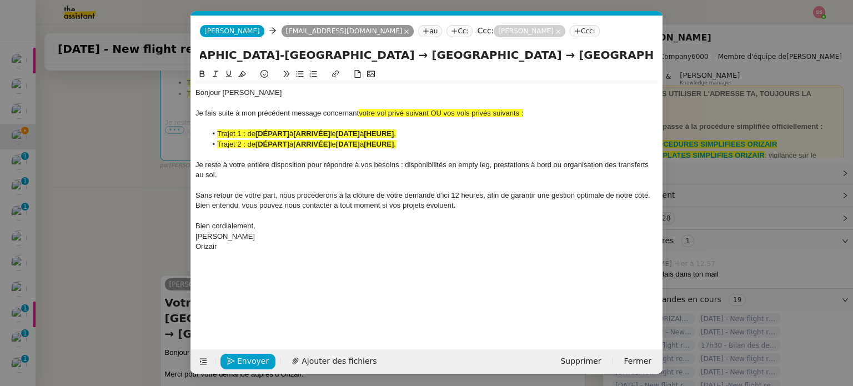
drag, startPoint x: 452, startPoint y: 58, endPoint x: 668, endPoint y: 94, distance: 219.0
click at [668, 94] on nz-modal-container "Relance Service Relance Bon de Commande LBP A utiliser dans le cadre de la proc…" at bounding box center [426, 193] width 853 height 386
click at [524, 122] on div at bounding box center [426, 124] width 462 height 10
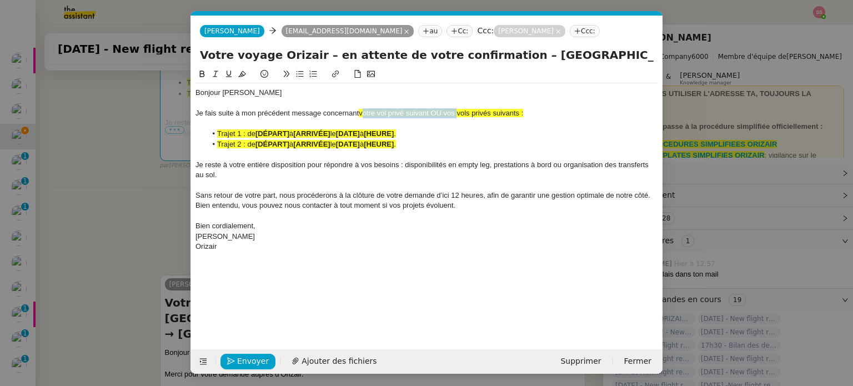
drag, startPoint x: 455, startPoint y: 115, endPoint x: 364, endPoint y: 112, distance: 91.1
click at [360, 113] on span "votre vol privé suivant OU vos vols privés suivants :" at bounding box center [441, 113] width 164 height 8
drag, startPoint x: 441, startPoint y: 114, endPoint x: 361, endPoint y: 113, distance: 79.4
click at [361, 113] on div "Je fais suite à mon précédent message concernant vols privés suivants :" at bounding box center [426, 113] width 462 height 10
click at [239, 74] on icon at bounding box center [242, 74] width 8 height 8
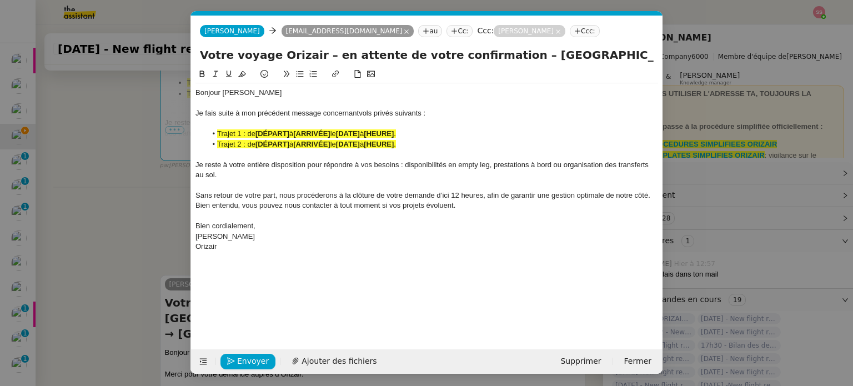
click at [276, 117] on span "Je fais suite à mon précédent message concernant" at bounding box center [276, 113] width 163 height 8
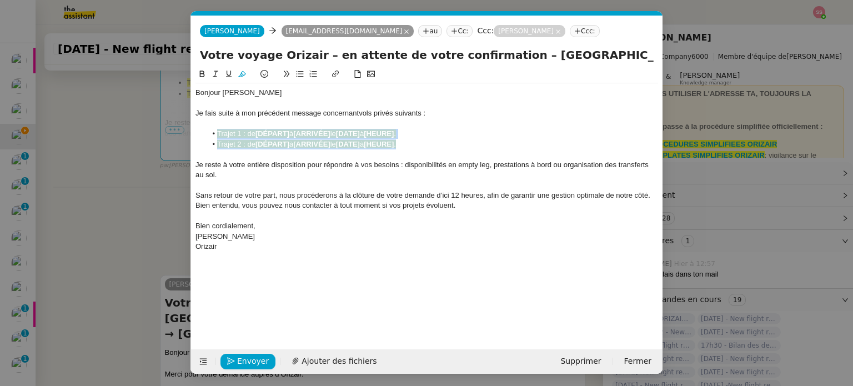
drag, startPoint x: 424, startPoint y: 142, endPoint x: 187, endPoint y: 136, distance: 237.1
click at [187, 136] on nz-modal-container "Relance Service Relance Bon de Commande LBP A utiliser dans le cadre de la proc…" at bounding box center [426, 193] width 853 height 386
click at [240, 74] on icon at bounding box center [242, 74] width 8 height 6
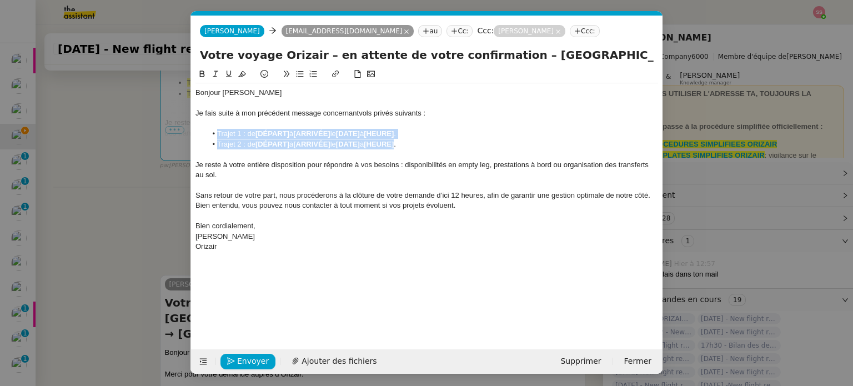
click at [247, 149] on li "Trajet 2 : de [DÉPART] à [ARRIVÉE] le [DATE] à [HEURE] ." at bounding box center [432, 144] width 452 height 10
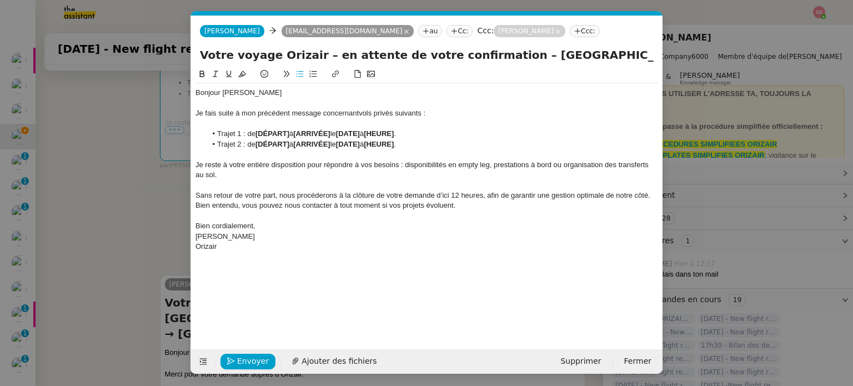
click at [145, 160] on nz-modal-container "Relance Service Relance Bon de Commande LBP A utiliser dans le cadre de la proc…" at bounding box center [426, 193] width 853 height 386
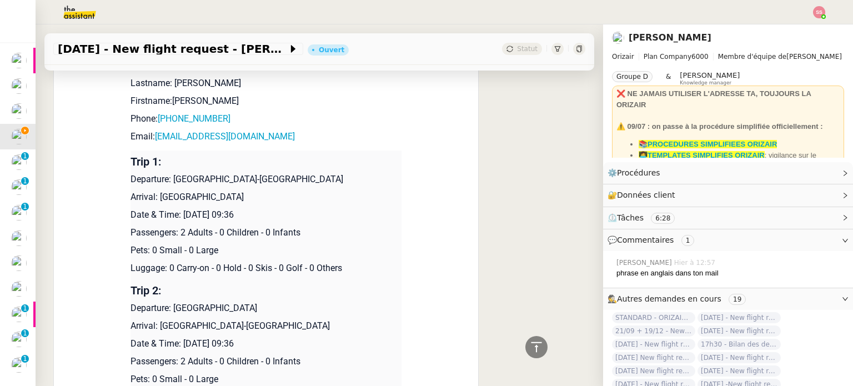
scroll to position [1339, 0]
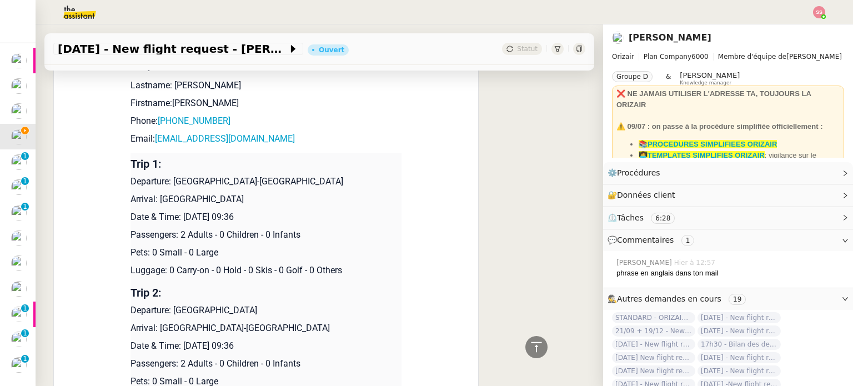
drag, startPoint x: 168, startPoint y: 182, endPoint x: 341, endPoint y: 176, distance: 173.3
click at [341, 176] on td "Trip 1: Departure: [GEOGRAPHIC_DATA]-[GEOGRAPHIC_DATA] Arrival: [GEOGRAPHIC_DAT…" at bounding box center [265, 217] width 271 height 129
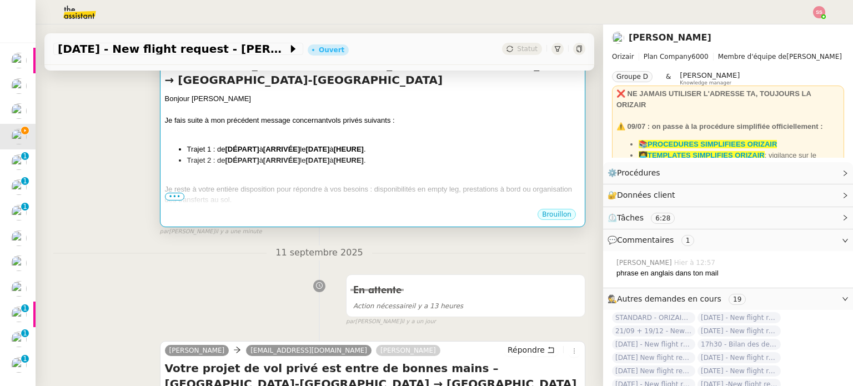
scroll to position [229, 0]
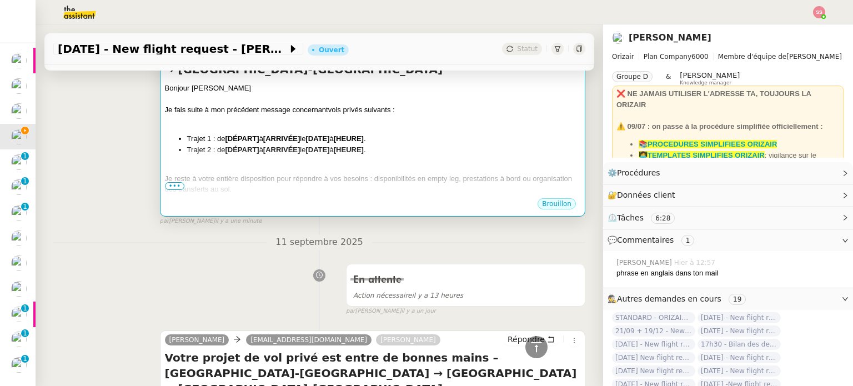
click at [340, 127] on div at bounding box center [372, 120] width 415 height 11
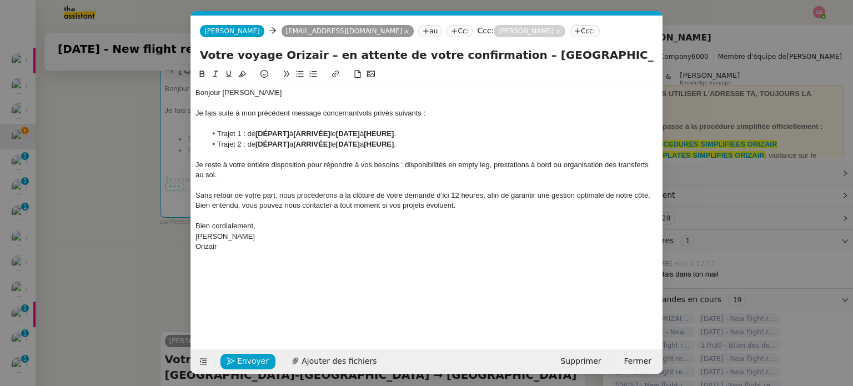
scroll to position [0, 52]
drag, startPoint x: 291, startPoint y: 133, endPoint x: 258, endPoint y: 132, distance: 33.3
click at [258, 132] on strong "[DÉPART]" at bounding box center [272, 133] width 34 height 8
drag, startPoint x: 335, startPoint y: 140, endPoint x: 300, endPoint y: 142, distance: 35.6
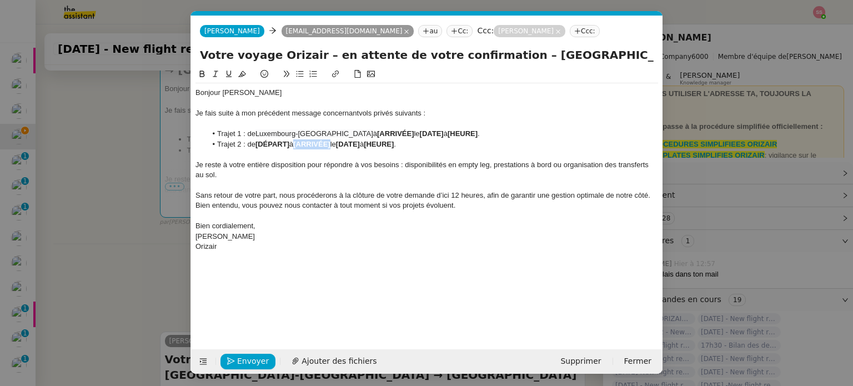
click at [300, 142] on strong "[ARRIVÉE]" at bounding box center [311, 144] width 37 height 8
click at [148, 209] on nz-modal-container "Relance Service Relance Bon de Commande LBP A utiliser dans le cadre de la proc…" at bounding box center [426, 193] width 853 height 386
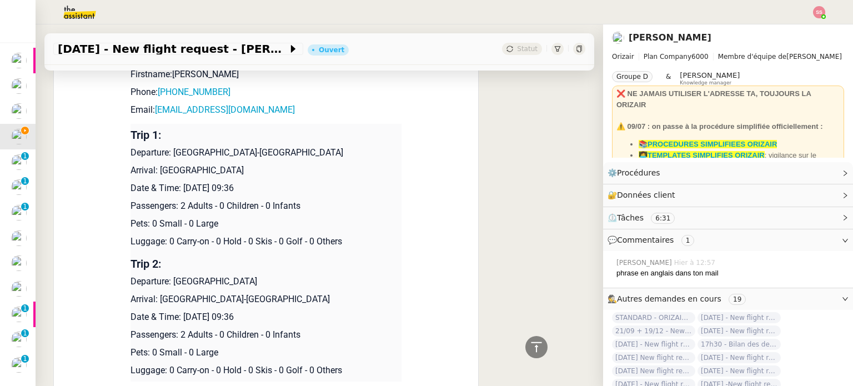
scroll to position [1339, 0]
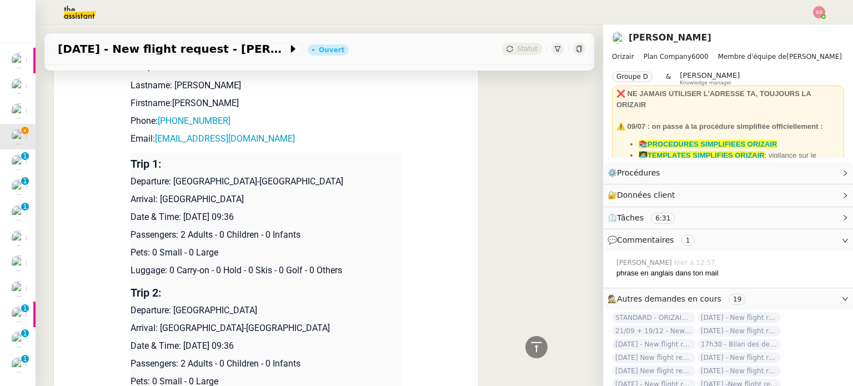
drag, startPoint x: 152, startPoint y: 197, endPoint x: 249, endPoint y: 196, distance: 97.1
click at [249, 196] on p "Arrival: [GEOGRAPHIC_DATA]" at bounding box center [265, 199] width 271 height 13
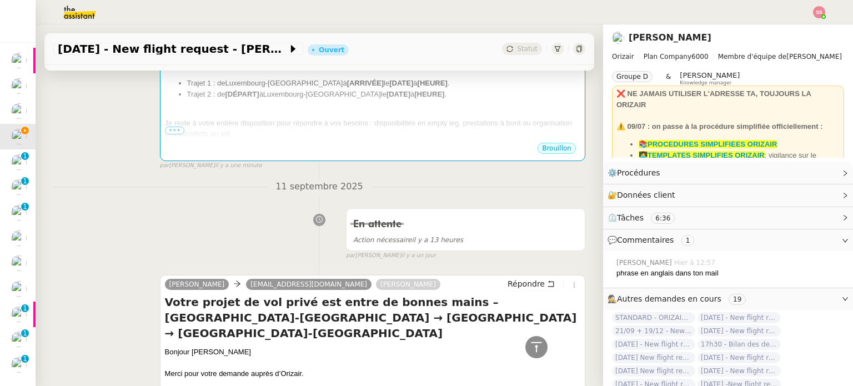
scroll to position [173, 0]
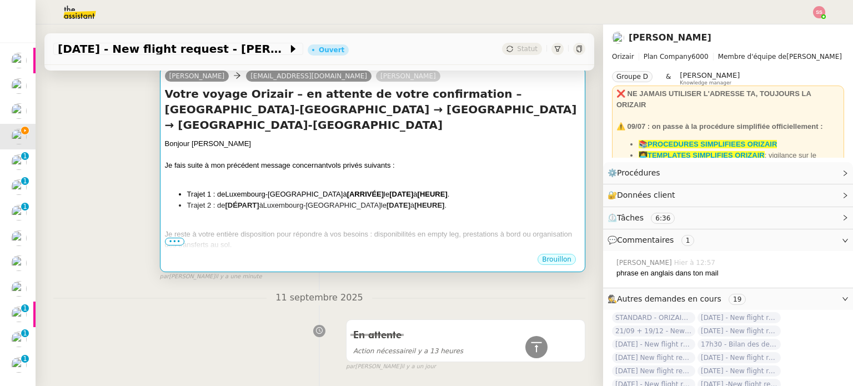
click at [356, 182] on div at bounding box center [372, 176] width 415 height 11
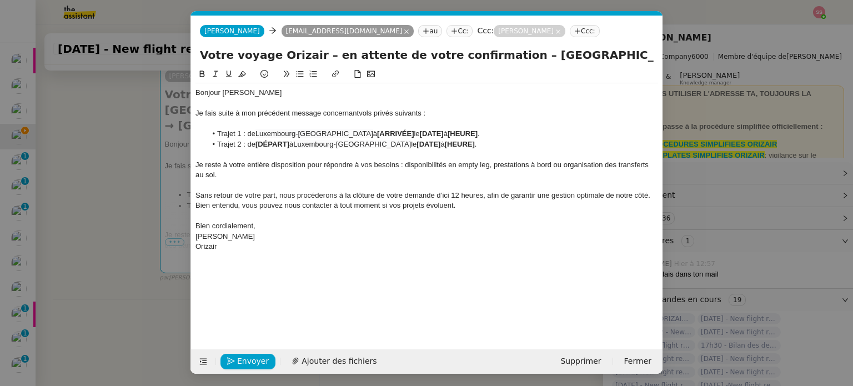
scroll to position [0, 52]
drag, startPoint x: 428, startPoint y: 133, endPoint x: 391, endPoint y: 132, distance: 37.2
click at [391, 132] on li "Trajet 1 : de Luxembourg-[GEOGRAPHIC_DATA] à [ARRIVÉE] le [DATE] à [HEURE] ." at bounding box center [432, 134] width 452 height 10
drag, startPoint x: 291, startPoint y: 143, endPoint x: 258, endPoint y: 140, distance: 33.9
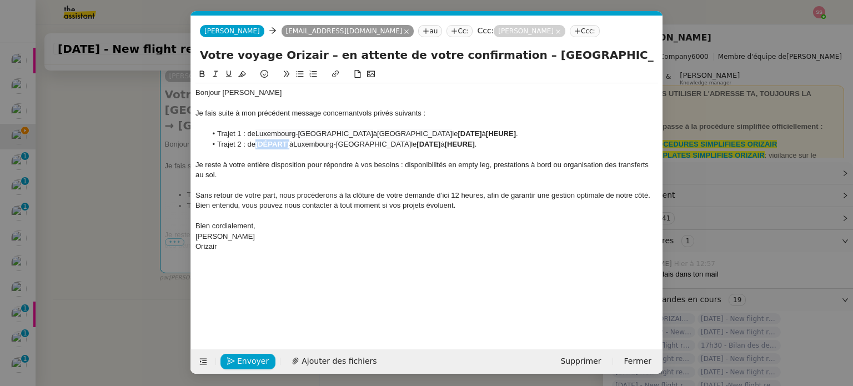
click at [258, 140] on li "Trajet 2 : de [DÉPART] à [GEOGRAPHIC_DATA] le [DATE] à [HEURE] ." at bounding box center [432, 144] width 452 height 10
click at [92, 160] on nz-modal-container "Relance Service Relance Bon de Commande LBP A utiliser dans le cadre de la proc…" at bounding box center [426, 193] width 853 height 386
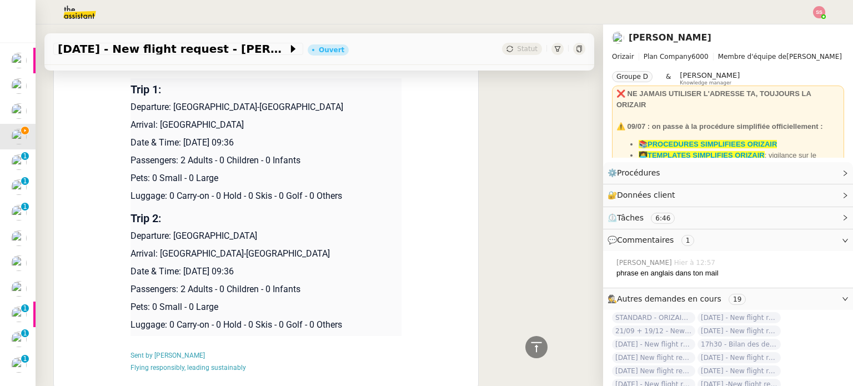
scroll to position [1394, 0]
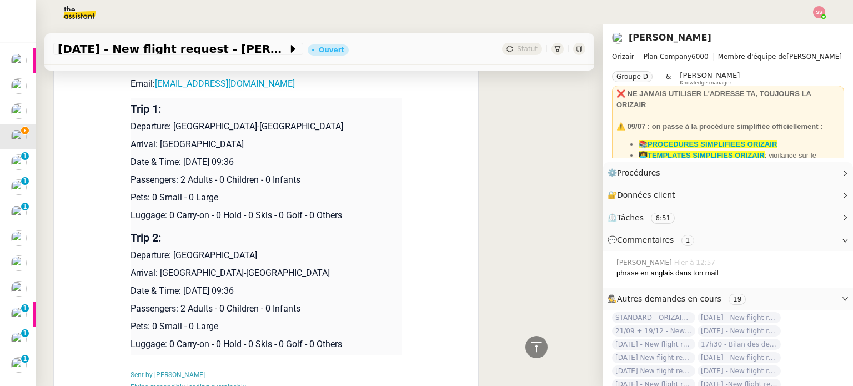
drag, startPoint x: 182, startPoint y: 163, endPoint x: 262, endPoint y: 158, distance: 80.7
click at [262, 158] on p "Date & Time: [DATE] 09:36" at bounding box center [265, 161] width 271 height 13
click at [282, 158] on p "Date & Time: [DATE] 09:36" at bounding box center [265, 161] width 271 height 13
drag, startPoint x: 290, startPoint y: 162, endPoint x: 179, endPoint y: 166, distance: 111.1
click at [179, 166] on p "Date & Time: [DATE] 09:36" at bounding box center [265, 161] width 271 height 13
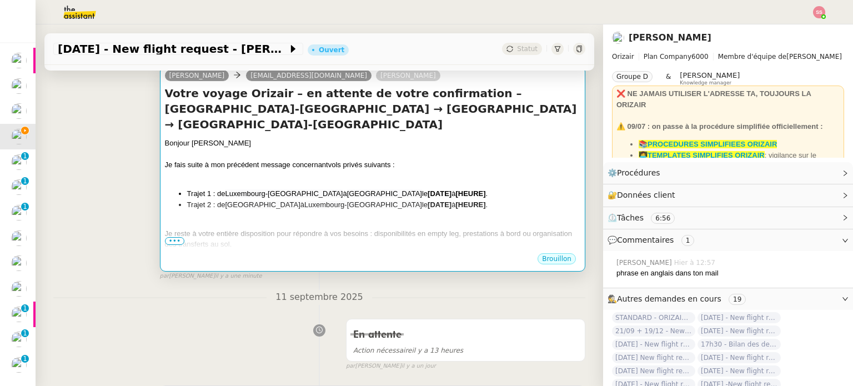
scroll to position [173, 0]
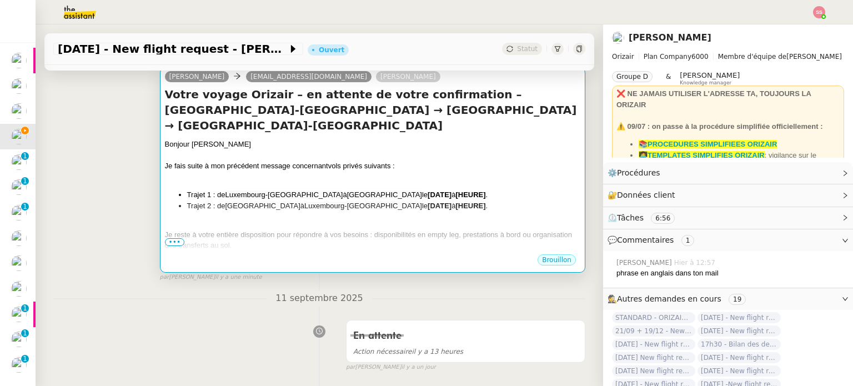
click at [445, 162] on div "Je fais suite à mon précédent message concernant vols privés suivants :" at bounding box center [372, 165] width 415 height 11
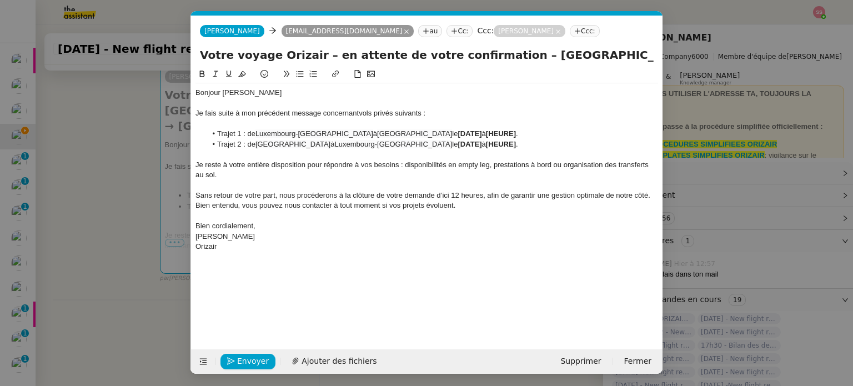
scroll to position [0, 52]
drag, startPoint x: 522, startPoint y: 137, endPoint x: 469, endPoint y: 135, distance: 53.9
click at [469, 135] on li "Trajet 1 : de Luxembourg-[GEOGRAPHIC_DATA] à [GEOGRAPHIC_DATA] le [DATE] à [HEU…" at bounding box center [432, 134] width 452 height 10
click at [129, 179] on nz-modal-container "Relance Service Relance Bon de Commande LBP A utiliser dans le cadre de la proc…" at bounding box center [426, 193] width 853 height 386
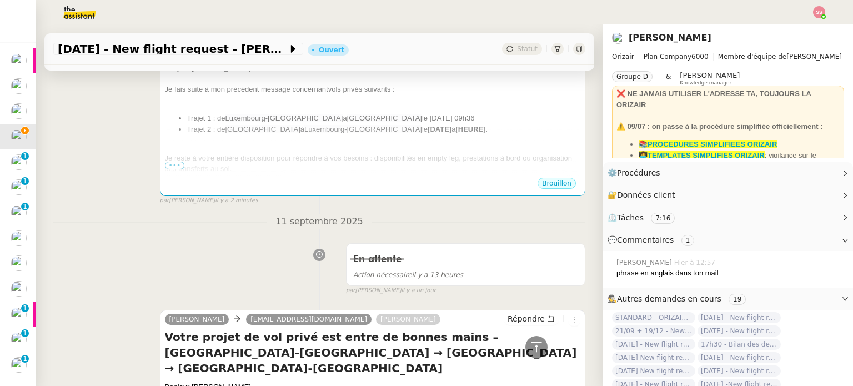
scroll to position [117, 0]
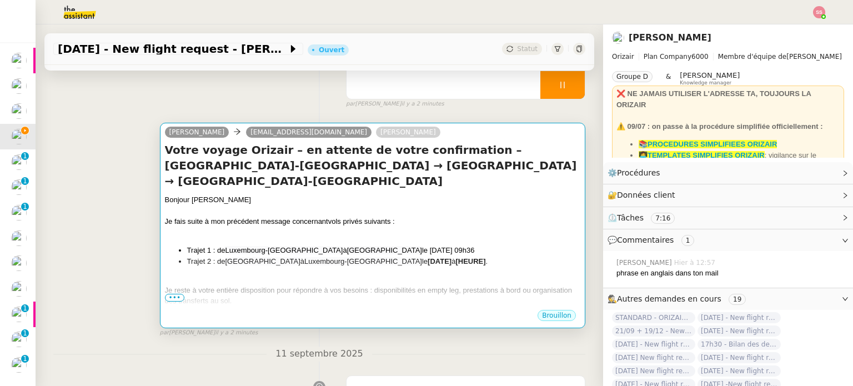
click at [427, 228] on div at bounding box center [372, 232] width 415 height 11
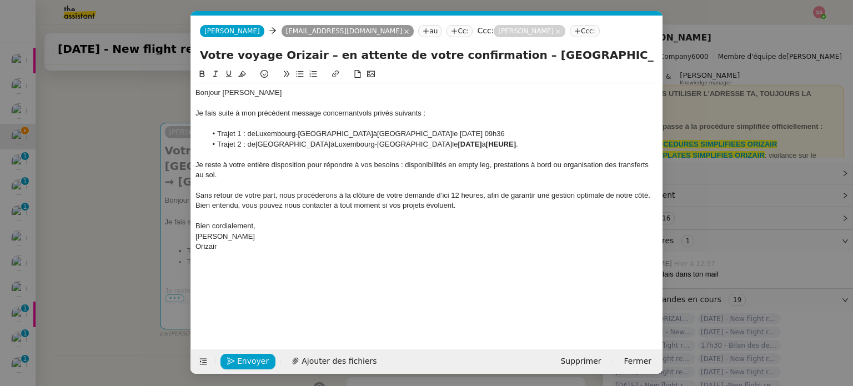
scroll to position [0, 52]
drag, startPoint x: 572, startPoint y: 131, endPoint x: 464, endPoint y: 132, distance: 107.7
click at [464, 132] on li "Trajet 1 : de Luxembourg-[GEOGRAPHIC_DATA] à [GEOGRAPHIC_DATA] le [DATE] 09h36" at bounding box center [432, 134] width 452 height 10
drag, startPoint x: 533, startPoint y: 144, endPoint x: 465, endPoint y: 144, distance: 67.7
click at [465, 144] on li "Trajet 2 : de [GEOGRAPHIC_DATA] à [GEOGRAPHIC_DATA] le [DATE] à [HEURE] ." at bounding box center [432, 144] width 452 height 10
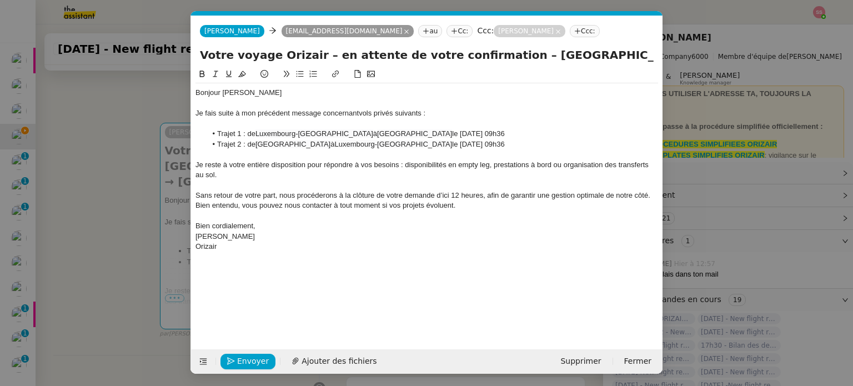
scroll to position [0, 0]
click at [556, 143] on li "Trajet 2 : de [GEOGRAPHIC_DATA] à [GEOGRAPHIC_DATA]-[GEOGRAPHIC_DATA] le [DATE]…" at bounding box center [432, 144] width 452 height 10
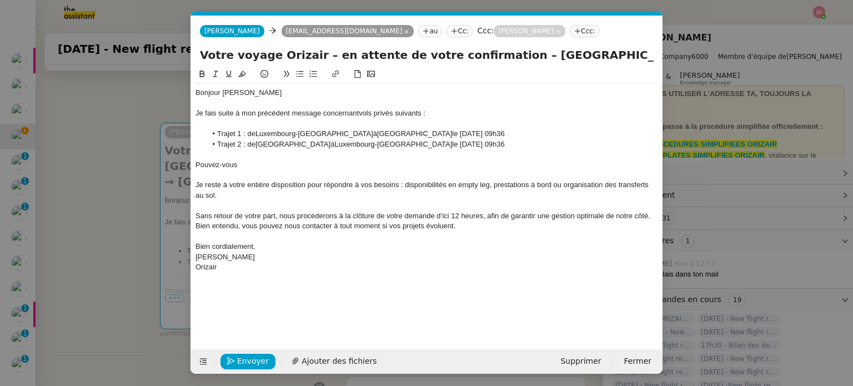
click at [173, 245] on nz-modal-container "Relance Service Relance Bon de Commande LBP A utiliser dans le cadre de la proc…" at bounding box center [426, 193] width 853 height 386
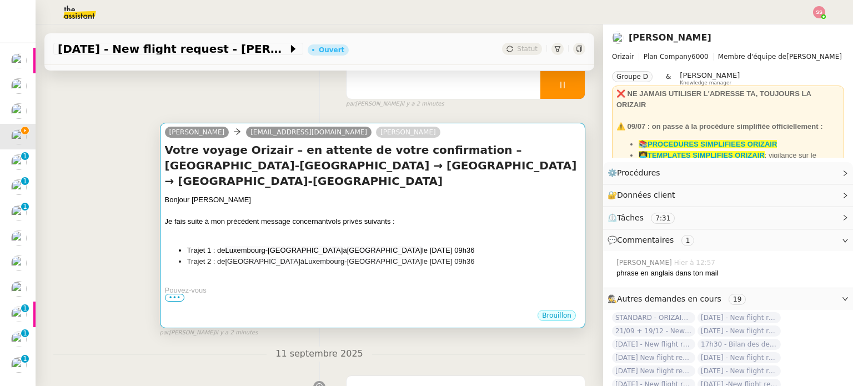
scroll to position [395, 0]
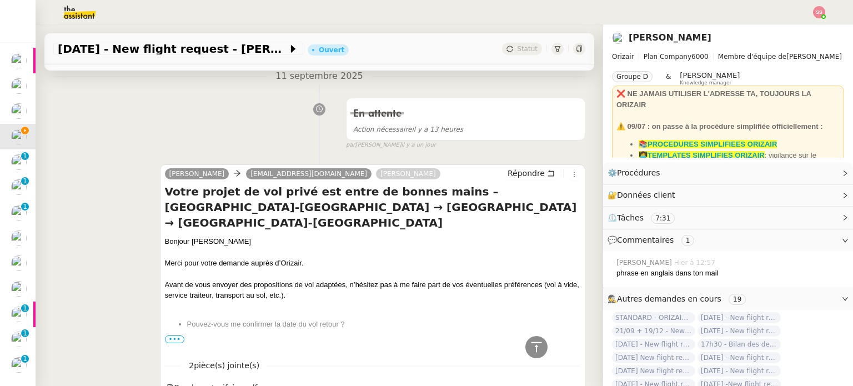
click at [233, 322] on span "Pouvez-vous me confirmer la date du vol retour ?" at bounding box center [266, 324] width 158 height 8
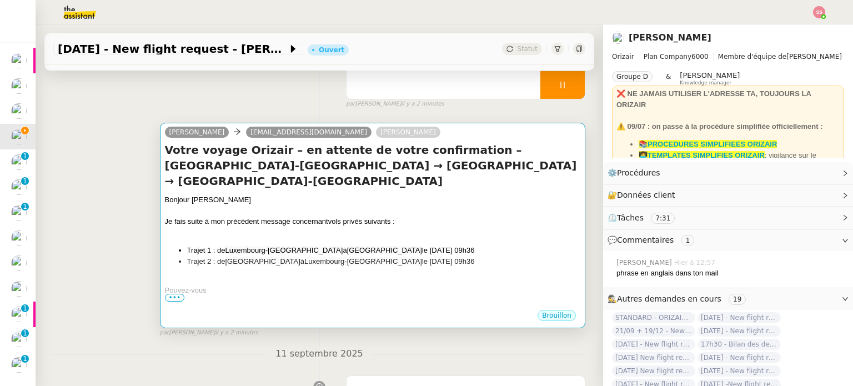
click at [325, 227] on div "Je fais suite à mon précédent message concernant vols privés suivants :" at bounding box center [372, 221] width 415 height 11
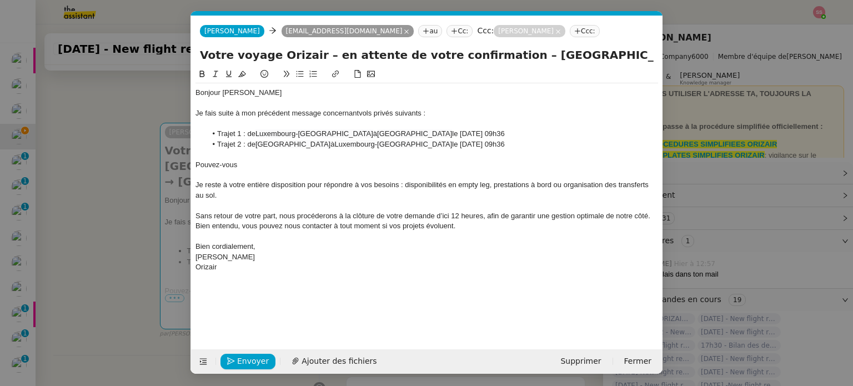
scroll to position [0, 52]
drag, startPoint x: 244, startPoint y: 167, endPoint x: 189, endPoint y: 167, distance: 55.0
click at [189, 168] on nz-modal-container "Relance Service Relance Bon de Commande LBP A utiliser dans le cadre de la proc…" at bounding box center [426, 193] width 853 height 386
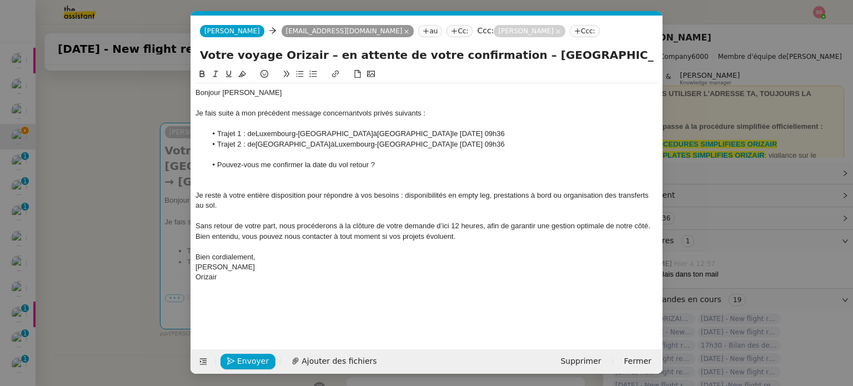
click at [254, 175] on div at bounding box center [426, 175] width 462 height 10
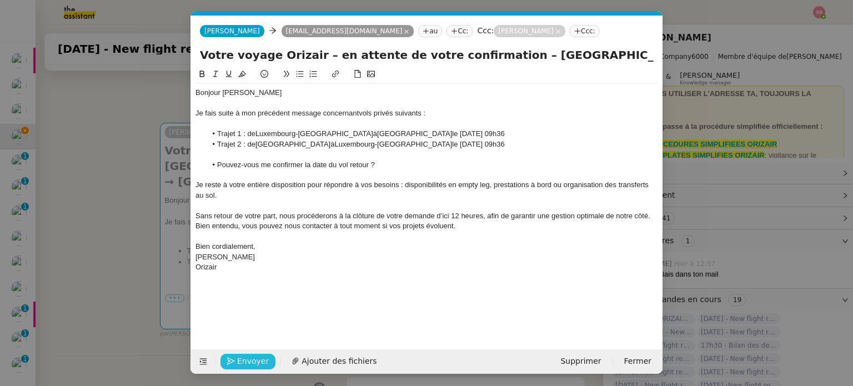
click at [255, 359] on span "Envoyer" at bounding box center [253, 361] width 32 height 13
click at [257, 141] on span "[GEOGRAPHIC_DATA]" at bounding box center [292, 144] width 75 height 8
click at [0, 0] on lt-span "Supprimer les doubles espaces" at bounding box center [0, 0] width 0 height 0
click at [394, 133] on span "[GEOGRAPHIC_DATA]" at bounding box center [414, 133] width 75 height 8
click at [0, 0] on lt-span "Supprimer les doubles espaces" at bounding box center [0, 0] width 0 height 0
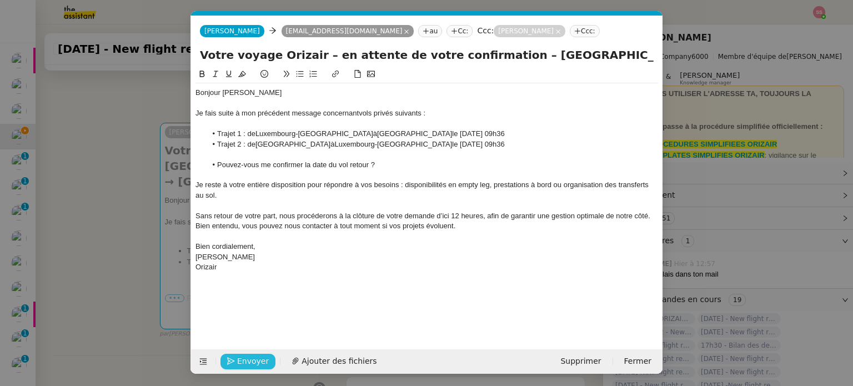
click at [248, 351] on div "Envoyer Ajouter des fichiers Supprimer Fermer" at bounding box center [426, 361] width 471 height 24
click at [249, 355] on span "Envoyer" at bounding box center [253, 361] width 32 height 13
click at [268, 361] on span "Confirmer l'envoi" at bounding box center [270, 361] width 67 height 13
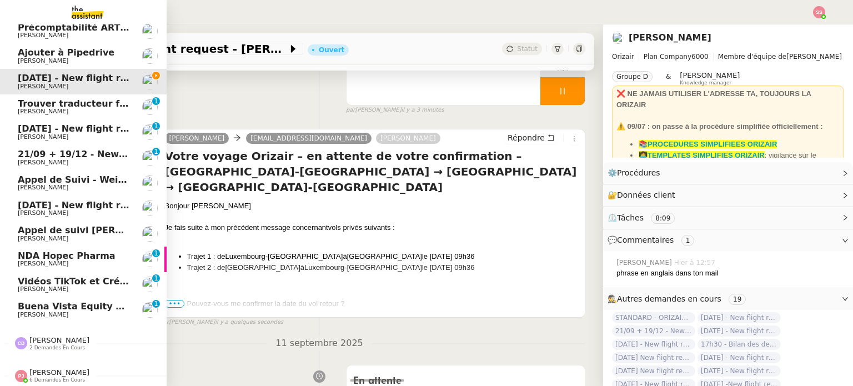
scroll to position [56, 0]
click at [91, 104] on span "Trouver traducteur français-[GEOGRAPHIC_DATA]" at bounding box center [141, 103] width 246 height 11
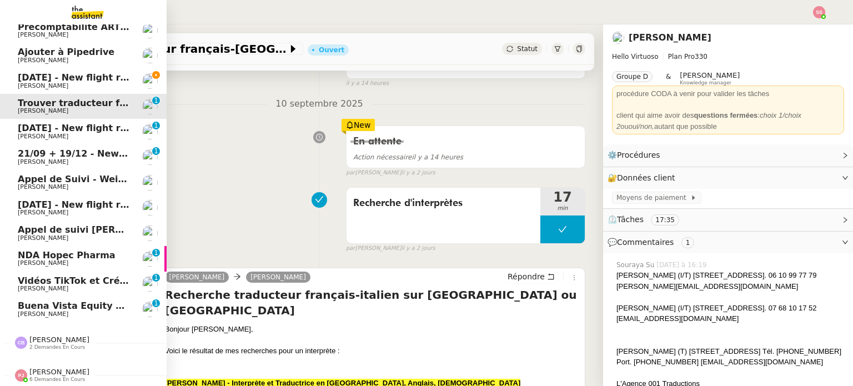
click at [93, 83] on span "[PERSON_NAME]" at bounding box center [74, 86] width 112 height 7
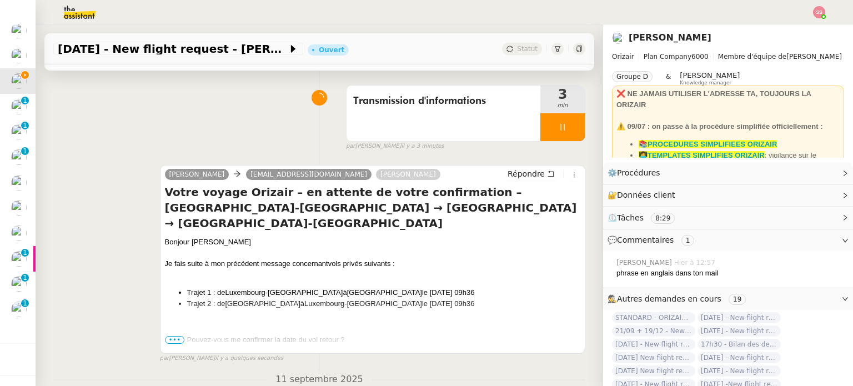
scroll to position [56, 0]
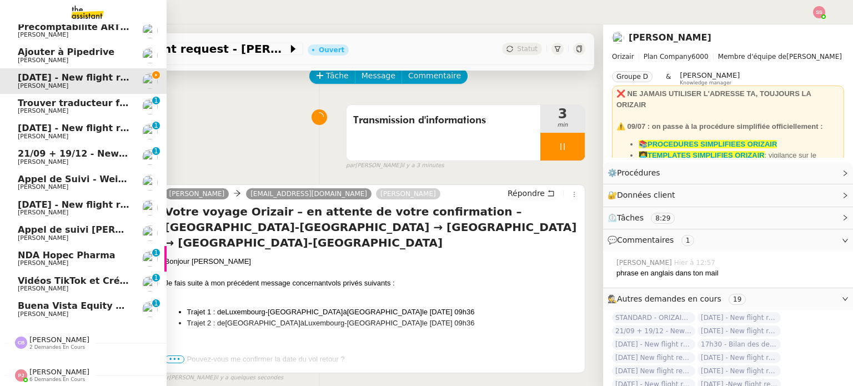
drag, startPoint x: 64, startPoint y: 59, endPoint x: 72, endPoint y: 62, distance: 8.1
click at [64, 59] on span "[PERSON_NAME]" at bounding box center [74, 60] width 112 height 7
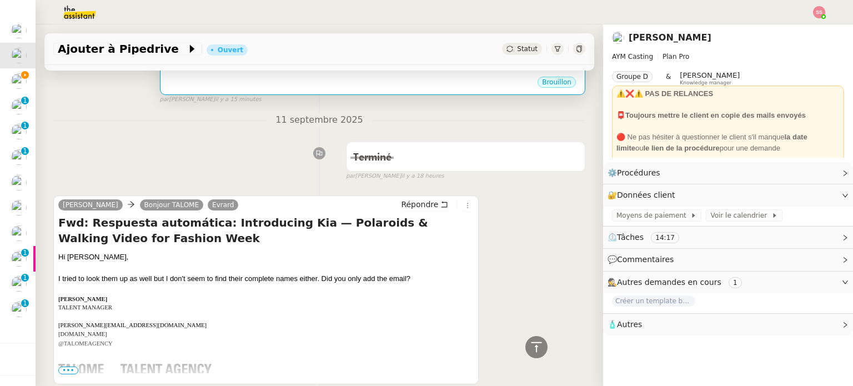
scroll to position [167, 0]
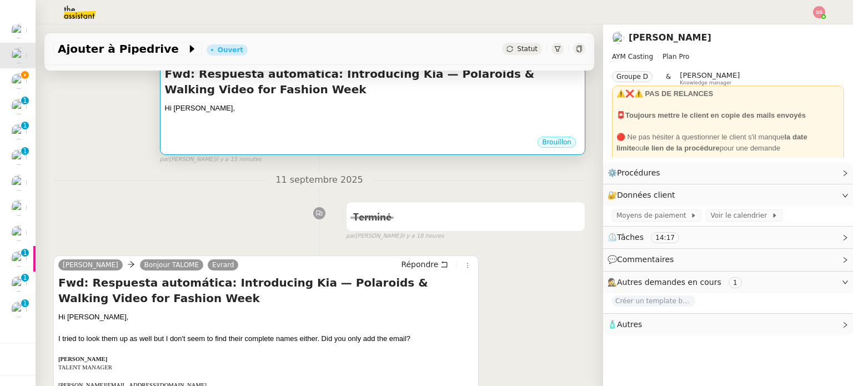
click at [269, 122] on div at bounding box center [372, 119] width 415 height 11
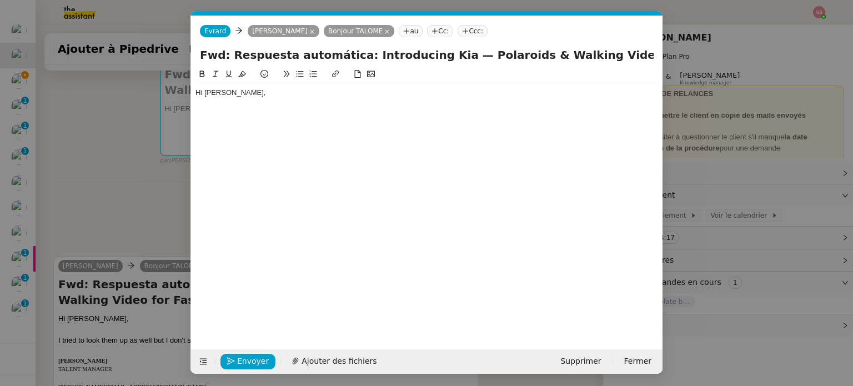
scroll to position [0, 23]
click at [244, 97] on div "Hi [PERSON_NAME]," at bounding box center [426, 93] width 462 height 10
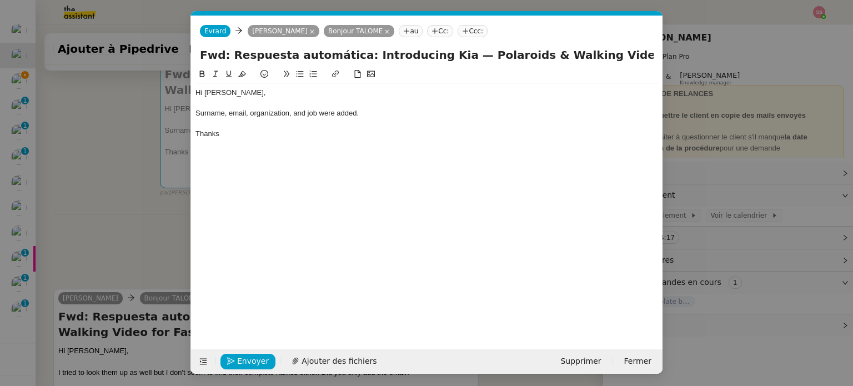
click at [315, 110] on div "Surname, email, organization, and job were added." at bounding box center [426, 113] width 462 height 10
click at [0, 87] on nz-modal-container "Service TA - VOYAGE - PROPOSITION GLOBALE A utiliser dans le cadre de propositi…" at bounding box center [426, 193] width 853 height 386
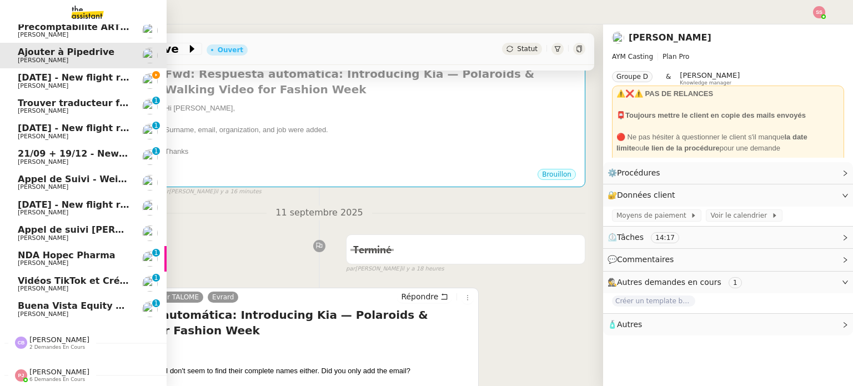
click at [44, 91] on link "[DATE] - New flight request - [PERSON_NAME] [PERSON_NAME]" at bounding box center [83, 81] width 167 height 26
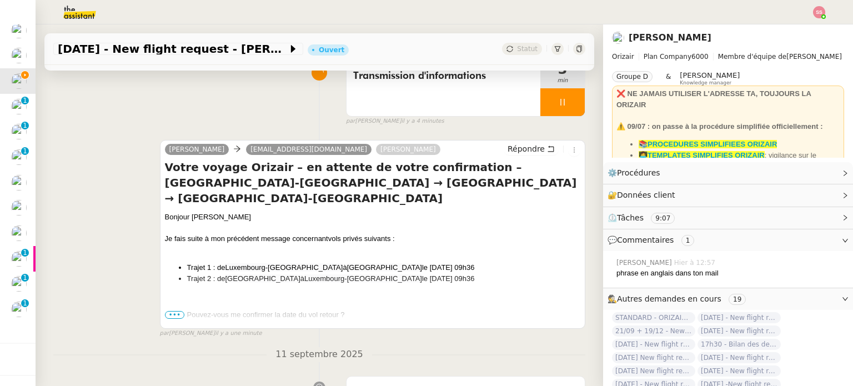
scroll to position [38, 0]
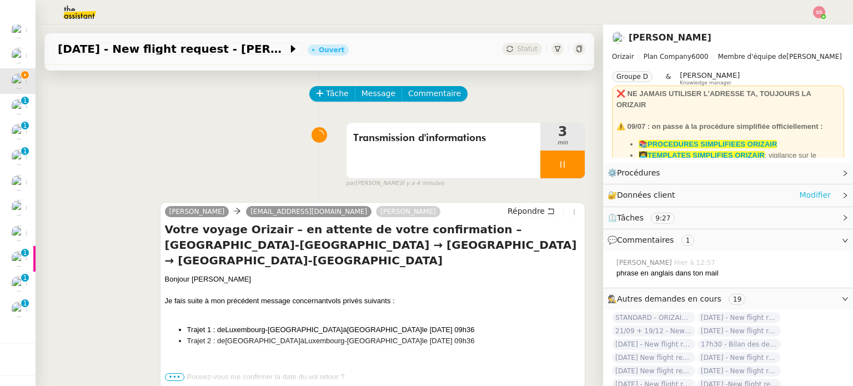
click at [800, 194] on link "Modifier" at bounding box center [815, 195] width 32 height 13
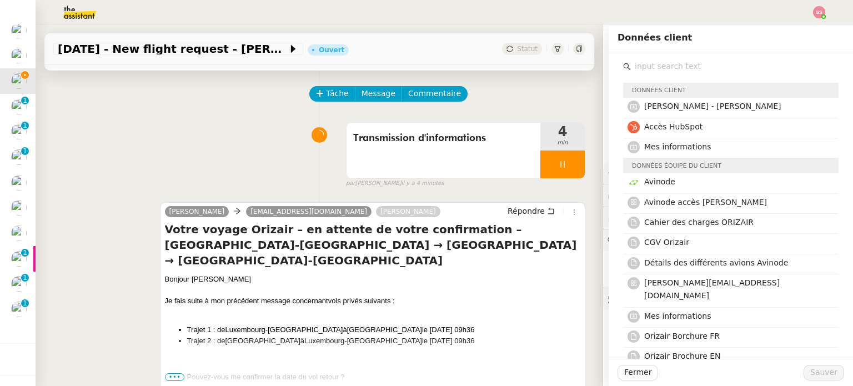
click at [309, 145] on div "Transmission d'informations 4 min false par [PERSON_NAME] il y a 4 minutes" at bounding box center [319, 152] width 532 height 71
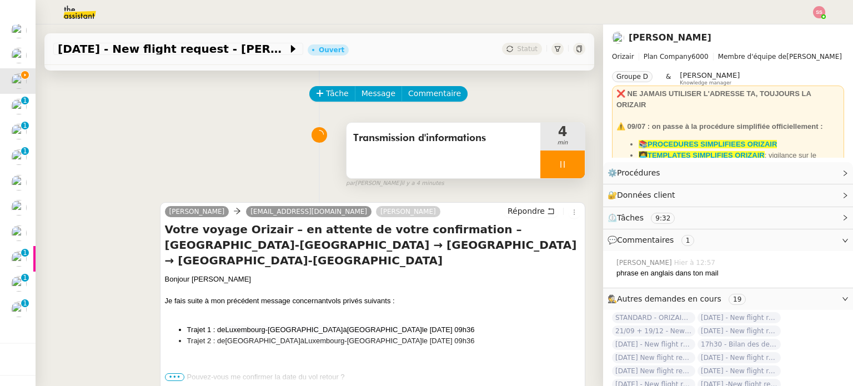
click at [560, 157] on div at bounding box center [562, 164] width 44 height 28
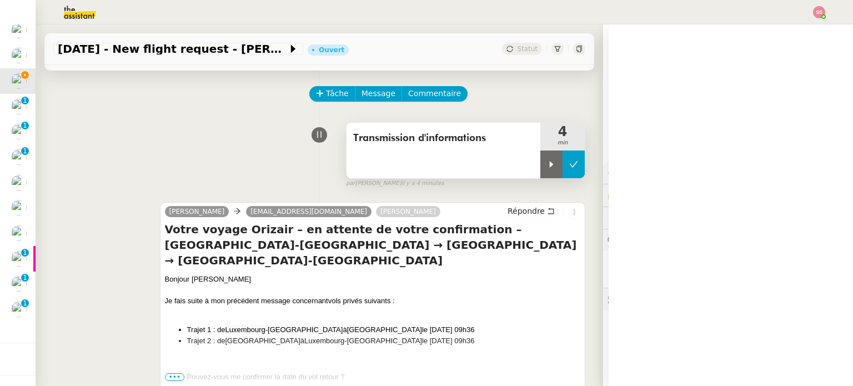
click at [562, 159] on button at bounding box center [573, 164] width 22 height 28
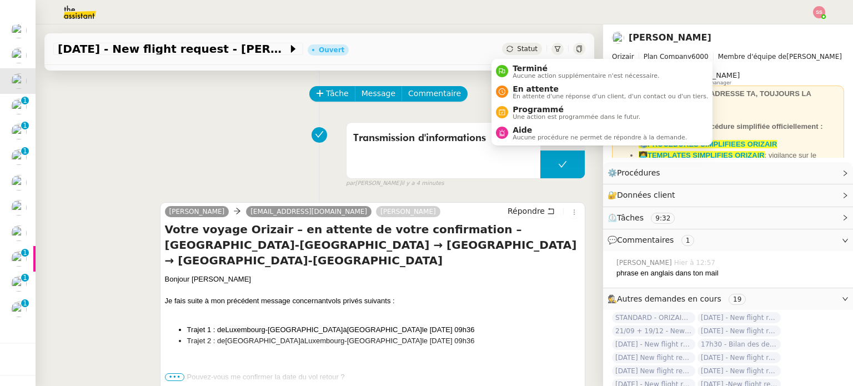
click at [520, 49] on span "Statut" at bounding box center [527, 49] width 21 height 8
click at [527, 86] on span "En attente" at bounding box center [609, 88] width 195 height 9
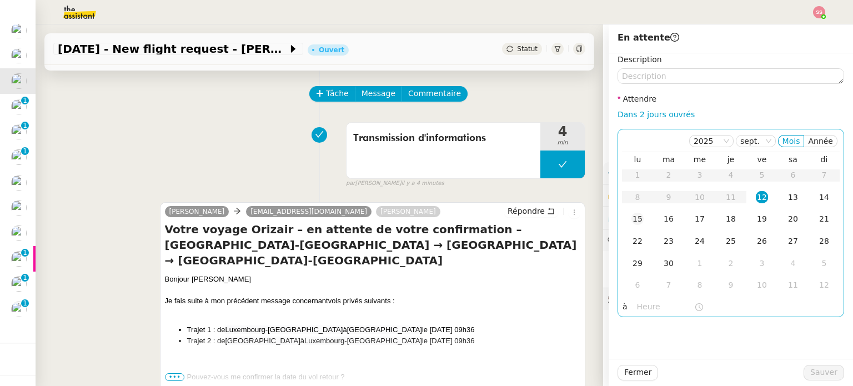
click at [637, 215] on td "15" at bounding box center [637, 219] width 31 height 22
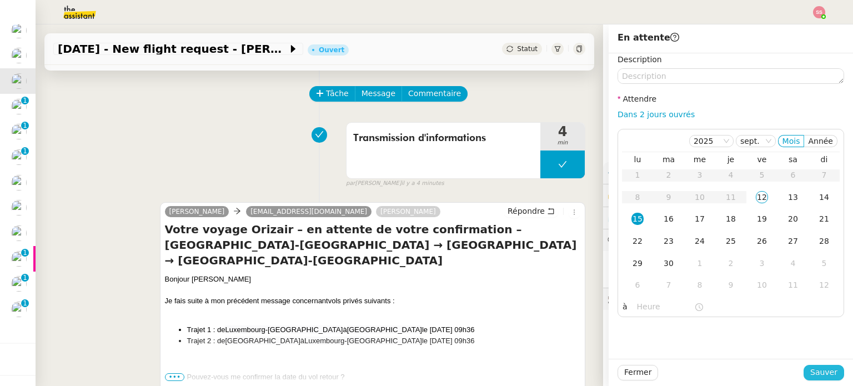
click at [817, 372] on span "Sauver" at bounding box center [823, 372] width 27 height 13
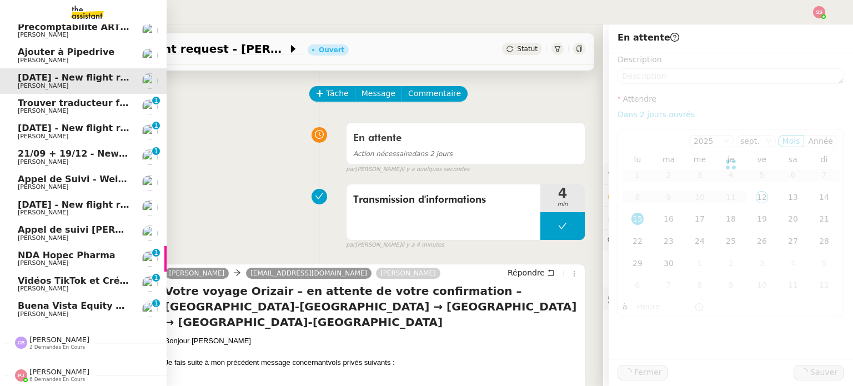
scroll to position [37, 0]
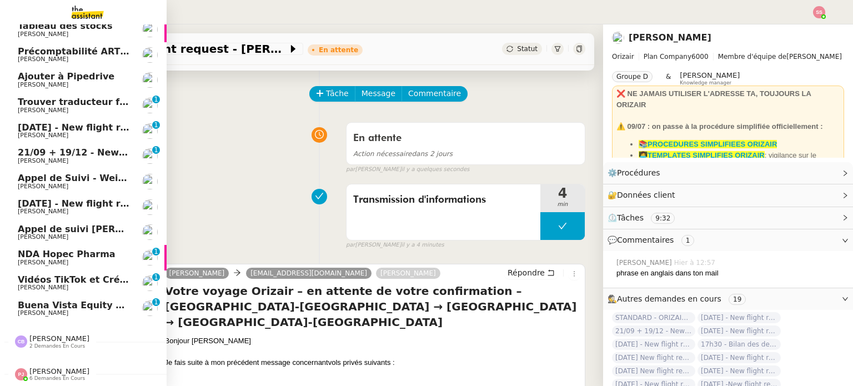
click at [62, 125] on span "[DATE] - New flight request - [GEOGRAPHIC_DATA][PERSON_NAME]" at bounding box center [184, 127] width 333 height 11
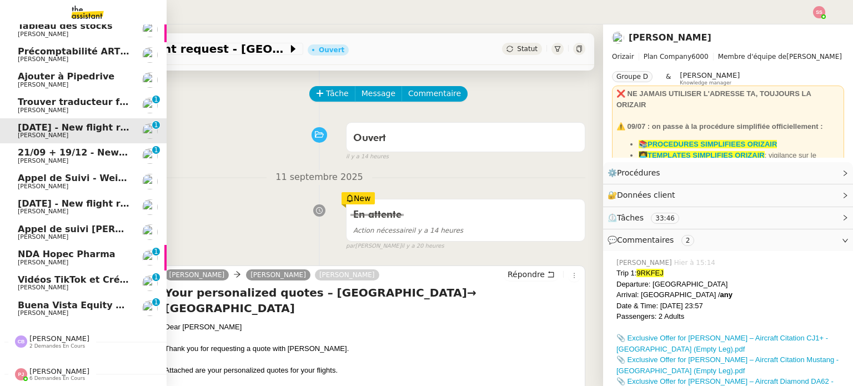
click at [60, 143] on link "21/09 + 19/12 - New flight request - [PERSON_NAME] [PERSON_NAME] 0 1 2 3 4 5 6 …" at bounding box center [83, 156] width 167 height 26
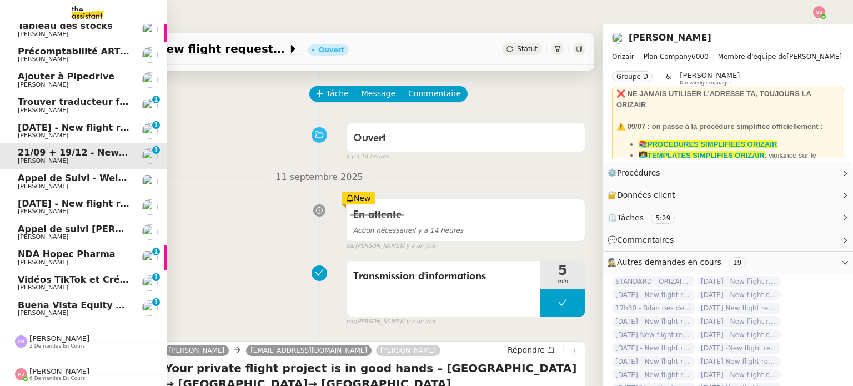
click at [108, 199] on span "[DATE] - New flight request - [PERSON_NAME]" at bounding box center [132, 203] width 229 height 11
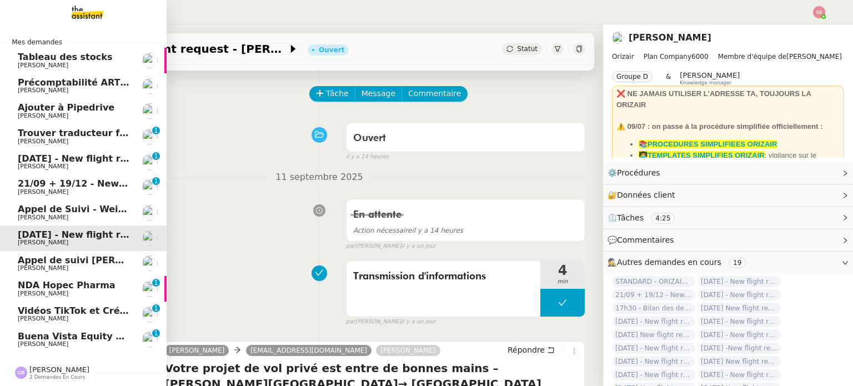
click at [100, 163] on span "[DATE] - New flight request - [GEOGRAPHIC_DATA][PERSON_NAME]" at bounding box center [184, 158] width 333 height 11
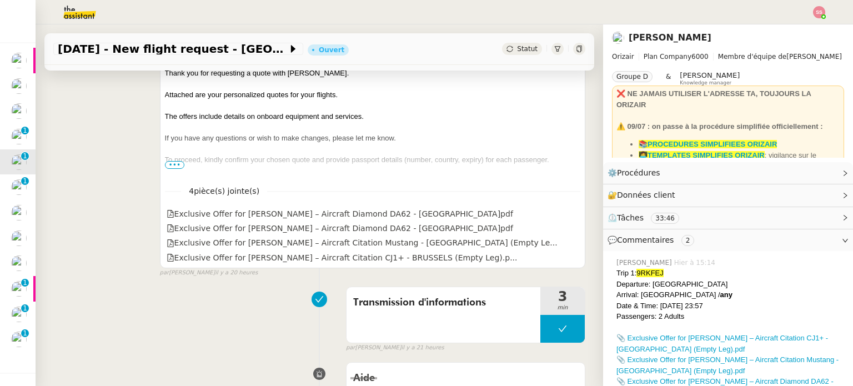
scroll to position [315, 0]
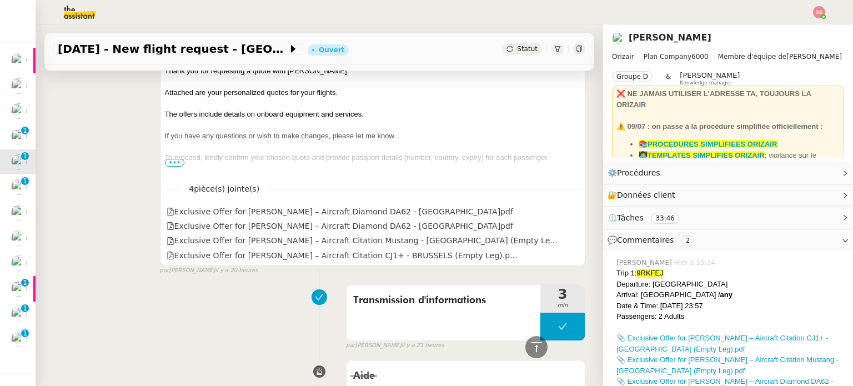
click at [165, 158] on span "To proceed, kindly confirm your chosen quote and provide passport details (numb…" at bounding box center [357, 157] width 384 height 8
click at [169, 162] on span "•••" at bounding box center [175, 163] width 20 height 8
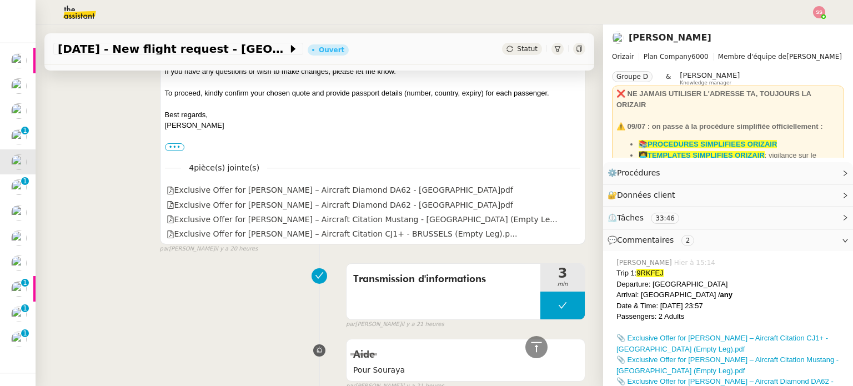
scroll to position [426, 0]
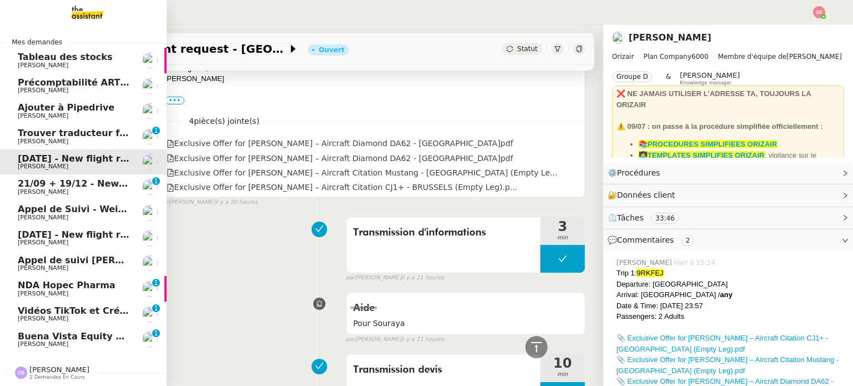
click at [78, 187] on span "21/09 + 19/12 - New flight request - [PERSON_NAME]" at bounding box center [150, 183] width 265 height 11
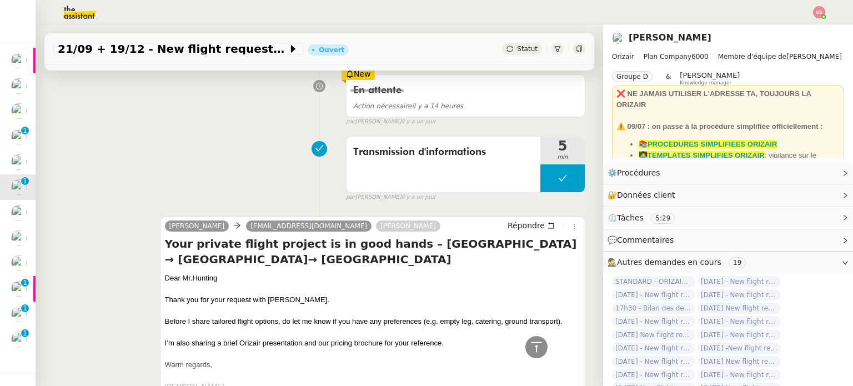
scroll to position [23, 0]
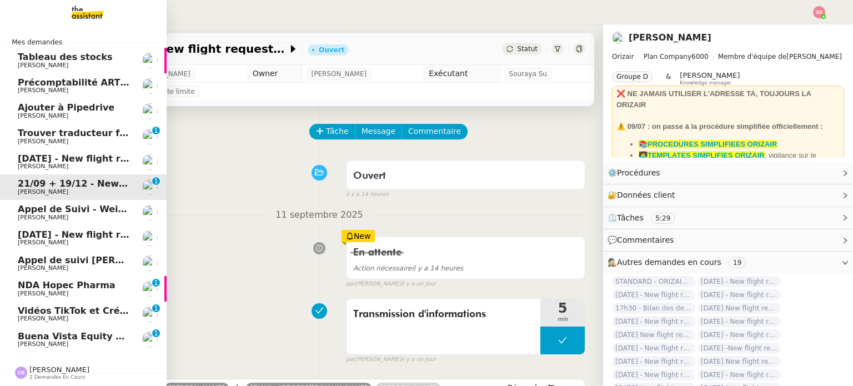
scroll to position [23, 0]
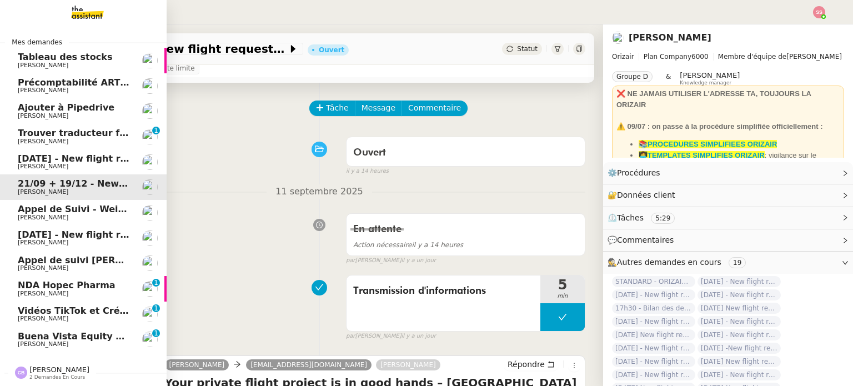
click at [94, 112] on span "Ajouter à Pipedrive" at bounding box center [74, 108] width 112 height 10
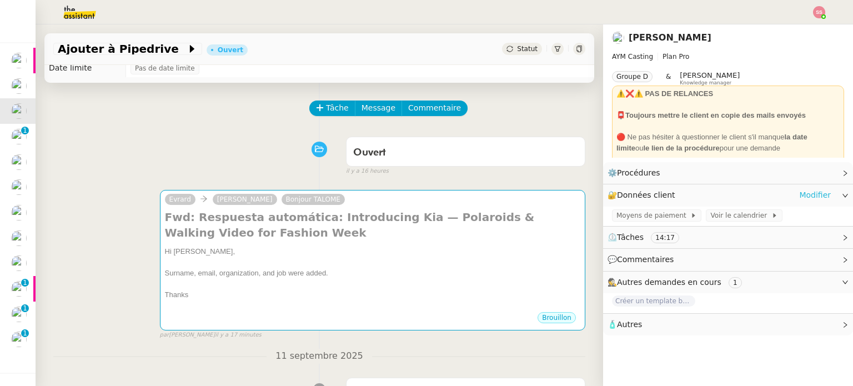
click at [806, 198] on link "Modifier" at bounding box center [815, 195] width 32 height 13
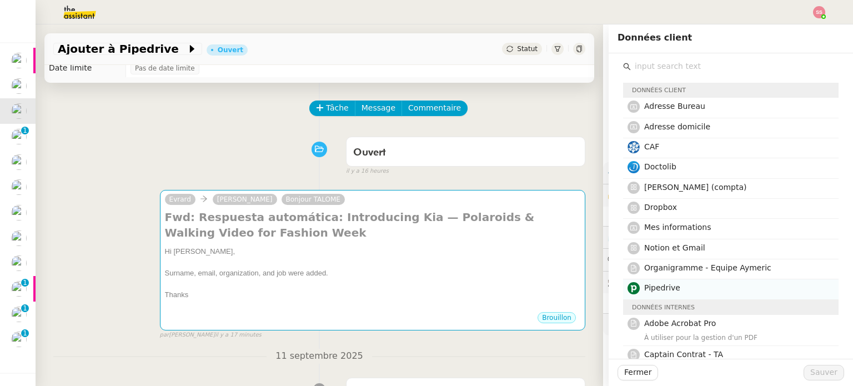
click at [660, 284] on span "Pipedrive" at bounding box center [662, 287] width 36 height 9
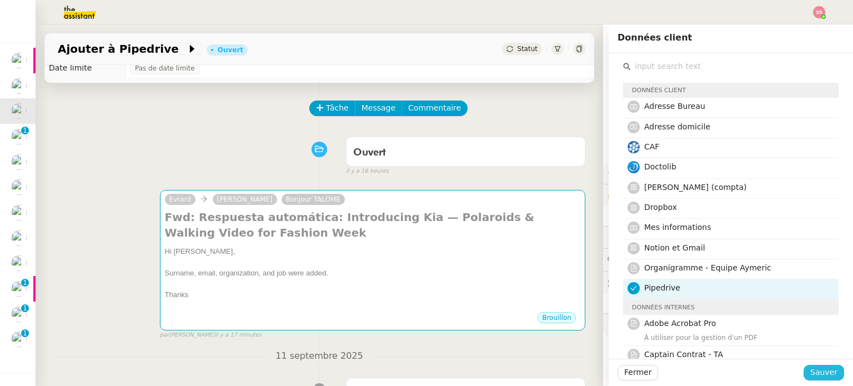
click at [817, 372] on span "Sauver" at bounding box center [823, 372] width 27 height 13
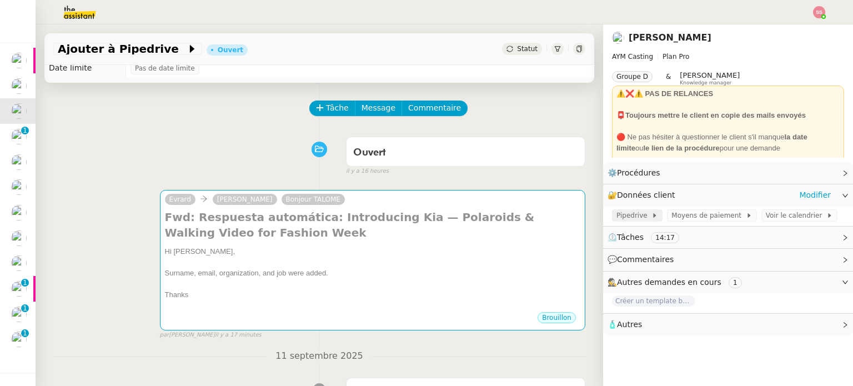
click at [616, 215] on span "Pipedrive" at bounding box center [633, 215] width 35 height 11
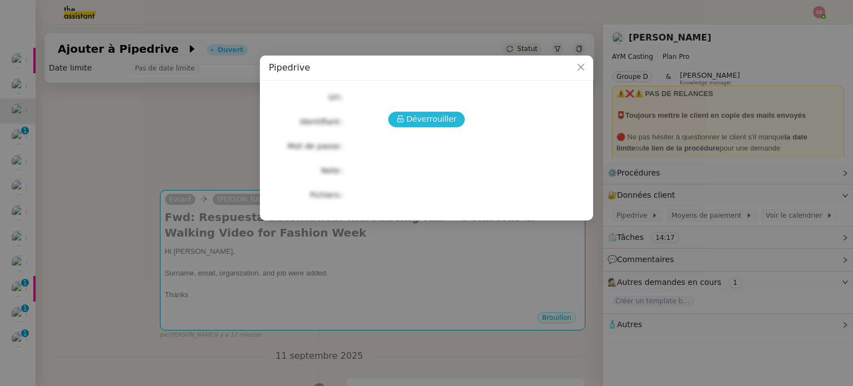
click at [432, 122] on span "Déverrouiller" at bounding box center [431, 119] width 51 height 13
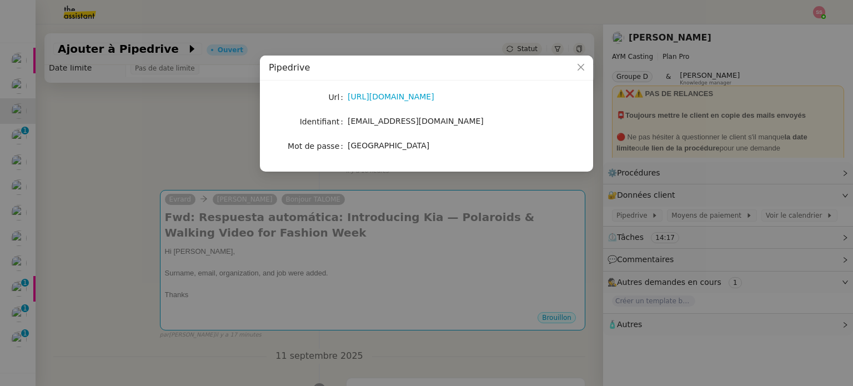
click at [388, 122] on span "aymeric@aymcasting.com" at bounding box center [415, 121] width 136 height 9
copy span "aymeric@aymcasting.com"
click at [198, 237] on nz-modal-container "Pipedrive Url https://www.pipedrive.com/ Identifiant aymeric@aymcasting.com Mot…" at bounding box center [426, 193] width 853 height 386
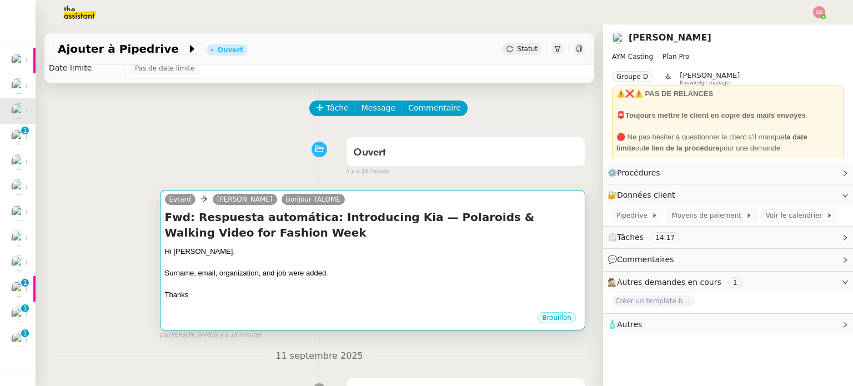
click at [320, 242] on div "Fwd: Respuesta automática: Introducing Kia — Polaroids & Walking Video for Fash…" at bounding box center [372, 260] width 415 height 102
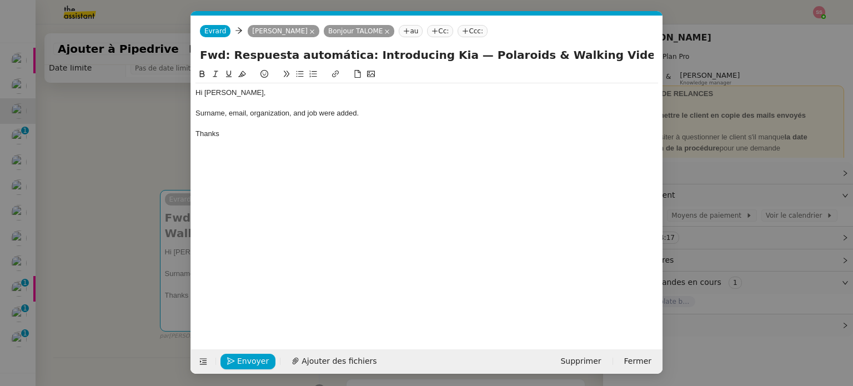
scroll to position [0, 23]
click at [313, 361] on span "Ajouter des fichiers" at bounding box center [338, 361] width 75 height 13
click at [261, 355] on span "Envoyer" at bounding box center [253, 361] width 32 height 13
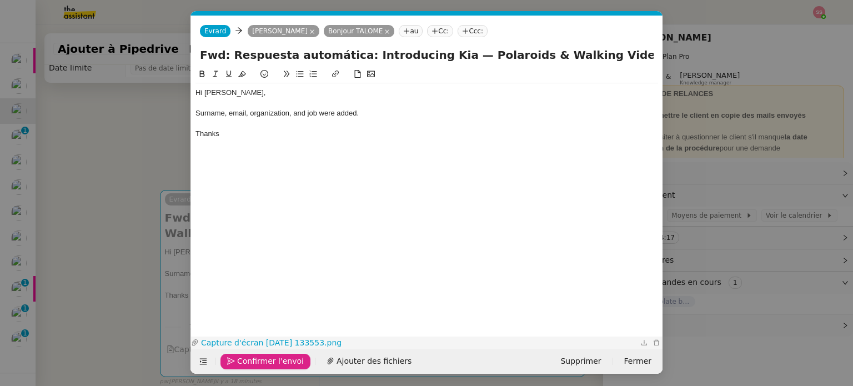
click at [281, 341] on link "Capture d'écran 2025-09-12 133553.png" at bounding box center [418, 342] width 439 height 13
click at [259, 359] on span "Confirmer l'envoi" at bounding box center [270, 361] width 67 height 13
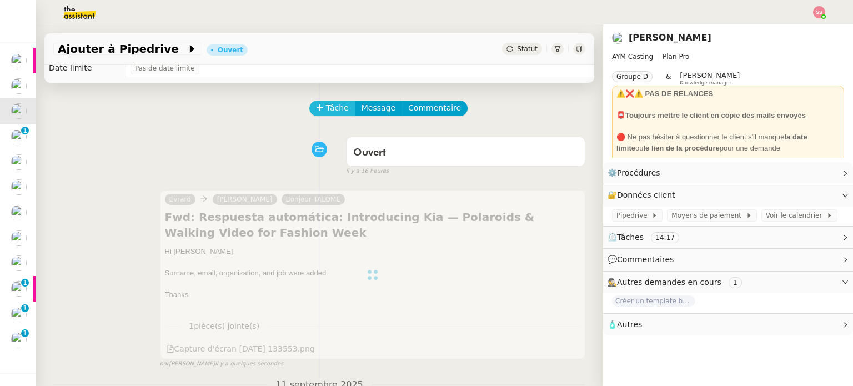
click at [326, 113] on span "Tâche" at bounding box center [337, 108] width 23 height 13
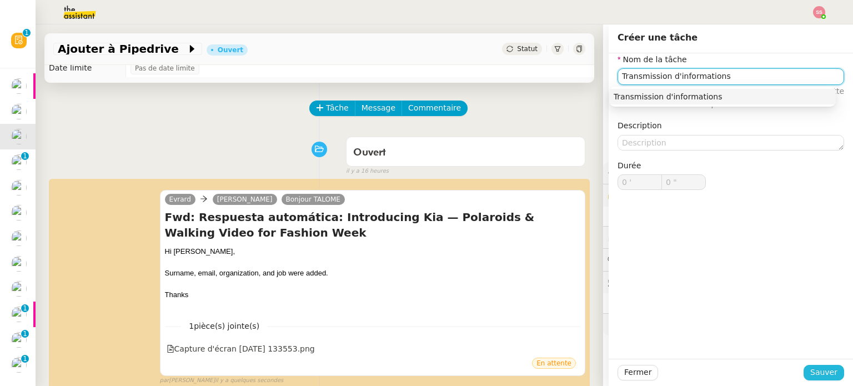
type input "Transmission d'informations"
click at [829, 366] on button "Sauver" at bounding box center [823, 373] width 41 height 16
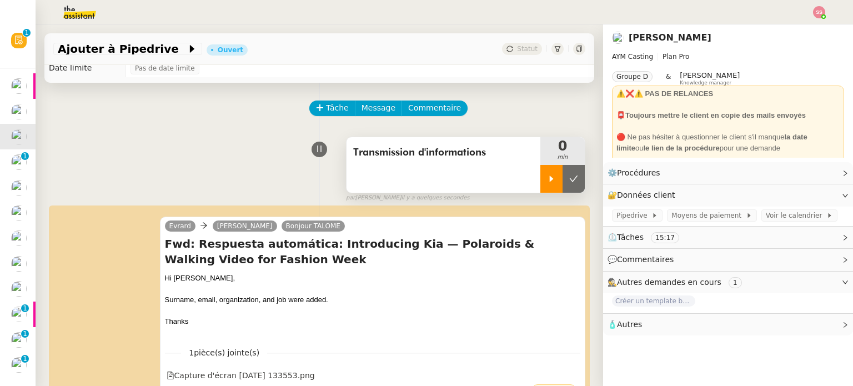
click at [540, 186] on div at bounding box center [551, 179] width 22 height 28
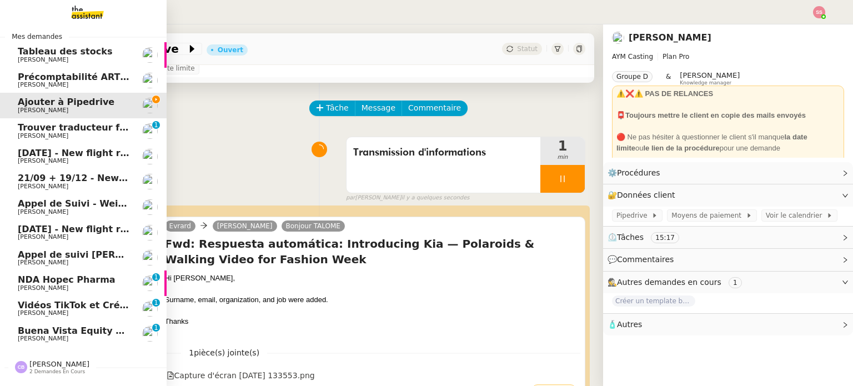
scroll to position [62, 0]
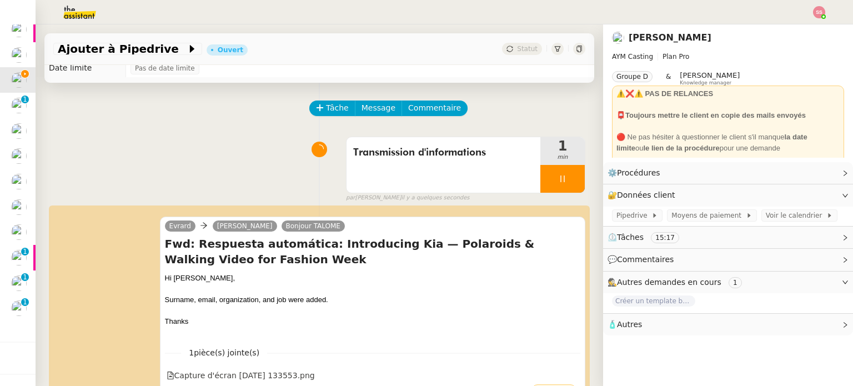
click at [827, 15] on nz-header at bounding box center [426, 12] width 853 height 24
click at [820, 13] on img at bounding box center [819, 12] width 12 height 12
click at [798, 34] on li "Suivi" at bounding box center [789, 32] width 72 height 16
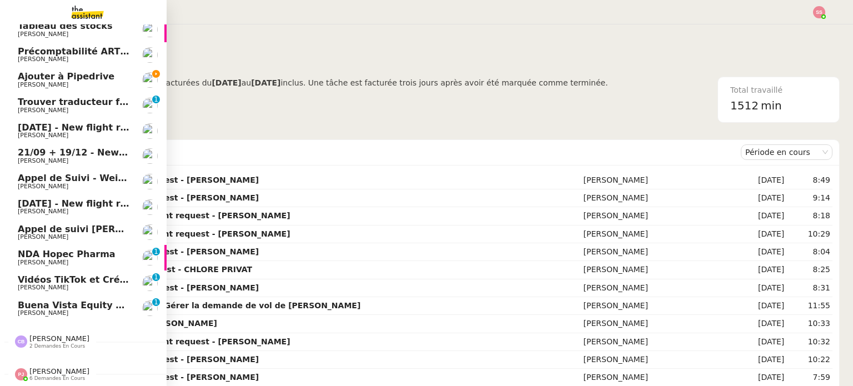
drag, startPoint x: 54, startPoint y: 72, endPoint x: 70, endPoint y: 82, distance: 18.5
click at [54, 72] on span "Ajouter à Pipedrive" at bounding box center [66, 76] width 97 height 11
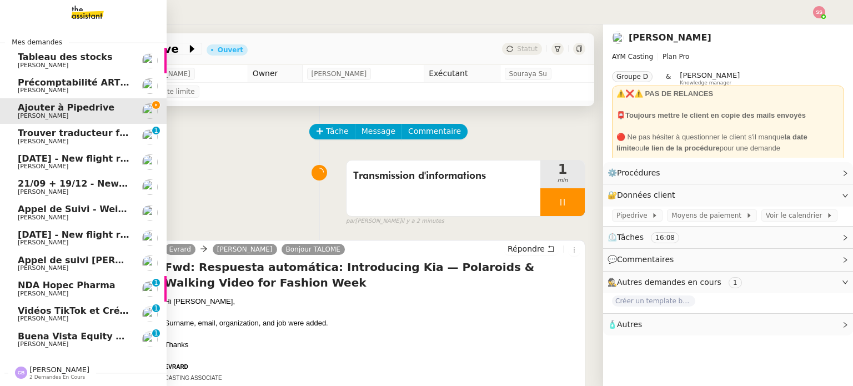
click at [101, 139] on span "[PERSON_NAME]" at bounding box center [74, 141] width 112 height 7
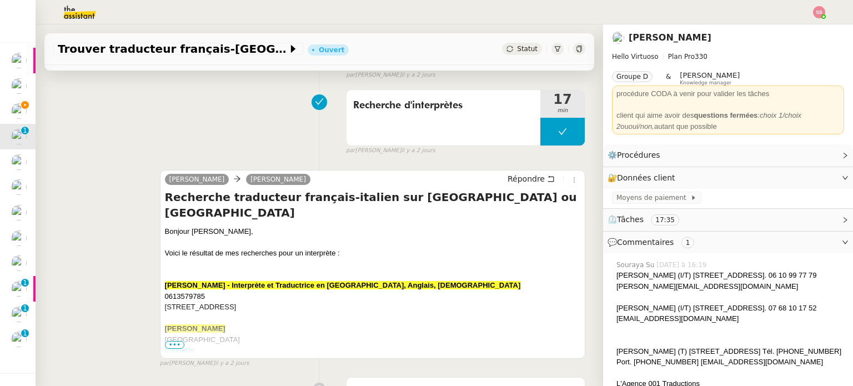
scroll to position [278, 0]
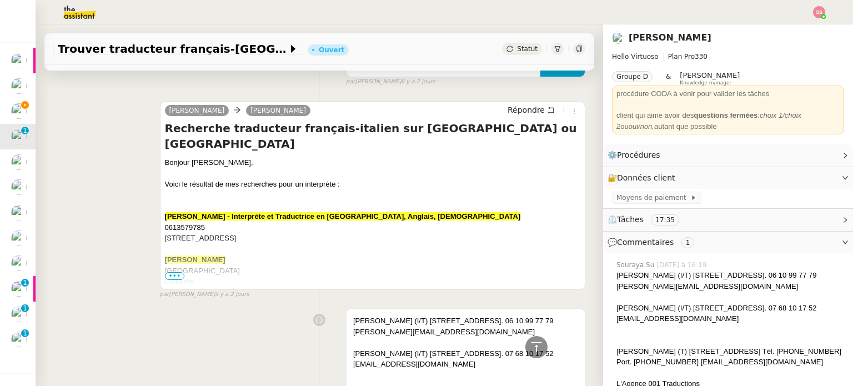
click at [180, 288] on u "06 43 21 90 93" at bounding box center [189, 292] width 48 height 8
click at [177, 276] on span "•••" at bounding box center [175, 276] width 20 height 8
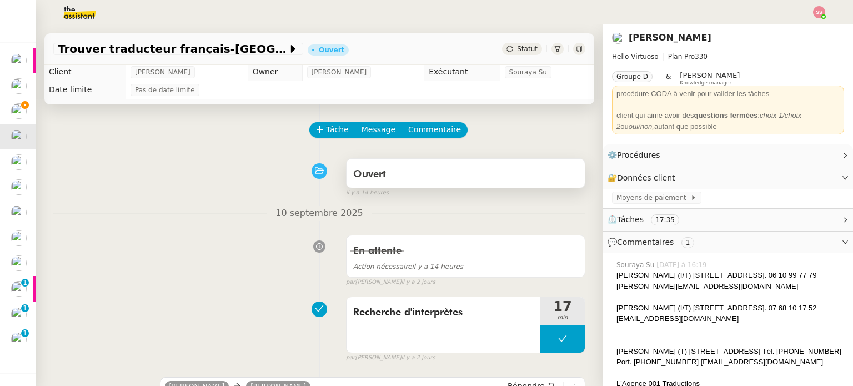
scroll to position [0, 0]
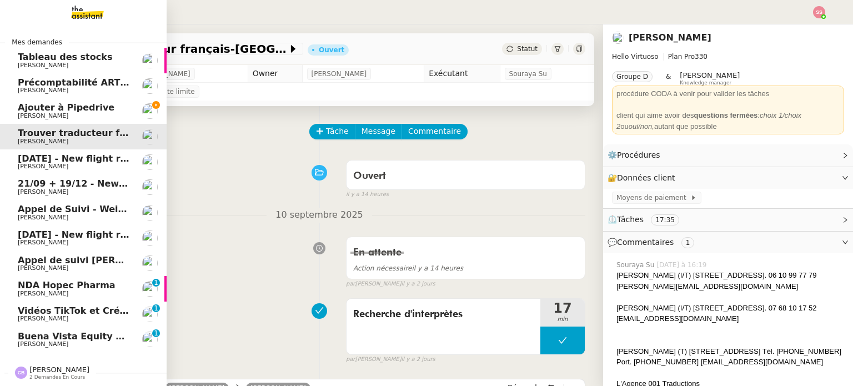
click at [92, 113] on span "[PERSON_NAME]" at bounding box center [74, 116] width 112 height 7
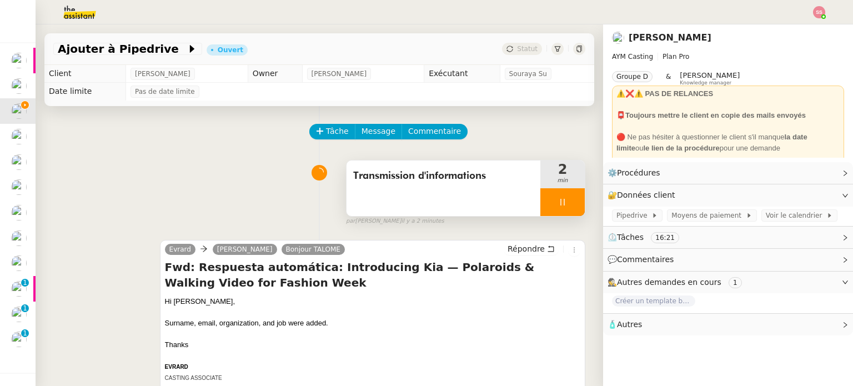
click at [561, 205] on div at bounding box center [562, 202] width 44 height 28
click at [569, 204] on icon at bounding box center [573, 202] width 9 height 9
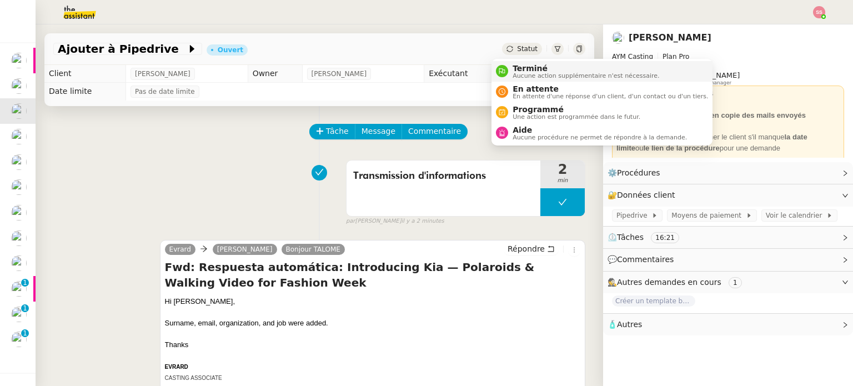
drag, startPoint x: 514, startPoint y: 44, endPoint x: 517, endPoint y: 66, distance: 22.5
click at [514, 45] on div "Statut" at bounding box center [522, 49] width 40 height 12
click at [520, 70] on span "Terminé" at bounding box center [585, 68] width 147 height 9
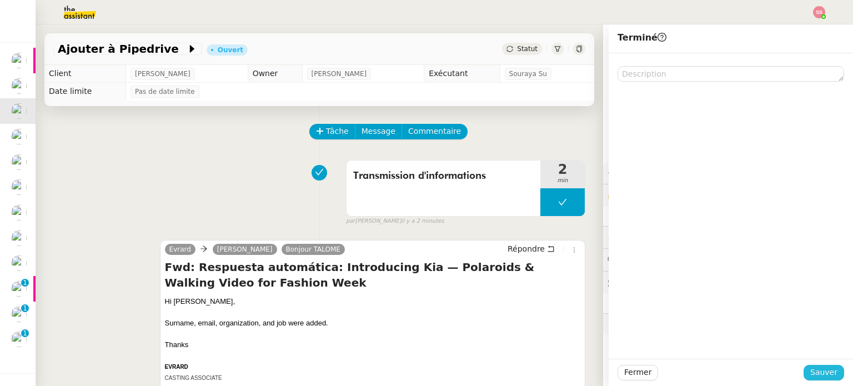
click at [816, 368] on span "Sauver" at bounding box center [823, 372] width 27 height 13
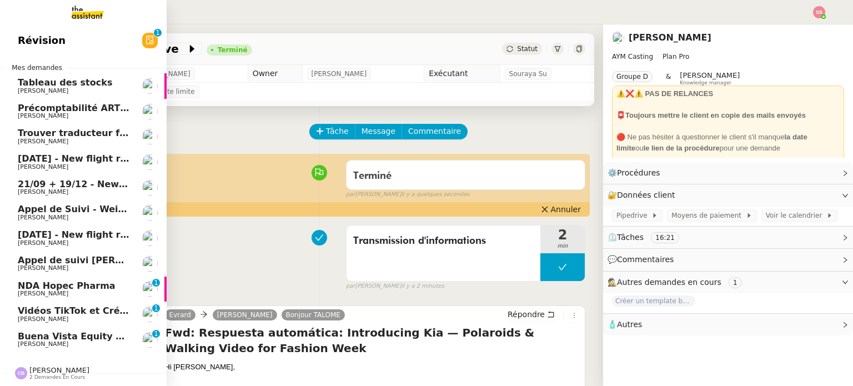
click at [69, 166] on span "[PERSON_NAME]" at bounding box center [74, 167] width 112 height 7
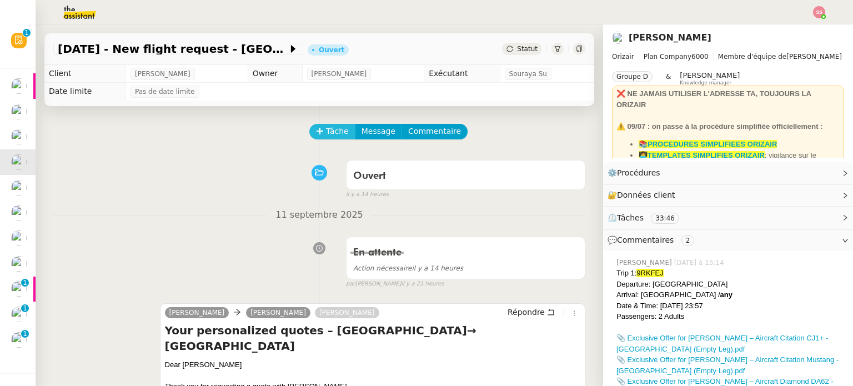
click at [335, 130] on span "Tâche" at bounding box center [337, 131] width 23 height 13
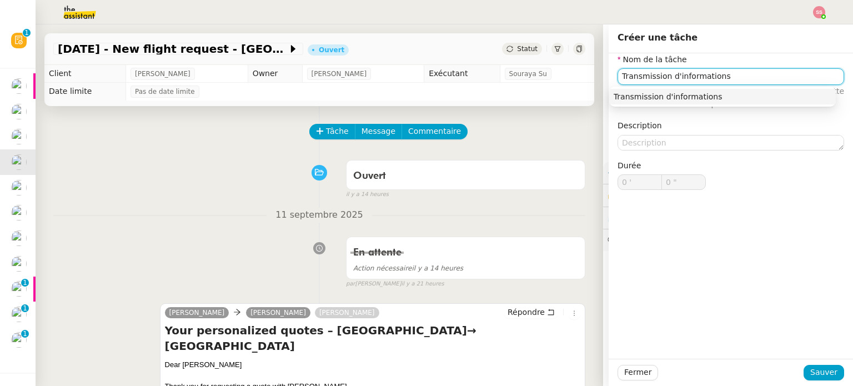
click at [659, 97] on div "Transmission d'informations" at bounding box center [722, 97] width 218 height 10
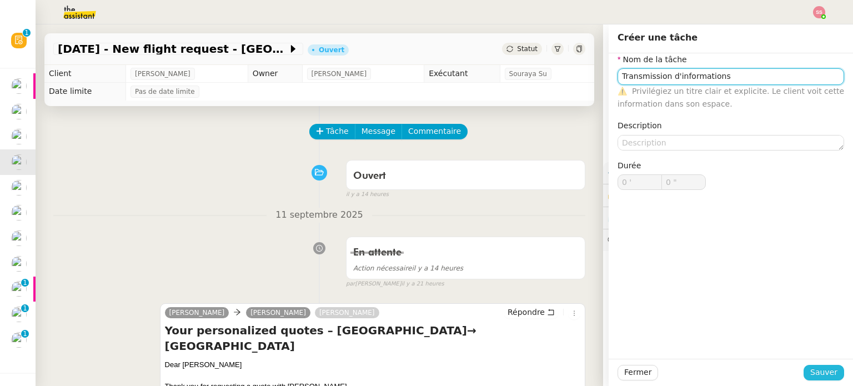
type input "Transmission d'informations"
click at [803, 366] on button "Sauver" at bounding box center [823, 373] width 41 height 16
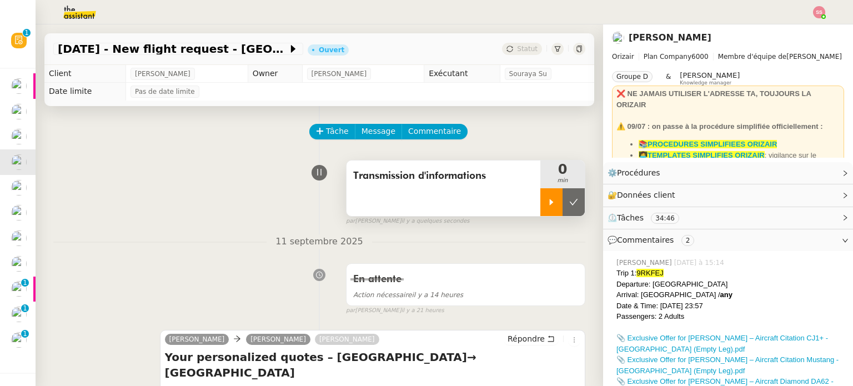
click at [547, 200] on icon at bounding box center [551, 202] width 9 height 9
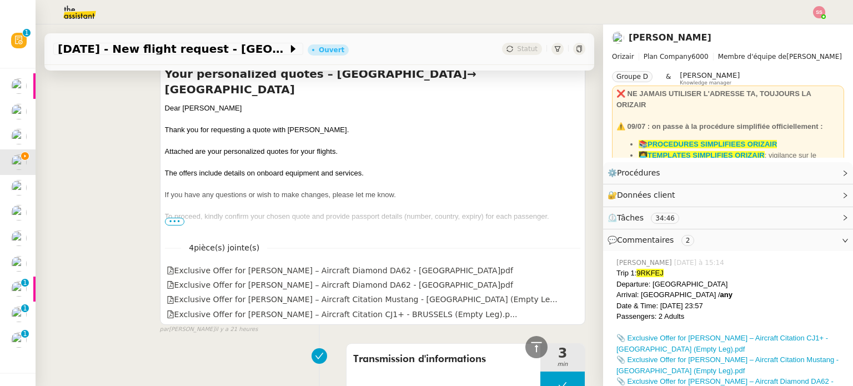
scroll to position [274, 0]
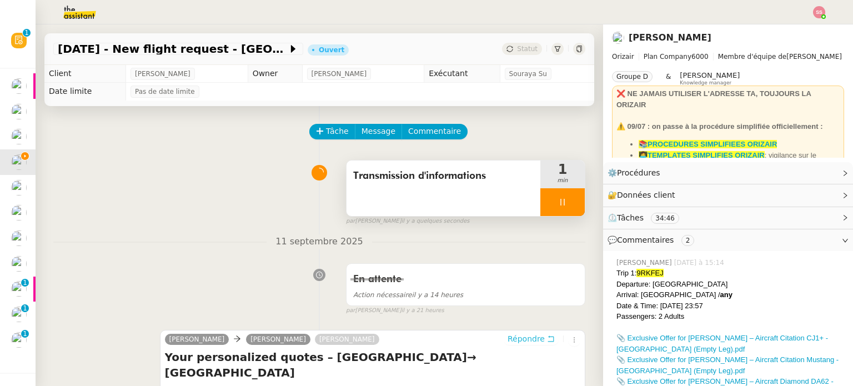
click at [513, 341] on span "Répondre" at bounding box center [525, 338] width 37 height 11
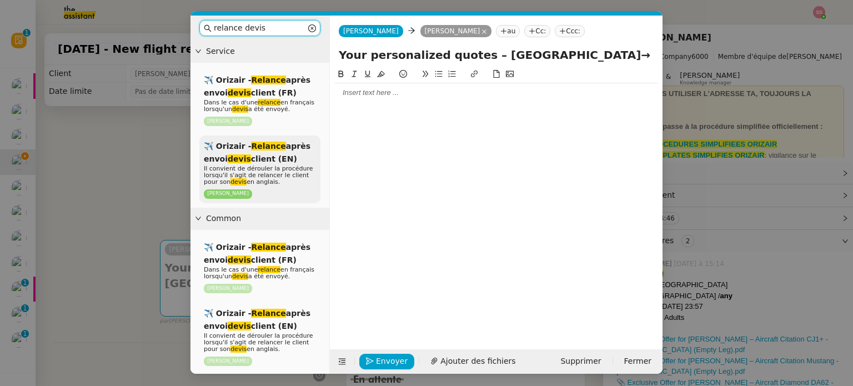
type input "relance devis"
click at [280, 148] on span "✈️ Orizair - Relance après envoi devis client (EN)" at bounding box center [257, 153] width 107 height 22
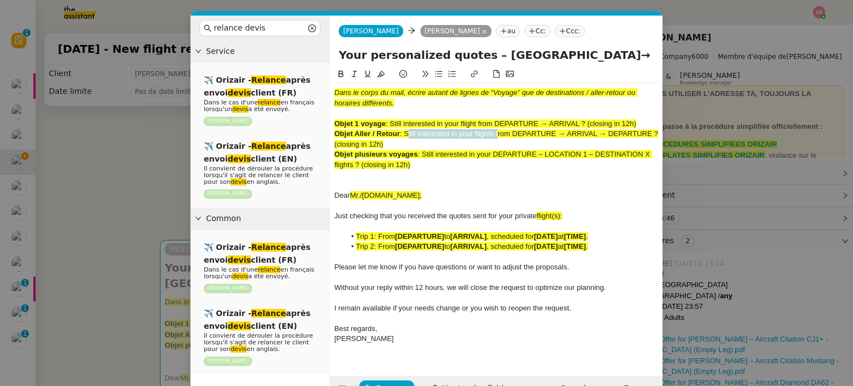
drag, startPoint x: 406, startPoint y: 135, endPoint x: 496, endPoint y: 137, distance: 90.5
click at [496, 137] on span ": Still interested in your flights from DEPARTURE → ARRIVAL → DEPARTURE ? (clos…" at bounding box center [497, 138] width 326 height 18
copy span "Still interested in your flights"
drag, startPoint x: 471, startPoint y: 53, endPoint x: 324, endPoint y: 51, distance: 146.6
click at [324, 51] on nz-layout "relance devis Service ✈️ Orizair - Relance après envoi devis client (FR) Dans l…" at bounding box center [426, 208] width 472 height 385
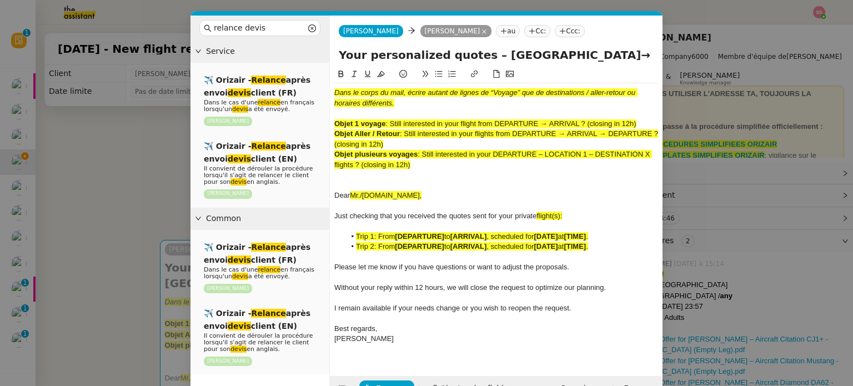
paste input "Still interested in your flights"
type input "Still interested in your flights ? – London Biggin Hill Airport→ Birmingham Int…"
drag, startPoint x: 420, startPoint y: 164, endPoint x: 335, endPoint y: 77, distance: 121.3
click at [335, 77] on div "Dans le corps du mail, écrire autant de lignes de “Voyage” que de destinations …" at bounding box center [496, 213] width 324 height 291
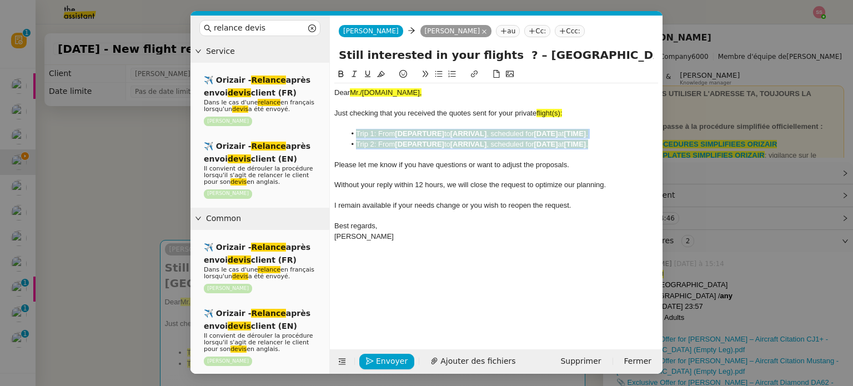
drag, startPoint x: 617, startPoint y: 139, endPoint x: 381, endPoint y: 128, distance: 236.2
click at [381, 128] on div "Dear Mr./Ms.XXX, Just checking that you received the quotes sent for your priva…" at bounding box center [496, 169] width 324 height 173
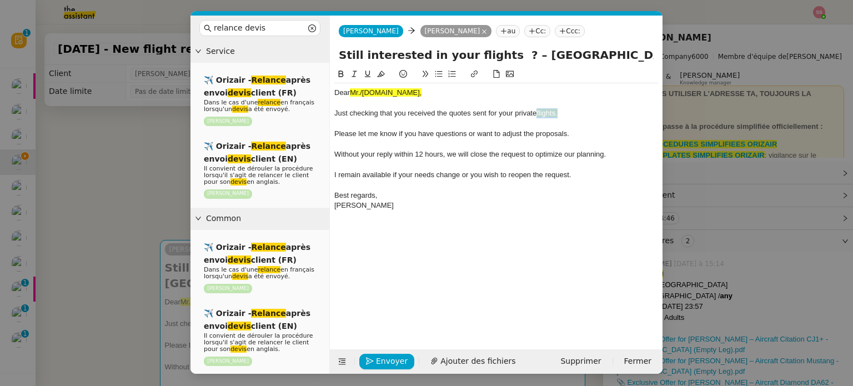
drag, startPoint x: 566, startPoint y: 112, endPoint x: 537, endPoint y: 113, distance: 28.3
click at [537, 113] on div "Just checking that you received the quotes sent for your private flights." at bounding box center [496, 113] width 324 height 10
click at [386, 71] on button at bounding box center [380, 74] width 13 height 13
drag, startPoint x: 143, startPoint y: 179, endPoint x: 155, endPoint y: 200, distance: 24.9
click at [144, 179] on nz-modal-container "relance devis Service ✈️ Orizair - Relance après envoi devis client (FR) Dans l…" at bounding box center [426, 193] width 853 height 386
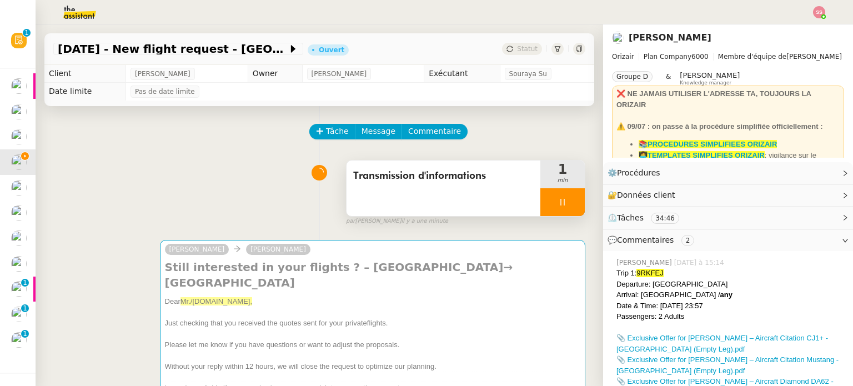
scroll to position [368, 0]
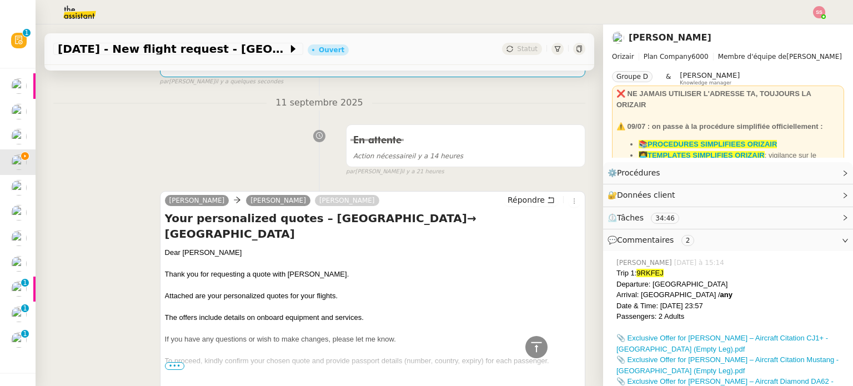
click at [190, 248] on div "Dear [PERSON_NAME]" at bounding box center [372, 252] width 415 height 11
click at [189, 250] on div "Dear [PERSON_NAME]" at bounding box center [372, 252] width 415 height 11
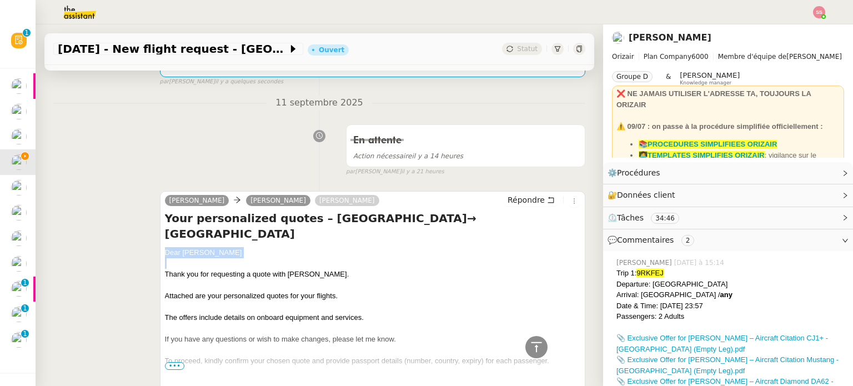
click at [189, 250] on div "Dear [PERSON_NAME]" at bounding box center [372, 252] width 415 height 11
copy div "Dear [PERSON_NAME]"
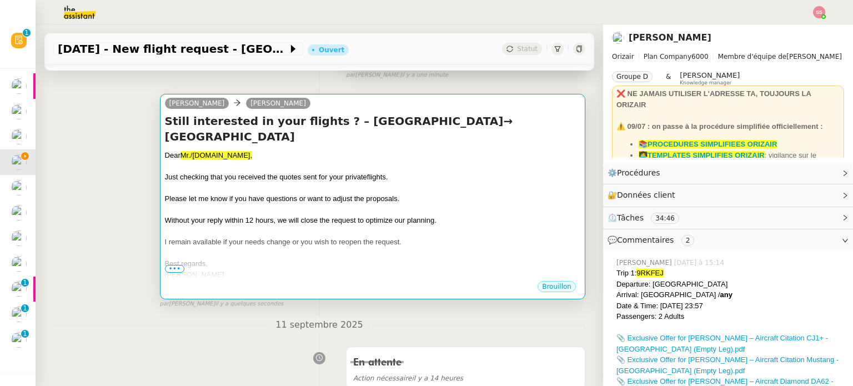
scroll to position [35, 0]
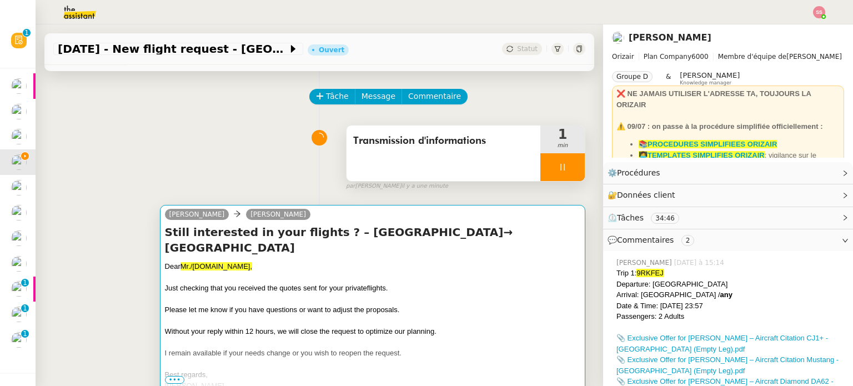
click at [259, 229] on h4 "Still interested in your flights ? – London Biggin Hill Airport→ Birmingham Int…" at bounding box center [372, 239] width 415 height 31
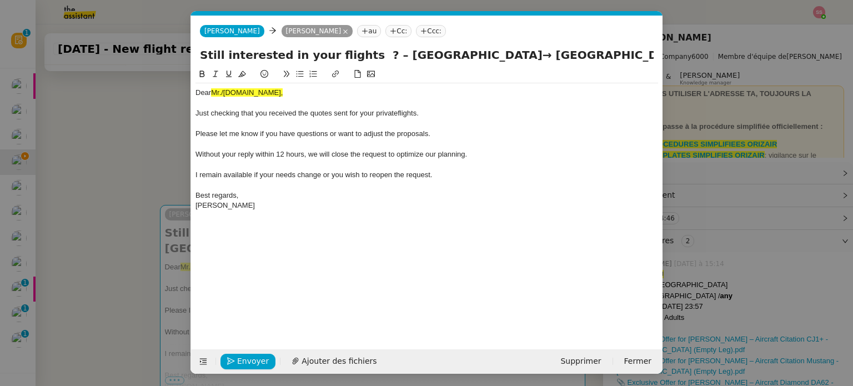
scroll to position [0, 67]
click at [222, 98] on div at bounding box center [426, 103] width 462 height 10
click at [225, 91] on span "Mr./[DOMAIN_NAME]," at bounding box center [247, 92] width 72 height 8
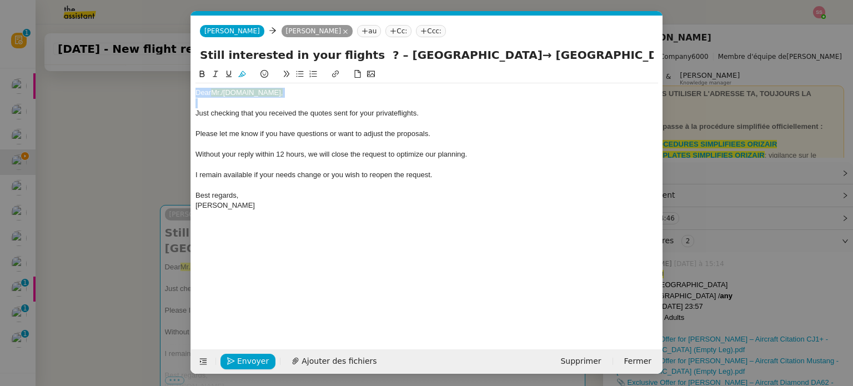
click at [225, 91] on span "Mr./[DOMAIN_NAME]," at bounding box center [247, 92] width 72 height 8
click at [416, 31] on nz-tag "Ccc:" at bounding box center [431, 31] width 30 height 12
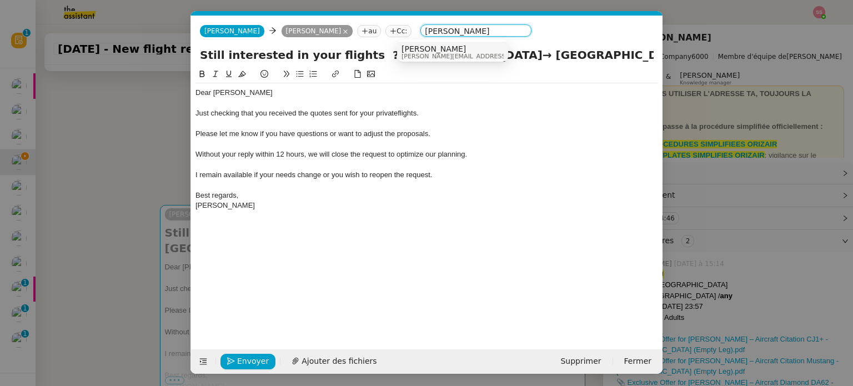
type input "[PERSON_NAME]"
click at [406, 53] on span "[PERSON_NAME][EMAIL_ADDRESS][DOMAIN_NAME]" at bounding box center [480, 56] width 158 height 6
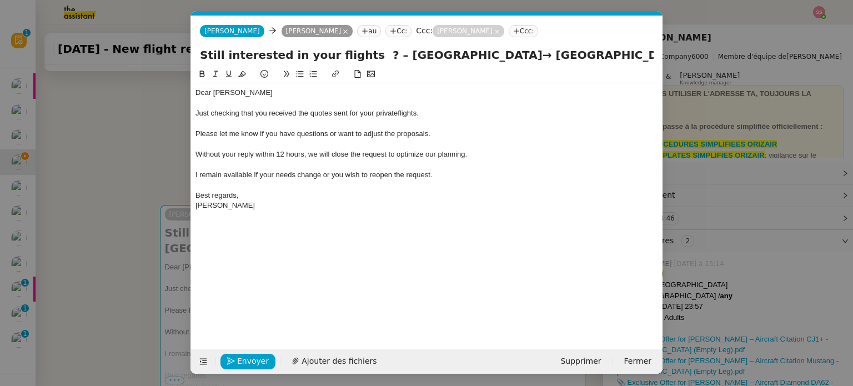
click at [165, 113] on nz-modal-container "relance devis Service ✈️ Orizair - Relance après envoi devis client (FR) Dans l…" at bounding box center [426, 193] width 853 height 386
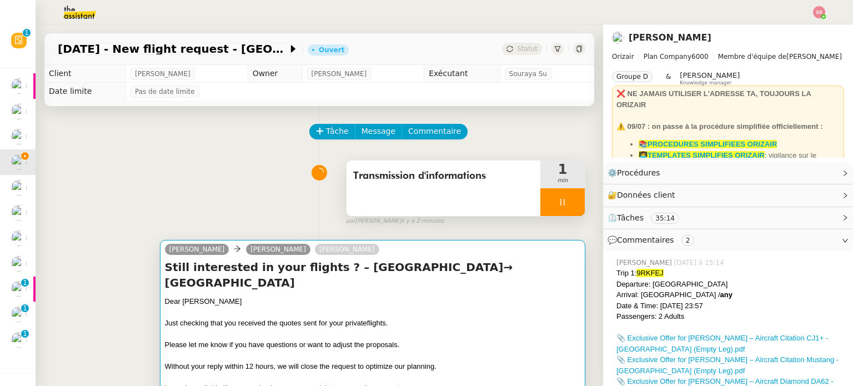
click at [452, 327] on div "Just checking that you received the quotes sent for your private flights." at bounding box center [372, 323] width 415 height 11
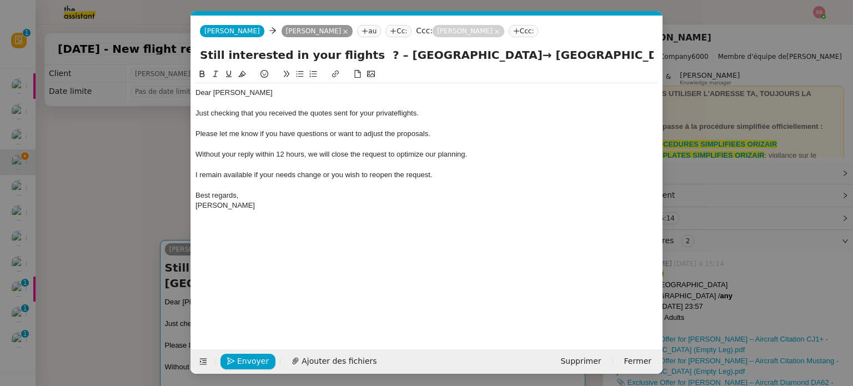
scroll to position [0, 67]
click at [148, 201] on nz-modal-container "relance devis Service ✈️ Orizair - Relance après envoi devis client (FR) Dans l…" at bounding box center [426, 193] width 853 height 386
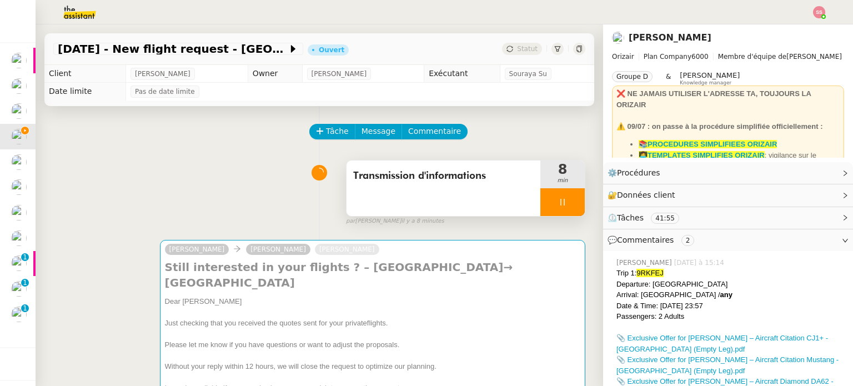
scroll to position [111, 0]
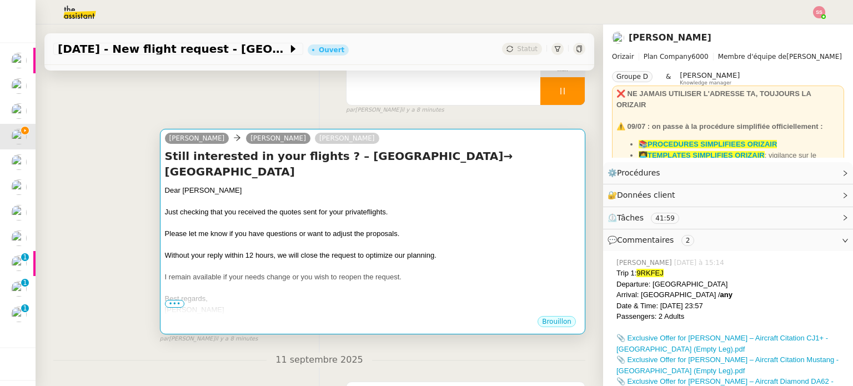
click at [483, 177] on h4 "Still interested in your flights ? – London Biggin Hill Airport→ Birmingham Int…" at bounding box center [372, 163] width 415 height 31
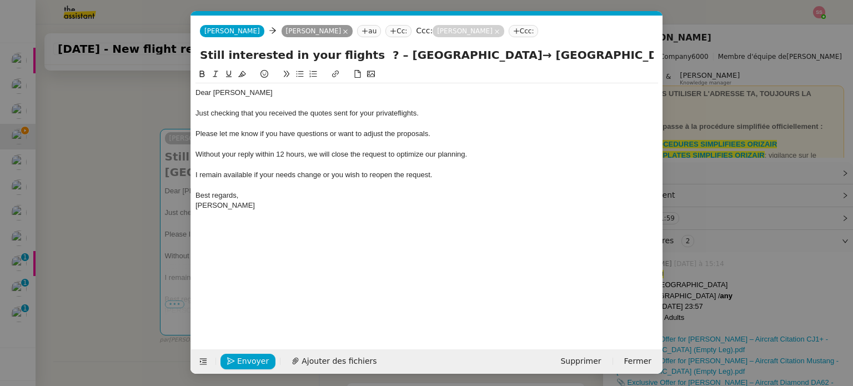
scroll to position [0, 67]
click at [266, 358] on button "Envoyer" at bounding box center [247, 362] width 55 height 16
click at [266, 358] on span "Confirmer l'envoi" at bounding box center [270, 361] width 67 height 13
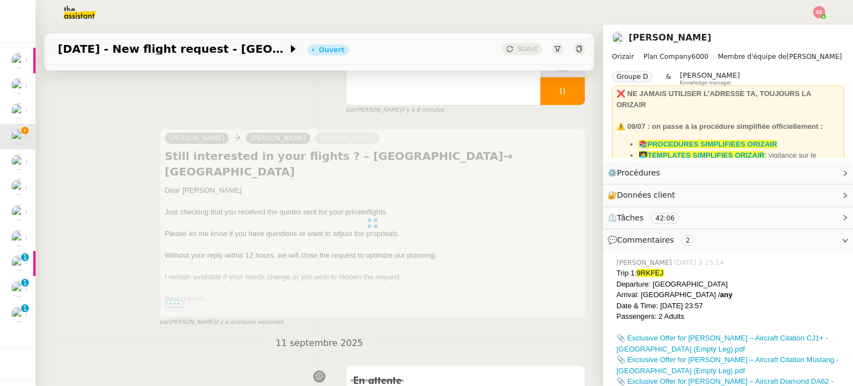
click at [561, 94] on div at bounding box center [562, 91] width 44 height 28
click at [562, 99] on button at bounding box center [573, 91] width 22 height 28
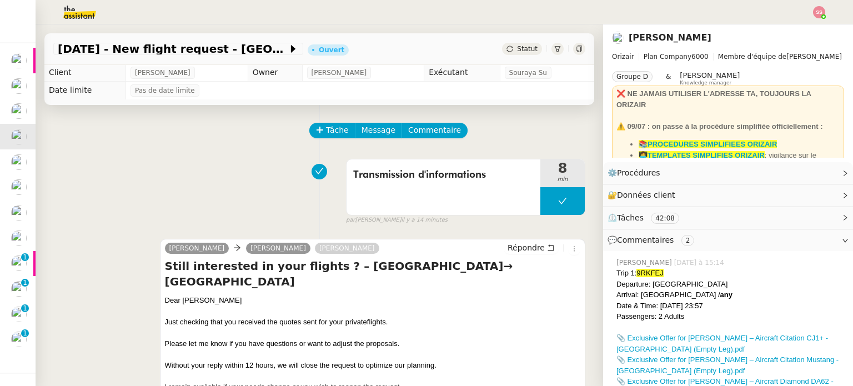
scroll to position [0, 0]
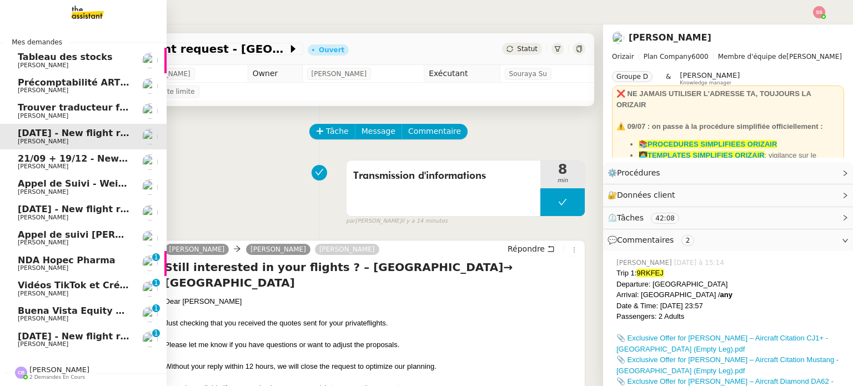
click at [65, 164] on span "[PERSON_NAME]" at bounding box center [74, 166] width 112 height 7
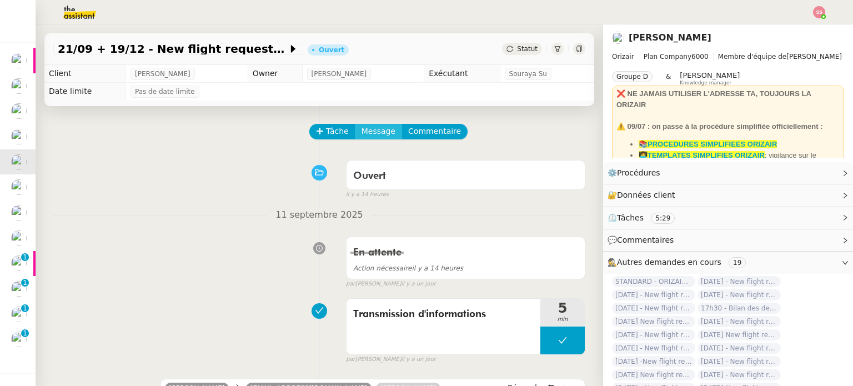
click at [355, 128] on button "Message" at bounding box center [378, 132] width 47 height 16
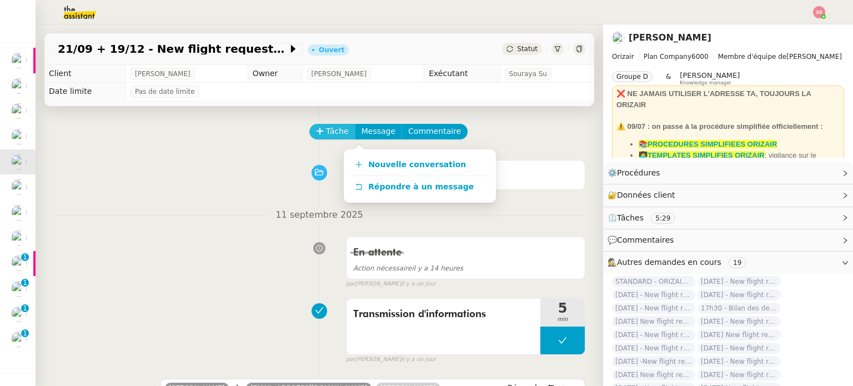
click at [326, 129] on span "Tâche" at bounding box center [337, 131] width 23 height 13
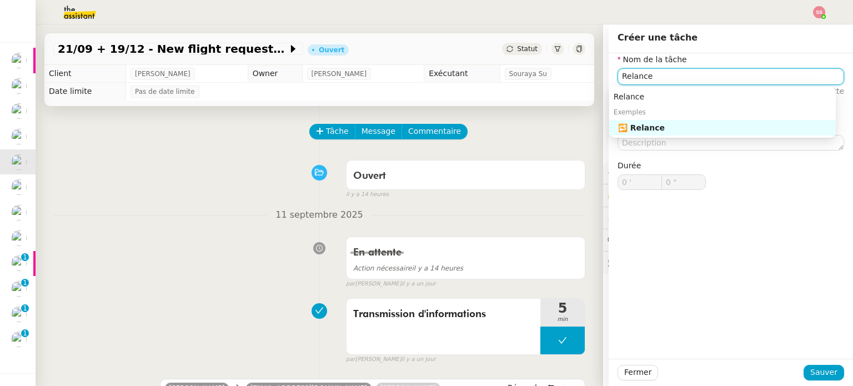
click at [639, 124] on div "🔁 Relance" at bounding box center [724, 128] width 213 height 10
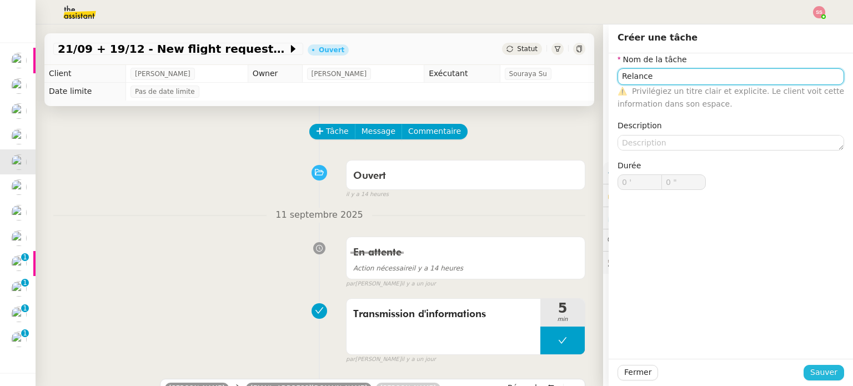
type input "Relance"
click at [814, 377] on span "Sauver" at bounding box center [823, 372] width 27 height 13
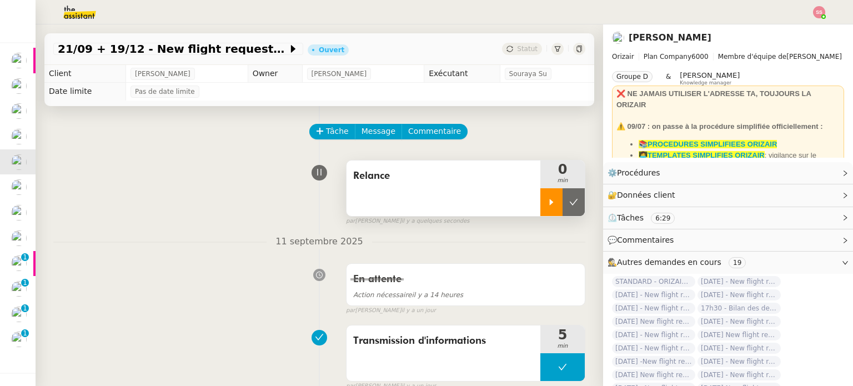
click at [545, 201] on div at bounding box center [551, 202] width 22 height 28
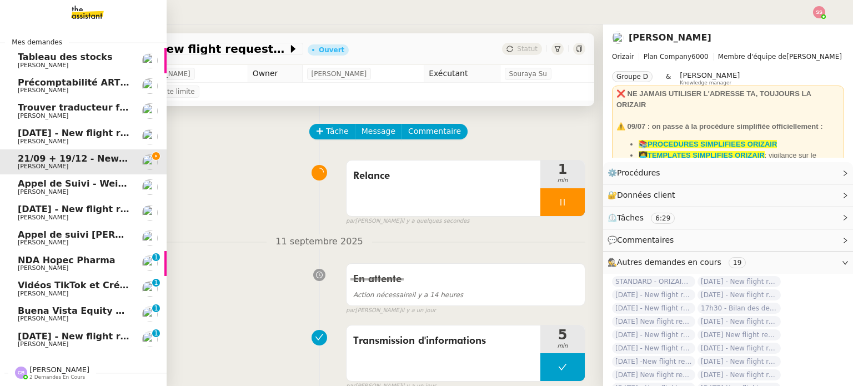
click at [65, 339] on span "20th September 2025 - New flight request - Brian Yoo" at bounding box center [132, 336] width 229 height 11
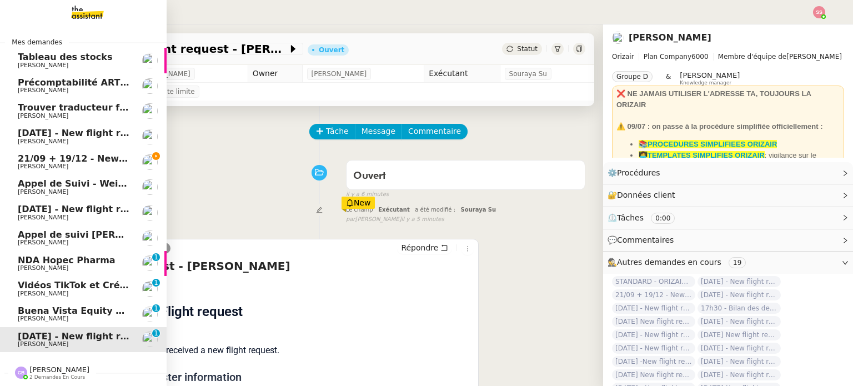
click at [74, 162] on span "21/09 + 19/12 - New flight request - [PERSON_NAME]" at bounding box center [150, 158] width 265 height 11
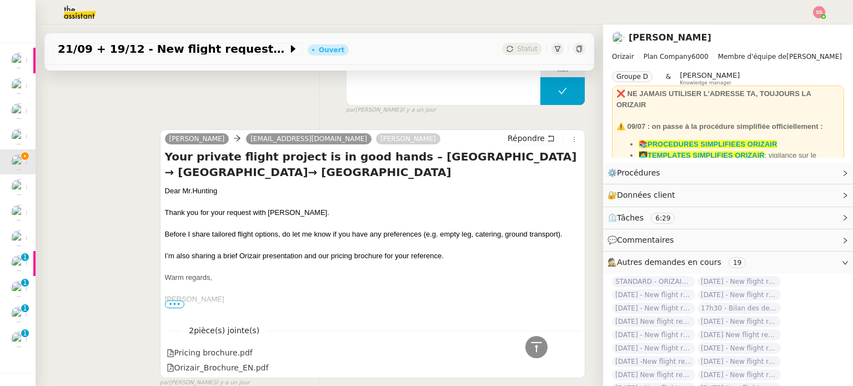
scroll to position [273, 0]
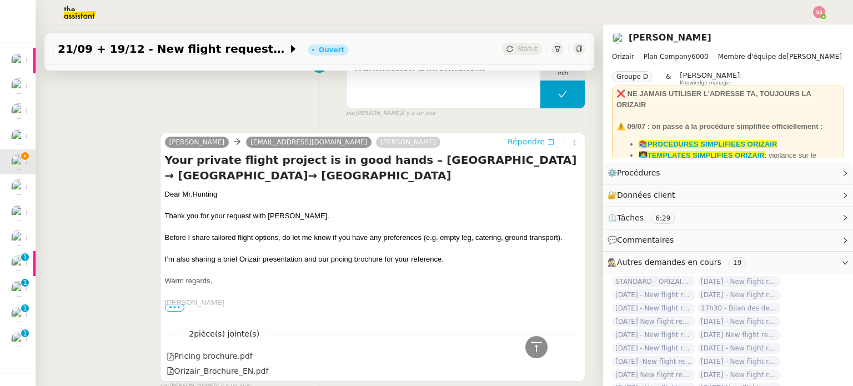
click at [507, 146] on span "Répondre" at bounding box center [525, 141] width 37 height 11
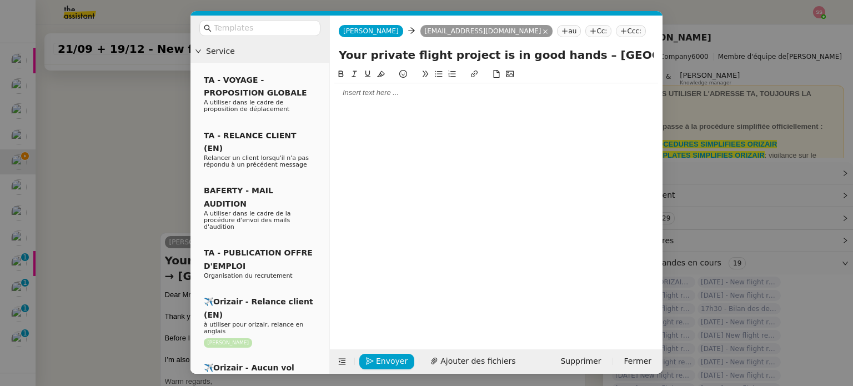
scroll to position [373, 0]
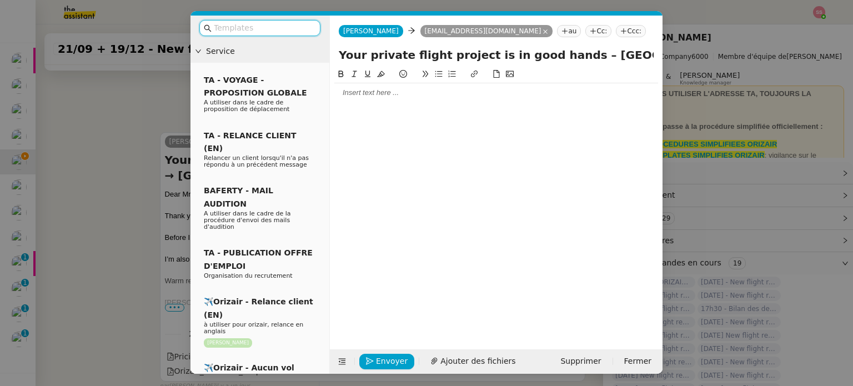
click at [303, 30] on input "text" at bounding box center [264, 28] width 100 height 13
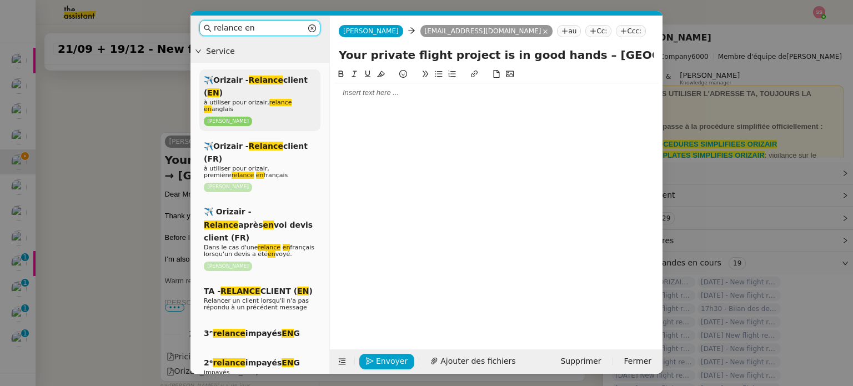
type input "relance en"
click at [219, 88] on em "EN" at bounding box center [213, 92] width 12 height 9
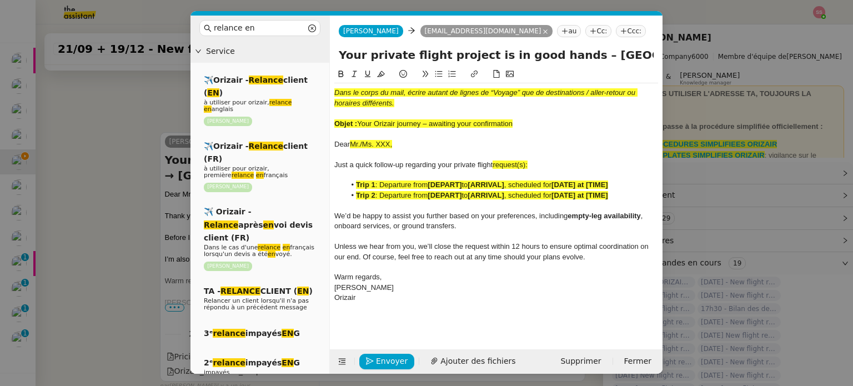
scroll to position [503, 0]
drag, startPoint x: 358, startPoint y: 124, endPoint x: 517, endPoint y: 122, distance: 159.3
click at [517, 122] on div "Objet : Your Orizair journey – awaiting your confirmation" at bounding box center [496, 124] width 324 height 10
drag, startPoint x: 562, startPoint y: 49, endPoint x: 322, endPoint y: 53, distance: 239.8
click at [322, 53] on nz-layout "relance en Service ✈️Orizair - Relance client ( EN ) à utiliser pour orizair, r…" at bounding box center [426, 195] width 472 height 358
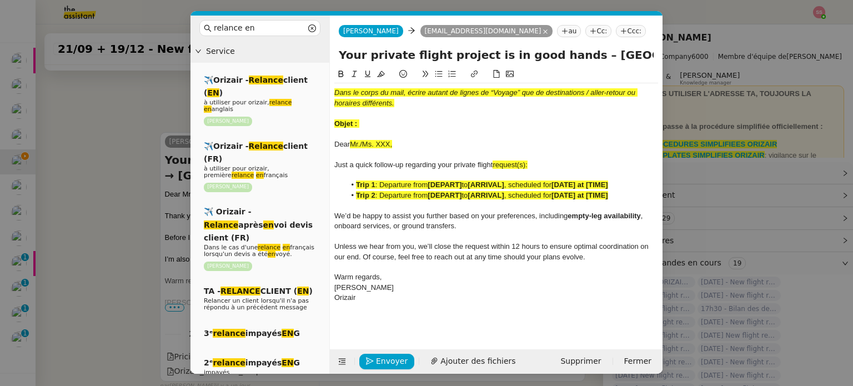
paste input "Orizair journey – awaiting your confirmation"
type input "Your Orizair journey – awaiting your confirmation – London Heathrow Airport → G…"
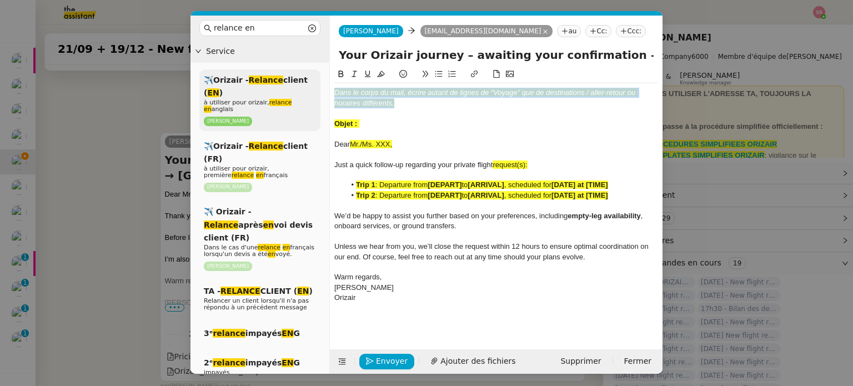
drag, startPoint x: 419, startPoint y: 104, endPoint x: 301, endPoint y: 83, distance: 119.6
click at [301, 83] on nz-layout "relance en Service ✈️Orizair - Relance client ( EN ) à utiliser pour orizair, r…" at bounding box center [426, 195] width 472 height 358
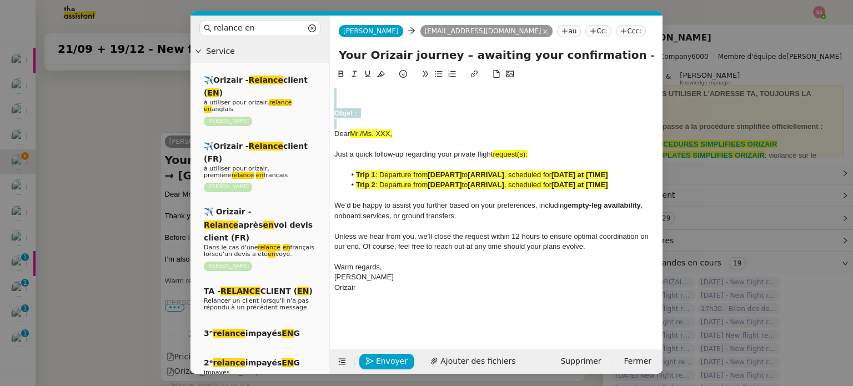
drag, startPoint x: 380, startPoint y: 122, endPoint x: 309, endPoint y: 68, distance: 89.1
click at [309, 68] on nz-layout "relance en Service ✈️Orizair - Relance client ( EN ) à utiliser pour orizair, r…" at bounding box center [426, 195] width 472 height 358
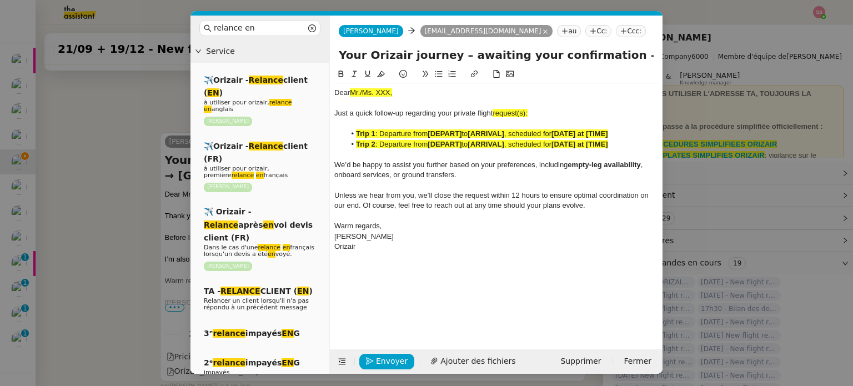
click at [582, 53] on input "Your Orizair journey – awaiting your confirmation – London Heathrow Airport → G…" at bounding box center [496, 55] width 315 height 17
drag, startPoint x: 566, startPoint y: 57, endPoint x: 662, endPoint y: 74, distance: 96.9
click at [662, 74] on form "Josephine Josephine adamjhunting@gmail.com au Cc: Ccc: Your Orizair journey – a…" at bounding box center [495, 195] width 333 height 358
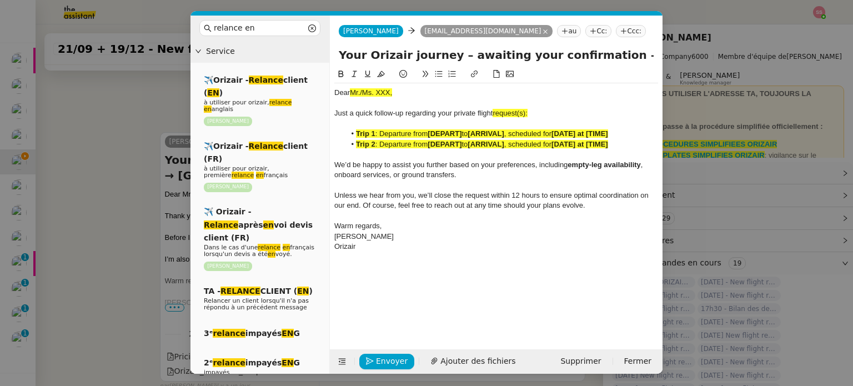
click at [520, 102] on div at bounding box center [496, 103] width 324 height 10
click at [532, 110] on div "Just a quick follow-up regarding your private flight request(s):" at bounding box center [496, 113] width 324 height 10
drag, startPoint x: 533, startPoint y: 110, endPoint x: 495, endPoint y: 110, distance: 38.3
click at [495, 110] on div "Just a quick follow-up regarding your private flight requests :" at bounding box center [496, 113] width 324 height 10
click at [379, 72] on icon at bounding box center [381, 74] width 8 height 8
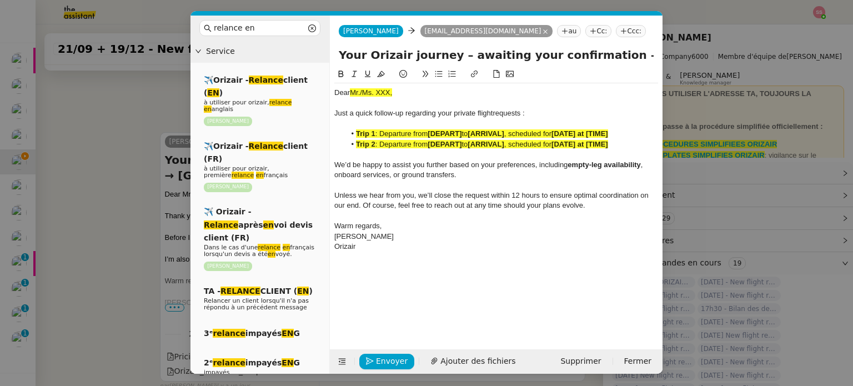
click at [623, 147] on li "Trip 2 : Departure from [DEPART] to [ARRIVAL] , scheduled for [DATE] at [TIME]" at bounding box center [501, 144] width 313 height 10
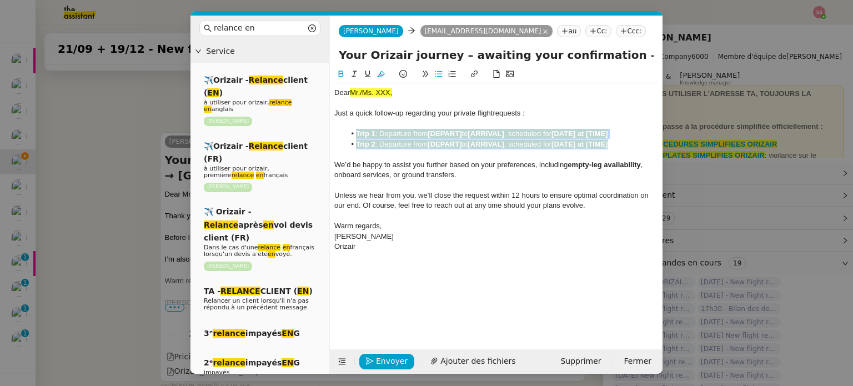
drag, startPoint x: 623, startPoint y: 145, endPoint x: 353, endPoint y: 132, distance: 270.1
click at [353, 132] on ul "Trip 1 : Departure from [DEPART] to [ARRIVAL] , scheduled for [DATE] at [TIME] …" at bounding box center [496, 139] width 324 height 21
click at [385, 72] on button at bounding box center [380, 74] width 13 height 13
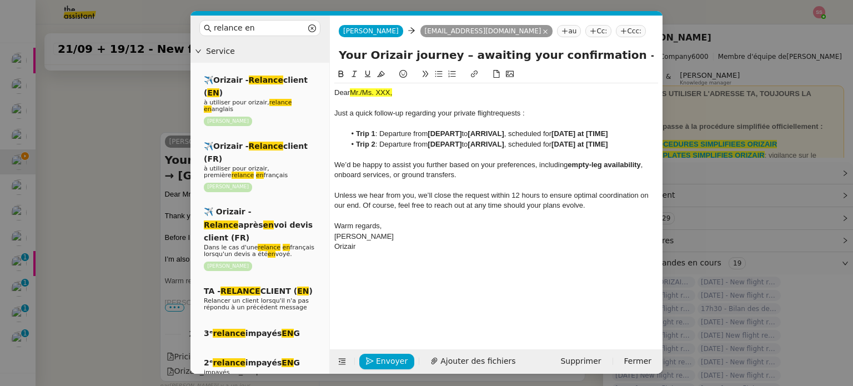
drag, startPoint x: 128, startPoint y: 169, endPoint x: 161, endPoint y: 180, distance: 34.6
click at [134, 171] on nz-modal-container "relance en Service ✈️Orizair - Relance client ( EN ) à utiliser pour orizair, r…" at bounding box center [426, 193] width 853 height 386
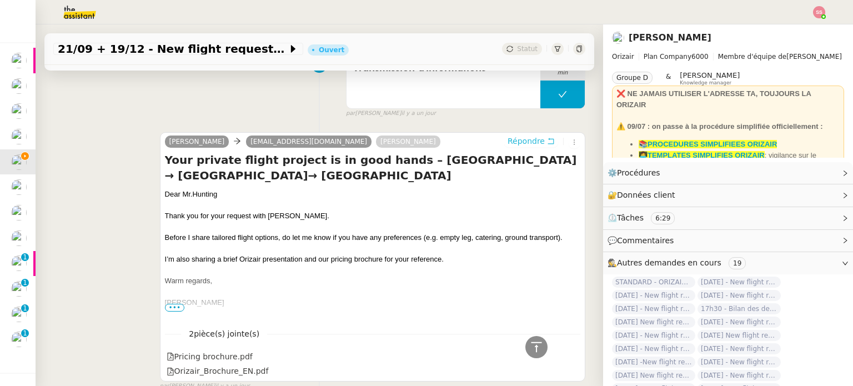
scroll to position [502, 0]
click at [180, 193] on div "Dear Mr.Hunting" at bounding box center [372, 193] width 415 height 11
copy div "Dear Mr.Hunting"
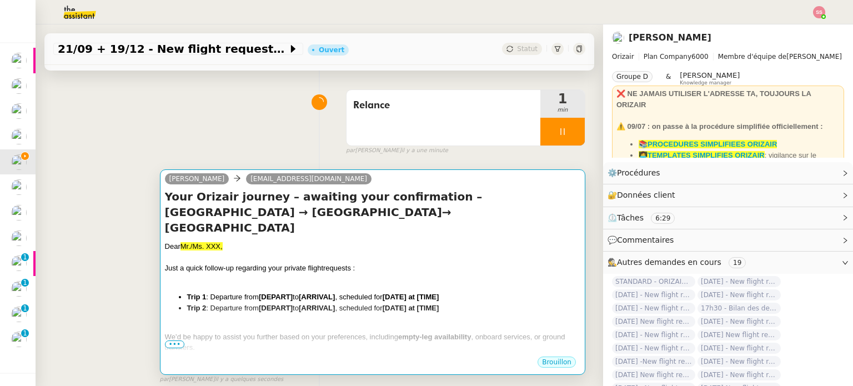
scroll to position [2, 0]
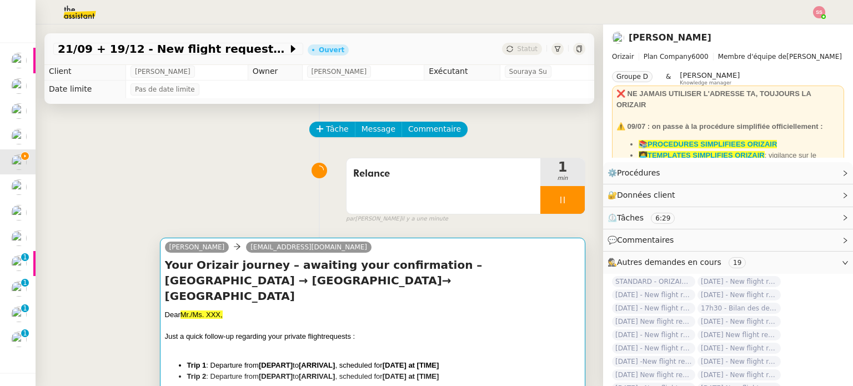
click at [209, 269] on h4 "Your Orizair journey – awaiting your confirmation – London Heathrow Airport → G…" at bounding box center [372, 280] width 415 height 47
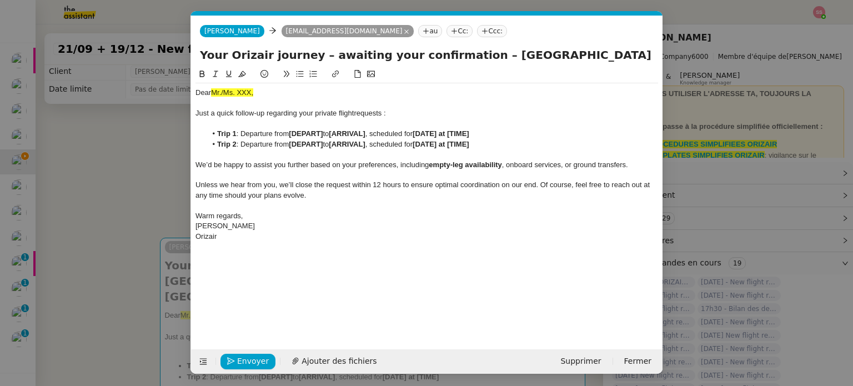
scroll to position [0, 58]
drag, startPoint x: 259, startPoint y: 93, endPoint x: 197, endPoint y: 85, distance: 63.3
click at [197, 85] on div "Dear Mr./Ms. XXX, Just a quick follow-up regarding your private flight requests…" at bounding box center [426, 164] width 462 height 163
drag, startPoint x: 145, startPoint y: 137, endPoint x: 165, endPoint y: 146, distance: 21.6
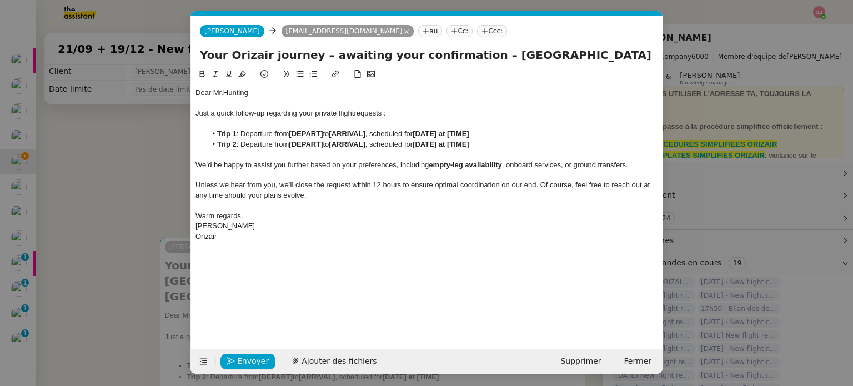
click at [145, 136] on nz-modal-container "relance en Service ✈️Orizair - Relance client ( EN ) à utiliser pour orizair, r…" at bounding box center [426, 193] width 853 height 386
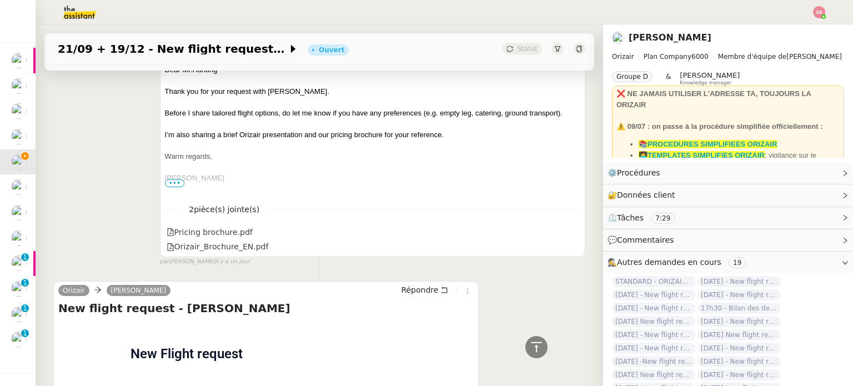
scroll to position [779, 0]
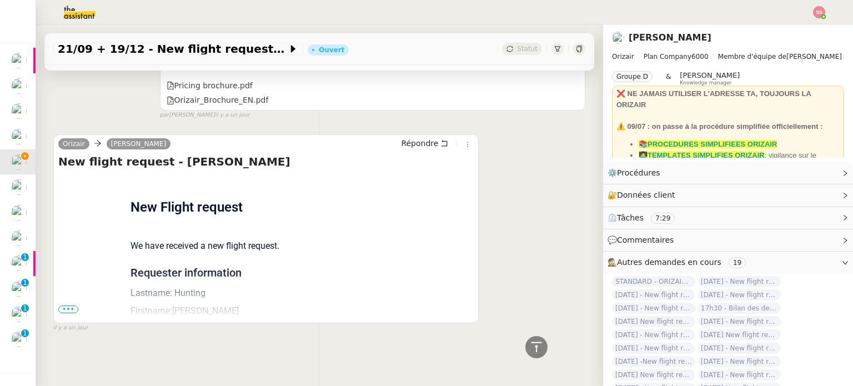
click at [60, 306] on span "•••" at bounding box center [68, 309] width 20 height 8
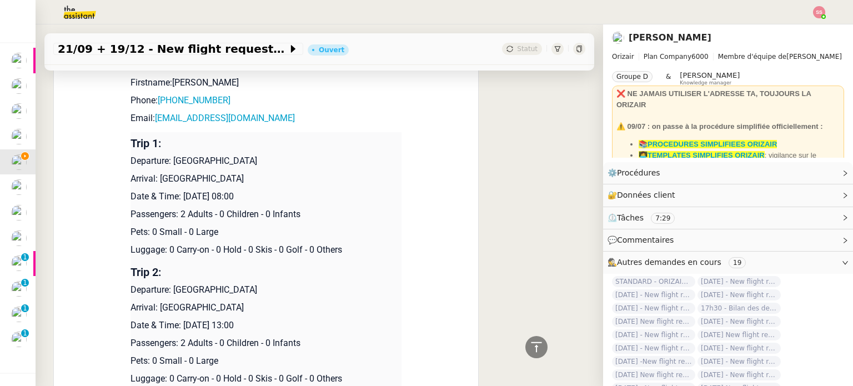
scroll to position [1001, 0]
drag, startPoint x: 169, startPoint y: 161, endPoint x: 296, endPoint y: 163, distance: 127.1
click at [296, 163] on p "Departure: [GEOGRAPHIC_DATA]" at bounding box center [265, 159] width 271 height 13
copy p "[GEOGRAPHIC_DATA]"
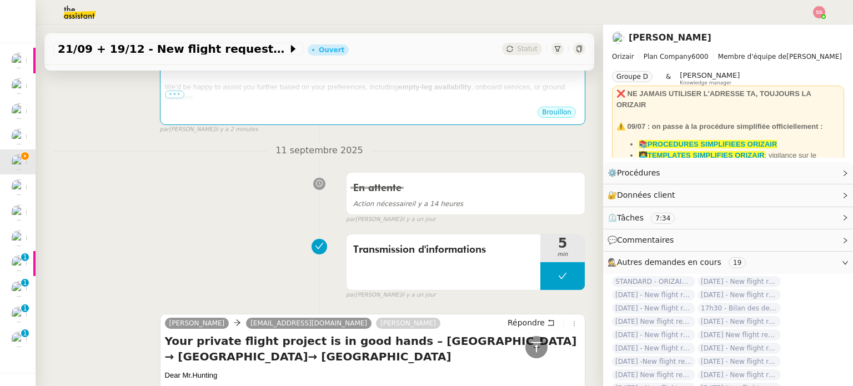
scroll to position [224, 0]
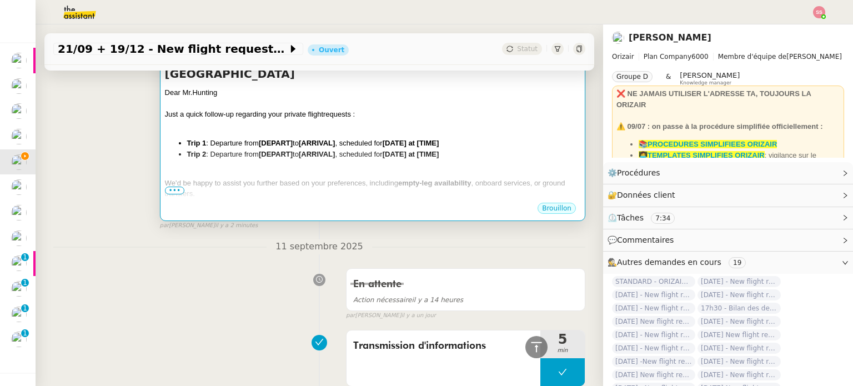
click at [307, 139] on strong "[ARRIVAL]" at bounding box center [317, 143] width 36 height 8
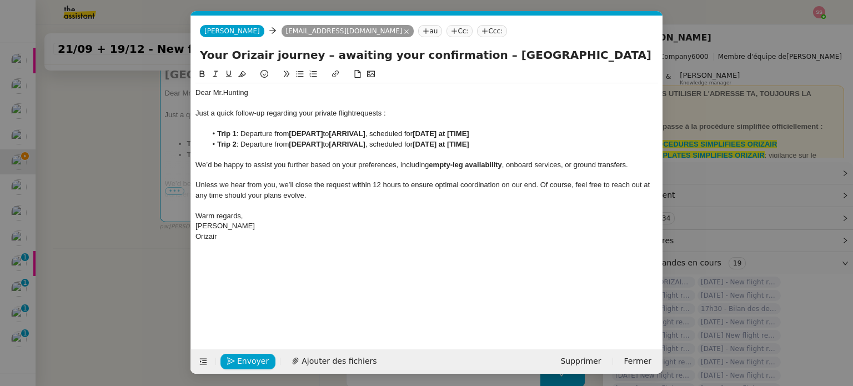
scroll to position [0, 58]
drag, startPoint x: 324, startPoint y: 133, endPoint x: 290, endPoint y: 132, distance: 33.9
click at [290, 132] on li "Trip 1 : Departure from [DEPART] to [ARRIVAL] , scheduled for [DATE] at [TIME]" at bounding box center [432, 134] width 452 height 10
drag, startPoint x: 372, startPoint y: 144, endPoint x: 336, endPoint y: 142, distance: 35.6
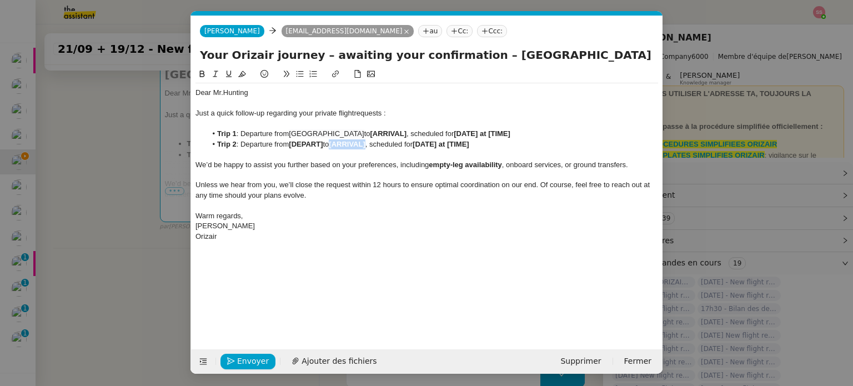
click at [336, 142] on strong "[ARRIVAL]" at bounding box center [347, 144] width 36 height 8
click at [155, 175] on nz-modal-container "relance en Service ✈️Orizair - Relance client ( EN ) à utiliser pour orizair, r…" at bounding box center [426, 193] width 853 height 386
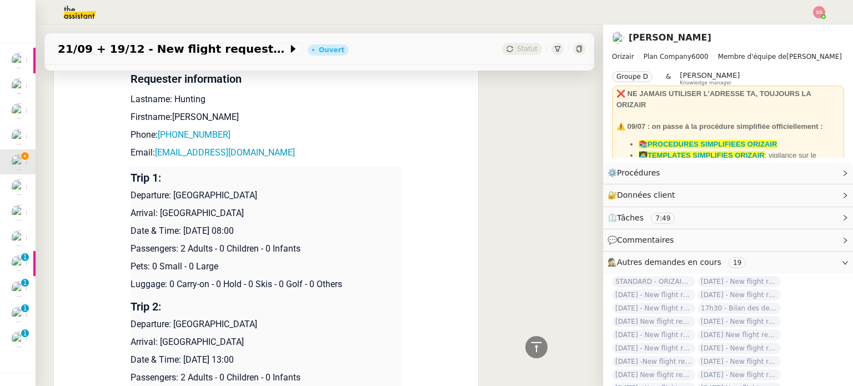
scroll to position [1056, 0]
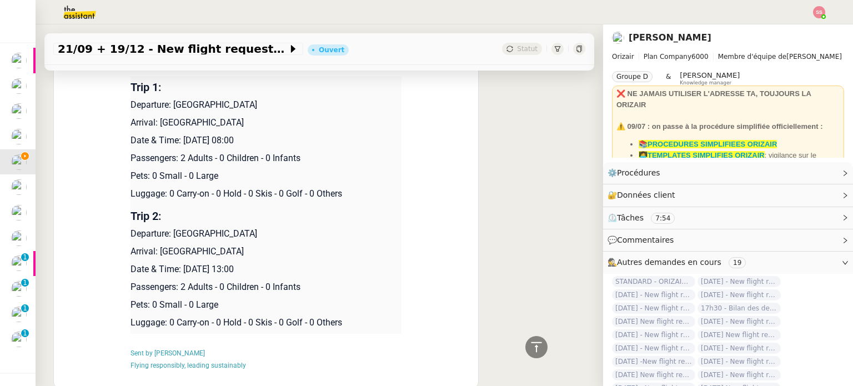
drag, startPoint x: 154, startPoint y: 124, endPoint x: 320, endPoint y: 128, distance: 165.5
click at [320, 128] on p "Arrival: [GEOGRAPHIC_DATA]" at bounding box center [265, 122] width 271 height 13
copy p "Geneva Cointrin International Airport"
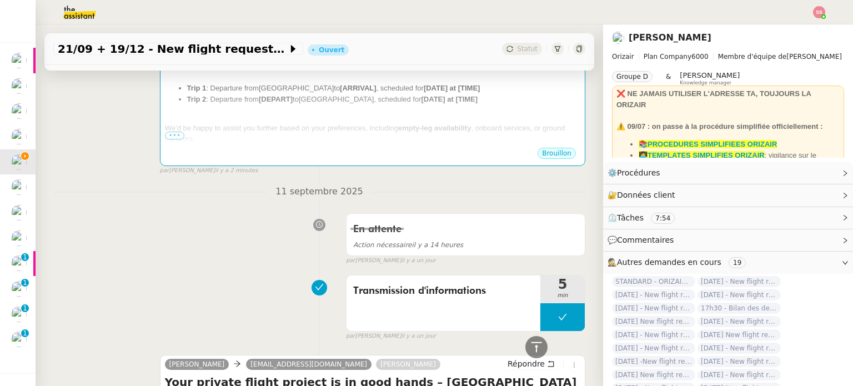
scroll to position [224, 0]
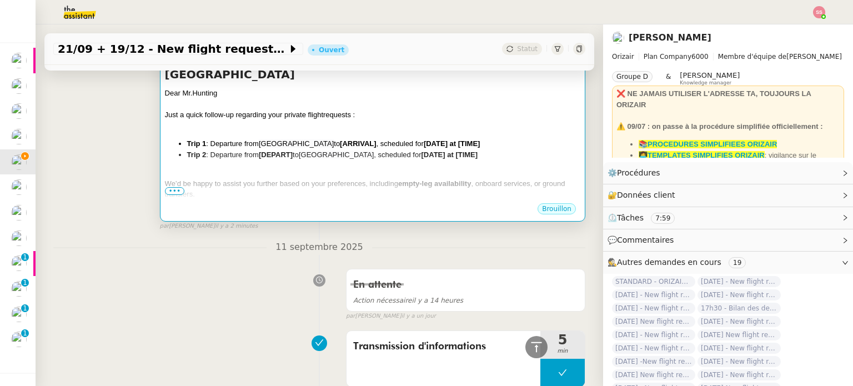
click at [349, 179] on span "We’d be happy to assist you further based on your preferences, including" at bounding box center [281, 183] width 233 height 8
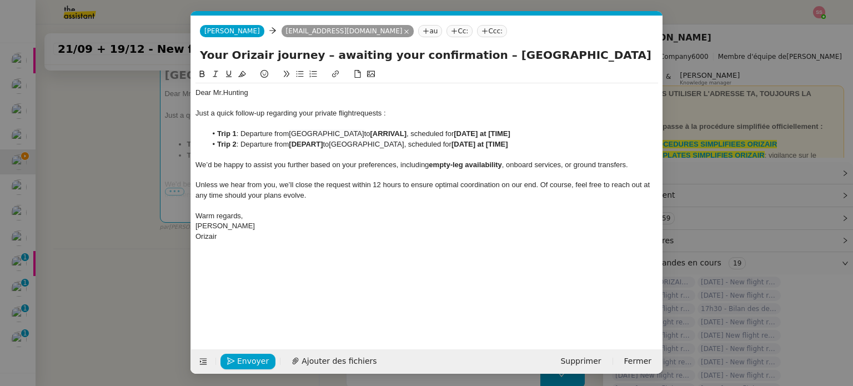
scroll to position [0, 58]
drag, startPoint x: 381, startPoint y: 132, endPoint x: 417, endPoint y: 134, distance: 36.7
click at [417, 134] on li "Trip 1 : Departure from London Heathrow Airport to [ARRIVAL] , scheduled for [D…" at bounding box center [432, 134] width 452 height 10
drag, startPoint x: 326, startPoint y: 143, endPoint x: 291, endPoint y: 142, distance: 35.0
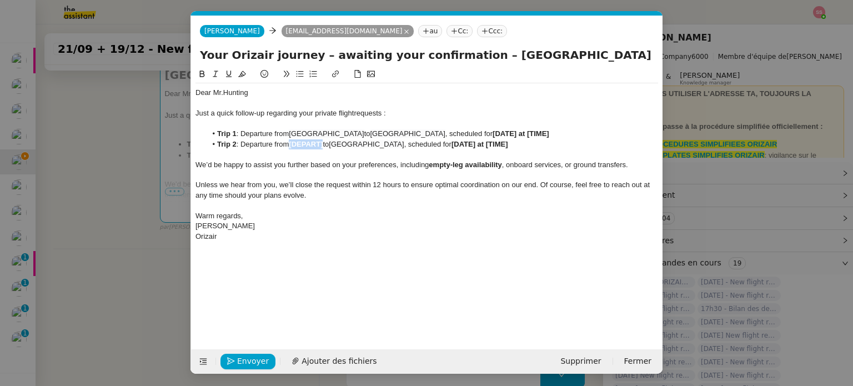
click at [291, 142] on li "Trip 2 : Departure from [DEPART] to London Heathrow Airport , scheduled for [DA…" at bounding box center [432, 144] width 452 height 10
click at [149, 160] on nz-modal-container "relance en Service ✈️Orizair - Relance client ( EN ) à utiliser pour orizair, r…" at bounding box center [426, 193] width 853 height 386
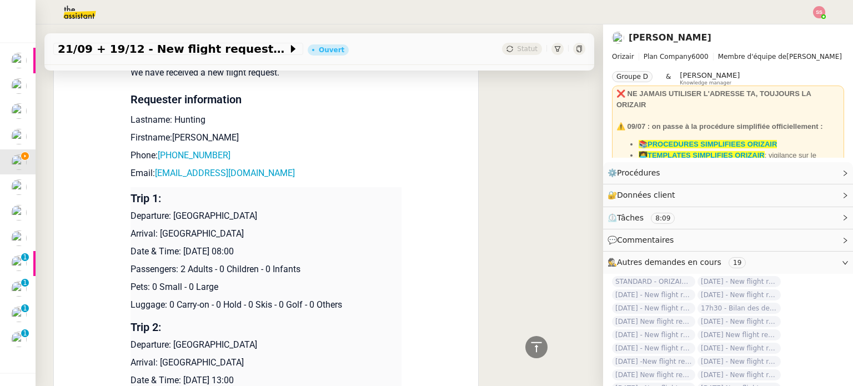
scroll to position [1056, 0]
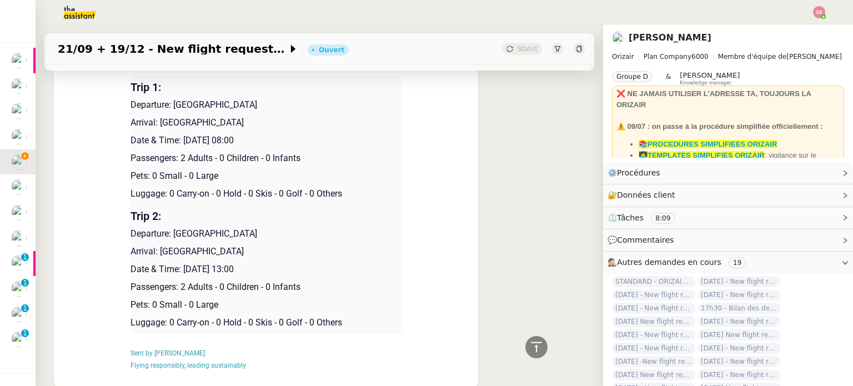
drag, startPoint x: 180, startPoint y: 145, endPoint x: 306, endPoint y: 147, distance: 126.0
click at [306, 147] on p "Date & Time: [DATE] 08:00" at bounding box center [265, 140] width 271 height 13
copy p "19th December 2025 08:00"
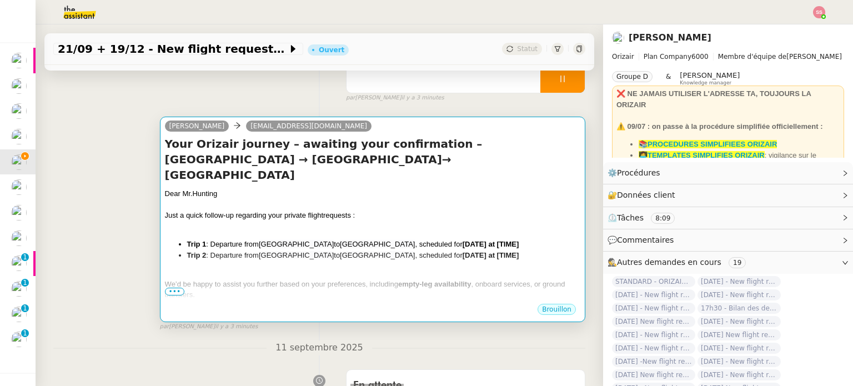
scroll to position [168, 0]
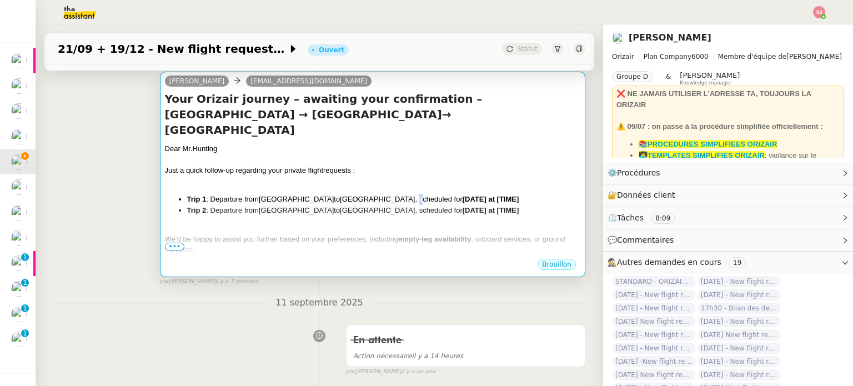
click at [470, 194] on li "Trip 1 : Departure from London Heathrow Airport to Geneva Cointrin Internationa…" at bounding box center [383, 199] width 393 height 11
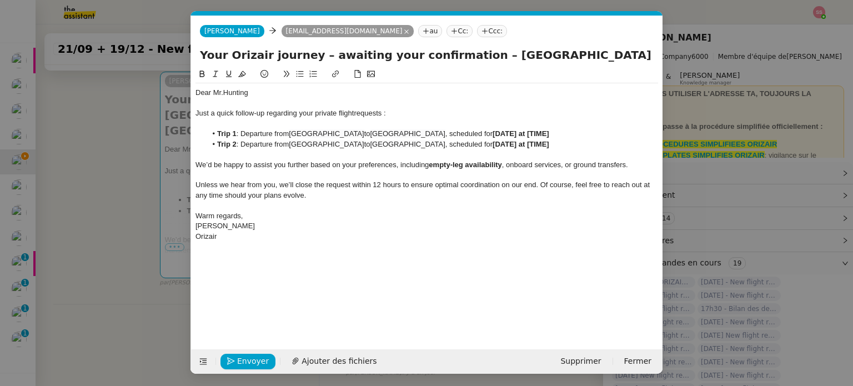
scroll to position [0, 58]
drag, startPoint x: 547, startPoint y: 133, endPoint x: 611, endPoint y: 133, distance: 63.8
click at [611, 133] on li "Trip 1 : Departure from London Heathrow Airport to Geneva Cointrin Internationa…" at bounding box center [432, 134] width 452 height 10
click at [109, 229] on nz-modal-container "relance en Service ✈️Orizair - Relance client ( EN ) à utiliser pour orizair, r…" at bounding box center [426, 193] width 853 height 386
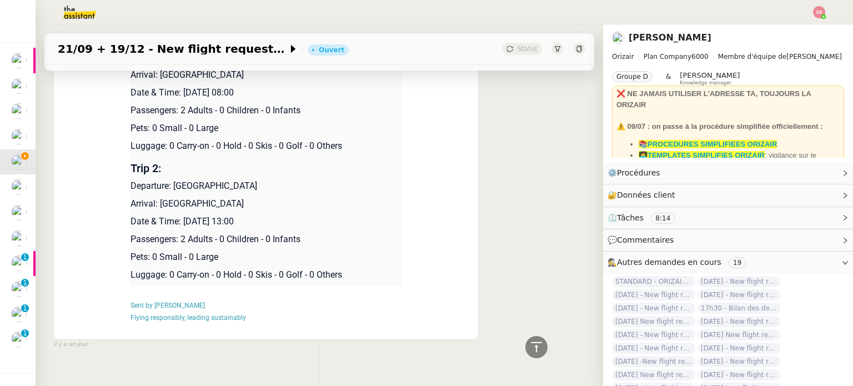
scroll to position [1112, 0]
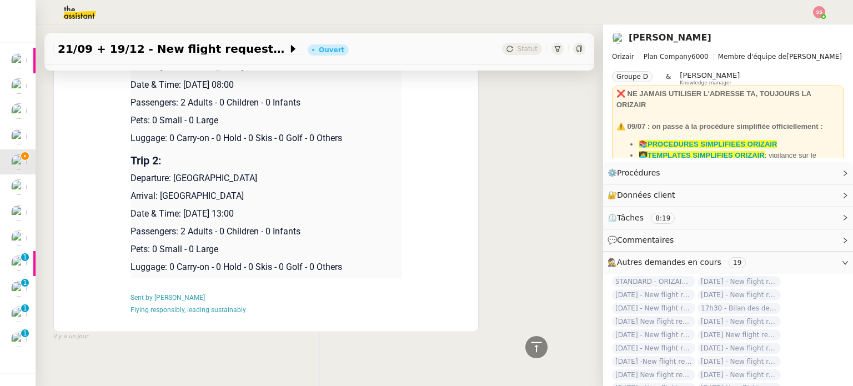
drag, startPoint x: 178, startPoint y: 216, endPoint x: 314, endPoint y: 211, distance: 136.6
click at [314, 211] on p "Date & Time: [DATE] 13:00" at bounding box center [265, 213] width 271 height 13
copy p "21st September 2025 13:00"
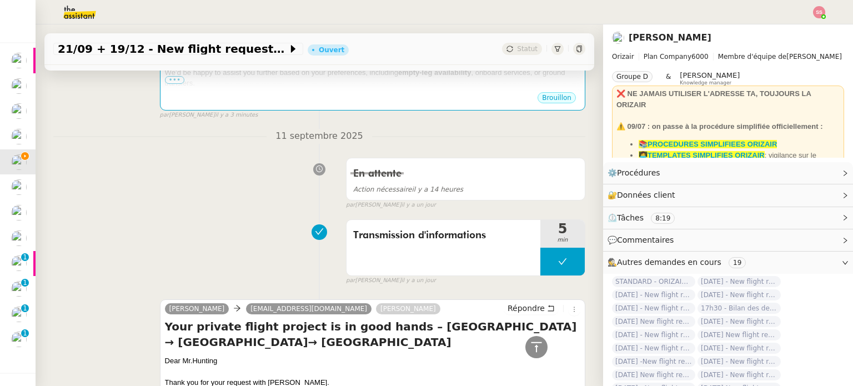
scroll to position [168, 0]
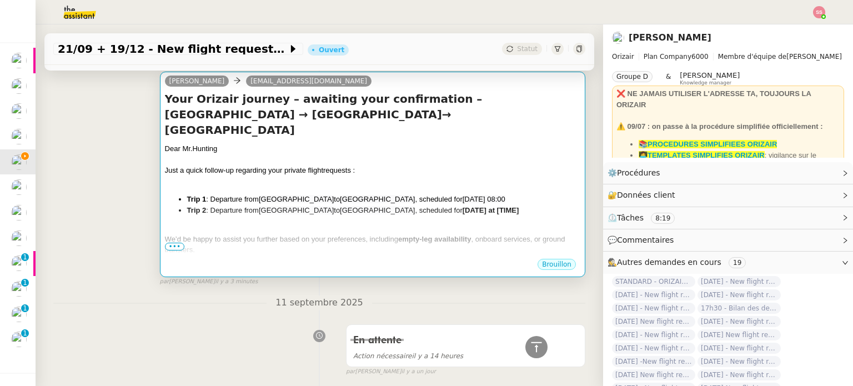
click at [369, 229] on div "Dear Mr.Hunting Just a quick follow-up regarding your private flight requests :…" at bounding box center [372, 237] width 415 height 188
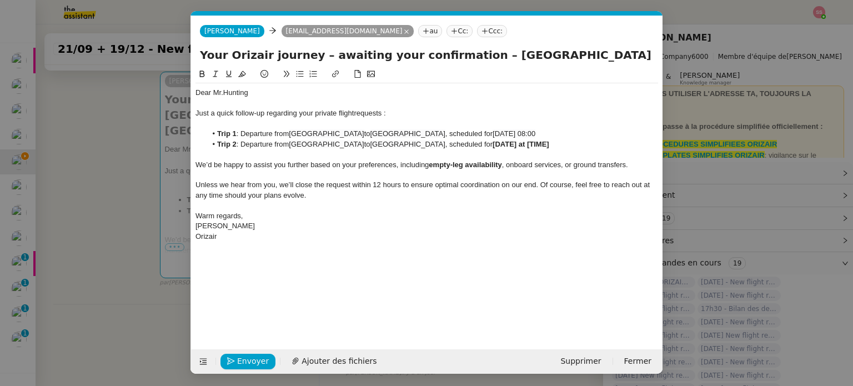
scroll to position [0, 58]
drag, startPoint x: 550, startPoint y: 144, endPoint x: 608, endPoint y: 140, distance: 58.4
click at [608, 140] on li "Trip 2 : Departure from Geneva Cointrin International Airport to London Heathro…" at bounding box center [432, 144] width 452 height 10
drag, startPoint x: 420, startPoint y: 56, endPoint x: 708, endPoint y: 79, distance: 288.5
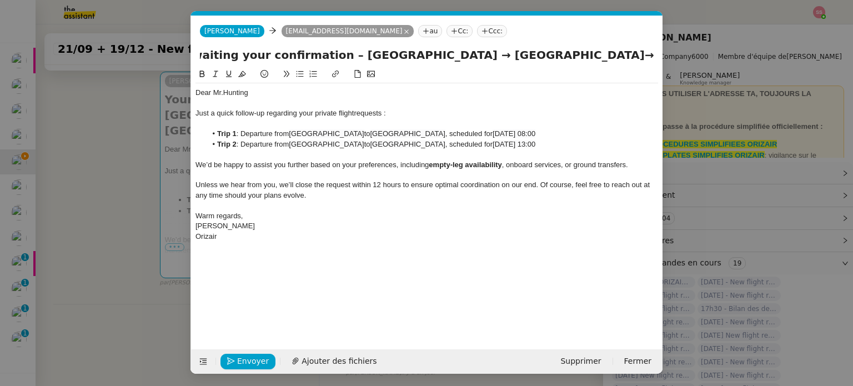
click at [708, 79] on nz-modal-container "relance en Service ✈️Orizair - Relance client ( EN ) à utiliser pour orizair, r…" at bounding box center [426, 193] width 853 height 386
click at [253, 355] on span "Envoyer" at bounding box center [253, 361] width 32 height 13
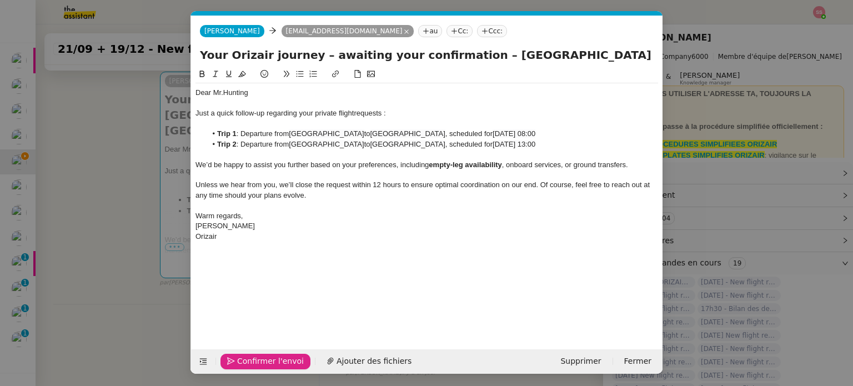
click at [253, 355] on span "Confirmer l'envoi" at bounding box center [270, 361] width 67 height 13
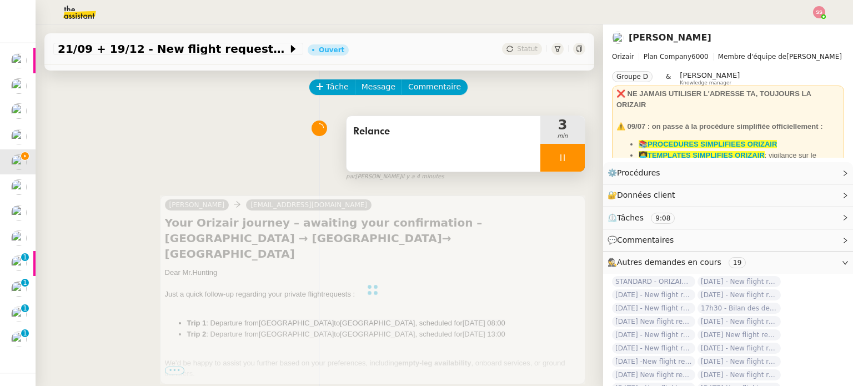
scroll to position [111, 0]
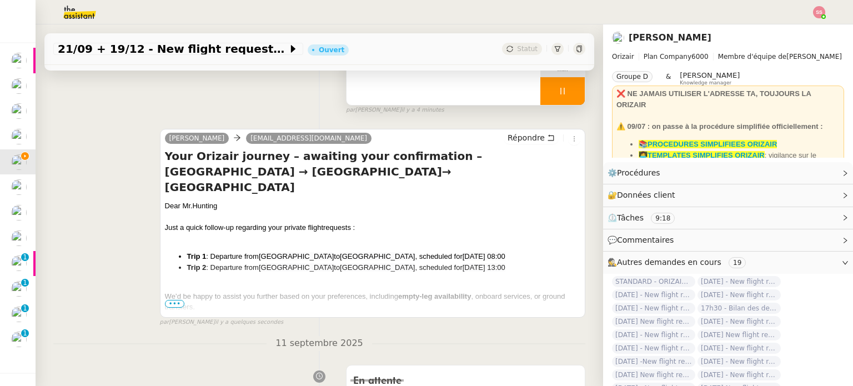
click at [562, 90] on div at bounding box center [562, 91] width 44 height 28
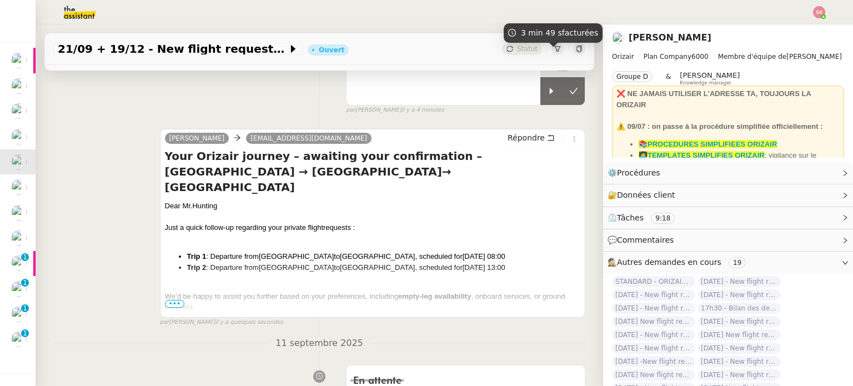
click at [517, 52] on span "Statut" at bounding box center [527, 49] width 21 height 8
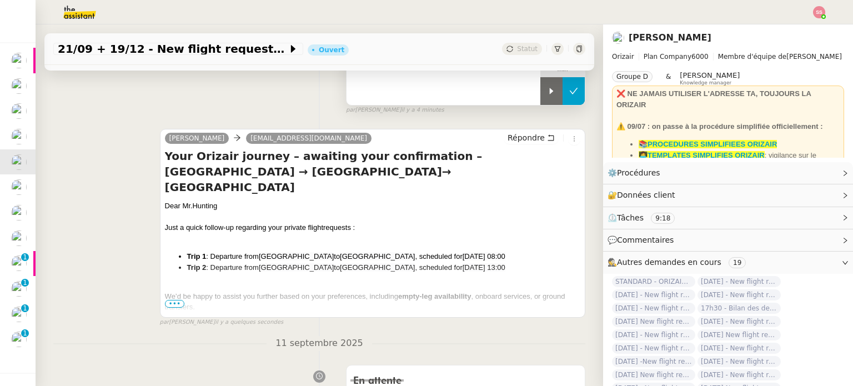
click at [569, 94] on button at bounding box center [573, 91] width 22 height 28
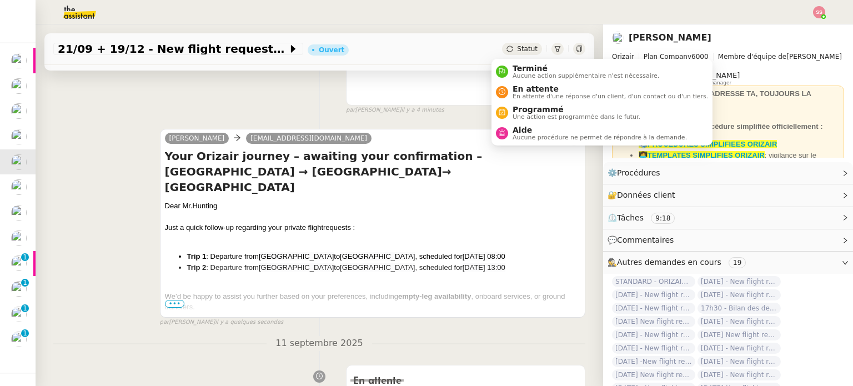
click at [517, 53] on span "Statut" at bounding box center [527, 49] width 21 height 8
click at [526, 90] on span "En attente" at bounding box center [609, 88] width 195 height 9
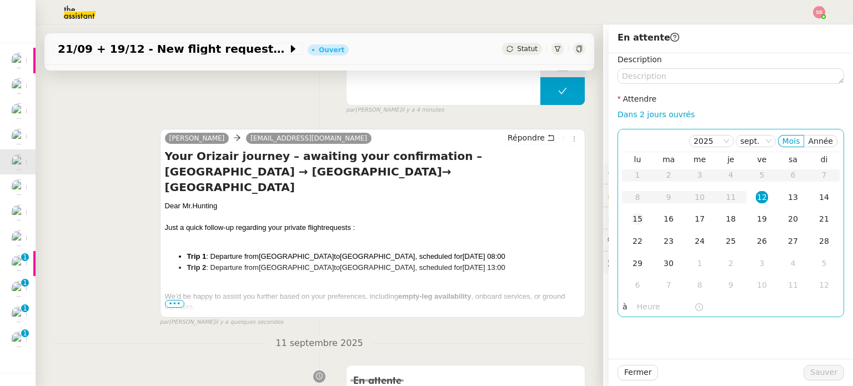
click at [635, 219] on td "15" at bounding box center [637, 219] width 31 height 22
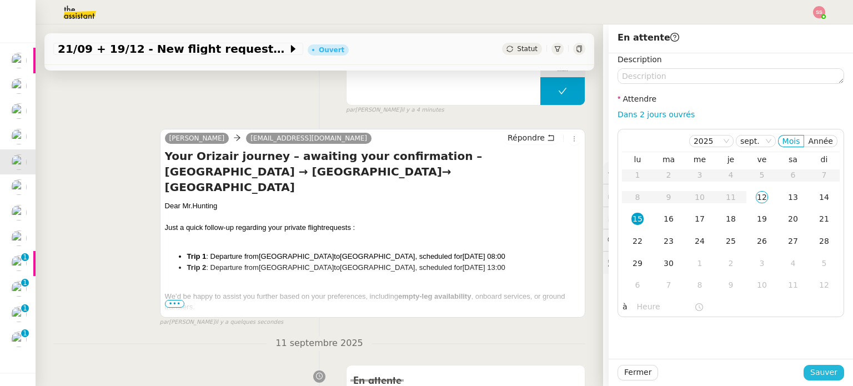
click at [810, 368] on span "Sauver" at bounding box center [823, 372] width 27 height 13
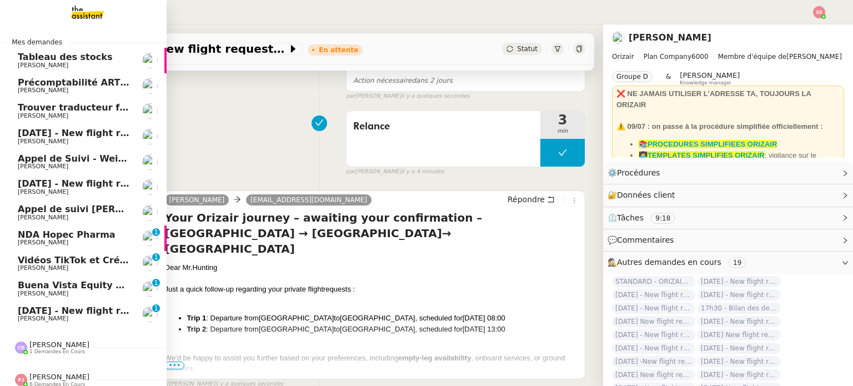
drag, startPoint x: 46, startPoint y: 135, endPoint x: 113, endPoint y: 134, distance: 66.6
click at [47, 135] on span "[DATE] - New flight request - [GEOGRAPHIC_DATA][PERSON_NAME]" at bounding box center [184, 133] width 333 height 11
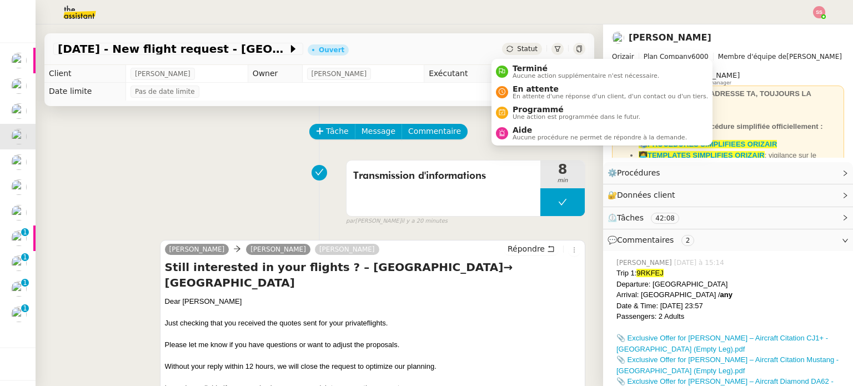
click at [518, 48] on span "Statut" at bounding box center [527, 49] width 21 height 8
click at [540, 130] on span "Aide" at bounding box center [599, 129] width 174 height 9
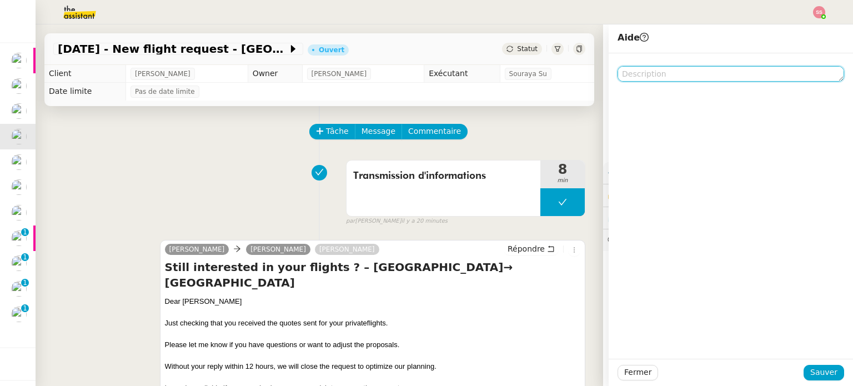
click at [638, 73] on textarea at bounding box center [730, 74] width 226 height 16
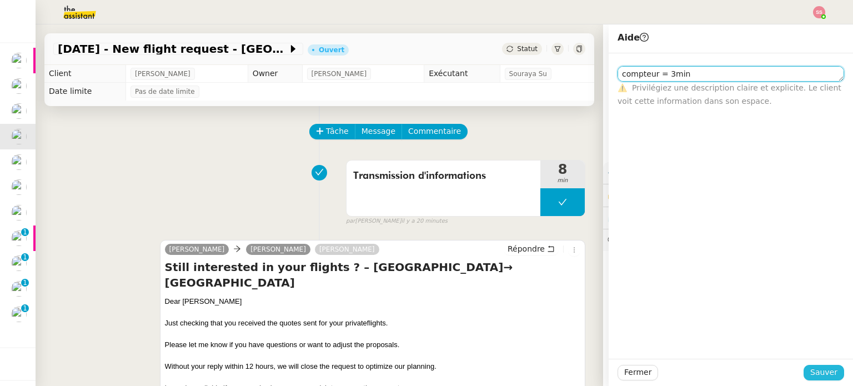
type textarea "compteur = 3min"
click at [825, 367] on span "Sauver" at bounding box center [823, 372] width 27 height 13
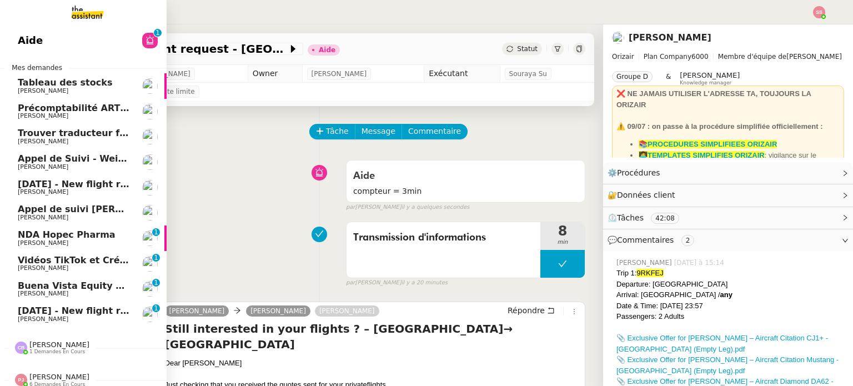
click at [44, 183] on span "[DATE] - New flight request - [PERSON_NAME]" at bounding box center [132, 184] width 229 height 11
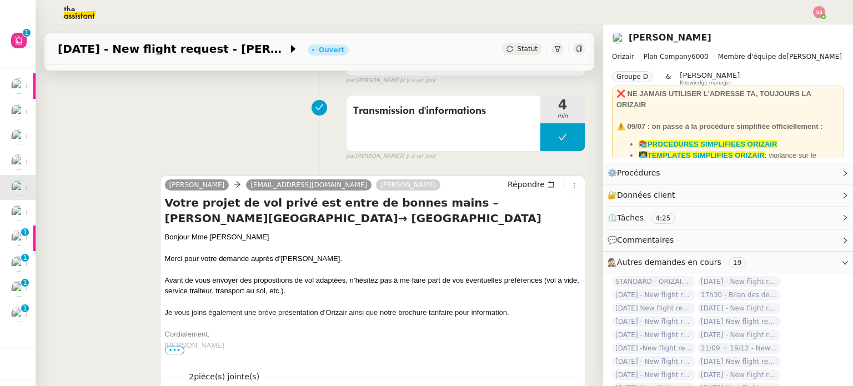
scroll to position [333, 0]
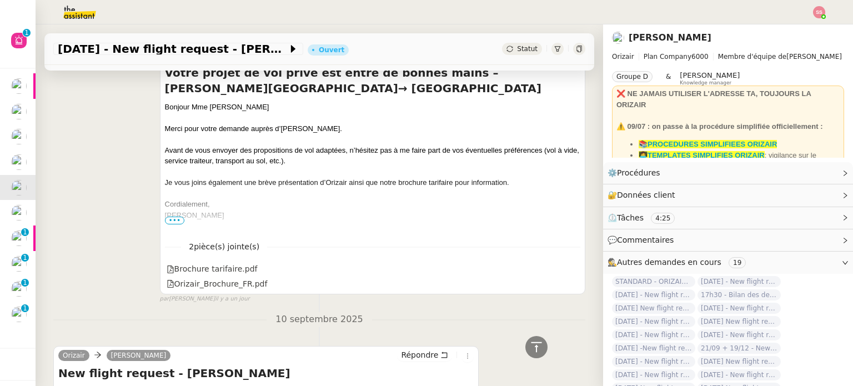
click at [176, 221] on span "•••" at bounding box center [175, 220] width 20 height 8
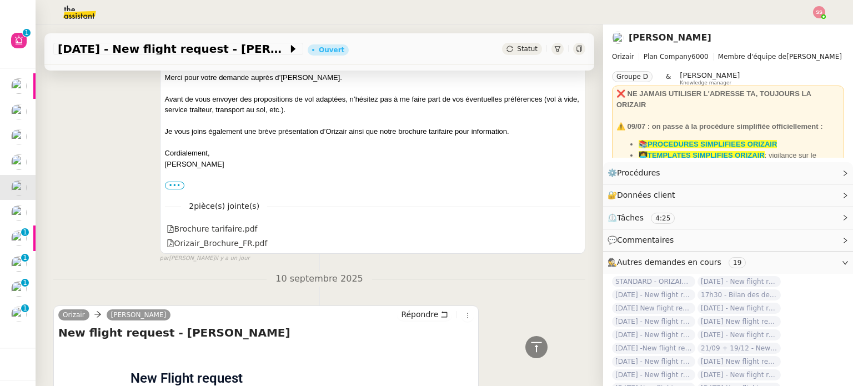
scroll to position [562, 0]
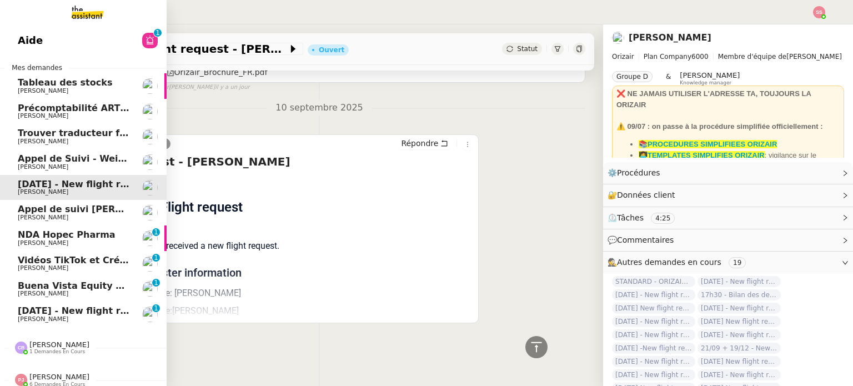
click at [54, 305] on link "20th September 2025 - New flight request - Brian Yoo Louis Frei 0 1 2 3 4 5 6 7…" at bounding box center [83, 314] width 167 height 26
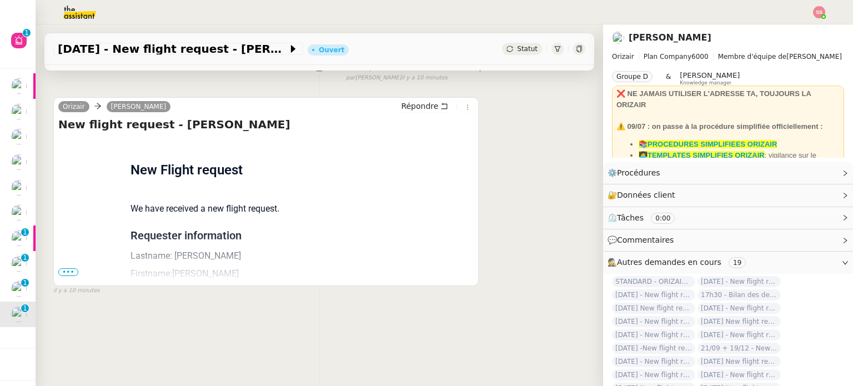
click at [67, 268] on span "•••" at bounding box center [68, 272] width 20 height 8
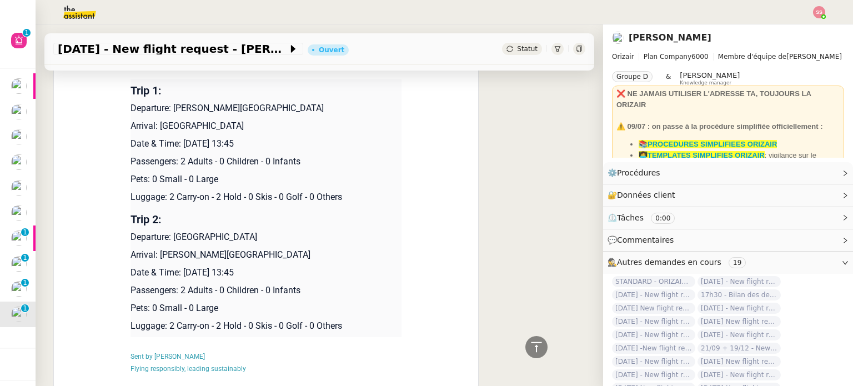
scroll to position [293, 0]
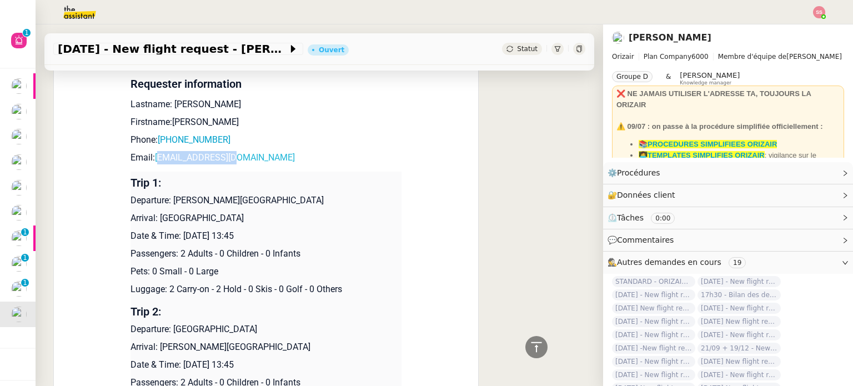
drag, startPoint x: 235, startPoint y: 162, endPoint x: 153, endPoint y: 156, distance: 82.9
click at [153, 156] on p "Email: yoomail@gmail.com" at bounding box center [265, 157] width 271 height 13
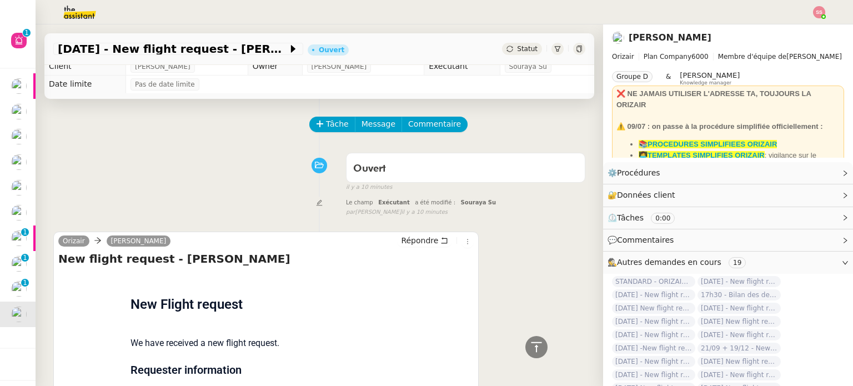
scroll to position [0, 0]
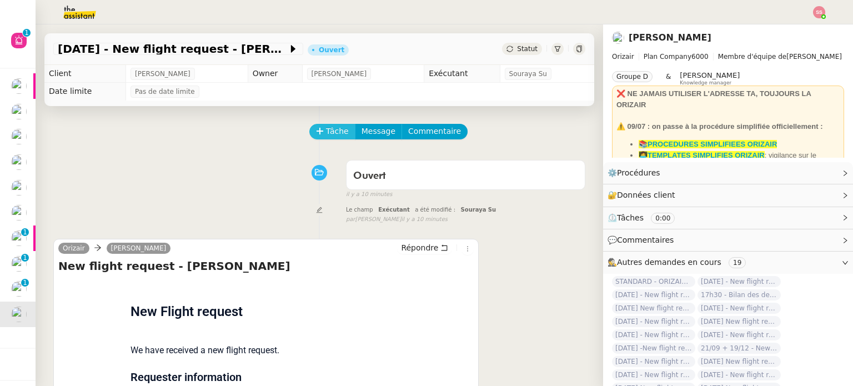
click at [326, 138] on span "Tâche" at bounding box center [337, 131] width 23 height 13
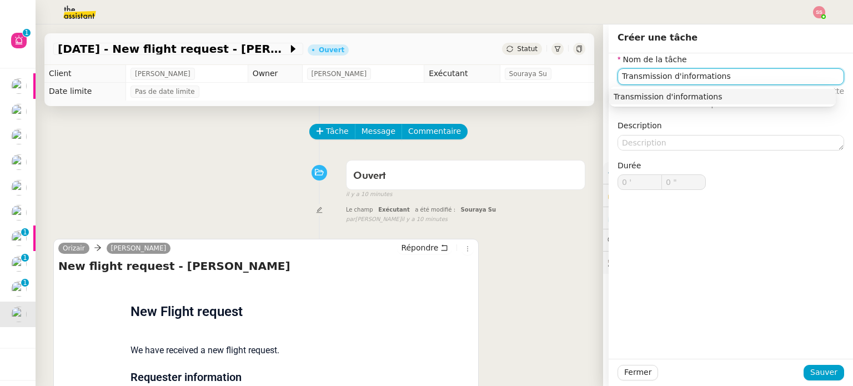
click at [653, 90] on nz-auto-option "Transmission d'informations" at bounding box center [722, 97] width 226 height 16
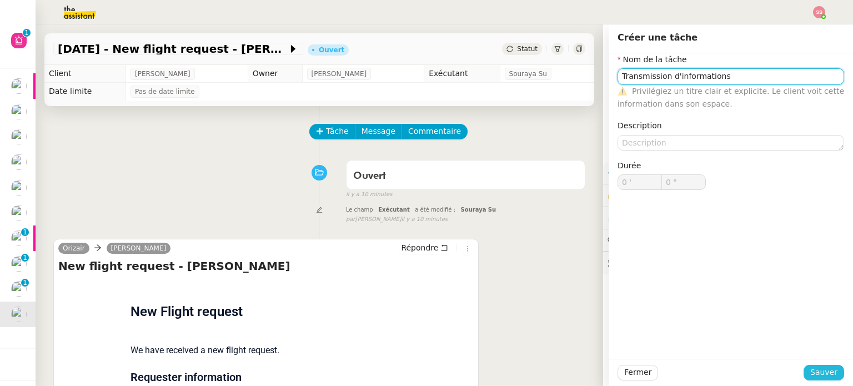
type input "Transmission d'informations"
click at [810, 370] on span "Sauver" at bounding box center [823, 372] width 27 height 13
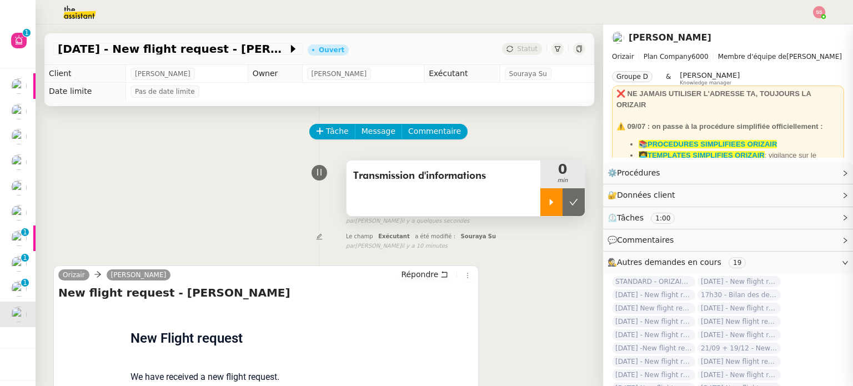
click at [540, 197] on div at bounding box center [551, 202] width 22 height 28
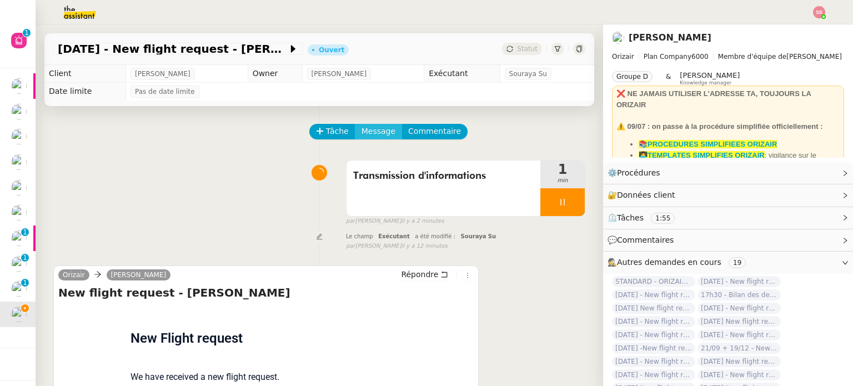
click at [367, 133] on span "Message" at bounding box center [378, 131] width 34 height 13
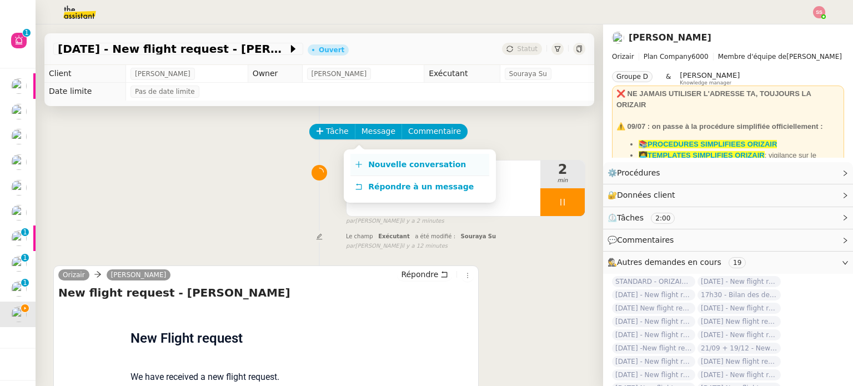
click at [384, 160] on span "Nouvelle conversation" at bounding box center [417, 164] width 98 height 9
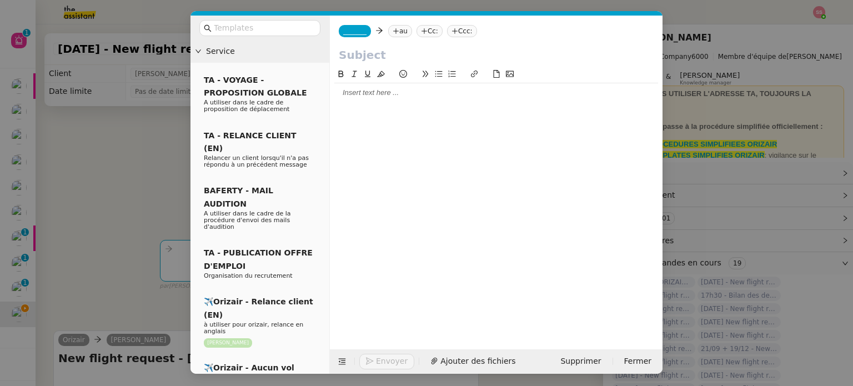
click at [393, 31] on icon at bounding box center [396, 31] width 6 height 1
paste input "Relance 12/09 13h32"
type input "Relance 12/09 13h32"
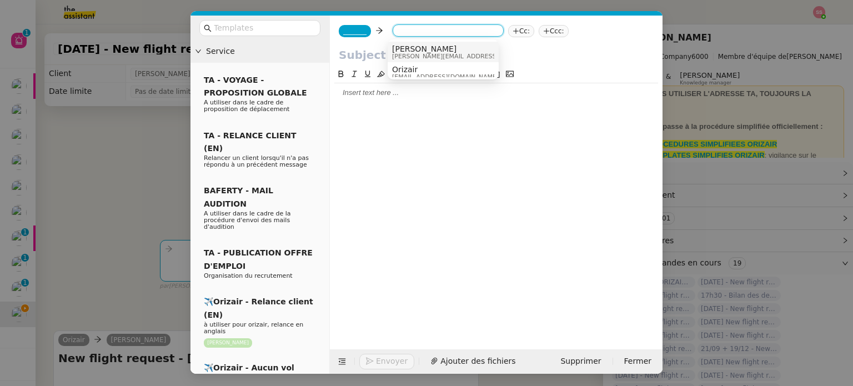
click at [153, 164] on nz-modal-container "Service TA - VOYAGE - PROPOSITION GLOBALE A utiliser dans le cadre de propositi…" at bounding box center [426, 193] width 853 height 386
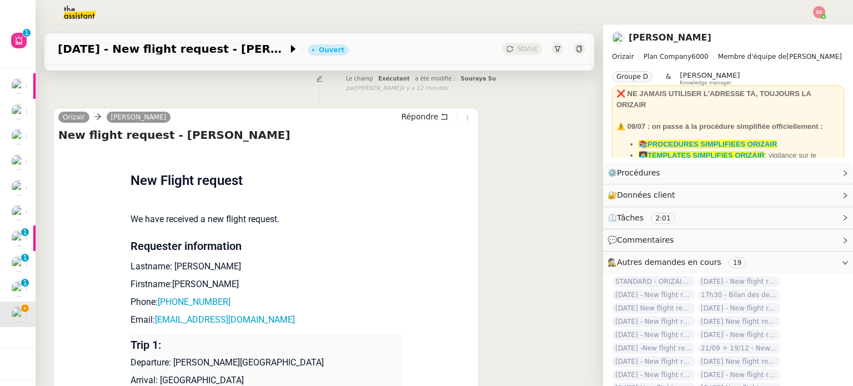
scroll to position [333, 0]
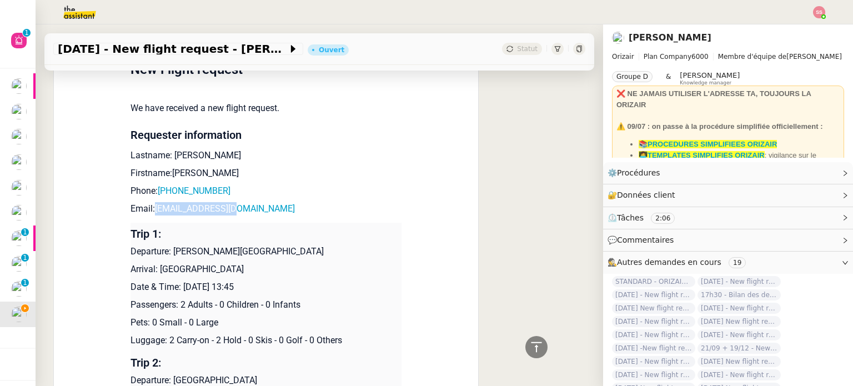
drag, startPoint x: 237, startPoint y: 210, endPoint x: 149, endPoint y: 208, distance: 88.3
click at [149, 208] on p "Email: yoomail@gmail.com" at bounding box center [265, 208] width 271 height 13
copy link "yoomail@gmail.com"
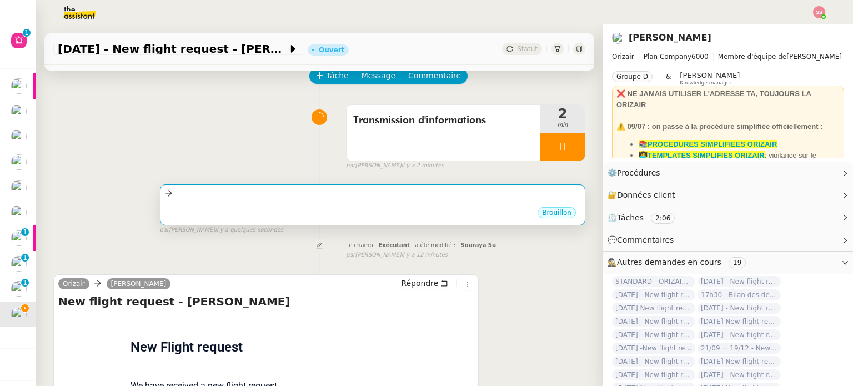
click at [323, 213] on div "Brouillon" at bounding box center [372, 214] width 415 height 17
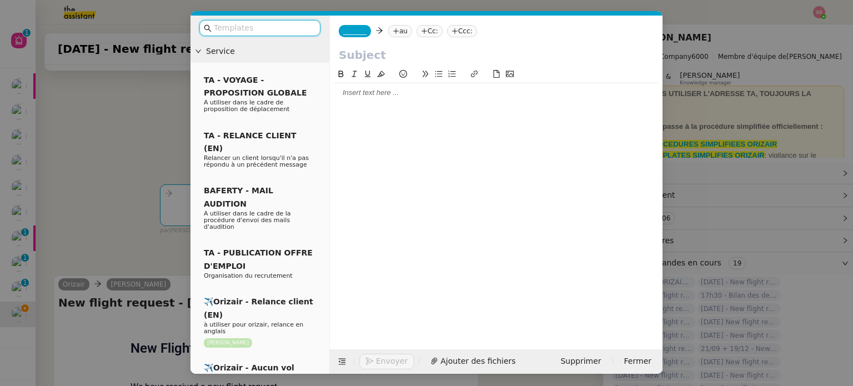
click at [396, 33] on nz-tag "au" at bounding box center [400, 31] width 24 height 12
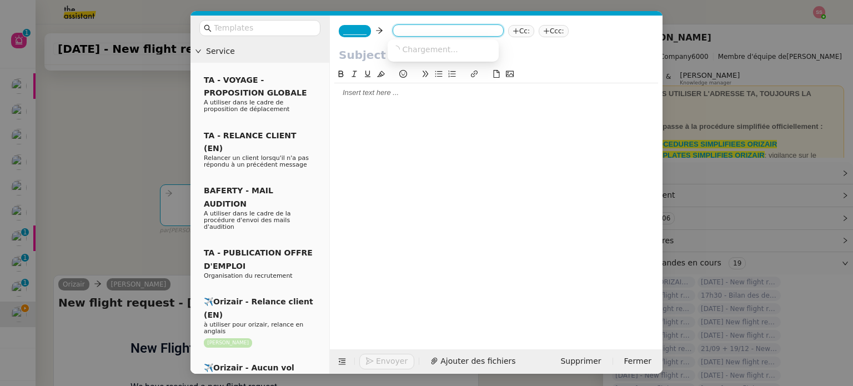
paste input "yoomail@gmail.com"
type input "yoomail@gmail.com"
click at [462, 48] on div "yoomail@gmail.com" at bounding box center [464, 48] width 144 height 9
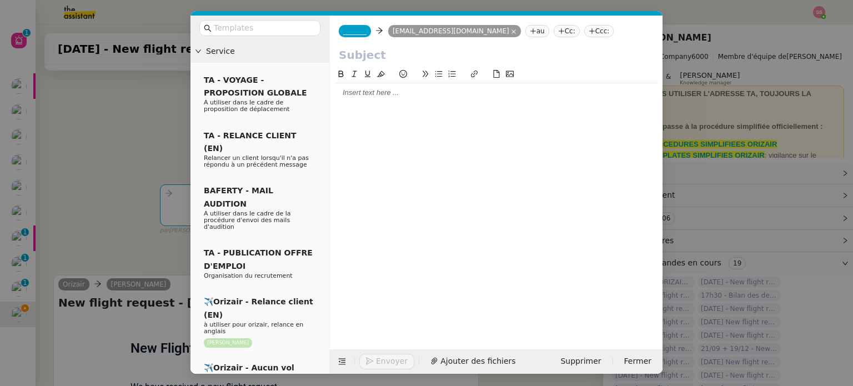
click at [584, 28] on nz-tag "Ccc:" at bounding box center [599, 31] width 30 height 12
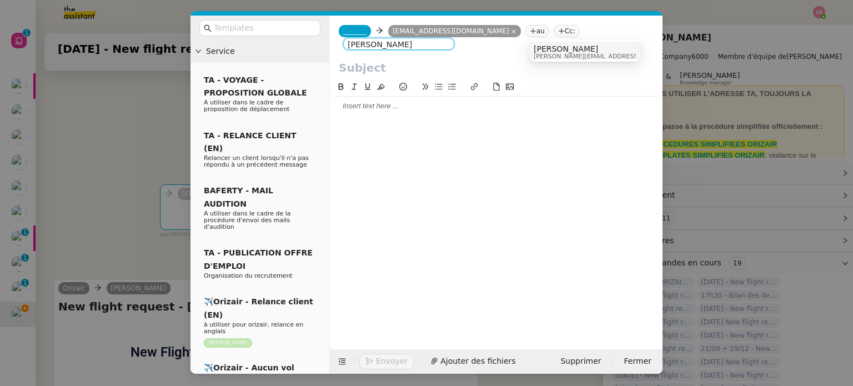
type input "[PERSON_NAME]"
click at [561, 53] on span "[PERSON_NAME][EMAIL_ADDRESS][DOMAIN_NAME]" at bounding box center [612, 56] width 158 height 6
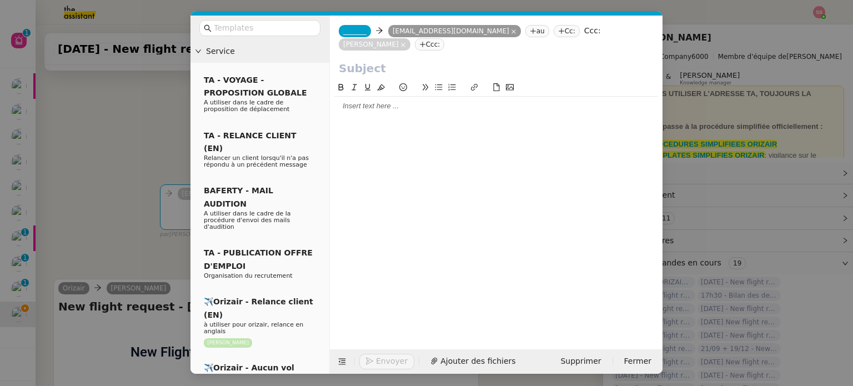
click at [350, 33] on span "_______" at bounding box center [354, 31] width 23 height 8
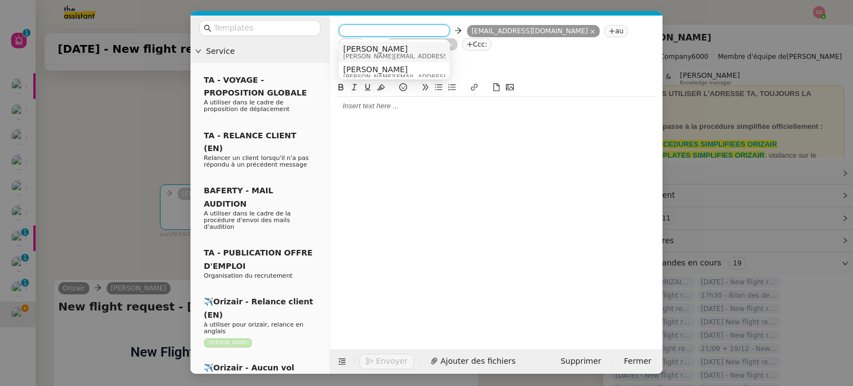
click at [372, 49] on span "[PERSON_NAME]" at bounding box center [422, 48] width 158 height 9
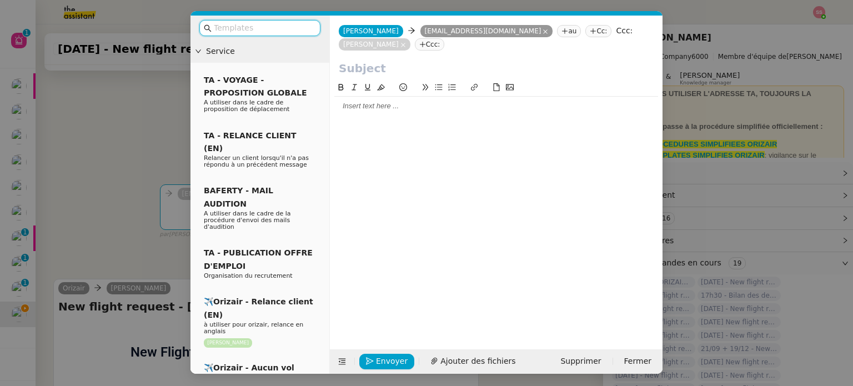
click at [285, 24] on input "text" at bounding box center [264, 28] width 100 height 13
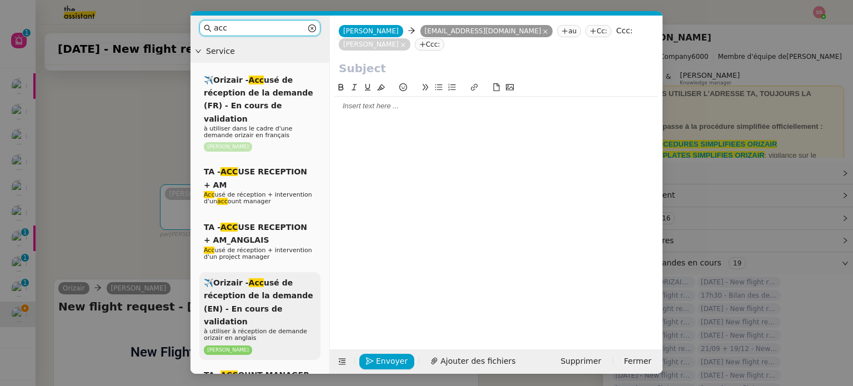
type input "acc"
click at [273, 288] on span "✈️Orizair - Acc usé de réception de la demande (EN) - En cours de validation" at bounding box center [258, 302] width 109 height 48
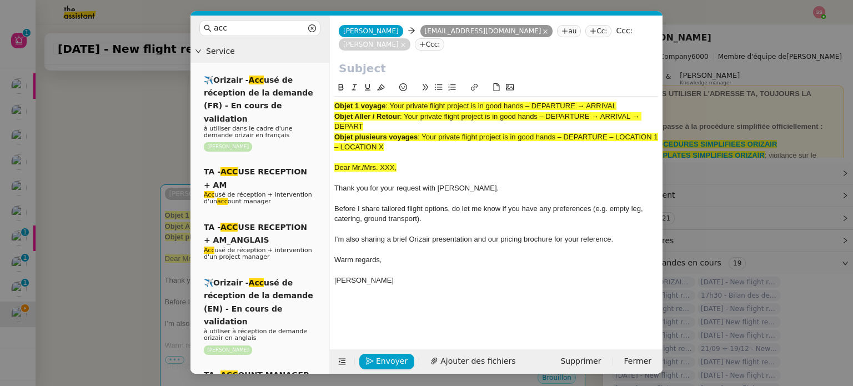
drag, startPoint x: 406, startPoint y: 102, endPoint x: 412, endPoint y: 110, distance: 10.8
click at [412, 112] on div "Objet Aller / Retour : Your private flight project is in good hands – DEPARTURE…" at bounding box center [496, 122] width 324 height 21
copy span "Your private flight project is in good hands – DEPARTURE → ARRIVAL → DEPART"
click at [380, 60] on input "text" at bounding box center [496, 68] width 315 height 17
paste input "Your private flight project is in good hands – DEPARTURE → ARRIVAL → DEPART"
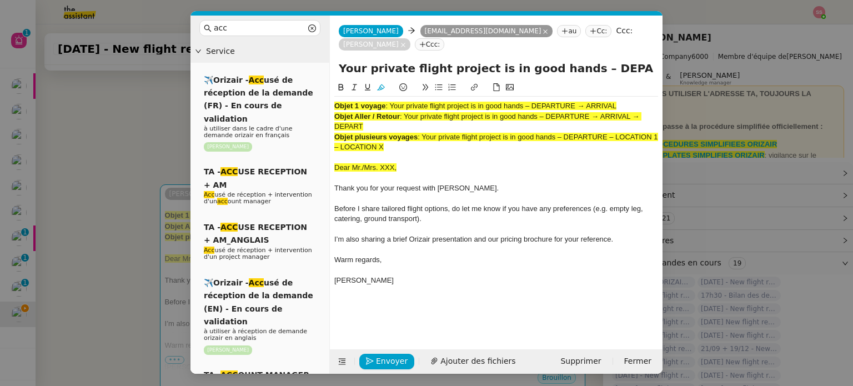
scroll to position [0, 105]
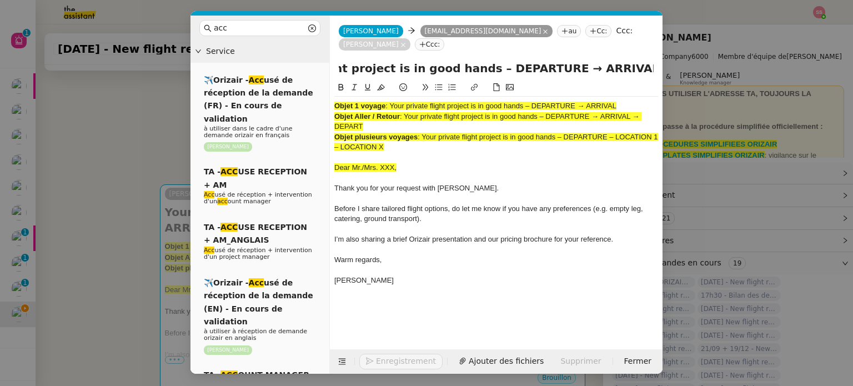
type input "Your private flight project is in good hands – DEPARTURE → ARRIVAL → DEPART"
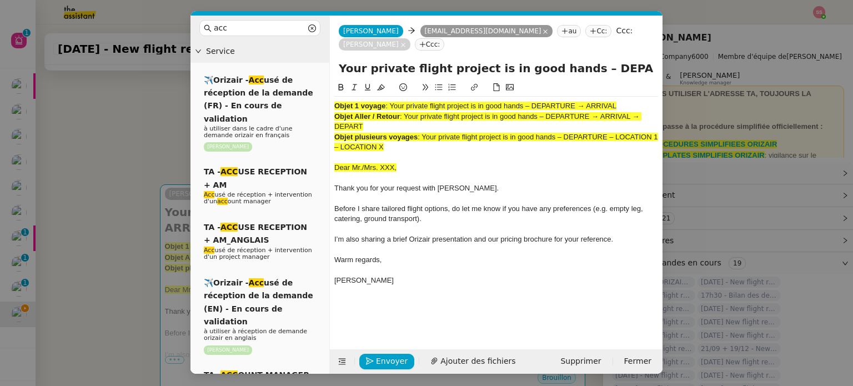
drag, startPoint x: 400, startPoint y: 135, endPoint x: 328, endPoint y: 85, distance: 87.3
click at [328, 85] on nz-layout "acc Service ✈️Orizair - Acc usé de réception de la demande (FR) - En cours de v…" at bounding box center [426, 195] width 472 height 358
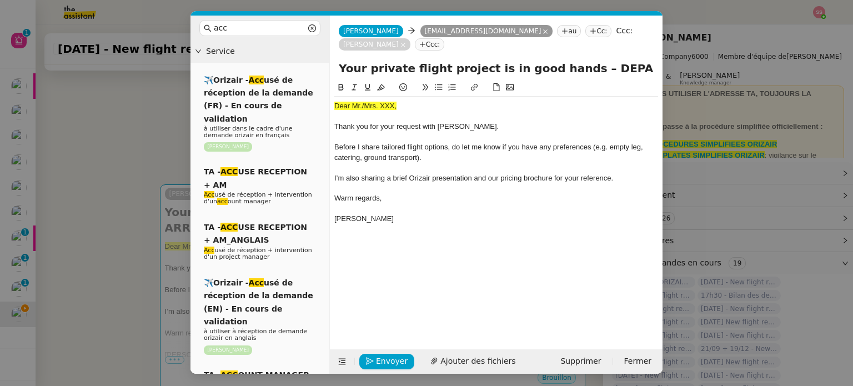
click at [114, 185] on nz-modal-container "acc Service ✈️Orizair - Acc usé de réception de la demande (FR) - En cours de v…" at bounding box center [426, 193] width 853 height 386
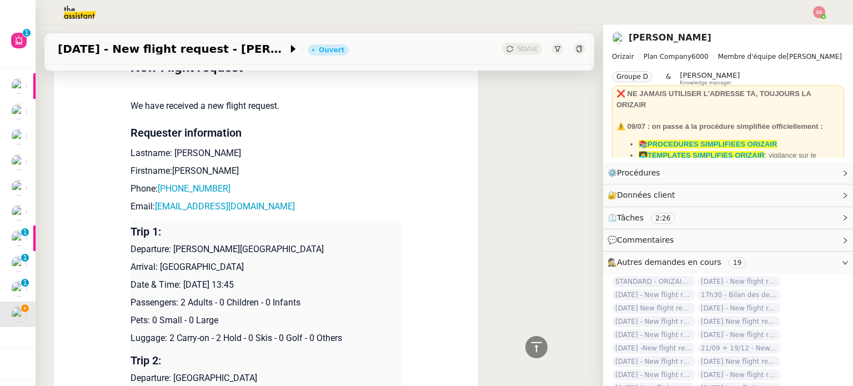
scroll to position [500, 0]
drag, startPoint x: 188, startPoint y: 145, endPoint x: 163, endPoint y: 142, distance: 25.2
click at [163, 147] on p "Lastname: Yoo" at bounding box center [265, 153] width 271 height 13
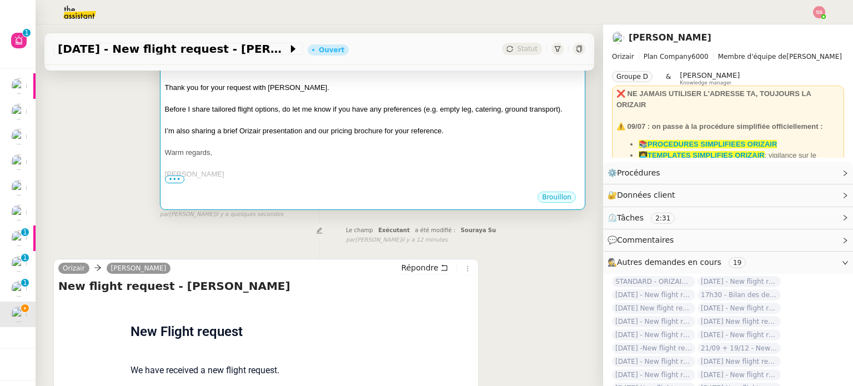
scroll to position [222, 0]
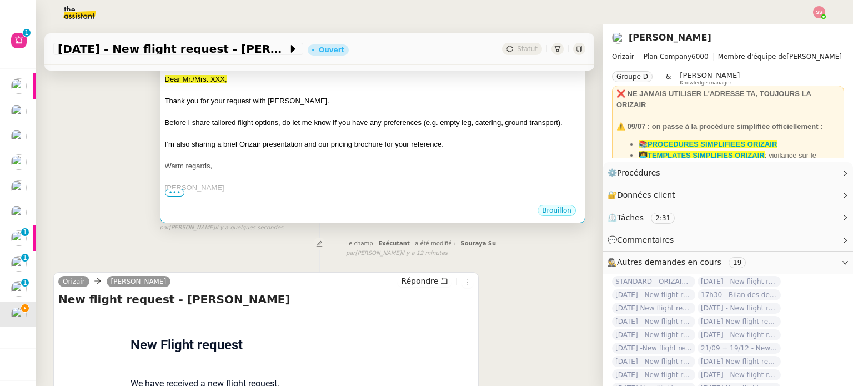
click at [273, 140] on span "I’m also sharing a brief Orizair presentation and our pricing brochure for your…" at bounding box center [304, 144] width 279 height 8
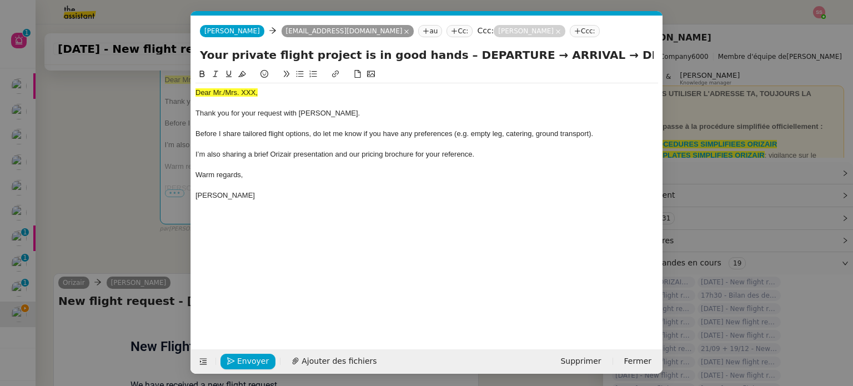
scroll to position [0, 34]
drag, startPoint x: 261, startPoint y: 95, endPoint x: 178, endPoint y: 95, distance: 83.3
click at [178, 95] on nz-modal-container "acc Service ✈️Orizair - Acc usé de réception de la demande (FR) - En cours de v…" at bounding box center [426, 193] width 853 height 386
click at [244, 74] on icon at bounding box center [242, 74] width 8 height 6
click at [273, 95] on div "Dear Mr./Mrs. XXX," at bounding box center [426, 93] width 462 height 10
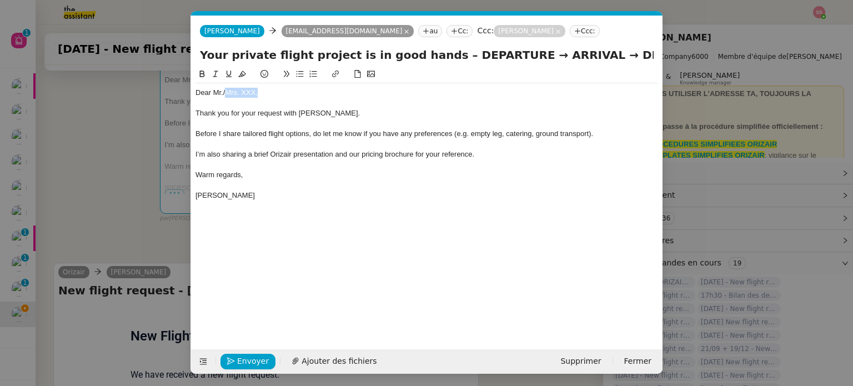
drag, startPoint x: 263, startPoint y: 95, endPoint x: 224, endPoint y: 95, distance: 38.3
click at [224, 95] on div "Dear Mr./Mrs. XXX," at bounding box center [426, 93] width 462 height 10
click at [226, 94] on div "Dear Mr./: Yoo" at bounding box center [426, 93] width 462 height 10
click at [301, 356] on span "Ajouter des fichiers" at bounding box center [338, 361] width 75 height 13
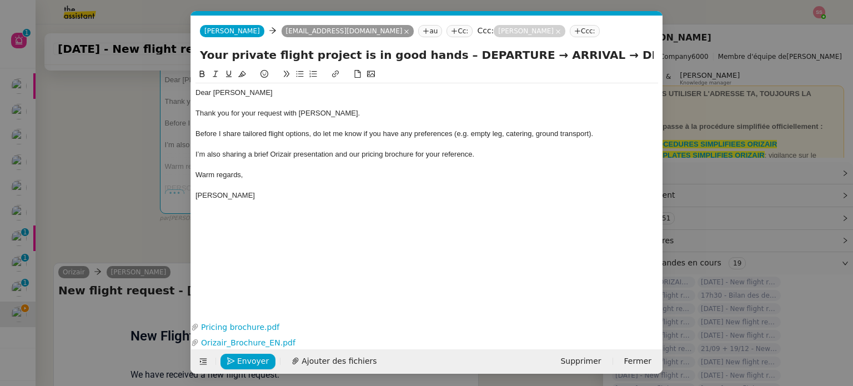
click at [143, 188] on nz-modal-container "acc Service ✈️Orizair - Acc usé de réception de la demande (FR) - En cours de v…" at bounding box center [426, 193] width 853 height 386
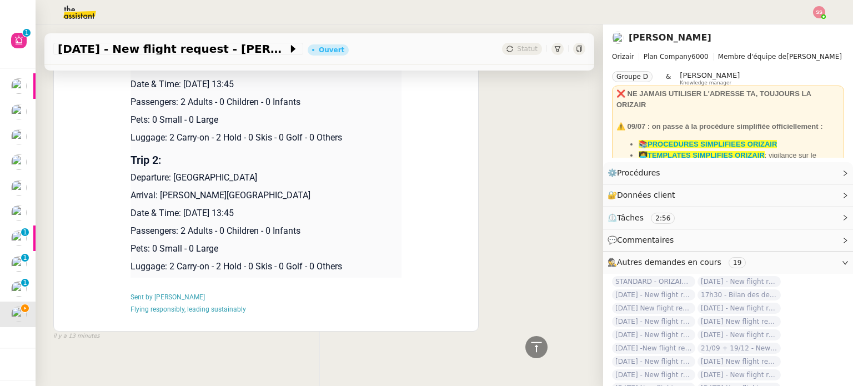
scroll to position [638, 0]
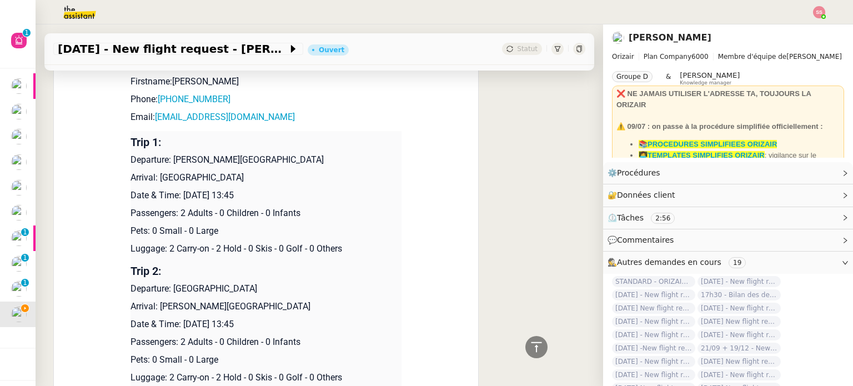
drag, startPoint x: 169, startPoint y: 148, endPoint x: 370, endPoint y: 150, distance: 201.0
click at [370, 153] on p "Departure: [PERSON_NAME][GEOGRAPHIC_DATA]" at bounding box center [265, 159] width 271 height 13
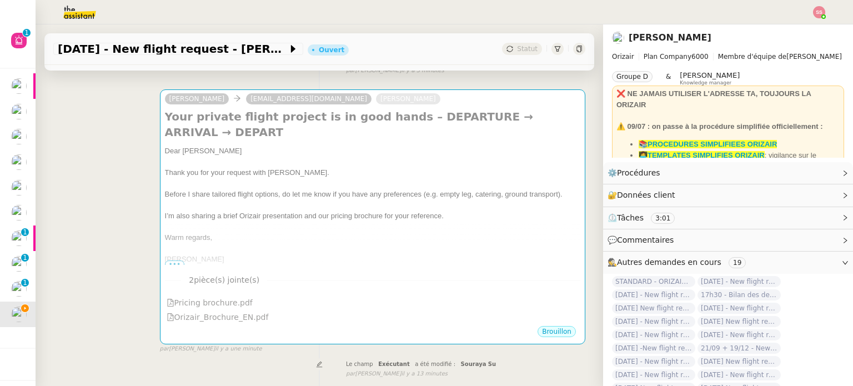
scroll to position [139, 0]
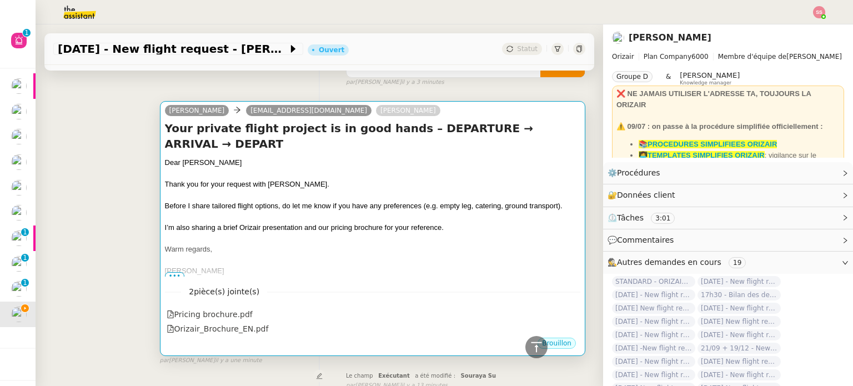
click at [326, 179] on div "Thank you for your request with [PERSON_NAME]." at bounding box center [372, 184] width 415 height 11
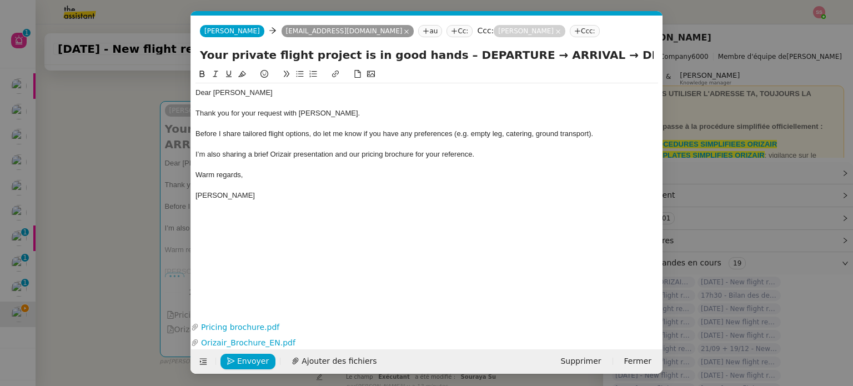
scroll to position [0, 34]
drag, startPoint x: 500, startPoint y: 55, endPoint x: 435, endPoint y: 57, distance: 65.5
click at [435, 57] on input "Your private flight project is in good hands – DEPARTURE → ARRIVAL → DEPART" at bounding box center [427, 55] width 454 height 17
paste input "[PERSON_NAME][GEOGRAPHIC_DATA]"
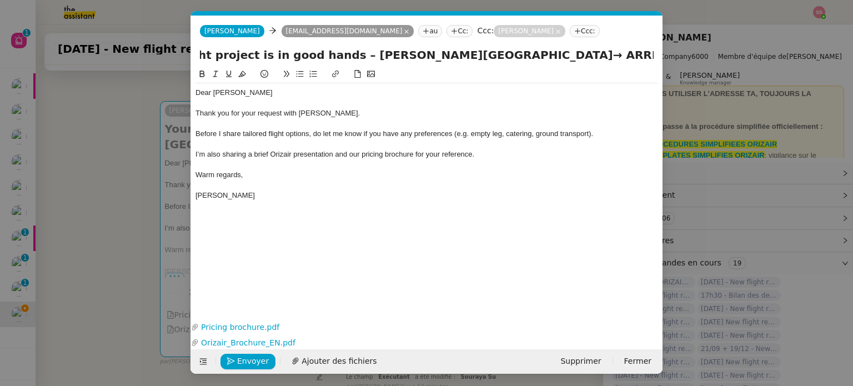
drag, startPoint x: 599, startPoint y: 57, endPoint x: 657, endPoint y: 64, distance: 58.7
click at [657, 64] on div "Your private flight project is in good hands – Charles de Gaulle International …" at bounding box center [426, 57] width 471 height 21
click at [611, 54] on input "Your private flight project is in good hands – Charles de Gaulle International …" at bounding box center [427, 55] width 454 height 17
drag, startPoint x: 609, startPoint y: 54, endPoint x: 667, endPoint y: 59, distance: 58.5
click at [667, 59] on nz-modal-container "acc Service ✈️Orizair - Acc usé de réception de la demande (FR) - En cours de v…" at bounding box center [426, 193] width 853 height 386
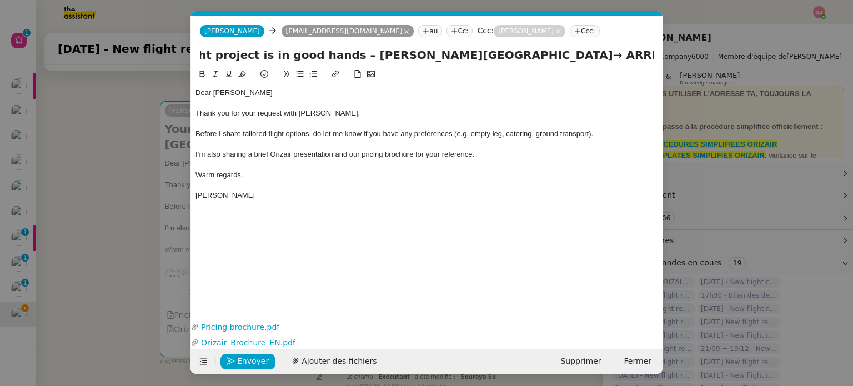
paste input "[PERSON_NAME][GEOGRAPHIC_DATA]"
type input "Your private flight project is in good hands – Charles de Gaulle International …"
click at [172, 169] on nz-modal-container "acc Service ✈️Orizair - Acc usé de réception de la demande (FR) - En cours de v…" at bounding box center [426, 193] width 853 height 386
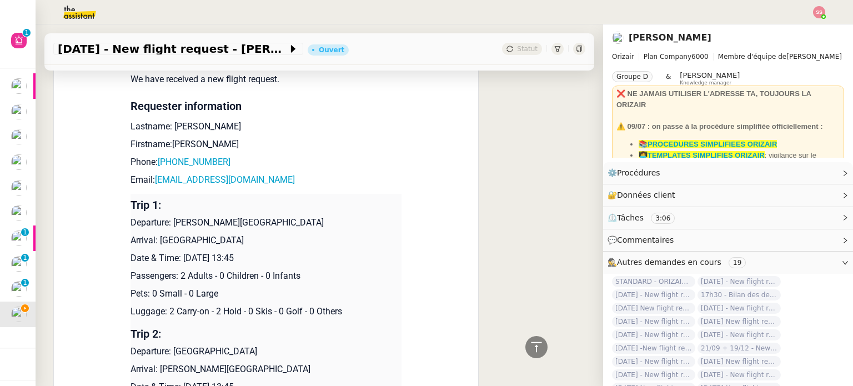
scroll to position [694, 0]
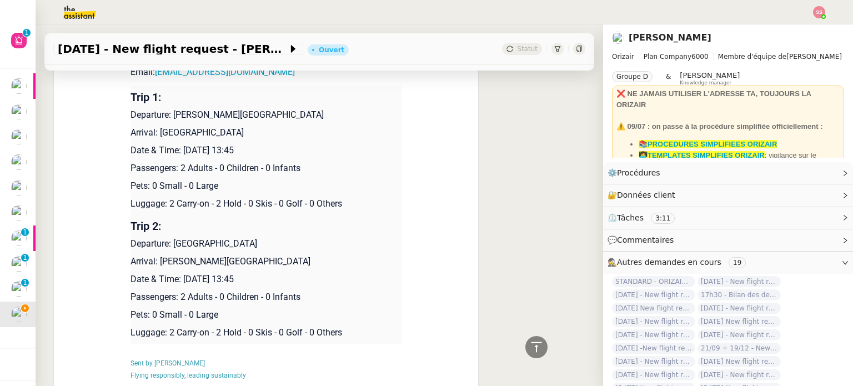
drag, startPoint x: 153, startPoint y: 123, endPoint x: 260, endPoint y: 123, distance: 107.1
click at [260, 126] on p "Arrival: [GEOGRAPHIC_DATA]" at bounding box center [265, 132] width 271 height 13
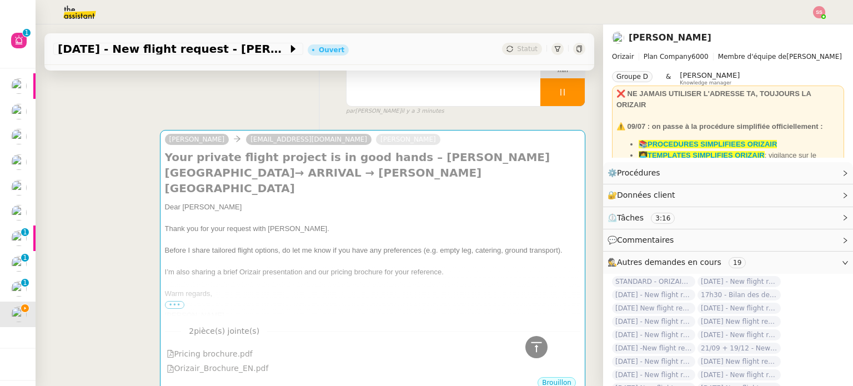
scroll to position [28, 0]
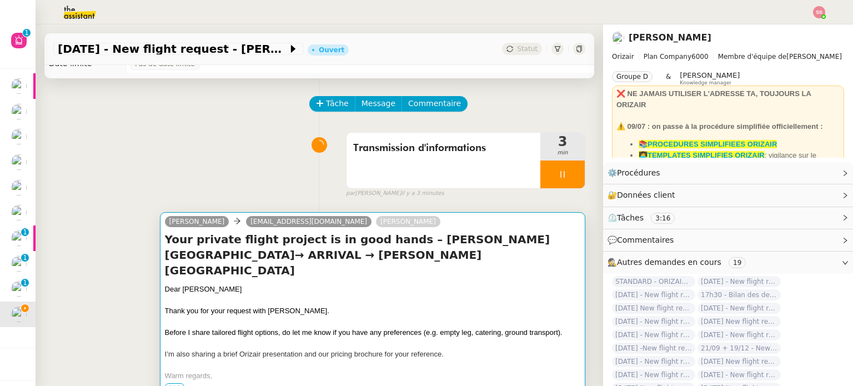
click at [337, 260] on h4 "Your private flight project is in good hands – Charles de Gaulle International …" at bounding box center [372, 254] width 415 height 47
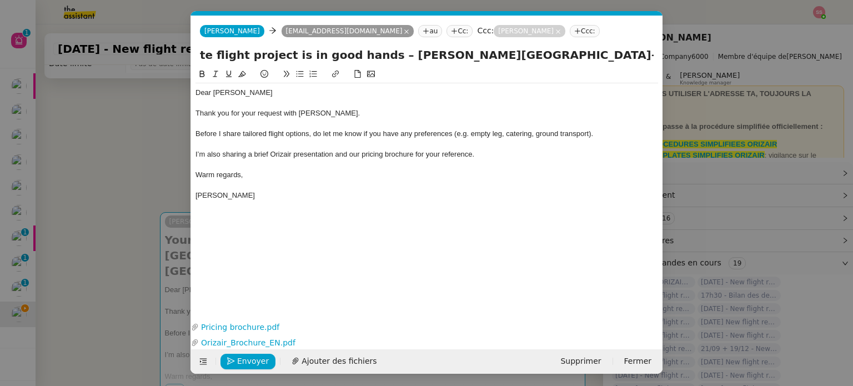
scroll to position [0, 233]
drag, startPoint x: 579, startPoint y: 57, endPoint x: 544, endPoint y: 68, distance: 36.9
click at [544, 68] on form "Josephine Josephine yoomail@gmail.com au Cc: Ccc: Louis Frei Ccc: Your private …" at bounding box center [426, 195] width 472 height 358
click at [461, 56] on input "Your private flight project is in good hands – Charles de Gaulle International …" at bounding box center [427, 55] width 454 height 17
drag, startPoint x: 462, startPoint y: 56, endPoint x: 424, endPoint y: 57, distance: 37.8
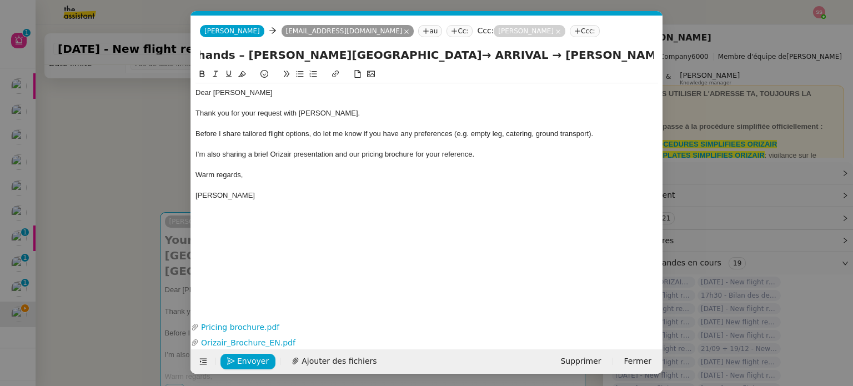
click at [424, 57] on input "Your private flight project is in good hands – Charles de Gaulle International …" at bounding box center [427, 55] width 454 height 17
paste input "[GEOGRAPHIC_DATA]"
drag, startPoint x: 376, startPoint y: 57, endPoint x: 675, endPoint y: 80, distance: 300.1
click at [675, 80] on nz-modal-container "acc Service ✈️Orizair - Acc usé de réception de la demande (FR) - En cours de v…" at bounding box center [426, 193] width 853 height 386
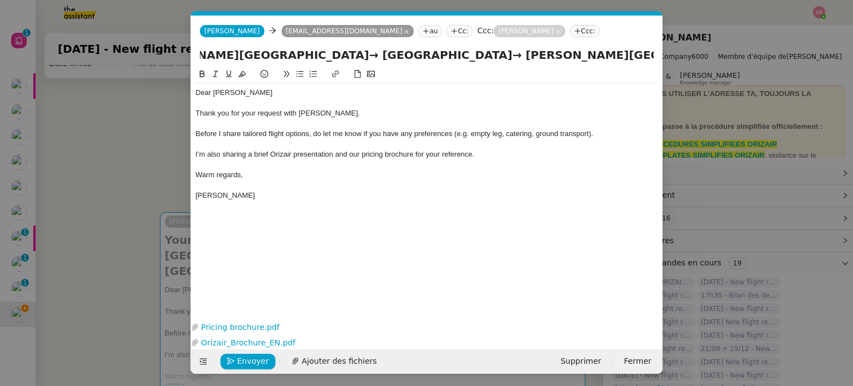
type input "Your private flight project is in good hands – Charles de Gaulle International …"
click at [404, 265] on div "Dear Mr.Yoo Thank you for your request with Orizair. Before I share tailored fl…" at bounding box center [426, 185] width 462 height 234
click at [259, 360] on span "Envoyer" at bounding box center [253, 361] width 32 height 13
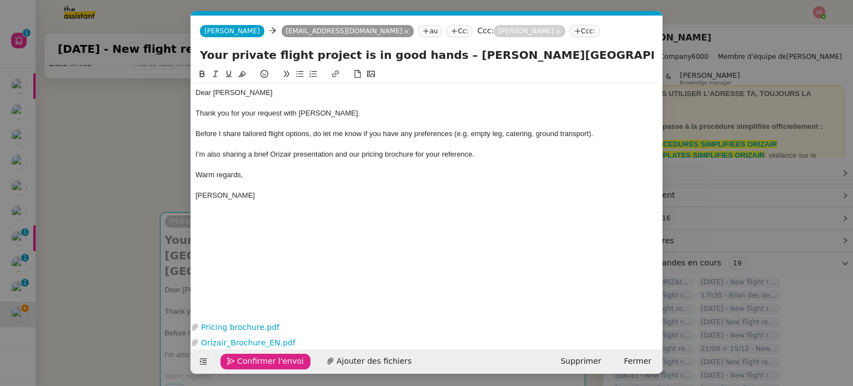
click at [260, 360] on span "Confirmer l'envoi" at bounding box center [270, 361] width 67 height 13
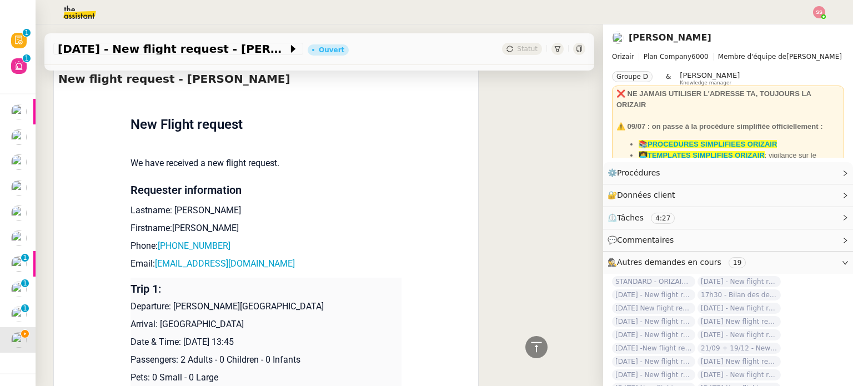
scroll to position [638, 0]
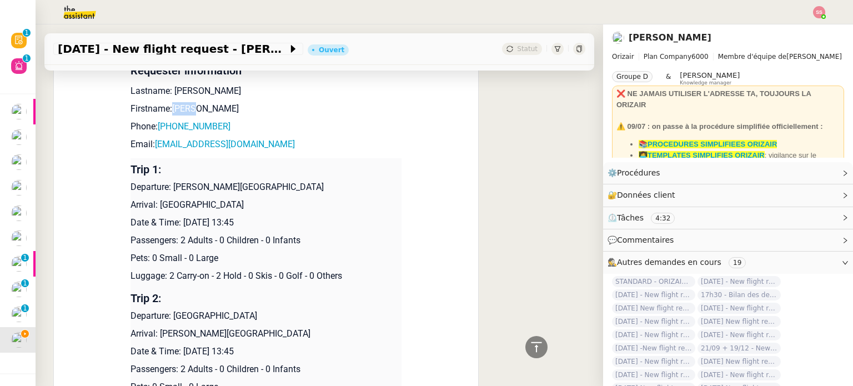
drag, startPoint x: 189, startPoint y: 98, endPoint x: 167, endPoint y: 97, distance: 22.2
click at [167, 102] on p "Firstname:Brian" at bounding box center [265, 108] width 271 height 13
drag, startPoint x: 218, startPoint y: 113, endPoint x: 159, endPoint y: 115, distance: 58.9
click at [159, 120] on p "Phone: +13107737863" at bounding box center [265, 126] width 271 height 13
drag, startPoint x: 249, startPoint y: 135, endPoint x: 150, endPoint y: 138, distance: 98.3
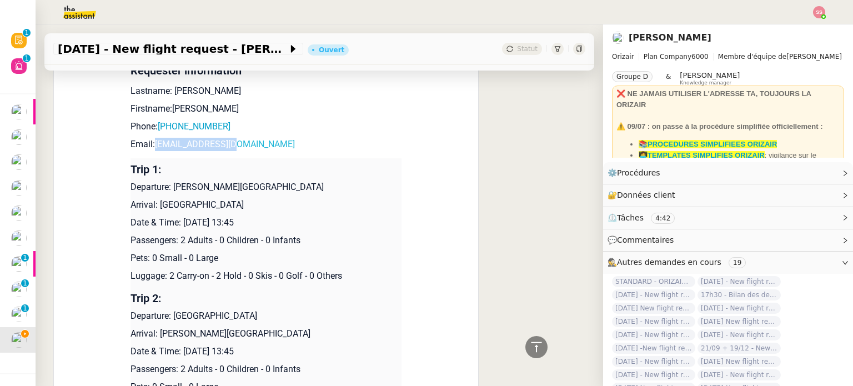
click at [150, 138] on p "Email: yoomail@gmail.com" at bounding box center [265, 144] width 271 height 13
drag, startPoint x: 168, startPoint y: 176, endPoint x: 322, endPoint y: 177, distance: 154.3
click at [322, 180] on p "Departure: [PERSON_NAME][GEOGRAPHIC_DATA]" at bounding box center [265, 186] width 271 height 13
drag, startPoint x: 256, startPoint y: 197, endPoint x: 154, endPoint y: 195, distance: 102.7
click at [154, 198] on p "Arrival: [GEOGRAPHIC_DATA]" at bounding box center [265, 204] width 271 height 13
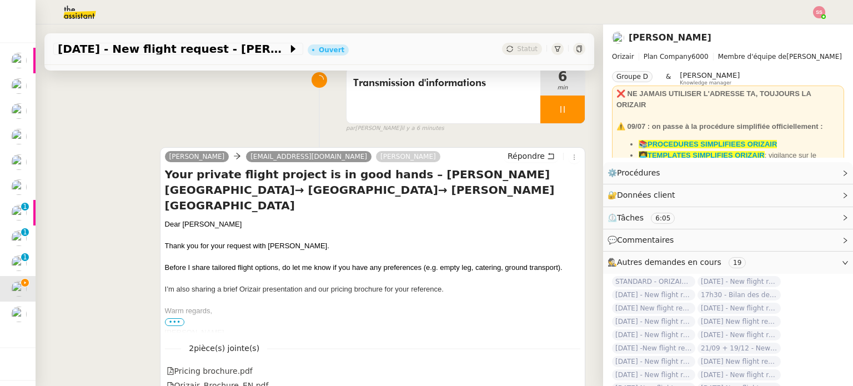
scroll to position [0, 0]
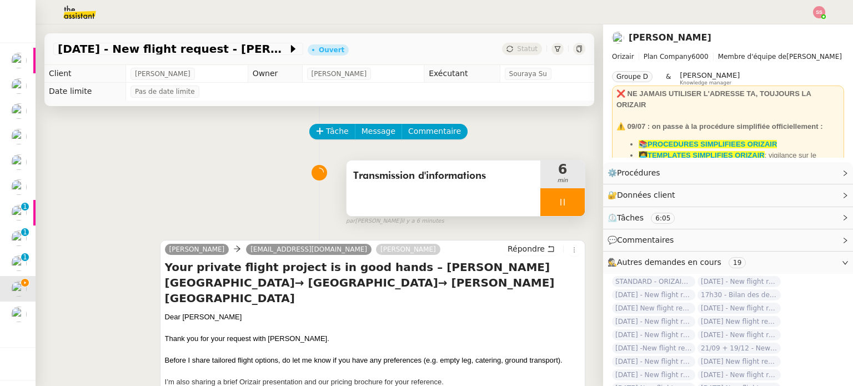
click at [557, 197] on div at bounding box center [562, 202] width 44 height 28
click at [562, 197] on button at bounding box center [573, 202] width 22 height 28
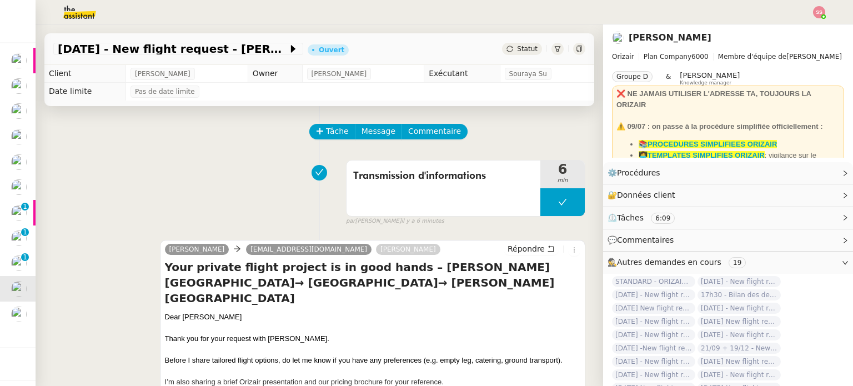
click at [513, 54] on div "Statut" at bounding box center [522, 49] width 40 height 12
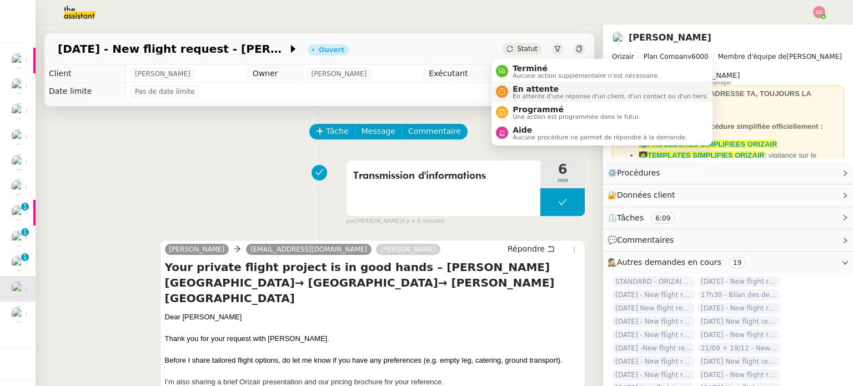
click at [523, 90] on span "En attente" at bounding box center [609, 88] width 195 height 9
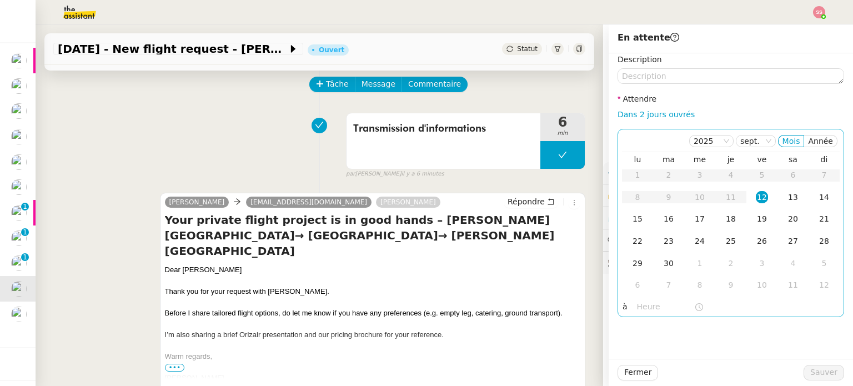
scroll to position [167, 0]
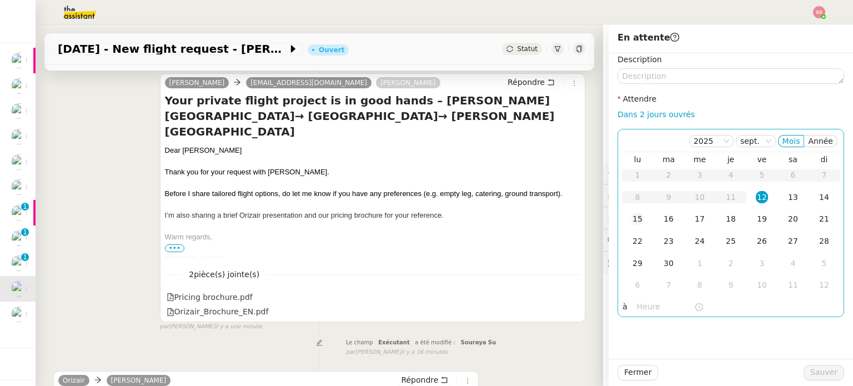
click at [631, 214] on div "15" at bounding box center [637, 219] width 12 height 12
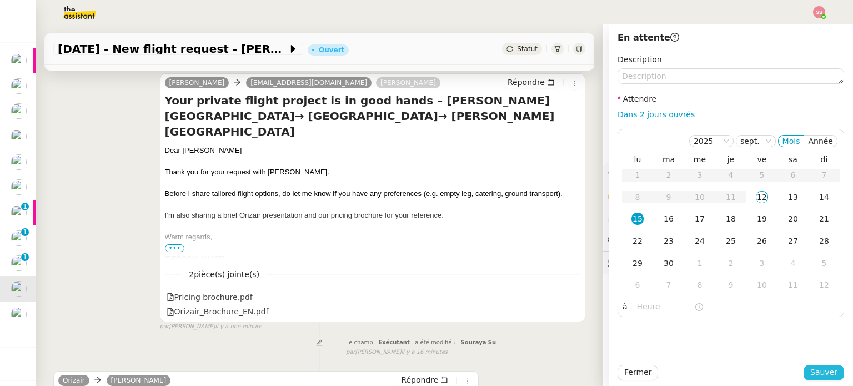
click at [810, 372] on span "Sauver" at bounding box center [823, 372] width 27 height 13
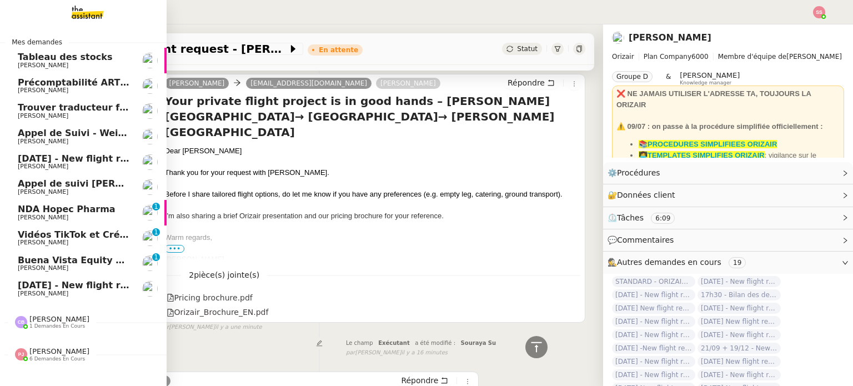
click at [42, 281] on span "[DATE] - New flight request - [GEOGRAPHIC_DATA][PERSON_NAME]" at bounding box center [184, 285] width 333 height 11
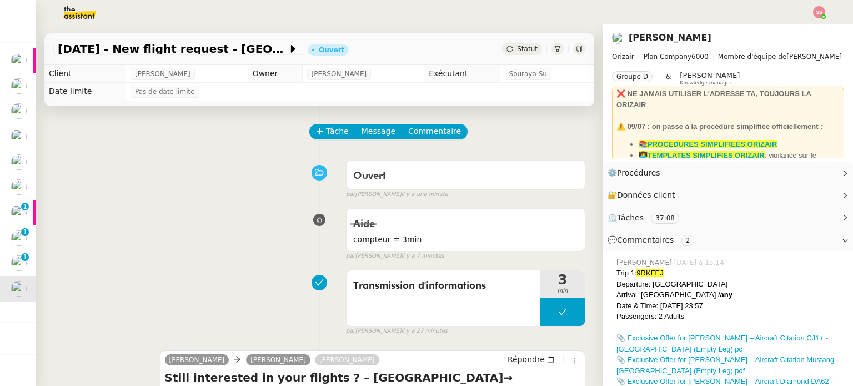
click at [513, 56] on div "16th October 2025 - New flight request - SAKSHAM SAINI Ouvert Statut" at bounding box center [319, 49] width 550 height 32
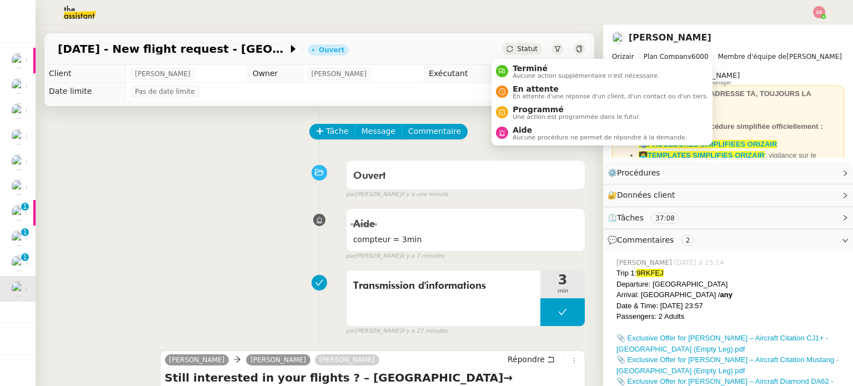
click at [517, 47] on span "Statut" at bounding box center [527, 49] width 21 height 8
click at [514, 99] on span "En attente d'une réponse d'un client, d'un contact ou d'un tiers." at bounding box center [609, 96] width 195 height 6
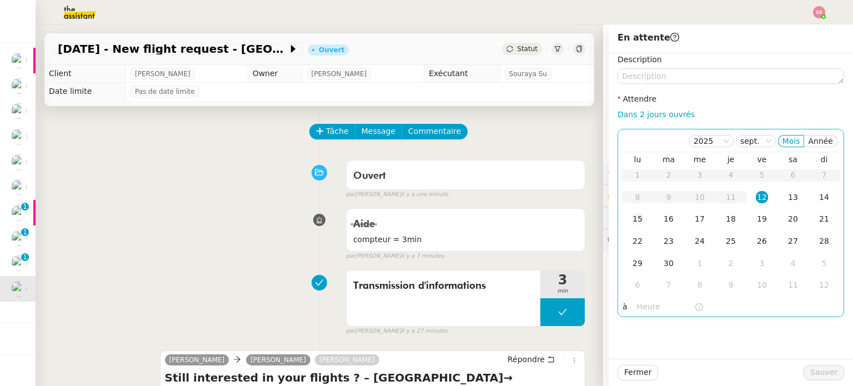
click at [638, 220] on td "15" at bounding box center [637, 219] width 31 height 22
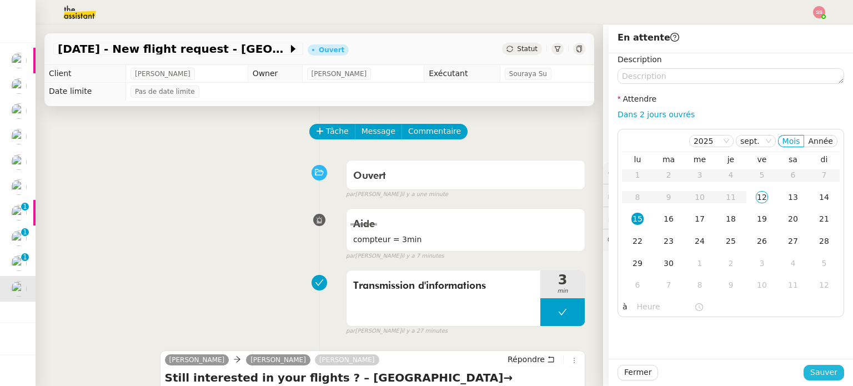
click at [810, 367] on span "Sauver" at bounding box center [823, 372] width 27 height 13
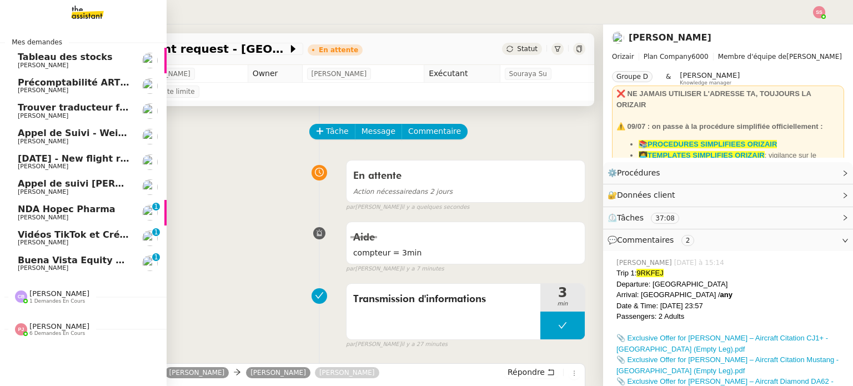
click at [91, 215] on span "[PERSON_NAME]" at bounding box center [74, 217] width 112 height 7
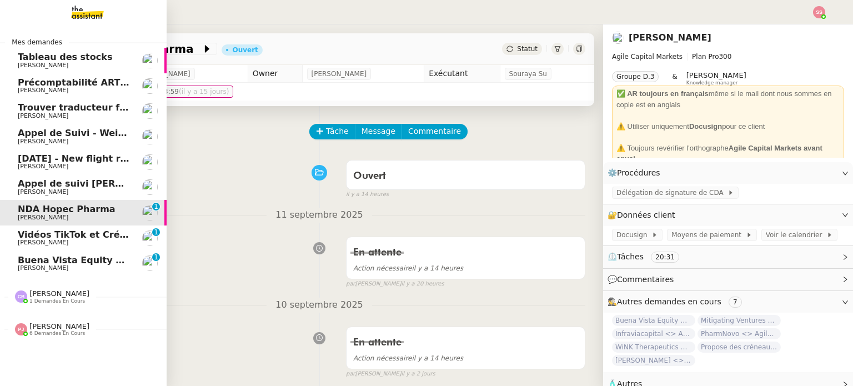
click at [91, 184] on span "Appel de suivi [PERSON_NAME]" at bounding box center [96, 183] width 157 height 11
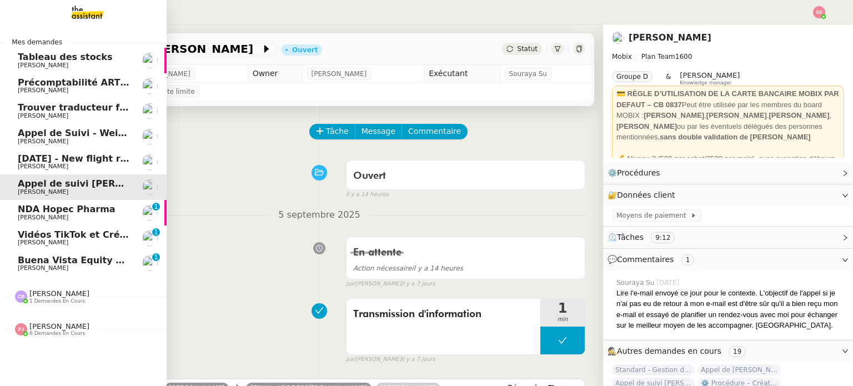
click at [93, 162] on span "[DATE] - New flight request - [PERSON_NAME]" at bounding box center [132, 158] width 229 height 11
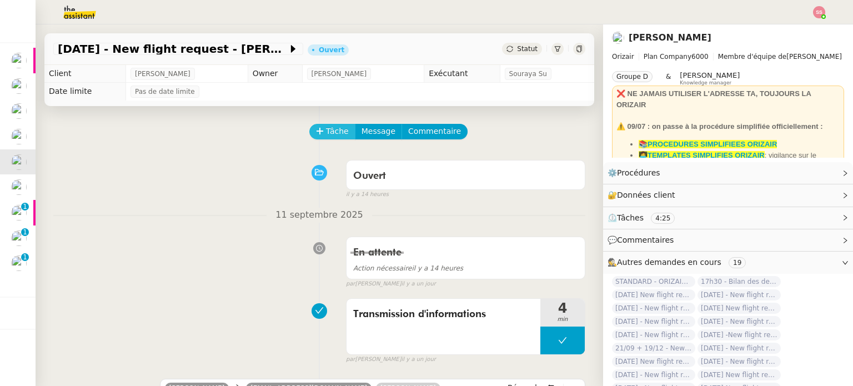
click at [326, 135] on span "Tâche" at bounding box center [337, 131] width 23 height 13
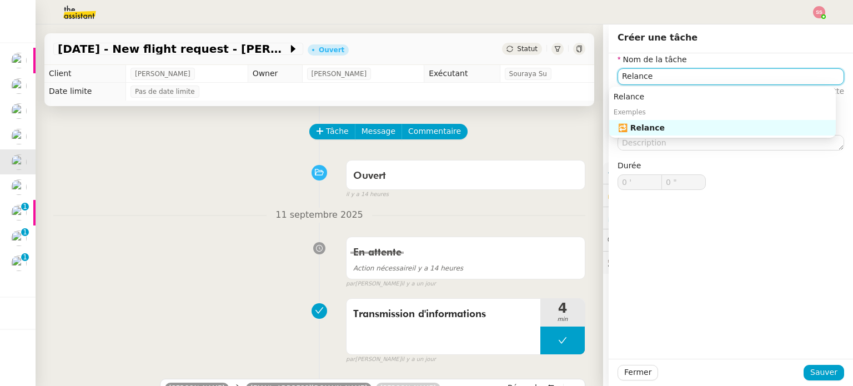
click at [717, 133] on div "🔁 Relance" at bounding box center [724, 128] width 213 height 10
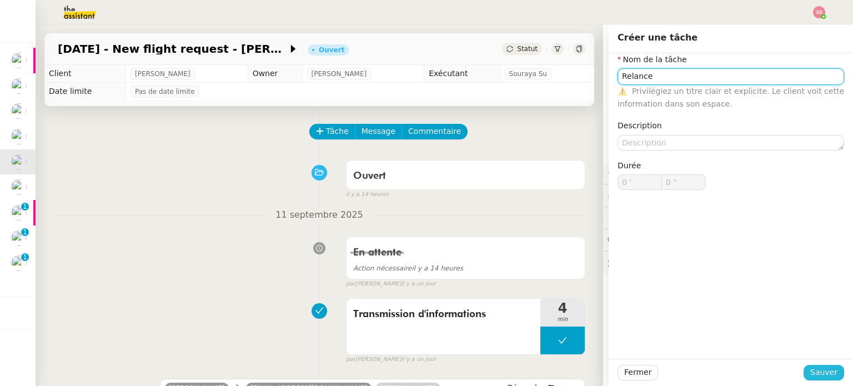
type input "Relance"
click at [819, 375] on span "Sauver" at bounding box center [823, 372] width 27 height 13
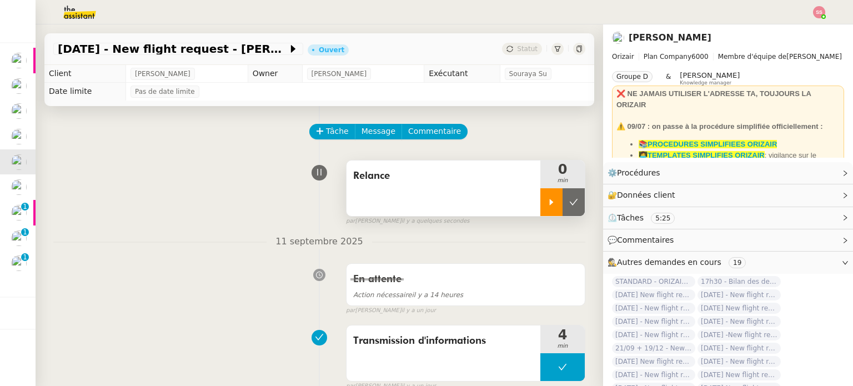
click at [547, 199] on icon at bounding box center [551, 202] width 9 height 9
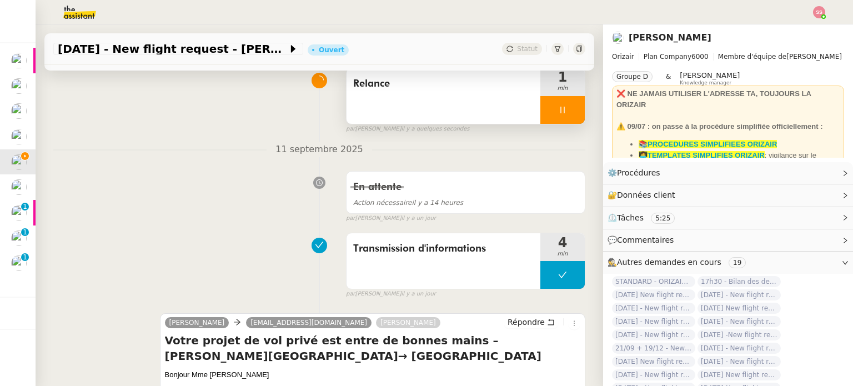
scroll to position [222, 0]
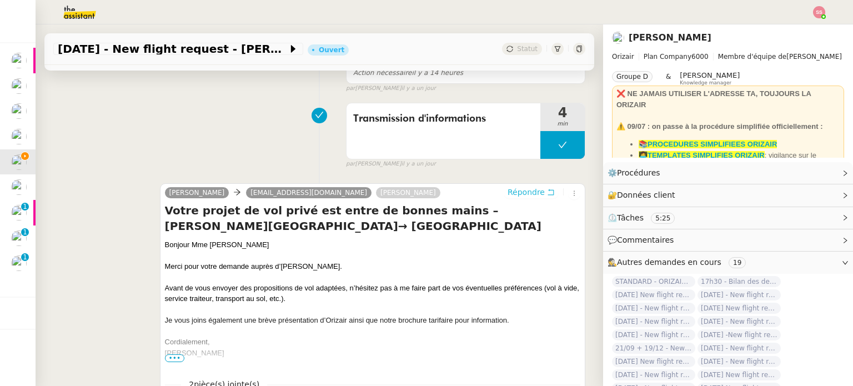
click at [522, 194] on span "Répondre" at bounding box center [525, 192] width 37 height 11
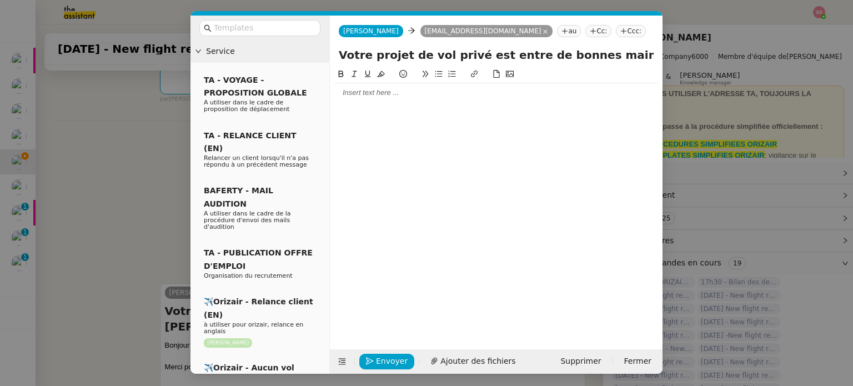
scroll to position [323, 0]
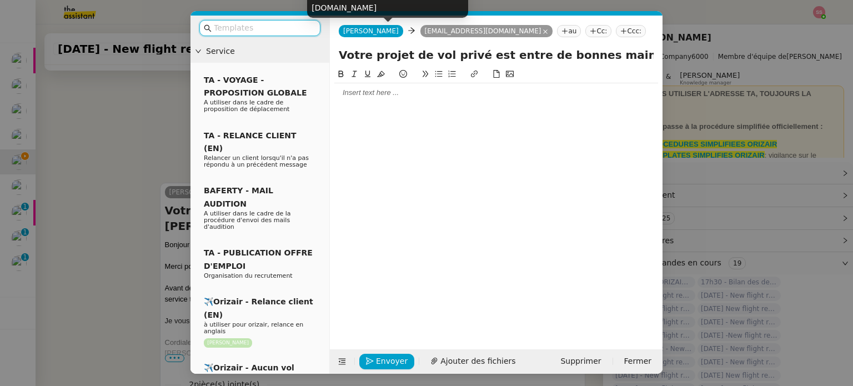
click at [302, 26] on input "text" at bounding box center [264, 28] width 100 height 13
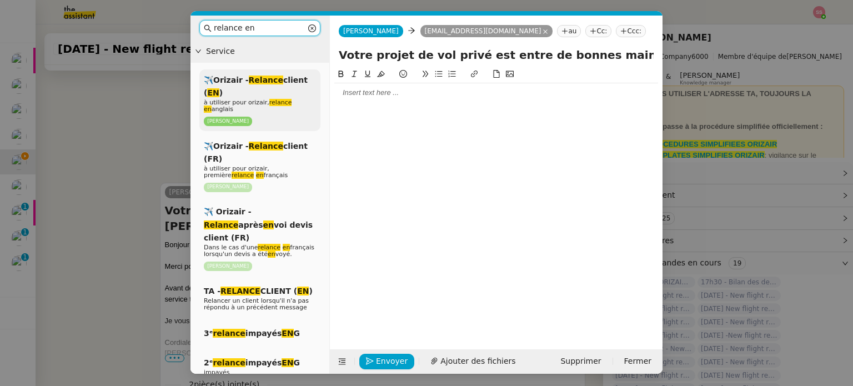
type input "relance en"
click at [222, 82] on span "✈️Orizair - Relance client ( EN )" at bounding box center [256, 86] width 104 height 22
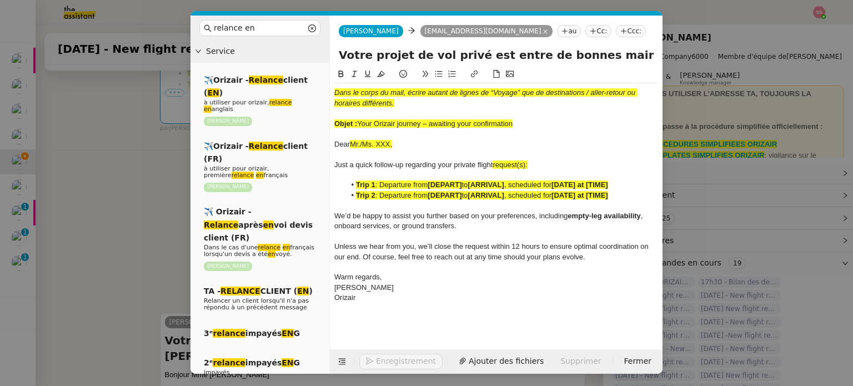
scroll to position [453, 0]
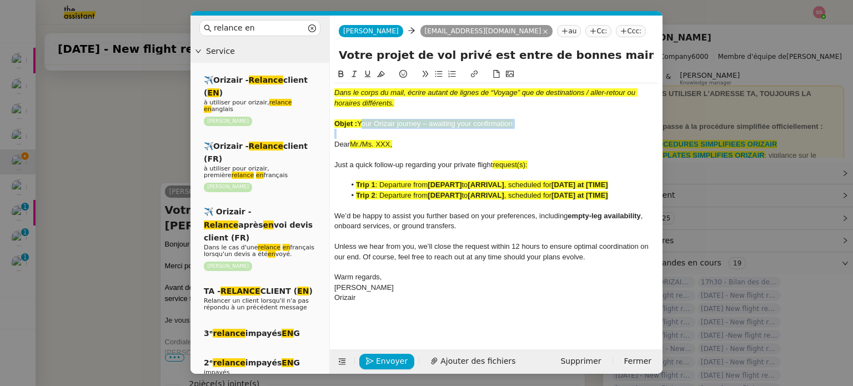
drag, startPoint x: 360, startPoint y: 123, endPoint x: 524, endPoint y: 130, distance: 164.5
click at [524, 130] on div "Dans le corps du mail, écrire autant de lignes de “Voyage” que de destinations …" at bounding box center [496, 195] width 324 height 224
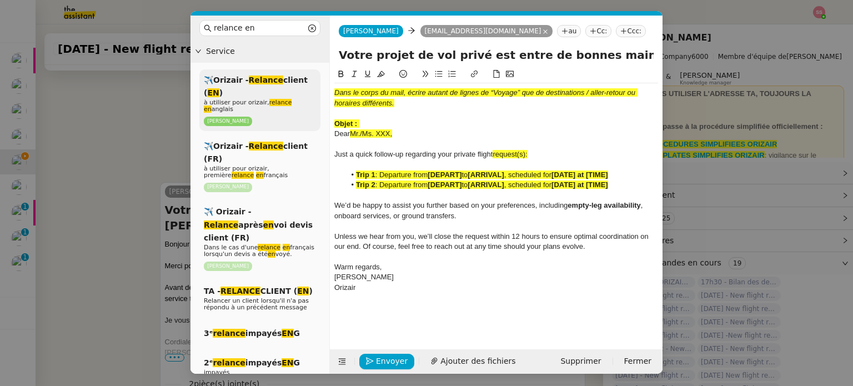
drag, startPoint x: 610, startPoint y: 58, endPoint x: 318, endPoint y: 79, distance: 292.7
click at [318, 79] on nz-layout "relance en Service ✈️Orizair - Relance client ( EN ) à utiliser pour orizair, r…" at bounding box center [426, 195] width 472 height 358
paste input "Your Orizair journey – awaiting your confirmation"
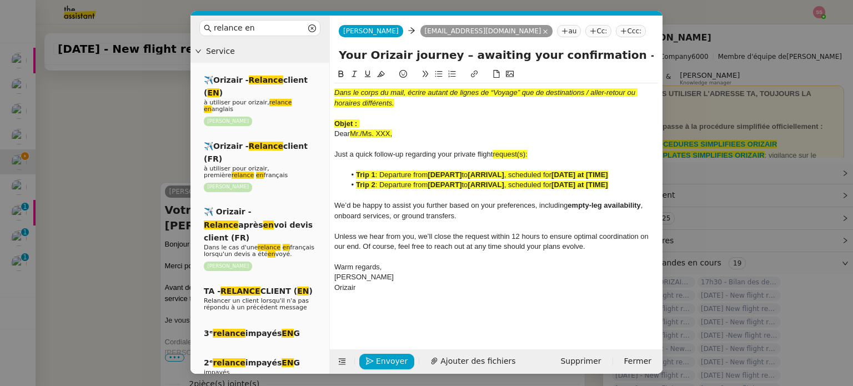
type input "Your Orizair journey – awaiting your confirmation – Charles de Gaulle Internati…"
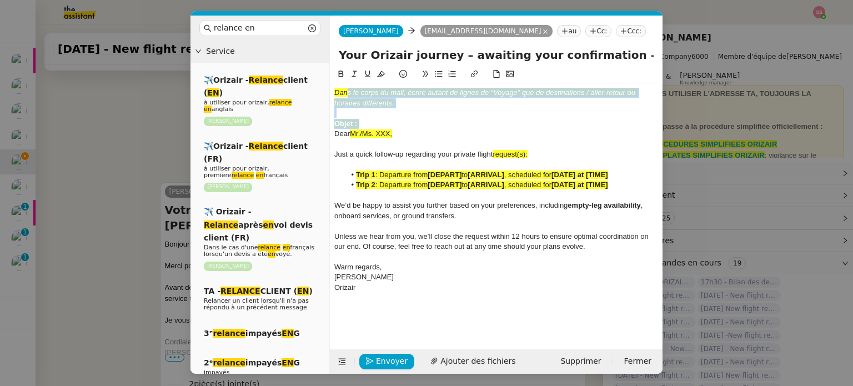
drag, startPoint x: 380, startPoint y: 121, endPoint x: 347, endPoint y: 88, distance: 46.3
click at [347, 88] on div "Dans le corps du mail, écrire autant de lignes de “Voyage” que de destinations …" at bounding box center [496, 190] width 324 height 214
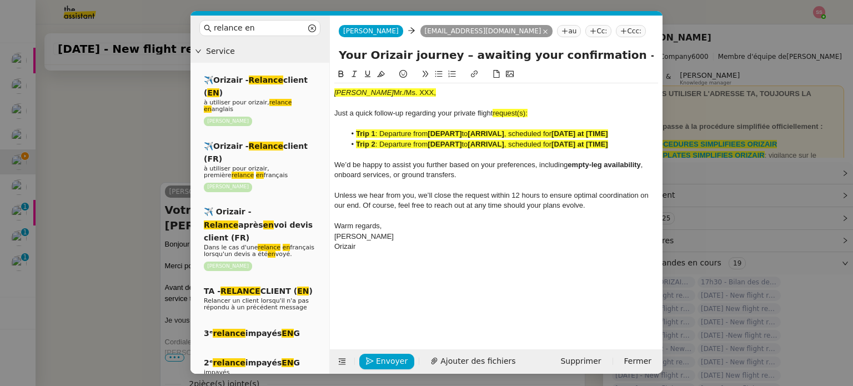
click at [142, 138] on nz-modal-container "relance en Service ✈️Orizair - Relance client ( EN ) à utiliser pour orizair, r…" at bounding box center [426, 193] width 853 height 386
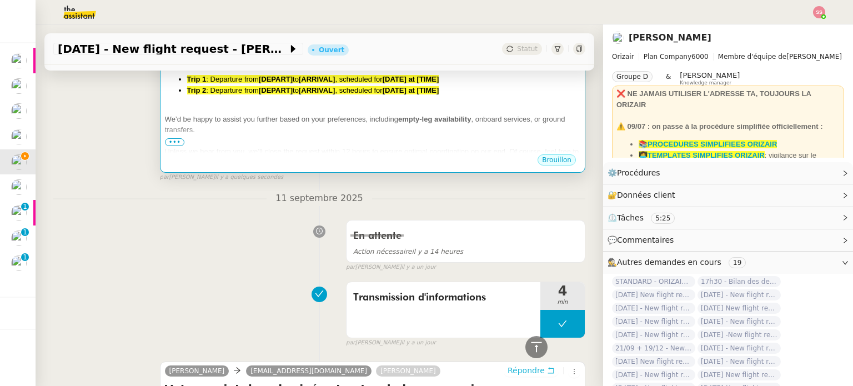
scroll to position [174, 0]
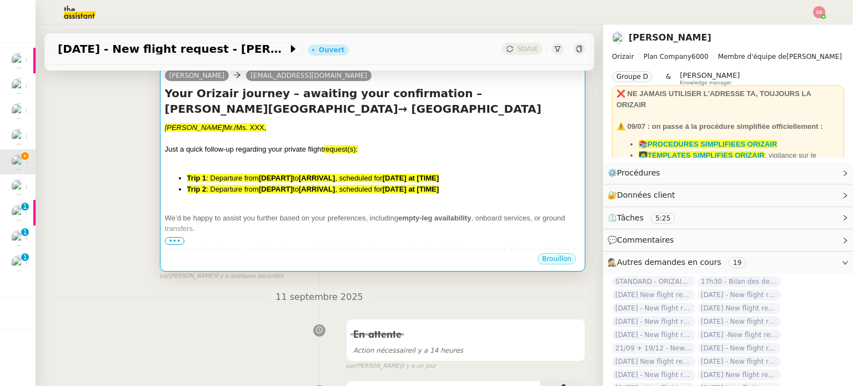
click at [307, 169] on div "Dan Mr./Ms. XXX, Just a quick follow-up regarding your private flight request(s…" at bounding box center [372, 216] width 415 height 188
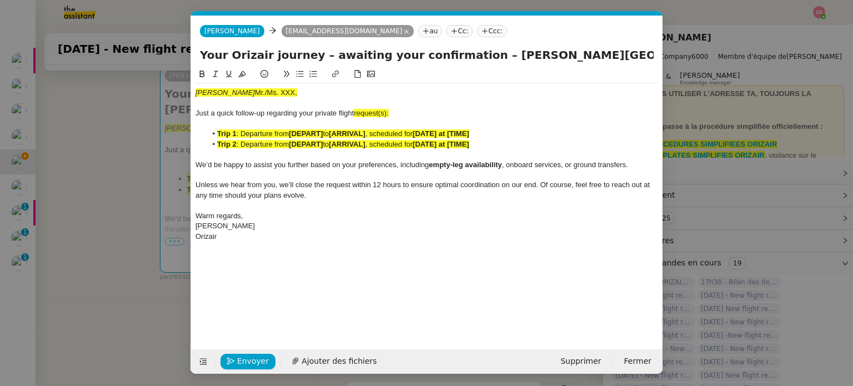
scroll to position [0, 58]
drag, startPoint x: 254, startPoint y: 93, endPoint x: 171, endPoint y: 88, distance: 82.8
click at [171, 88] on nz-modal-container "relance en Service ✈️Orizair - Relance client ( EN ) à utiliser pour orizair, r…" at bounding box center [426, 193] width 853 height 386
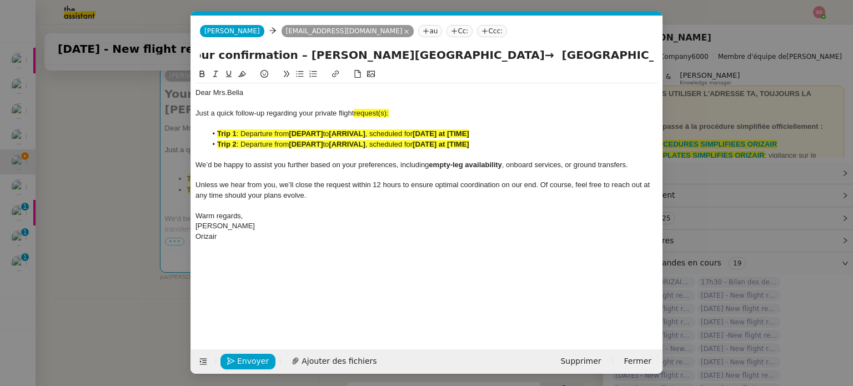
drag, startPoint x: 485, startPoint y: 58, endPoint x: 679, endPoint y: 84, distance: 196.6
click at [679, 84] on nz-modal-container "relance en Service ✈️Orizair - Relance client ( EN ) à utiliser pour orizair, r…" at bounding box center [426, 193] width 853 height 386
click at [442, 115] on div "Just a quick follow-up regarding your private flight request(s):" at bounding box center [426, 113] width 462 height 10
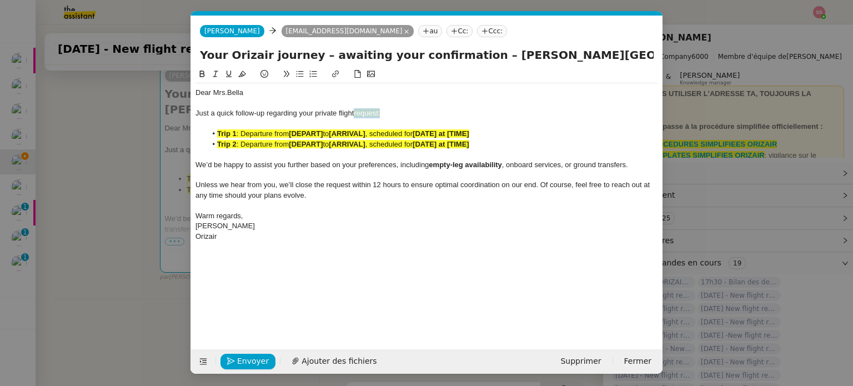
drag, startPoint x: 392, startPoint y: 108, endPoint x: 355, endPoint y: 112, distance: 36.8
click at [355, 112] on div "Just a quick follow-up regarding your private flight request:" at bounding box center [426, 113] width 462 height 10
click at [242, 74] on icon at bounding box center [242, 74] width 8 height 8
click at [339, 114] on span "Just a quick follow-up regarding your private flight" at bounding box center [274, 113] width 158 height 8
drag, startPoint x: 477, startPoint y: 145, endPoint x: 215, endPoint y: 143, distance: 261.5
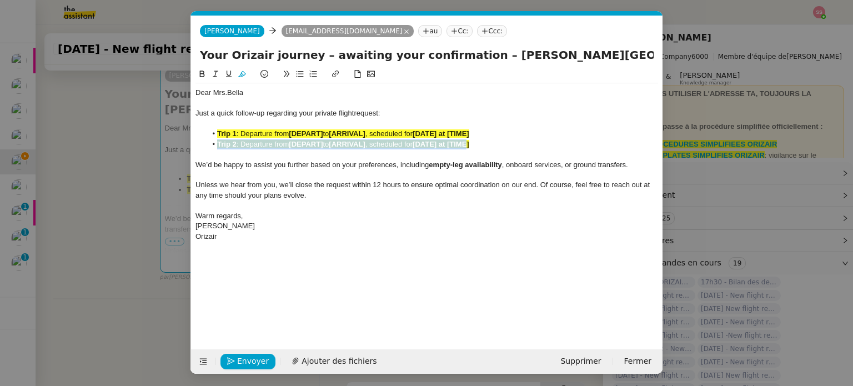
click at [215, 143] on li "Trip 2 : Departure from [DEPART] to [ARRIVAL] , scheduled for [DATE] at [TIME]" at bounding box center [432, 144] width 452 height 10
click at [329, 133] on span "to" at bounding box center [326, 133] width 6 height 8
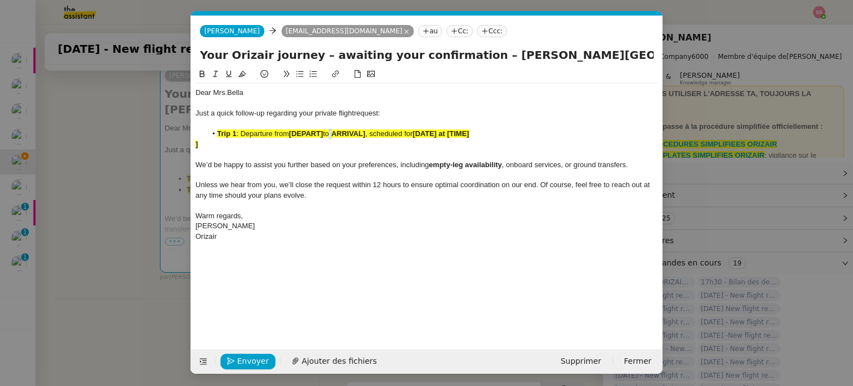
click at [329, 133] on span "to" at bounding box center [326, 133] width 6 height 8
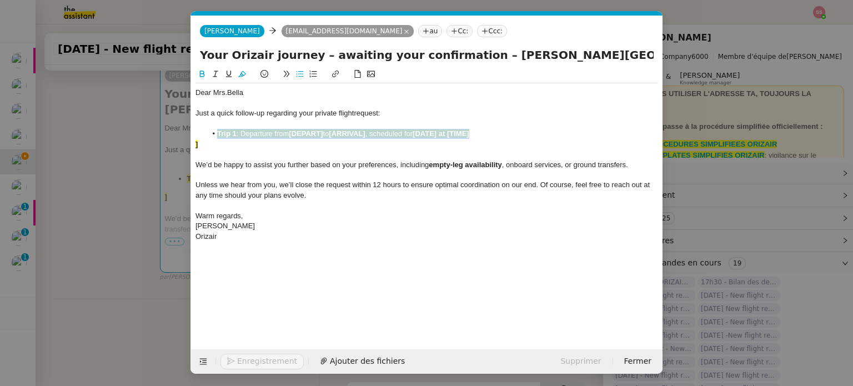
click at [329, 133] on span "to" at bounding box center [326, 133] width 6 height 8
click at [242, 75] on icon at bounding box center [242, 74] width 8 height 8
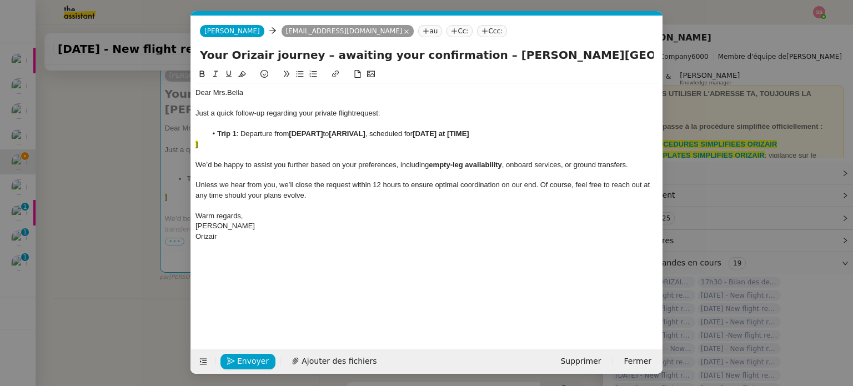
click at [249, 147] on div "]" at bounding box center [426, 144] width 462 height 10
click at [142, 198] on nz-modal-container "relance en Service ✈️Orizair - Relance client ( EN ) à utiliser pour orizair, r…" at bounding box center [426, 193] width 853 height 386
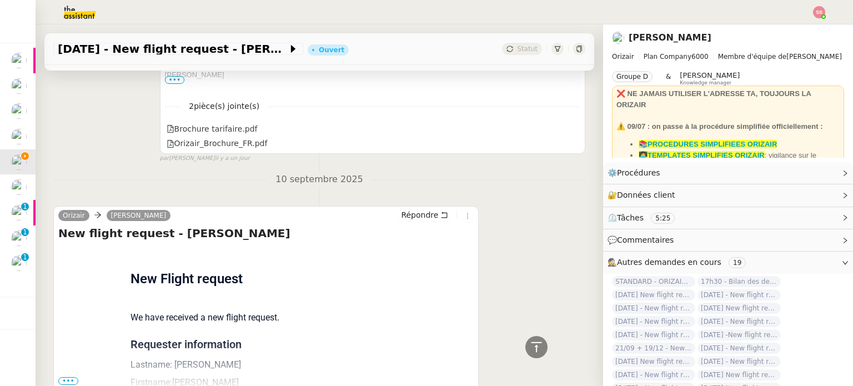
scroll to position [808, 0]
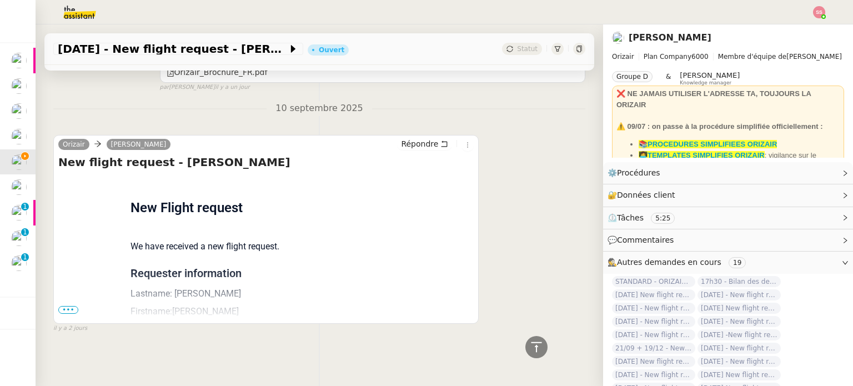
click at [107, 283] on div "Flight request created by Anna Bella New Flight request We have received a new …" at bounding box center [265, 357] width 415 height 365
click at [67, 306] on span "•••" at bounding box center [68, 310] width 20 height 8
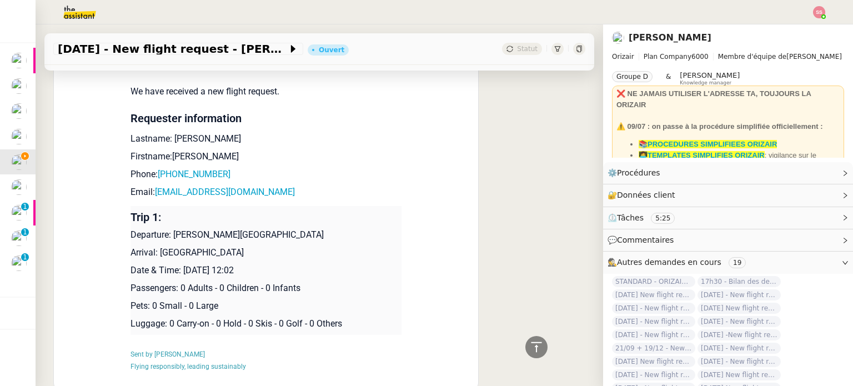
scroll to position [974, 0]
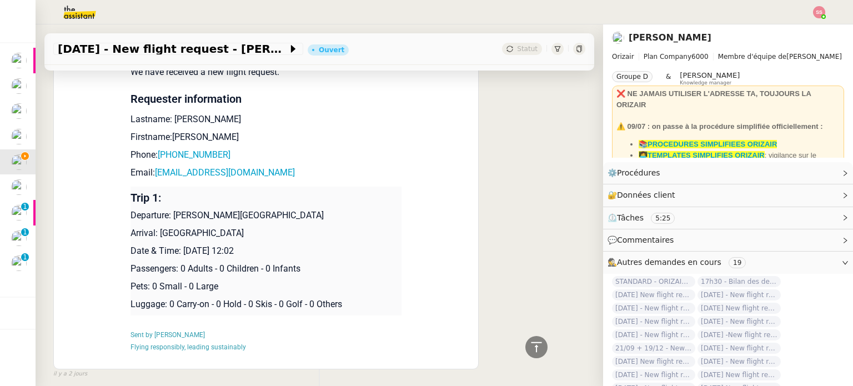
drag, startPoint x: 167, startPoint y: 217, endPoint x: 341, endPoint y: 215, distance: 174.9
click at [341, 215] on p "Departure: [PERSON_NAME][GEOGRAPHIC_DATA]" at bounding box center [265, 215] width 271 height 13
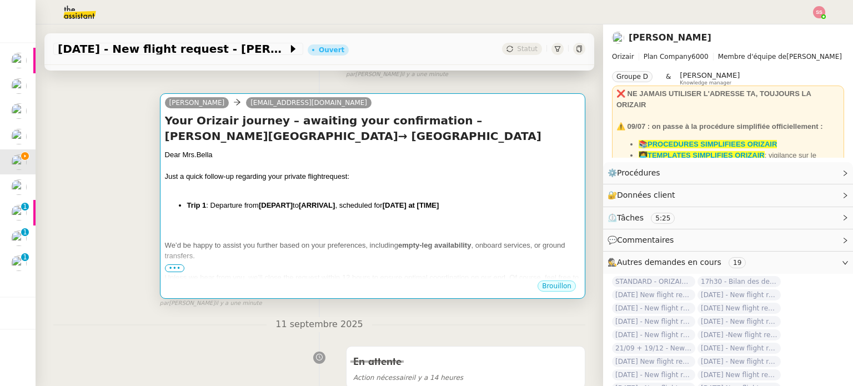
scroll to position [142, 0]
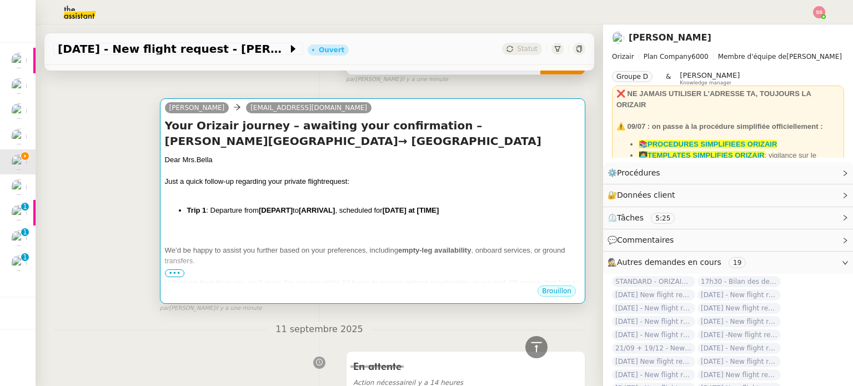
click at [349, 207] on li "Trip 1 : Departure from [DEPART] to [ARRIVAL] , scheduled for [DATE] at [TIME]" at bounding box center [383, 210] width 393 height 11
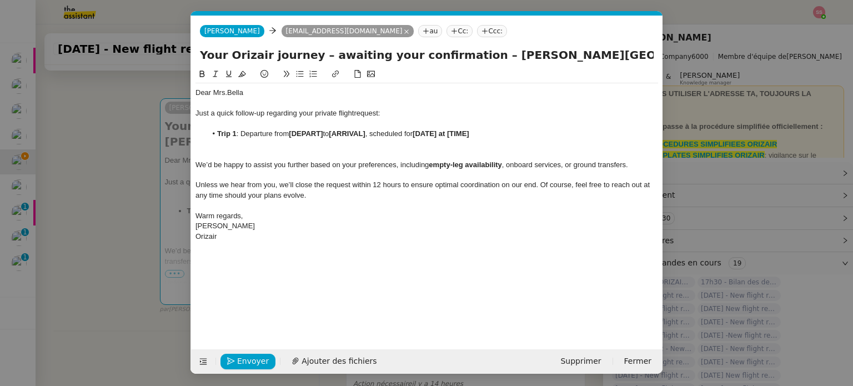
scroll to position [0, 58]
drag, startPoint x: 291, startPoint y: 132, endPoint x: 324, endPoint y: 133, distance: 32.8
click at [323, 133] on strong "[DEPART]" at bounding box center [306, 133] width 34 height 8
click at [135, 204] on nz-modal-container "relance en Service ✈️Orizair - Relance client ( EN ) à utiliser pour orizair, r…" at bounding box center [426, 193] width 853 height 386
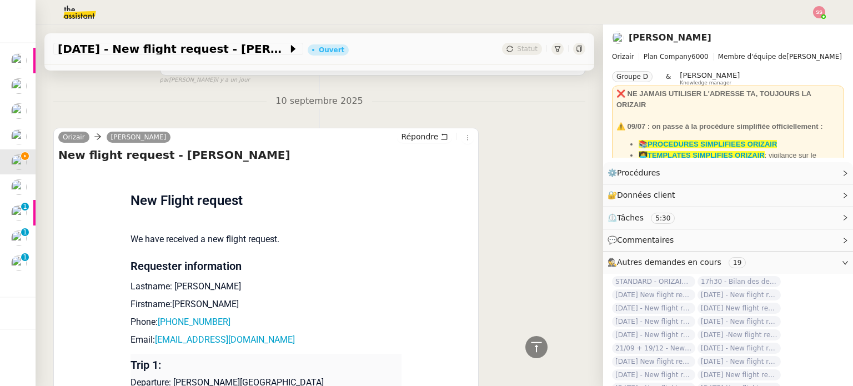
scroll to position [974, 0]
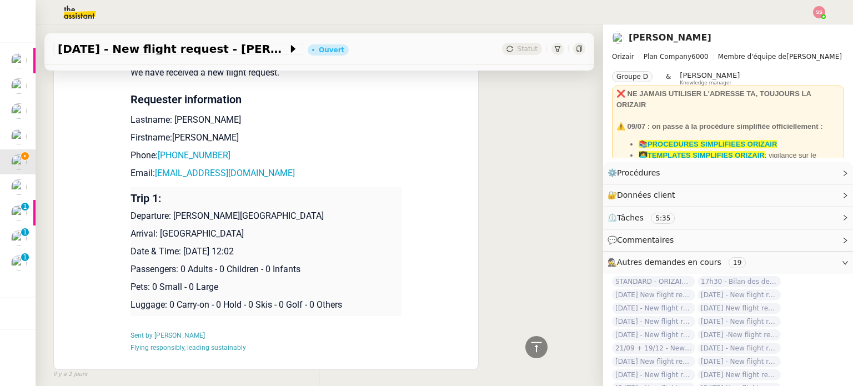
drag, startPoint x: 154, startPoint y: 234, endPoint x: 290, endPoint y: 235, distance: 136.0
click at [290, 235] on p "Arrival: [GEOGRAPHIC_DATA]" at bounding box center [265, 233] width 271 height 13
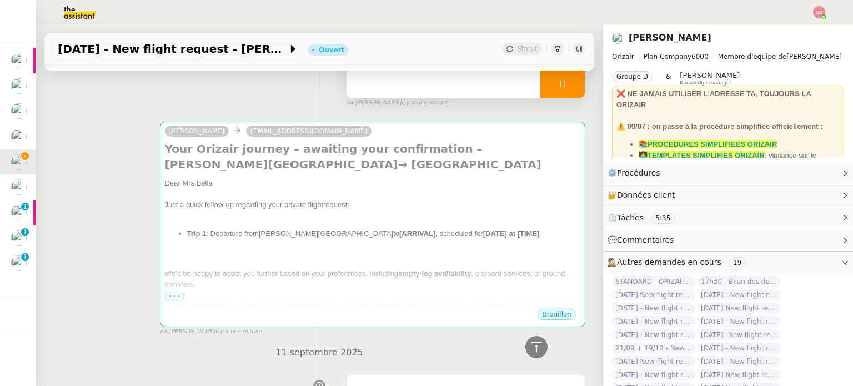
scroll to position [85, 0]
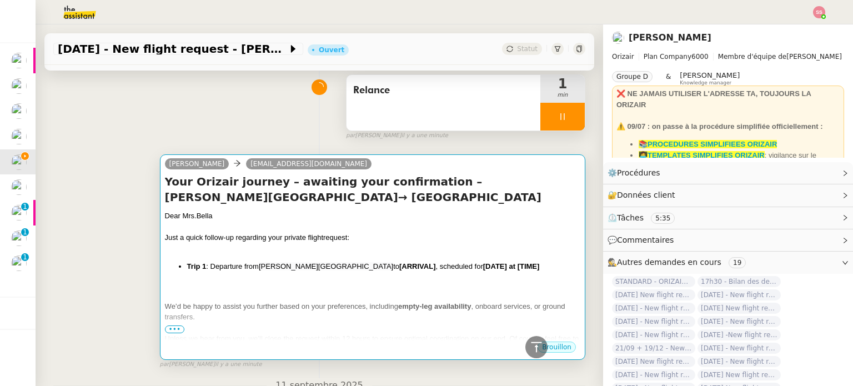
click at [393, 234] on div "Just a quick follow-up regarding your private flight request:" at bounding box center [372, 237] width 415 height 11
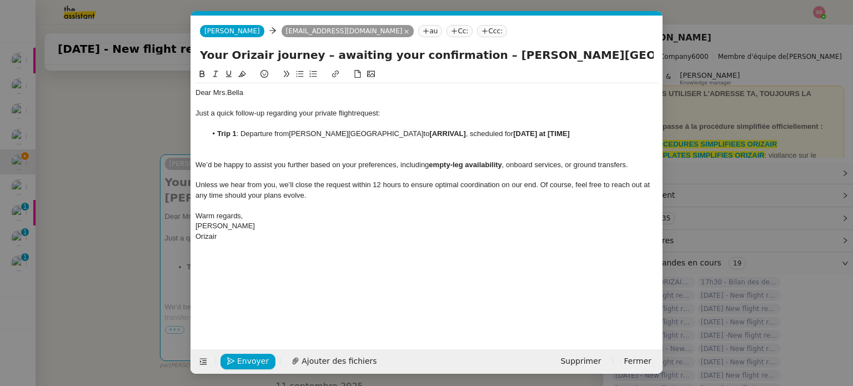
scroll to position [0, 58]
drag, startPoint x: 461, startPoint y: 130, endPoint x: 425, endPoint y: 134, distance: 36.8
click at [425, 134] on li "Trip 1 : Departure from Charles de Gaulle International Airport to [ARRIVAL] , …" at bounding box center [432, 134] width 452 height 10
click at [127, 183] on nz-modal-container "relance en Service ✈️Orizair - Relance client ( EN ) à utiliser pour orizair, r…" at bounding box center [426, 193] width 853 height 386
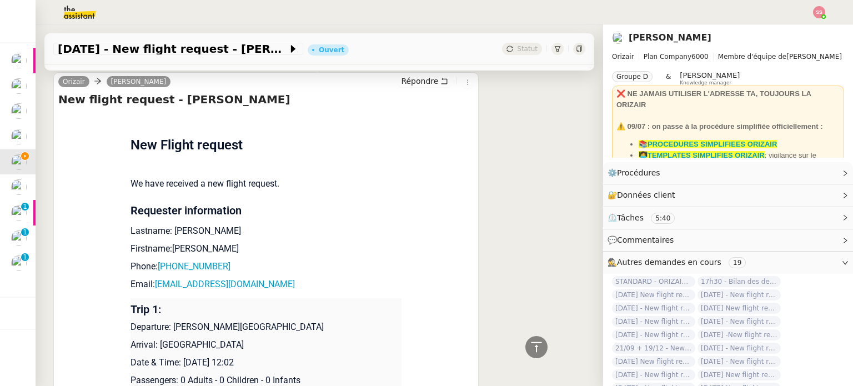
scroll to position [1027, 0]
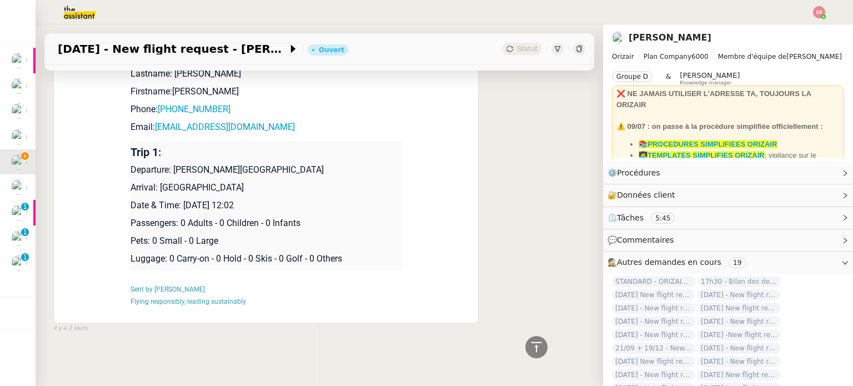
drag, startPoint x: 180, startPoint y: 199, endPoint x: 296, endPoint y: 200, distance: 116.0
click at [296, 200] on p "Date & Time: [DATE] 12:02" at bounding box center [265, 205] width 271 height 13
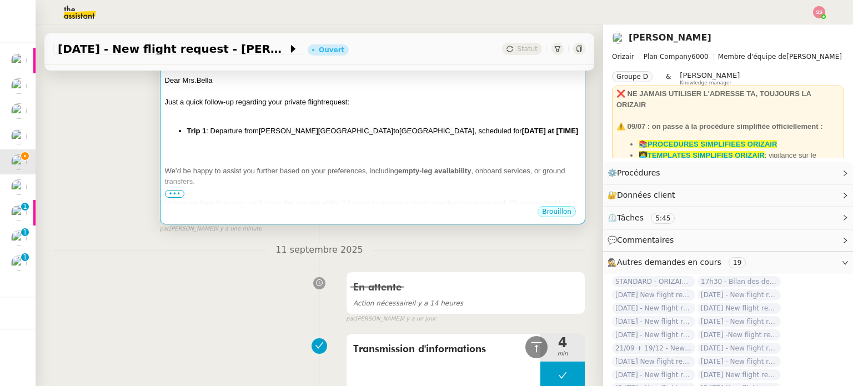
scroll to position [195, 0]
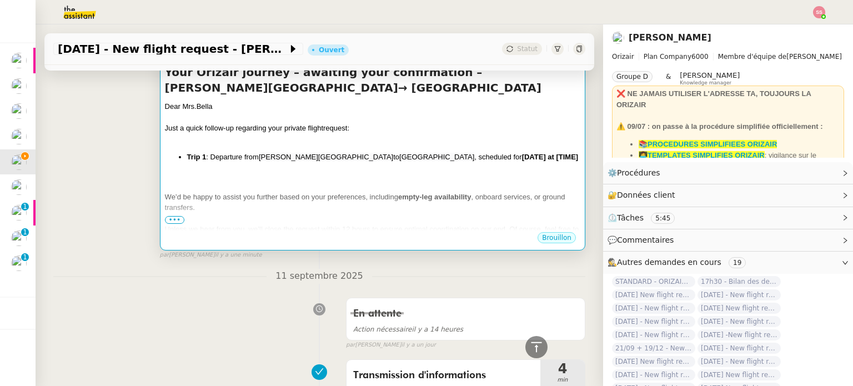
click at [469, 192] on div at bounding box center [372, 185] width 415 height 11
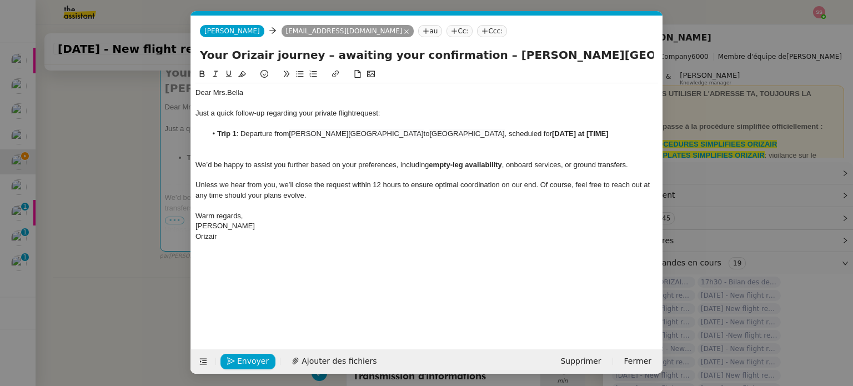
scroll to position [0, 58]
drag, startPoint x: 569, startPoint y: 134, endPoint x: 636, endPoint y: 137, distance: 67.2
click at [636, 137] on li "Trip 1 : Departure from Charles de Gaulle International Airport to Indianapolis…" at bounding box center [432, 134] width 452 height 10
drag, startPoint x: 638, startPoint y: 135, endPoint x: 578, endPoint y: 135, distance: 59.4
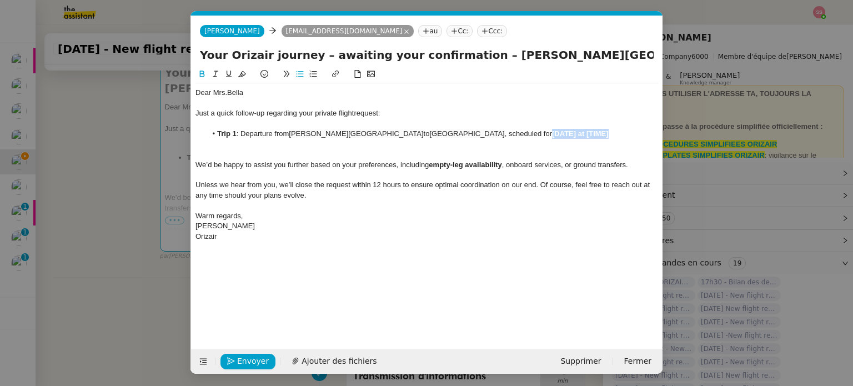
click at [578, 135] on li "Trip 1 : Departure from Charles de Gaulle International Airport to Indianapolis…" at bounding box center [432, 134] width 452 height 10
click at [644, 363] on span "Fermer" at bounding box center [637, 361] width 27 height 13
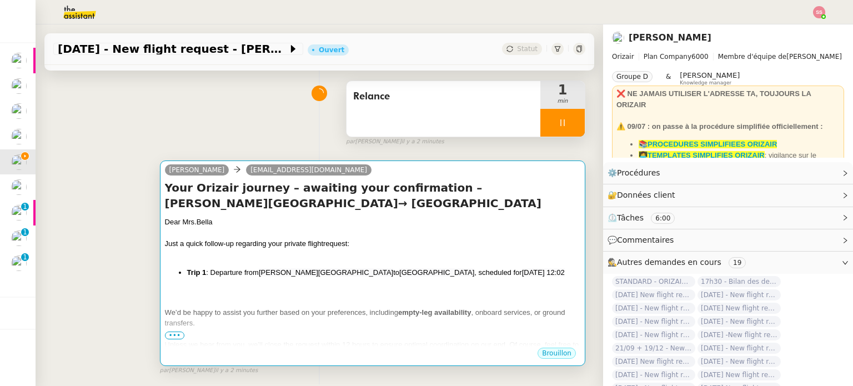
scroll to position [139, 0]
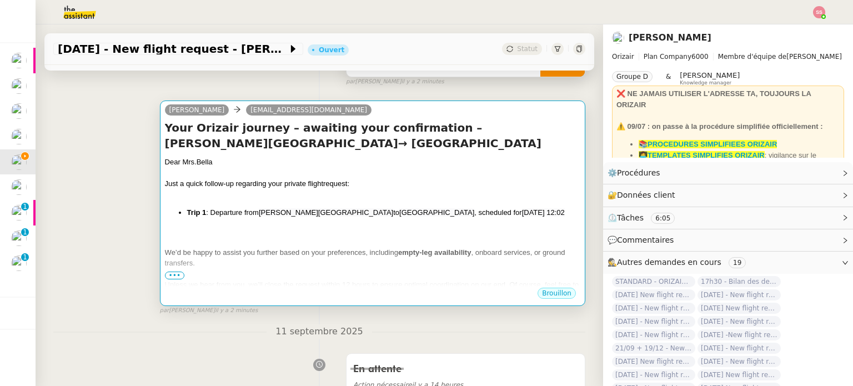
click at [406, 183] on div "Just a quick follow-up regarding your private flight request:" at bounding box center [372, 183] width 415 height 11
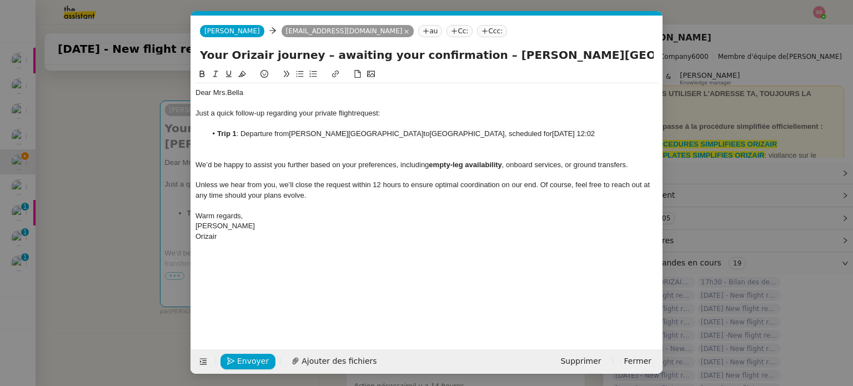
scroll to position [0, 58]
click at [205, 355] on button at bounding box center [203, 362] width 16 height 16
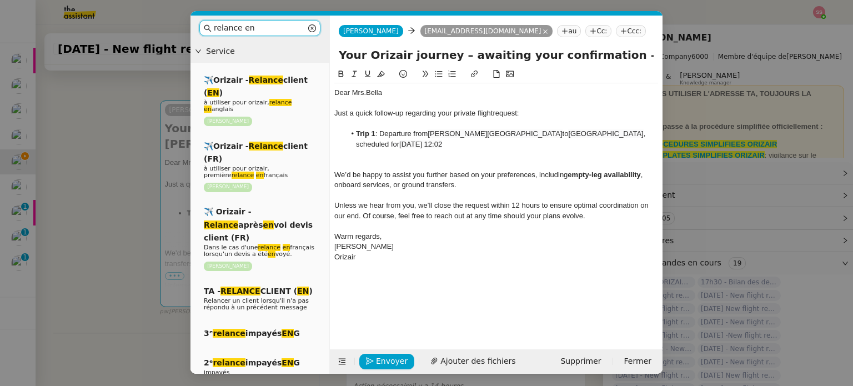
drag, startPoint x: 249, startPoint y: 28, endPoint x: 169, endPoint y: 26, distance: 80.0
click at [169, 26] on nz-modal-container "relance en Service ✈️Orizair - Relance client ( EN ) à utiliser pour orizair, r…" at bounding box center [426, 193] width 853 height 386
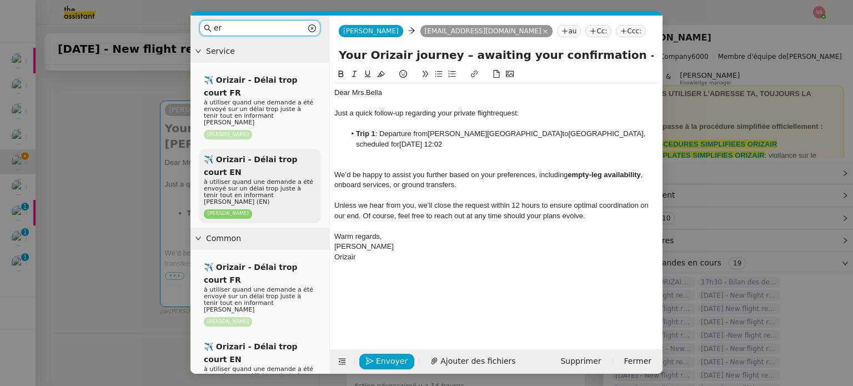
type input "er"
click at [274, 178] on span "à utiliser quand une demande a été envoyé sur un délai trop juste à tenir tout …" at bounding box center [258, 191] width 109 height 27
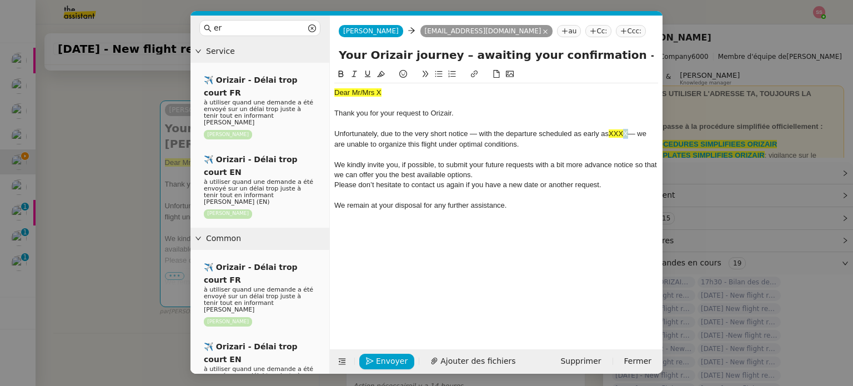
click at [625, 132] on div "Unfortunately, due to the very short notice — with the departure scheduled as e…" at bounding box center [496, 139] width 324 height 21
drag, startPoint x: 470, startPoint y: 132, endPoint x: 651, endPoint y: 132, distance: 180.4
click at [651, 132] on div "Unfortunately, due to the very short notice — with the departure scheduled as e…" at bounding box center [496, 139] width 324 height 21
click at [635, 134] on div "Unfortunately, due to the very short notice — with the departure scheduled as e…" at bounding box center [496, 139] width 324 height 21
drag, startPoint x: 639, startPoint y: 134, endPoint x: 469, endPoint y: 132, distance: 169.9
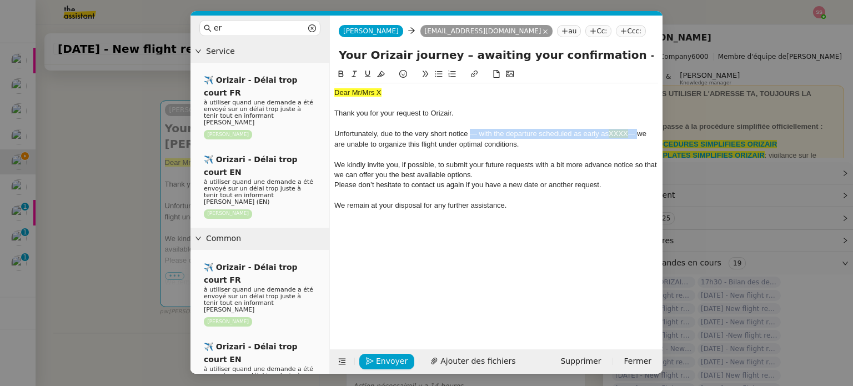
click at [469, 132] on div "Unfortunately, due to the very short notice — with the departure scheduled as e…" at bounding box center [496, 139] width 324 height 21
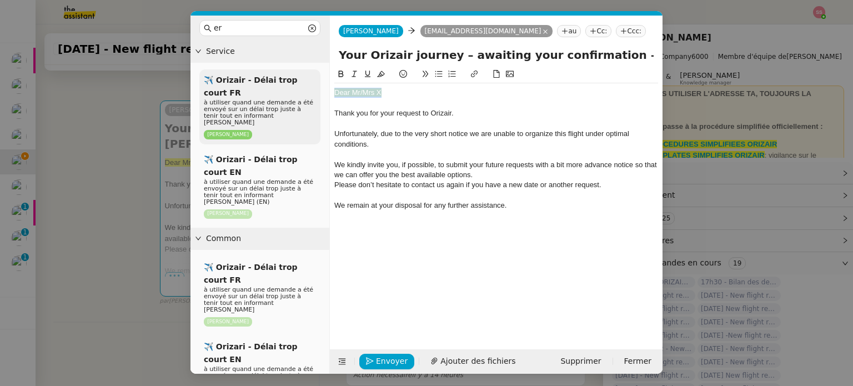
drag, startPoint x: 384, startPoint y: 90, endPoint x: 320, endPoint y: 90, distance: 64.4
click at [320, 90] on nz-layout "er Service ✈️ Orizair - Délai trop court FR à utiliser quand une demande a été …" at bounding box center [426, 195] width 472 height 358
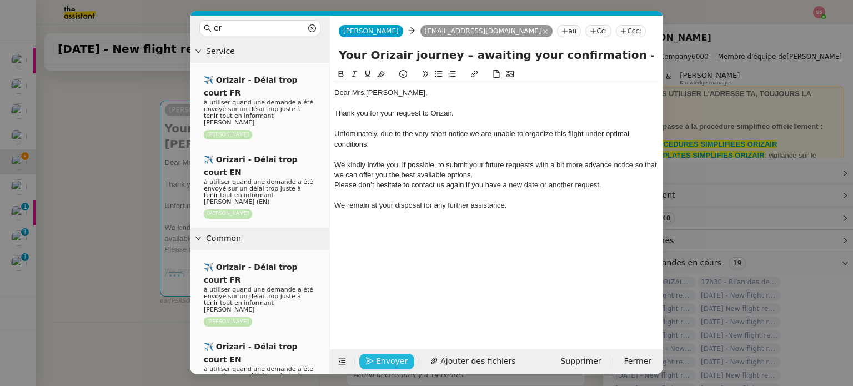
click at [389, 357] on span "Envoyer" at bounding box center [392, 361] width 32 height 13
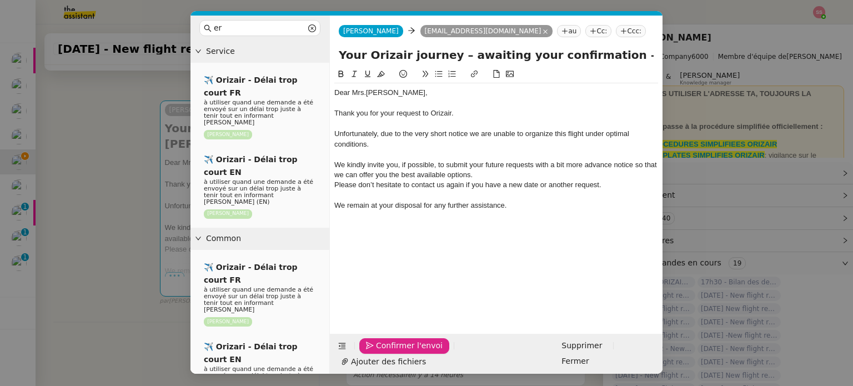
click at [389, 352] on span "Confirmer l'envoi" at bounding box center [409, 345] width 67 height 13
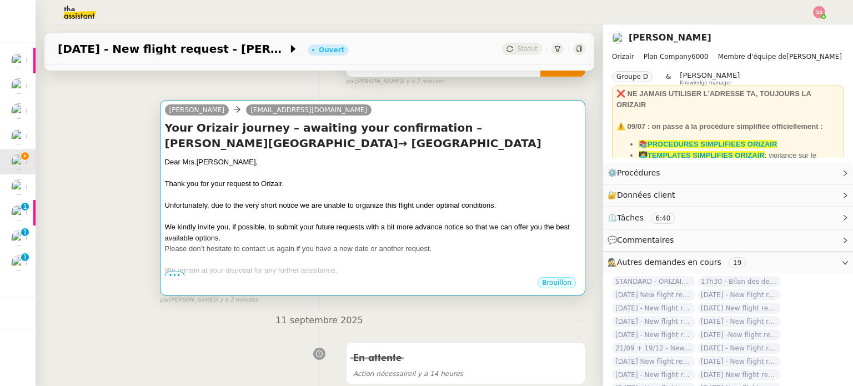
scroll to position [84, 0]
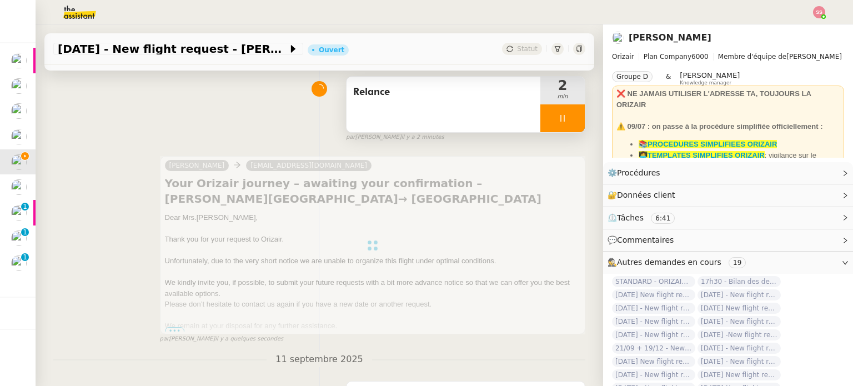
click at [484, 109] on div "Relance" at bounding box center [443, 105] width 194 height 56
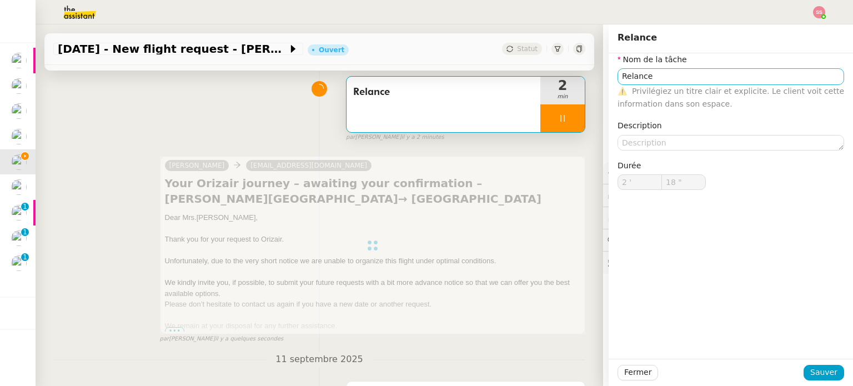
type input "Relance"
type input "2 '"
type input "19 ""
click at [662, 74] on input "Relance" at bounding box center [730, 76] width 226 height 16
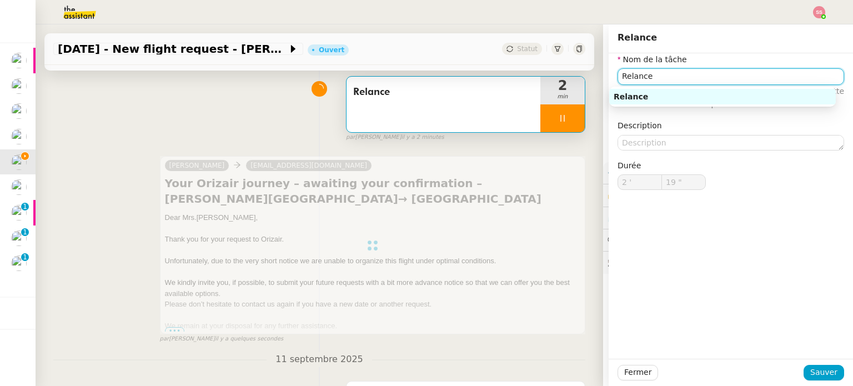
click at [662, 74] on input "Relance" at bounding box center [730, 76] width 226 height 16
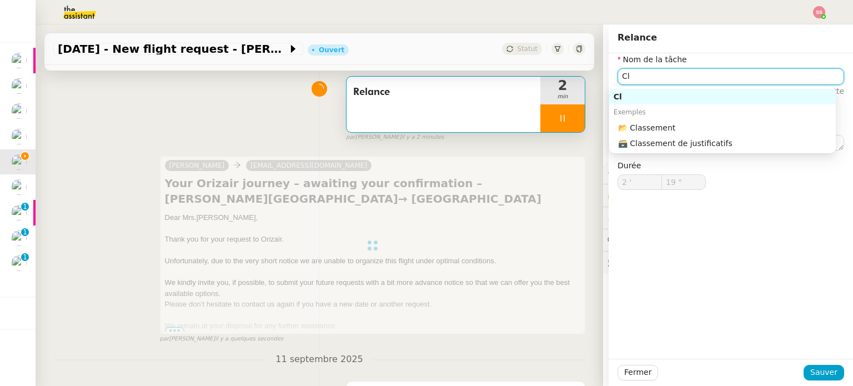
type input "Clô"
type input "20 ""
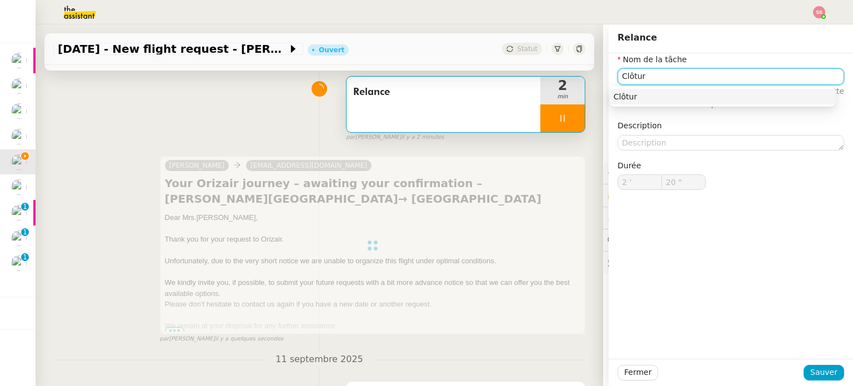
type input "Clôture"
type input "22 ""
click at [659, 100] on div "Clôture" at bounding box center [722, 97] width 218 height 10
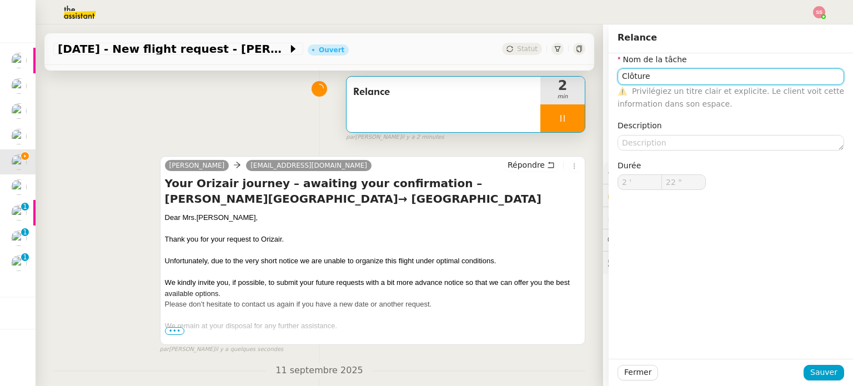
type input "Relance"
type input "2 '"
type input "23 ""
type input "Relance"
type input "2 '"
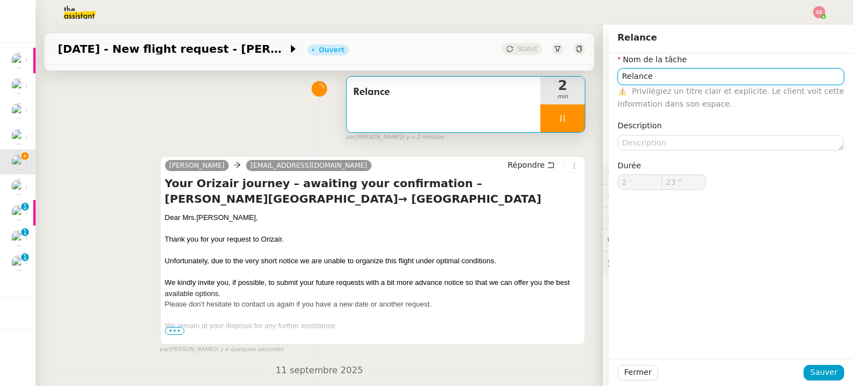
type input "23 ""
type input "Relance"
type input "2 '"
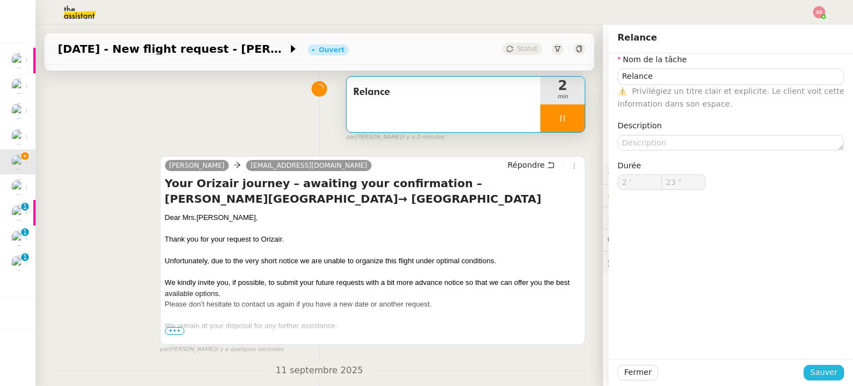
drag, startPoint x: 808, startPoint y: 372, endPoint x: 745, endPoint y: 310, distance: 88.7
click at [810, 372] on span "Sauver" at bounding box center [823, 372] width 27 height 13
type input "24 ""
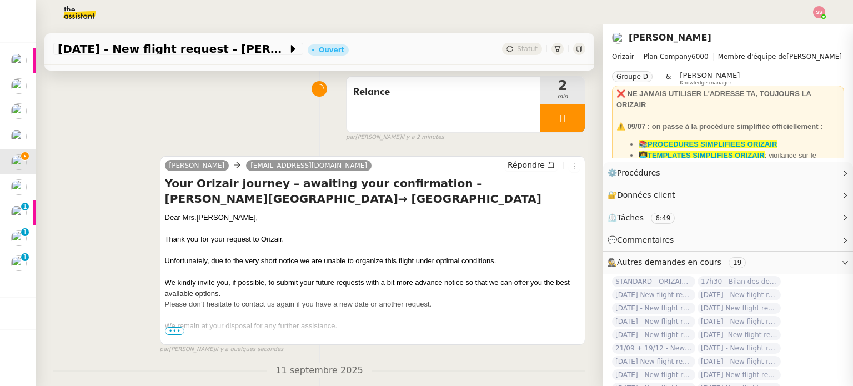
click at [540, 113] on div at bounding box center [562, 118] width 44 height 28
click at [472, 108] on div "Relance" at bounding box center [443, 105] width 194 height 56
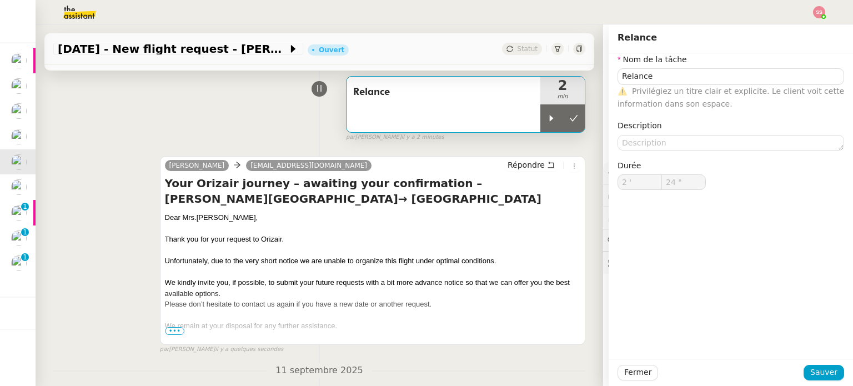
click at [659, 85] on div "⚠️ Privilégiez un titre clair et explicite. Le client voit cette information da…" at bounding box center [730, 98] width 226 height 26
click at [662, 78] on input "Relance" at bounding box center [730, 76] width 226 height 16
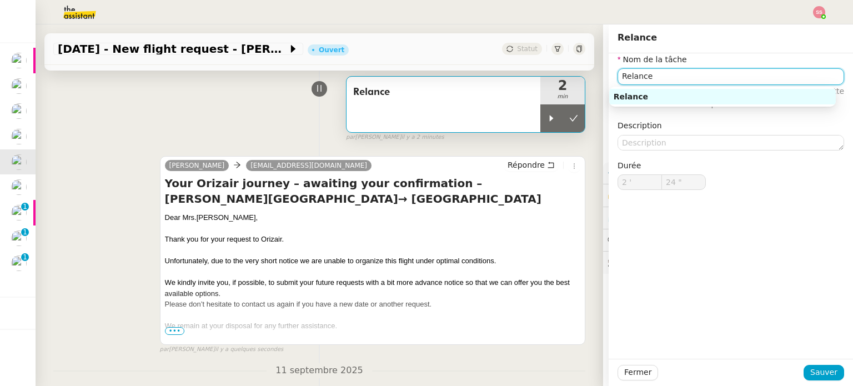
click at [662, 78] on input "Relance" at bounding box center [730, 76] width 226 height 16
click at [653, 94] on div "Clôture" at bounding box center [722, 97] width 218 height 10
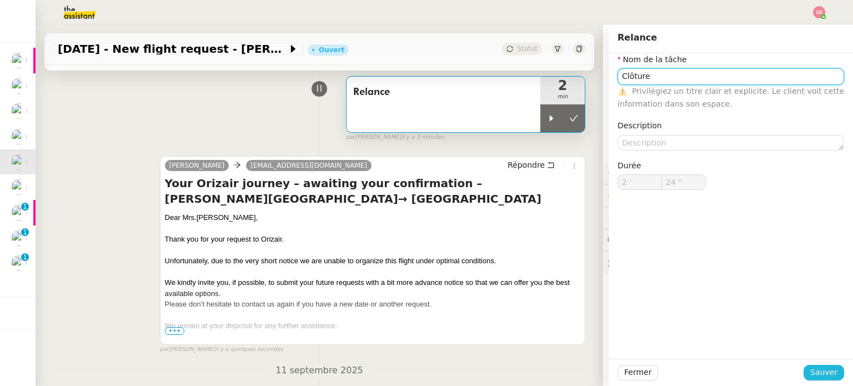
type input "Clôture"
click at [817, 366] on span "Sauver" at bounding box center [823, 372] width 27 height 13
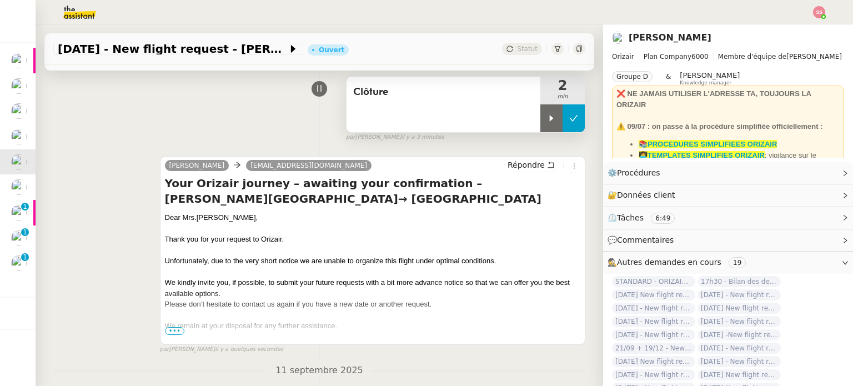
click at [562, 125] on button at bounding box center [573, 118] width 22 height 28
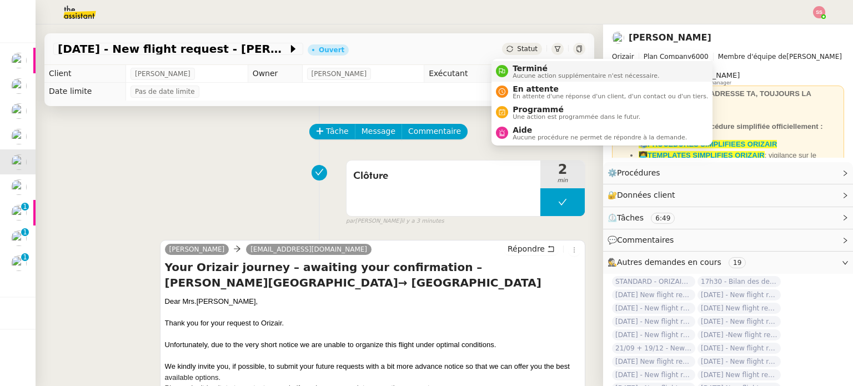
click at [513, 64] on span "Terminé" at bounding box center [585, 68] width 147 height 9
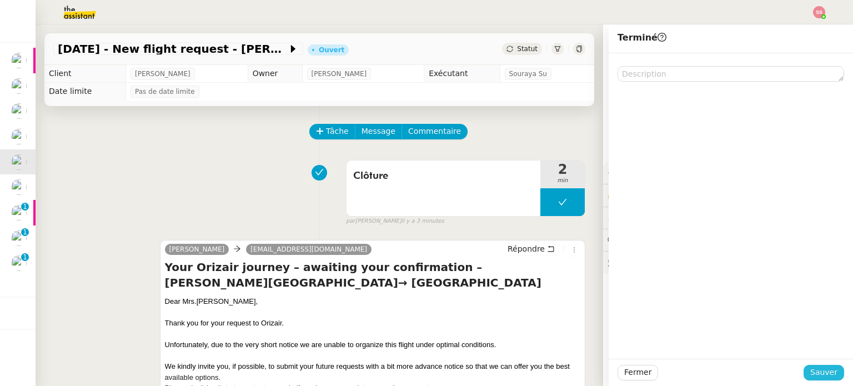
click at [831, 374] on button "Sauver" at bounding box center [823, 373] width 41 height 16
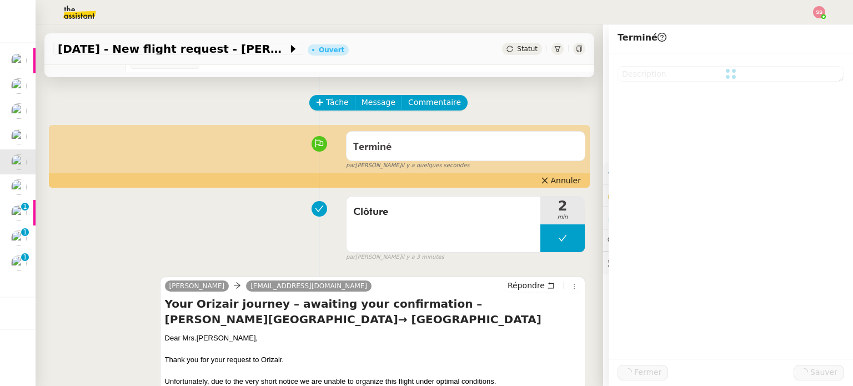
scroll to position [167, 0]
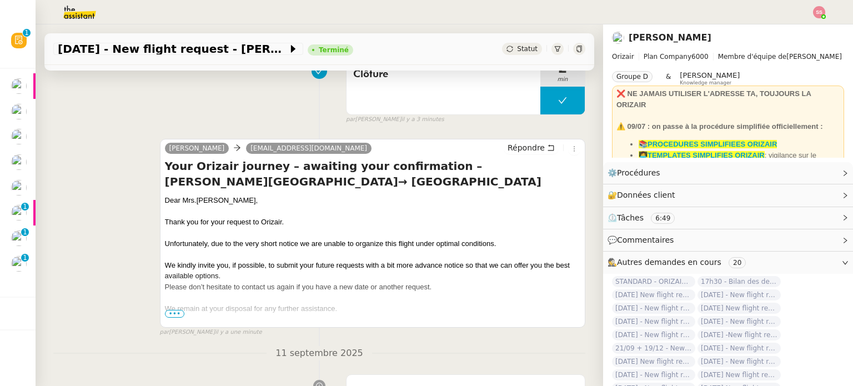
click at [825, 8] on nz-header at bounding box center [426, 12] width 853 height 24
click at [818, 14] on img at bounding box center [819, 12] width 12 height 12
click at [799, 26] on li "Suivi" at bounding box center [789, 32] width 72 height 16
